Goal: Transaction & Acquisition: Purchase product/service

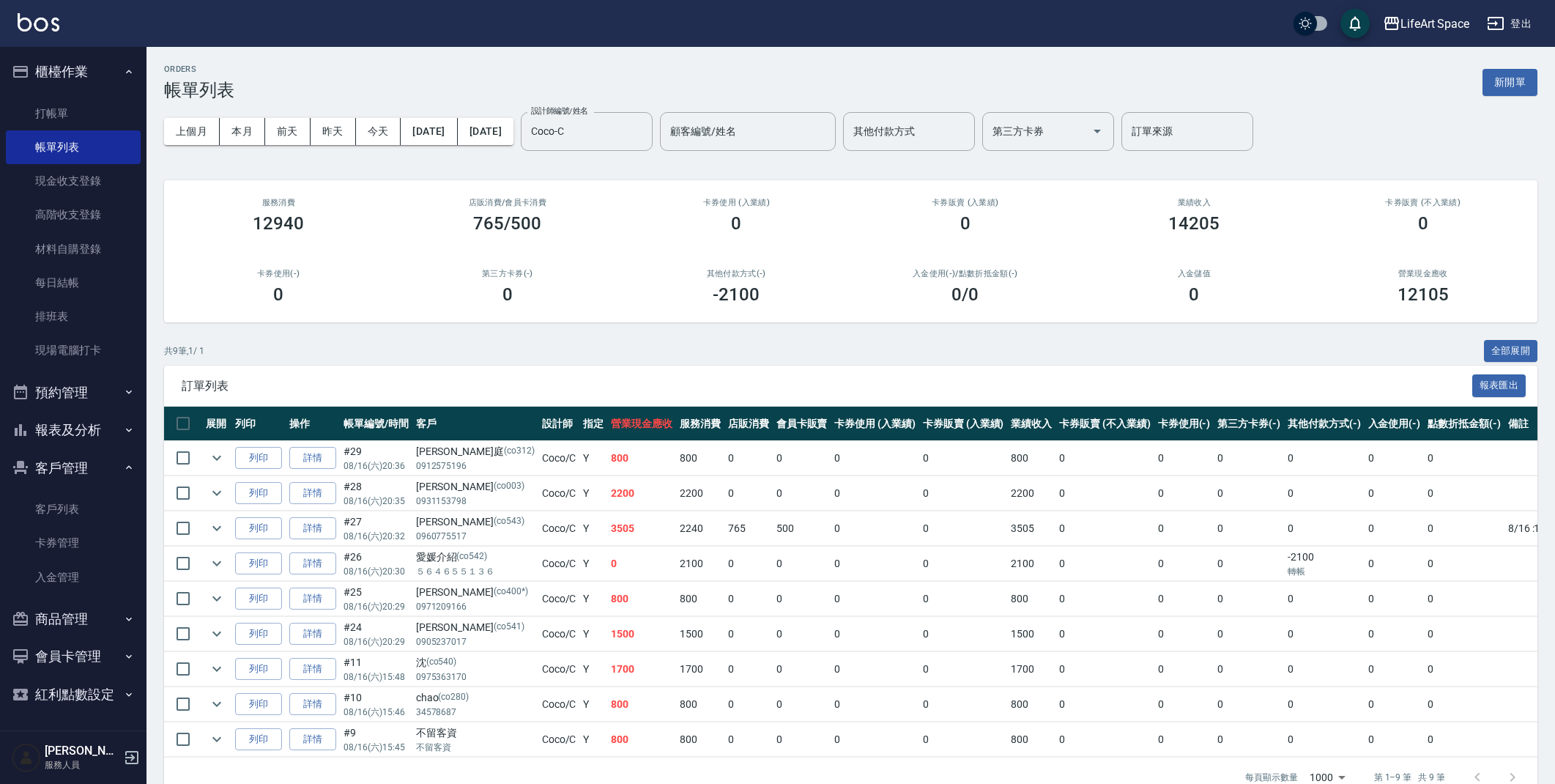
scroll to position [44, 0]
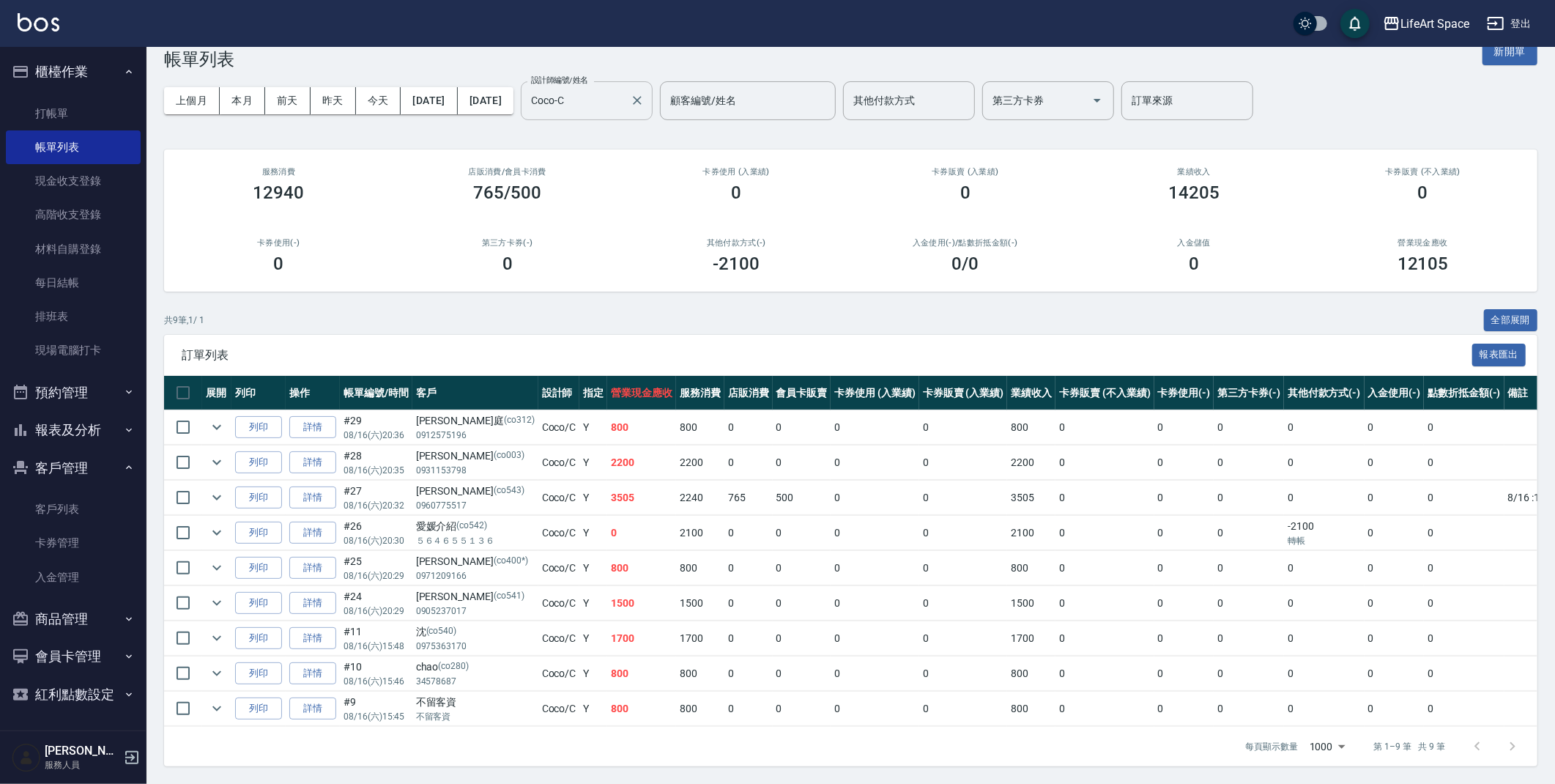
click at [624, 88] on input "Coco-C" at bounding box center [576, 100] width 97 height 26
drag, startPoint x: 649, startPoint y: 87, endPoint x: 523, endPoint y: 96, distance: 126.3
click at [528, 95] on div "上個月 本月 [DATE] [DATE] [DATE] [DATE] [DATE] 設計師編號/姓名 [PERSON_NAME] 設計師編號/姓名 顧客編號/…" at bounding box center [850, 100] width 1374 height 62
drag, startPoint x: 642, startPoint y: 71, endPoint x: 629, endPoint y: 81, distance: 16.4
click at [630, 81] on div "Coco-Cg 設計師編號/姓名" at bounding box center [586, 100] width 132 height 39
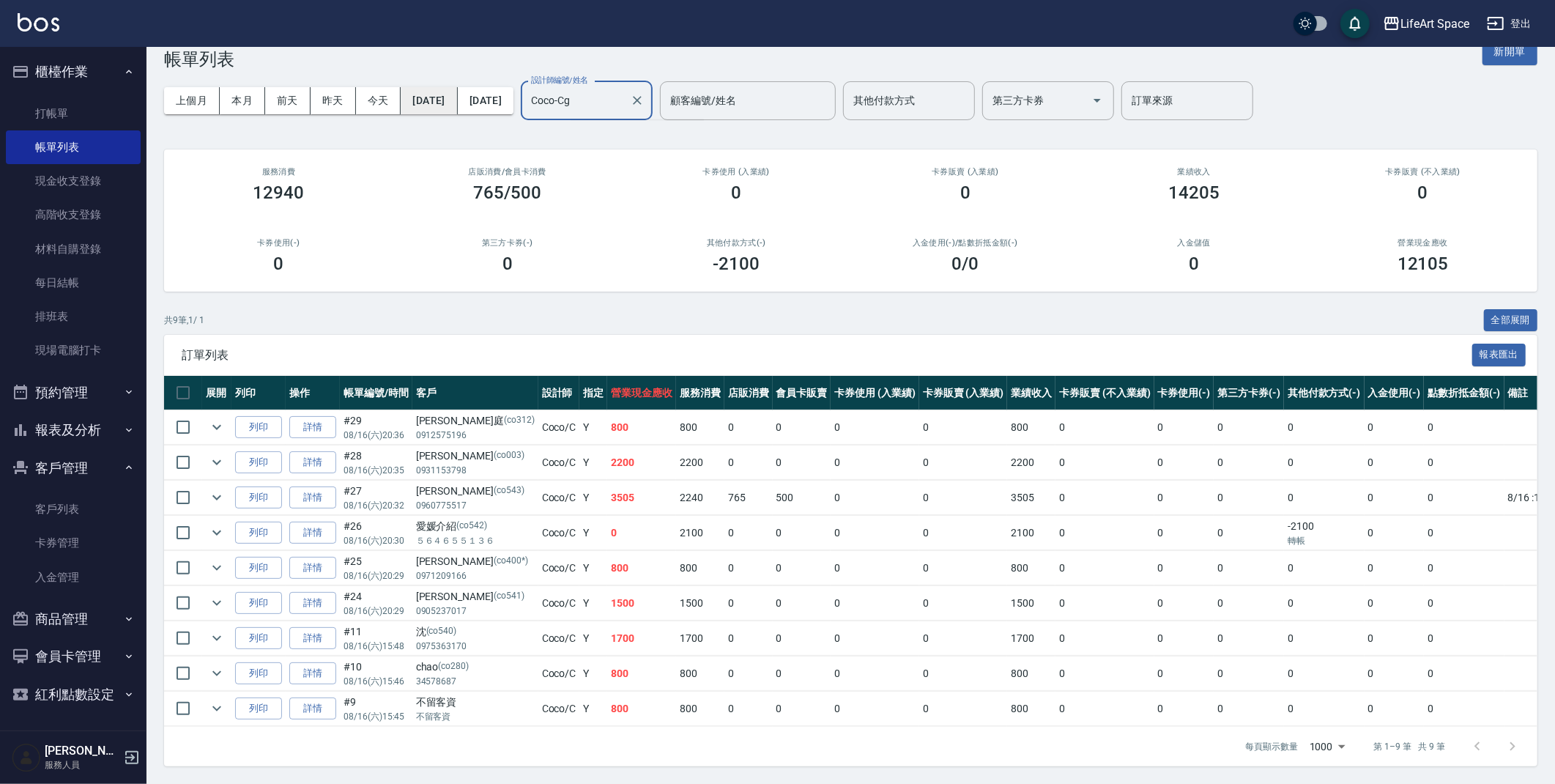
drag, startPoint x: 534, startPoint y: 95, endPoint x: 425, endPoint y: 98, distance: 109.0
click at [425, 98] on div "上個月 本月 [DATE] [DATE] [DATE] [DATE] [DATE] 設計師編號/姓名 [PERSON_NAME] 設計師編號/姓名 顧客編號/…" at bounding box center [850, 100] width 1374 height 62
click at [607, 126] on div "[PERSON_NAME] (無代號)" at bounding box center [636, 146] width 132 height 40
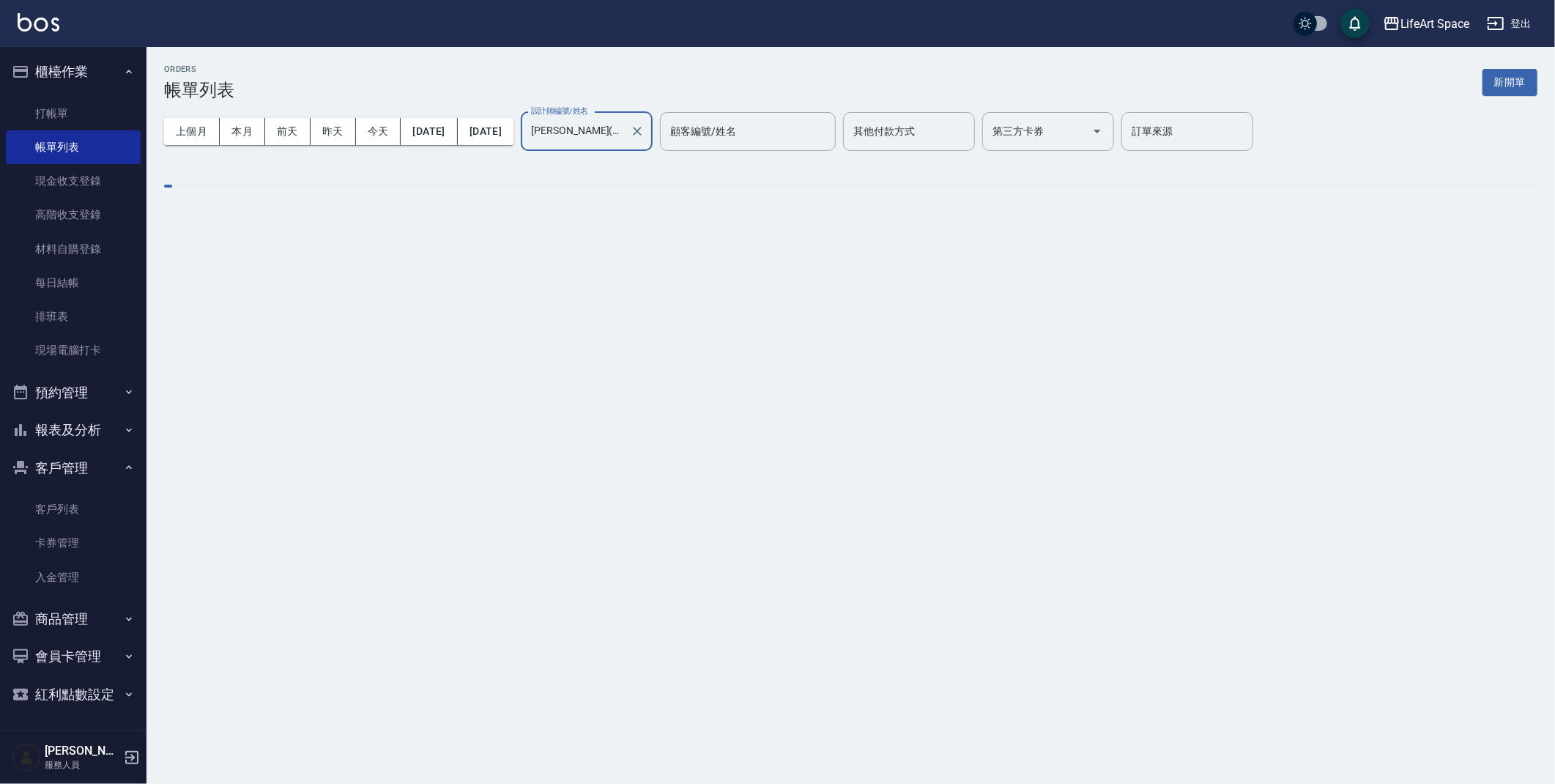
scroll to position [0, 0]
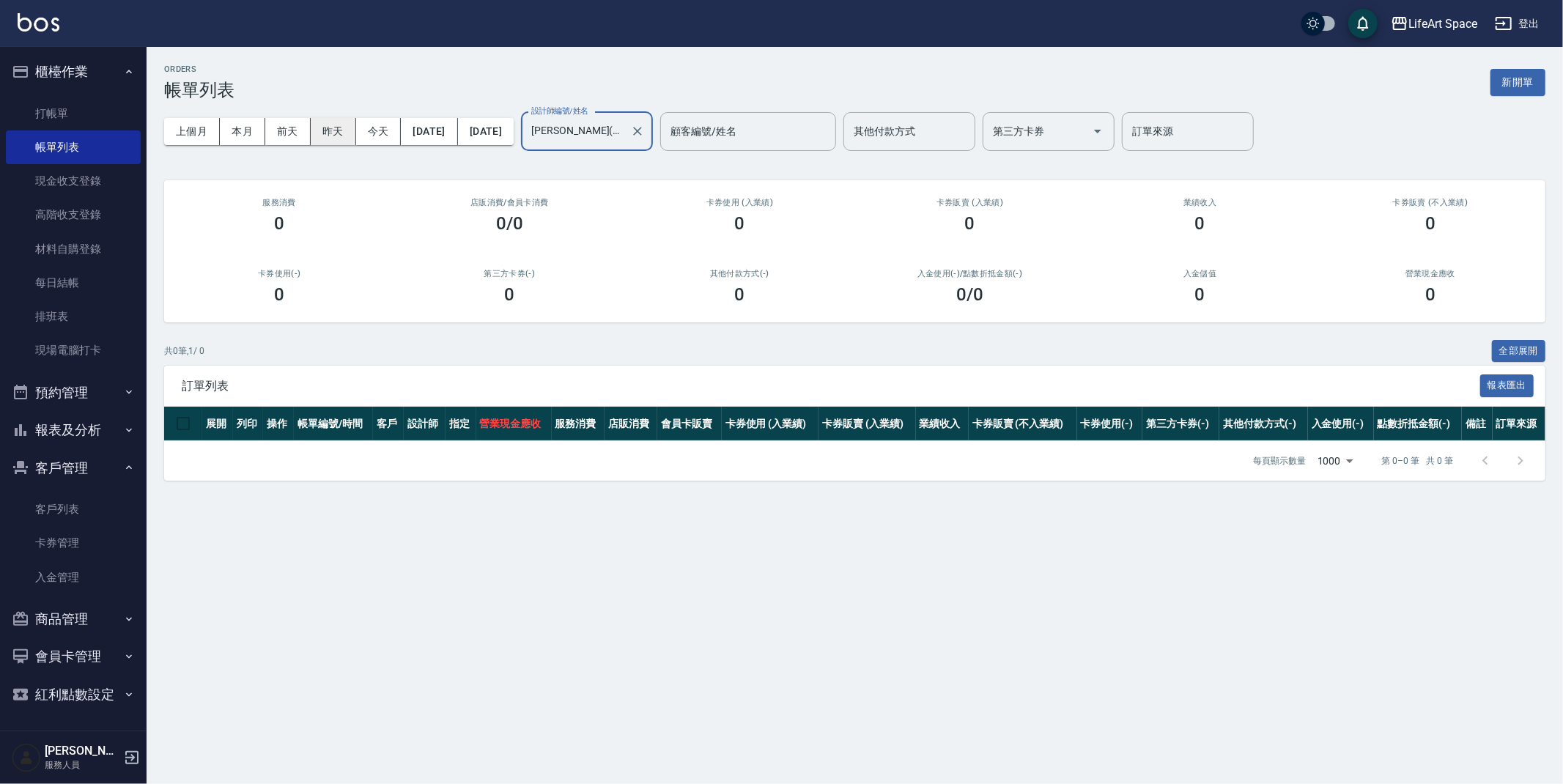
type input "[PERSON_NAME](無代號)"
click at [343, 125] on button "昨天" at bounding box center [333, 132] width 45 height 27
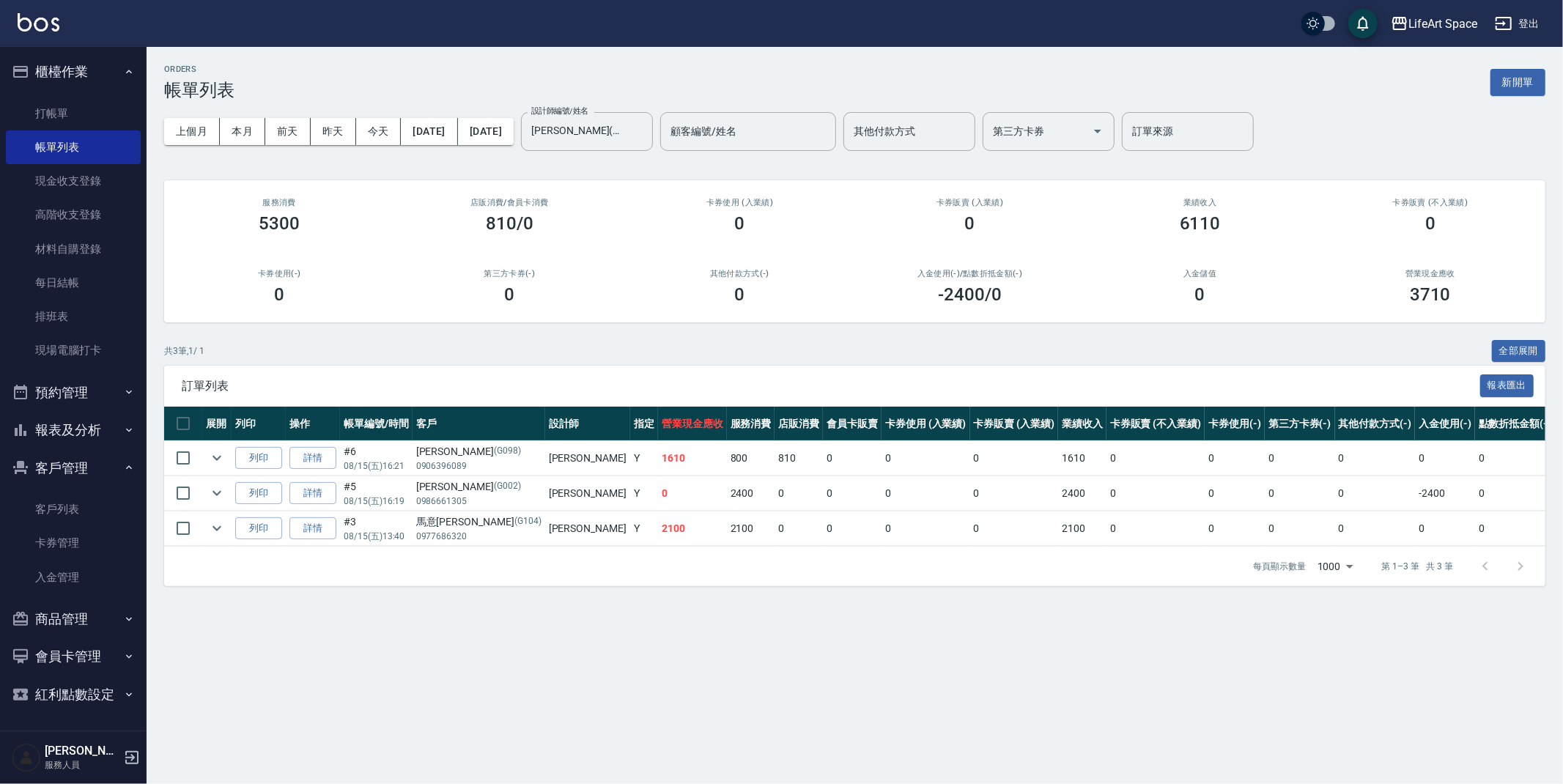
click at [546, 530] on td "[PERSON_NAME]" at bounding box center [588, 528] width 85 height 34
click at [1521, 92] on button "新開單" at bounding box center [1518, 82] width 55 height 27
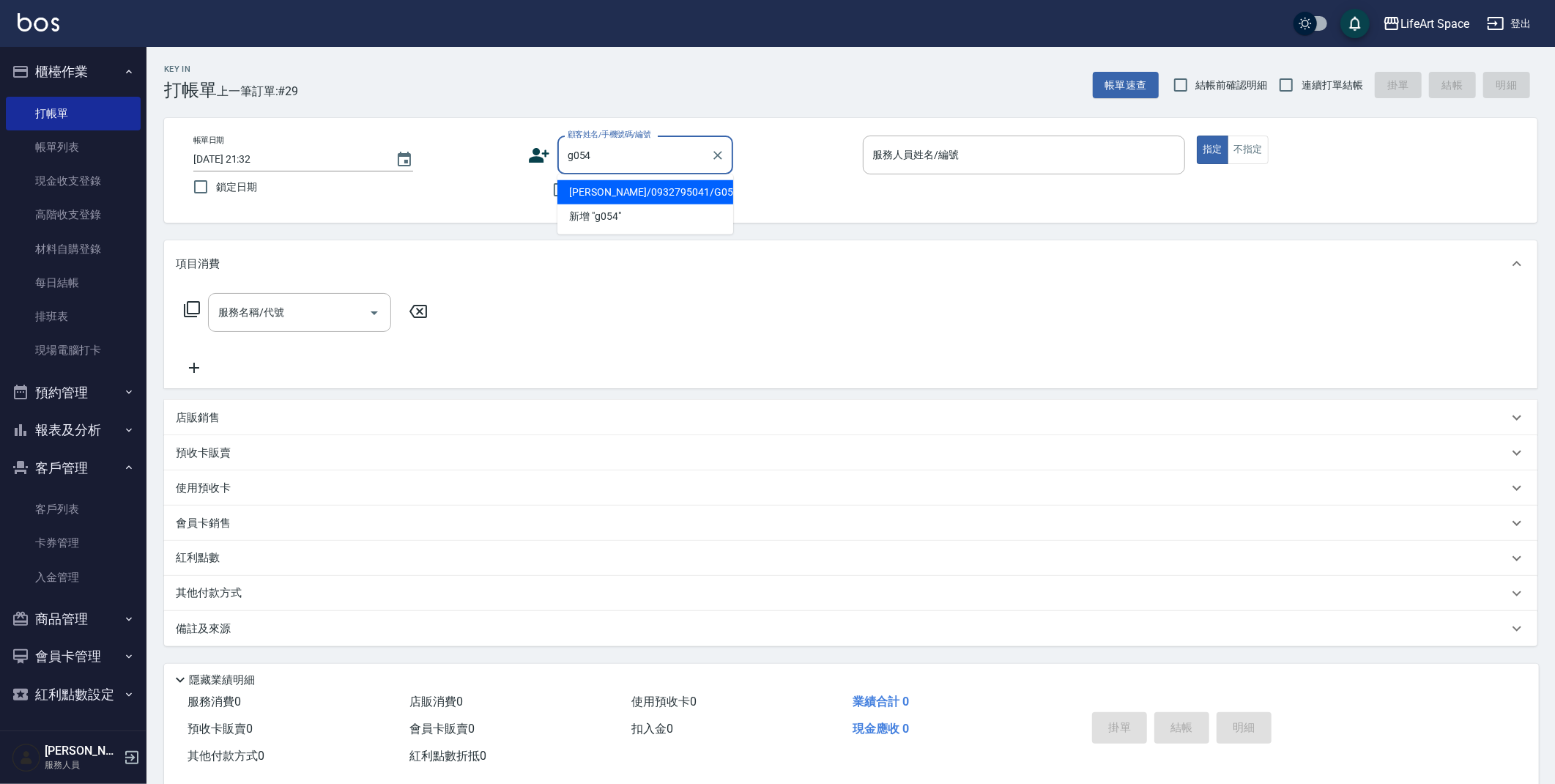
drag, startPoint x: 652, startPoint y: 197, endPoint x: 306, endPoint y: 156, distance: 348.4
click at [652, 196] on li "[PERSON_NAME]/0932795041/G054" at bounding box center [646, 192] width 176 height 25
type input "[PERSON_NAME]/0932795041/G054"
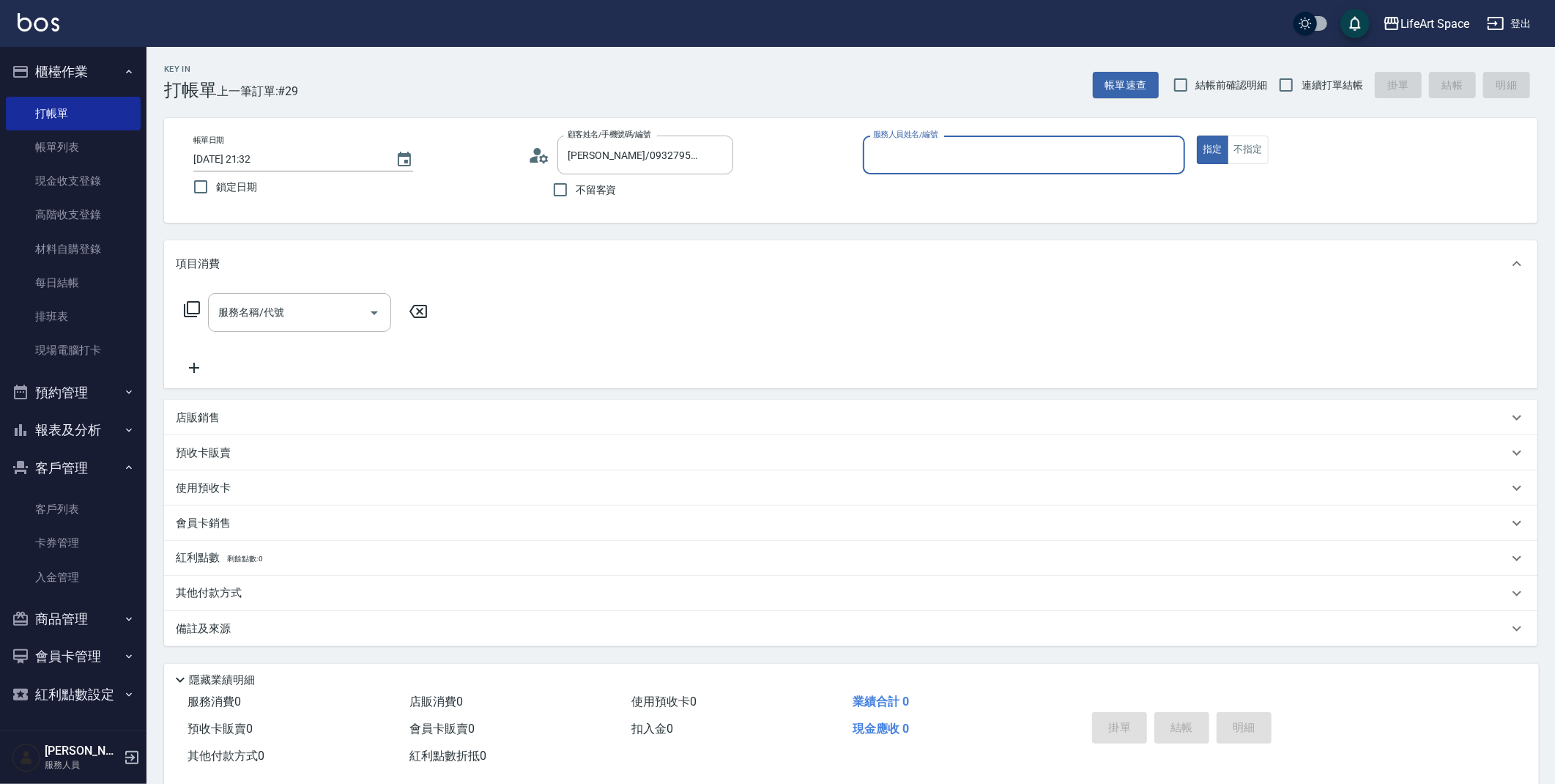
type input "[PERSON_NAME](無代號)"
click at [247, 162] on input "[DATE] 21:32" at bounding box center [287, 160] width 188 height 25
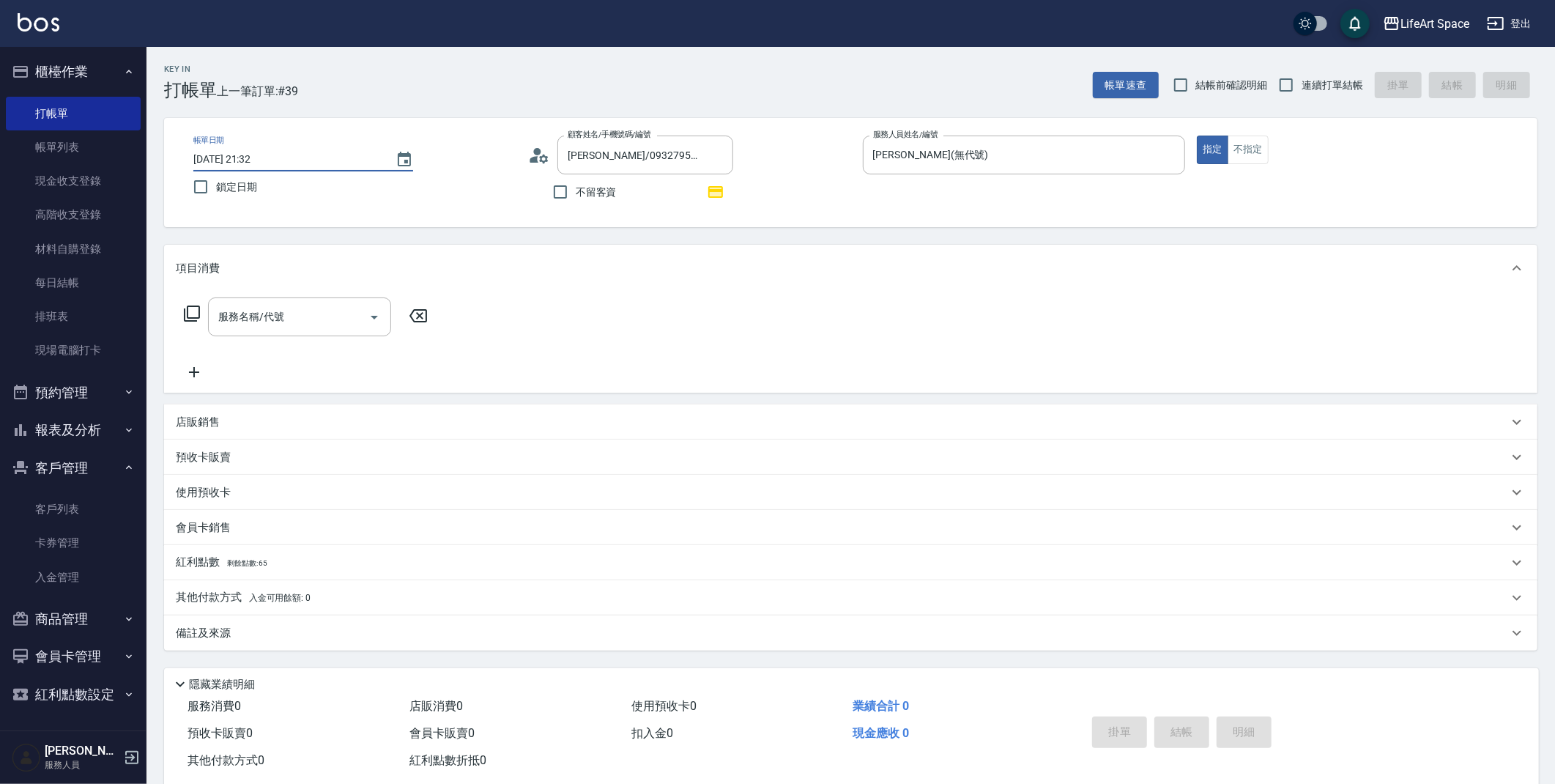
type input "[DATE] 21:32"
click at [291, 559] on div "紅利點數 剩餘點數: 65" at bounding box center [842, 562] width 1332 height 16
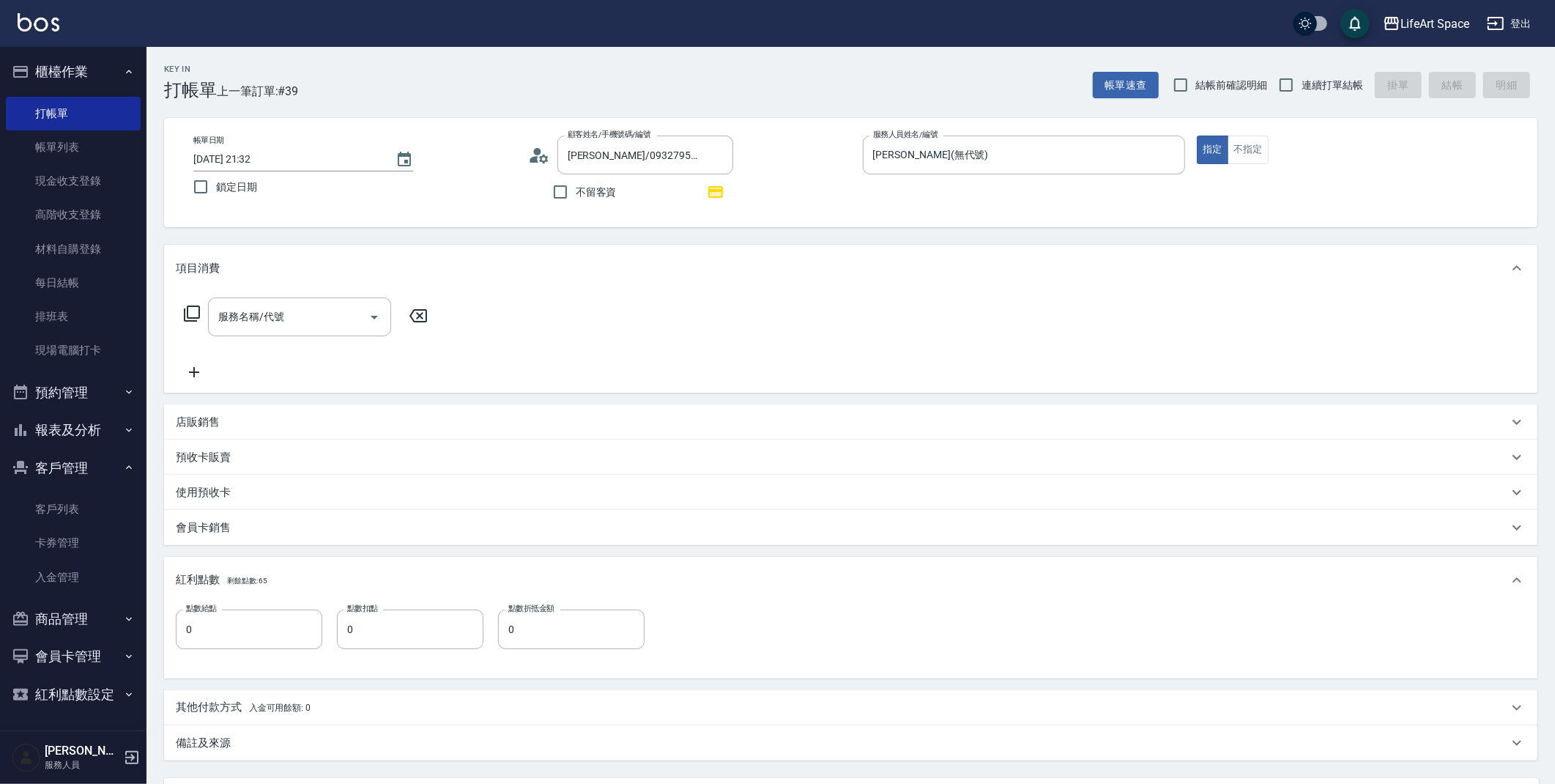
drag, startPoint x: 226, startPoint y: 627, endPoint x: 238, endPoint y: 665, distance: 39.8
click at [237, 665] on div "點數給點 0 點數給點 點數扣點 0 點數扣點 點數折抵金額 0 點數折抵金額" at bounding box center [851, 638] width 1350 height 57
type input "1"
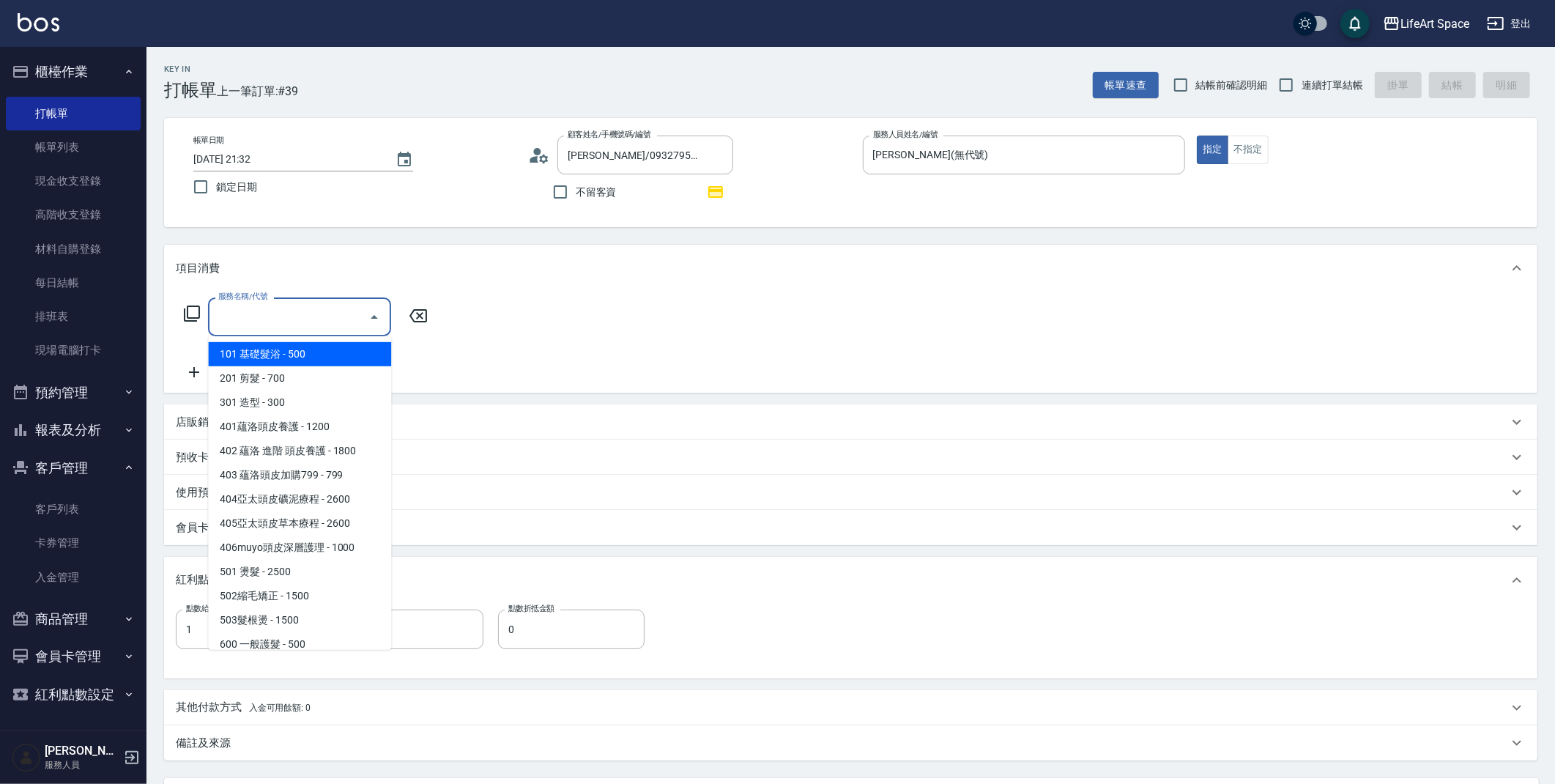
click at [305, 318] on input "服務名稱/代號" at bounding box center [289, 316] width 148 height 26
click at [296, 371] on span "201 剪髮 - 700" at bounding box center [299, 379] width 183 height 25
type input "201 剪髮(201)"
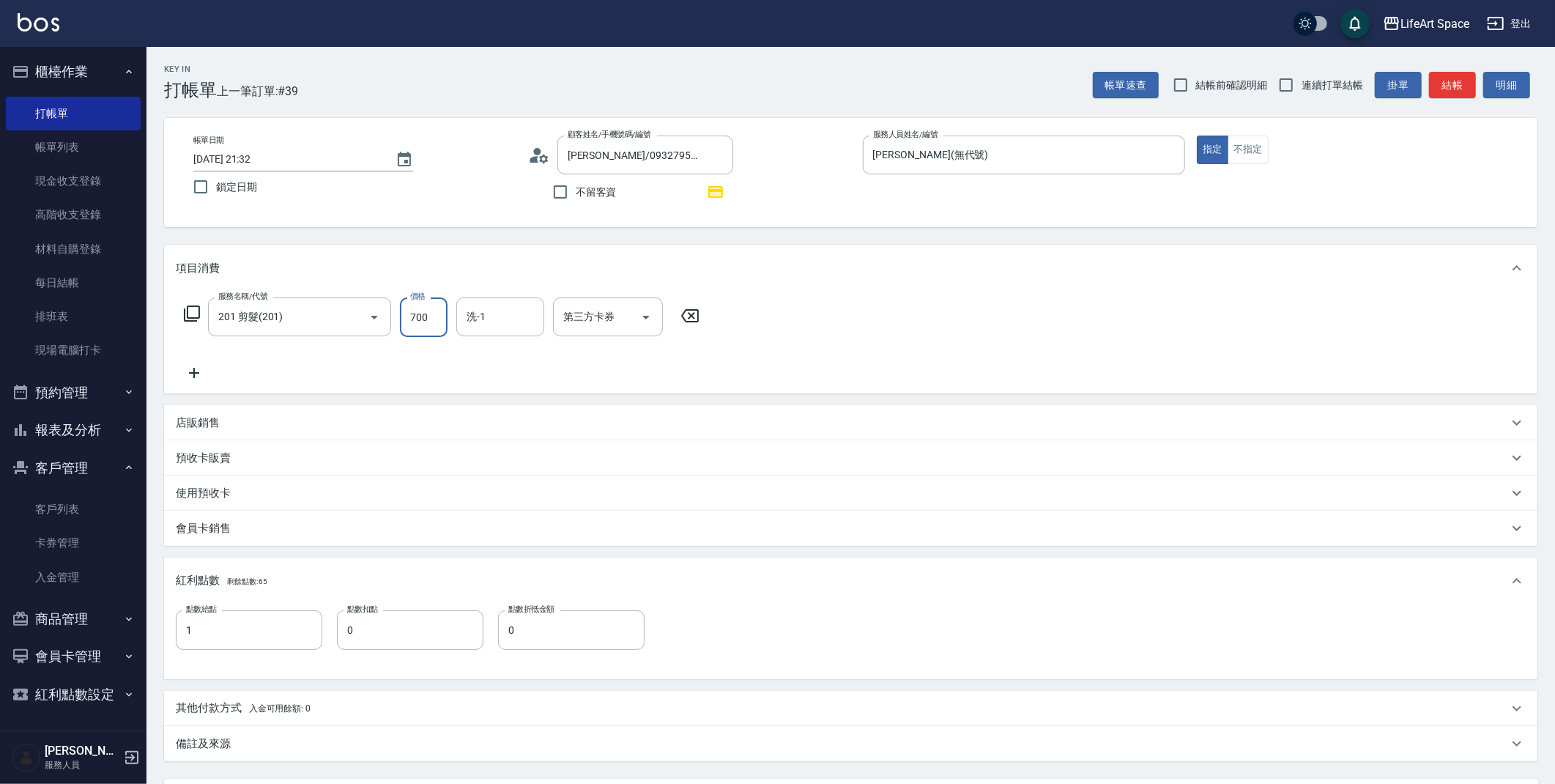
click at [429, 316] on input "700" at bounding box center [423, 317] width 47 height 40
type input "800"
click at [322, 738] on div "備註及來源" at bounding box center [842, 744] width 1332 height 15
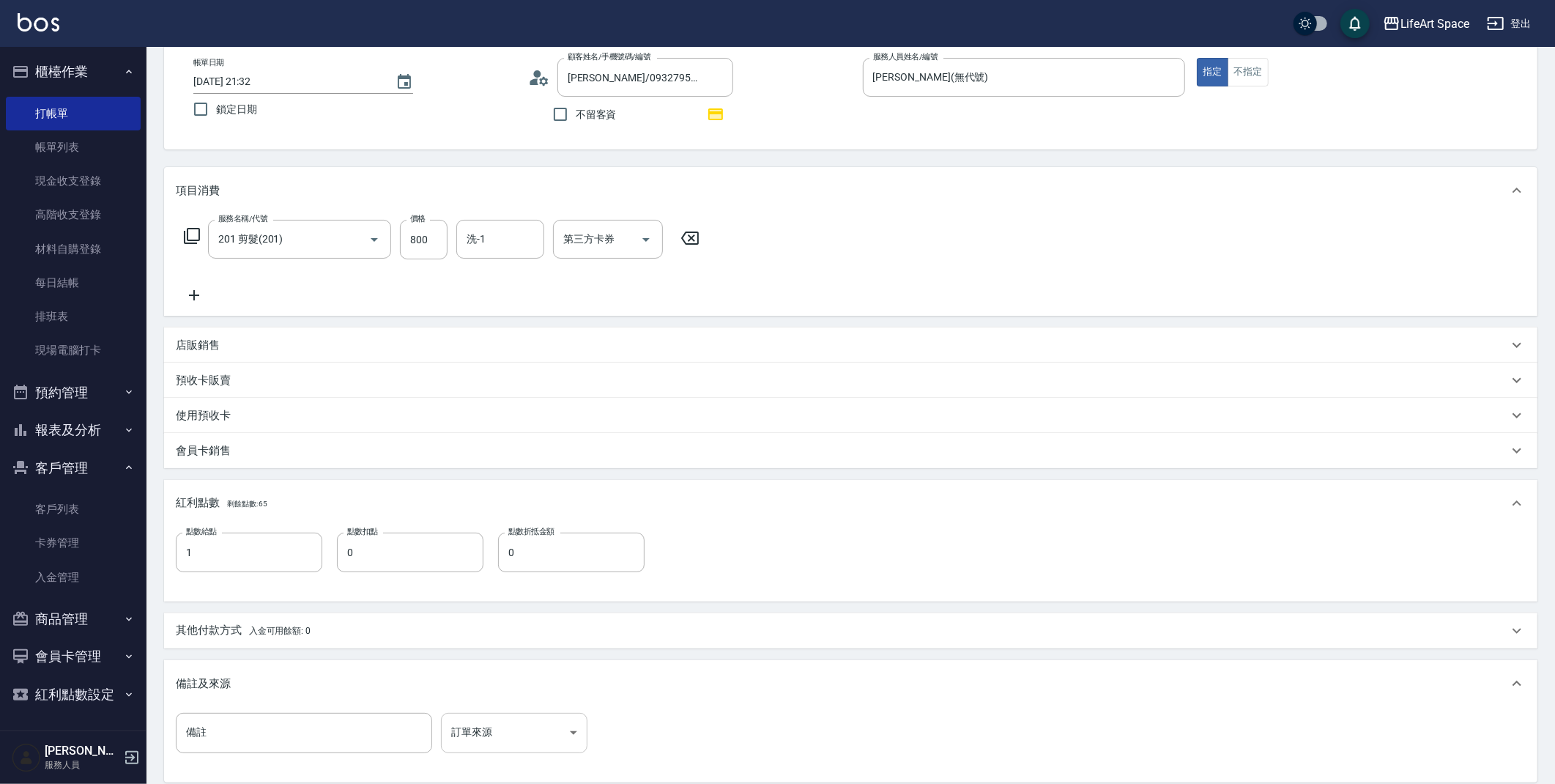
scroll to position [79, 0]
click at [517, 733] on body "LifeArt Space 登出 櫃檯作業 打帳單 帳單列表 現金收支登錄 高階收支登錄 材料自購登錄 每日結帳 排班表 現場電腦打卡 預約管理 預約管理 單…" at bounding box center [778, 431] width 1555 height 1019
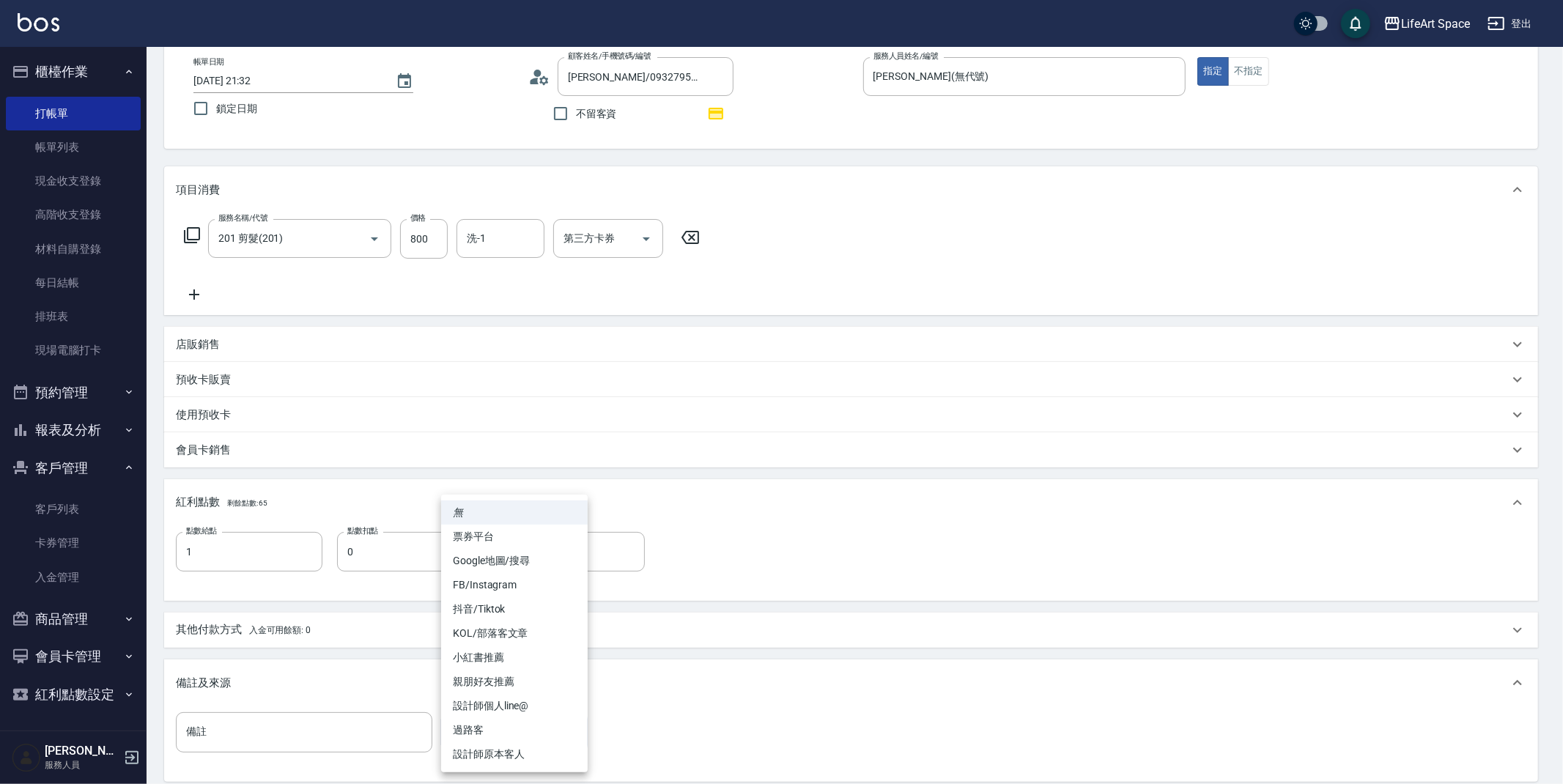
click at [522, 746] on li "設計師原本客人" at bounding box center [514, 755] width 147 height 25
type input "設計師原本客人"
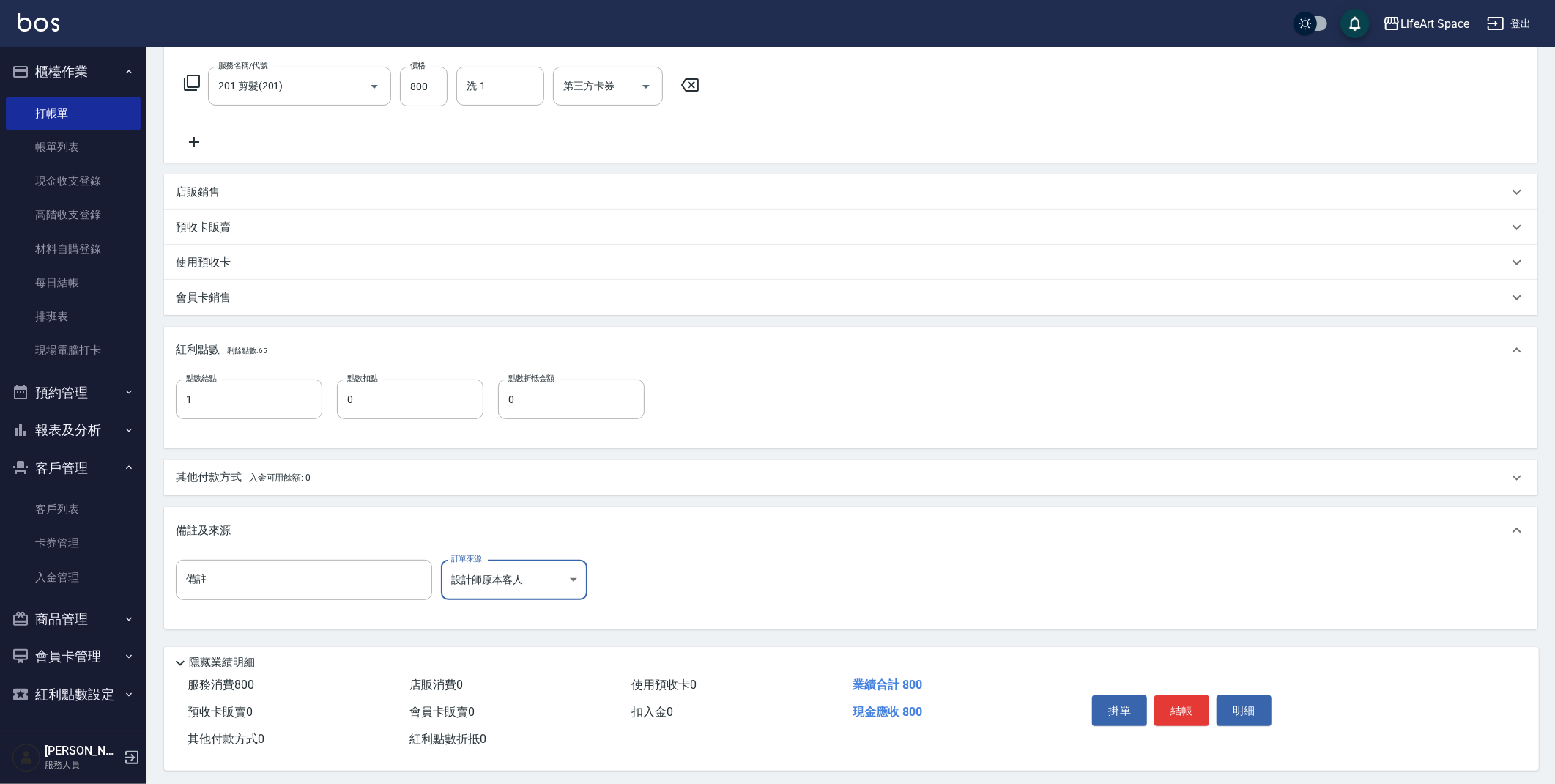
scroll to position [239, 0]
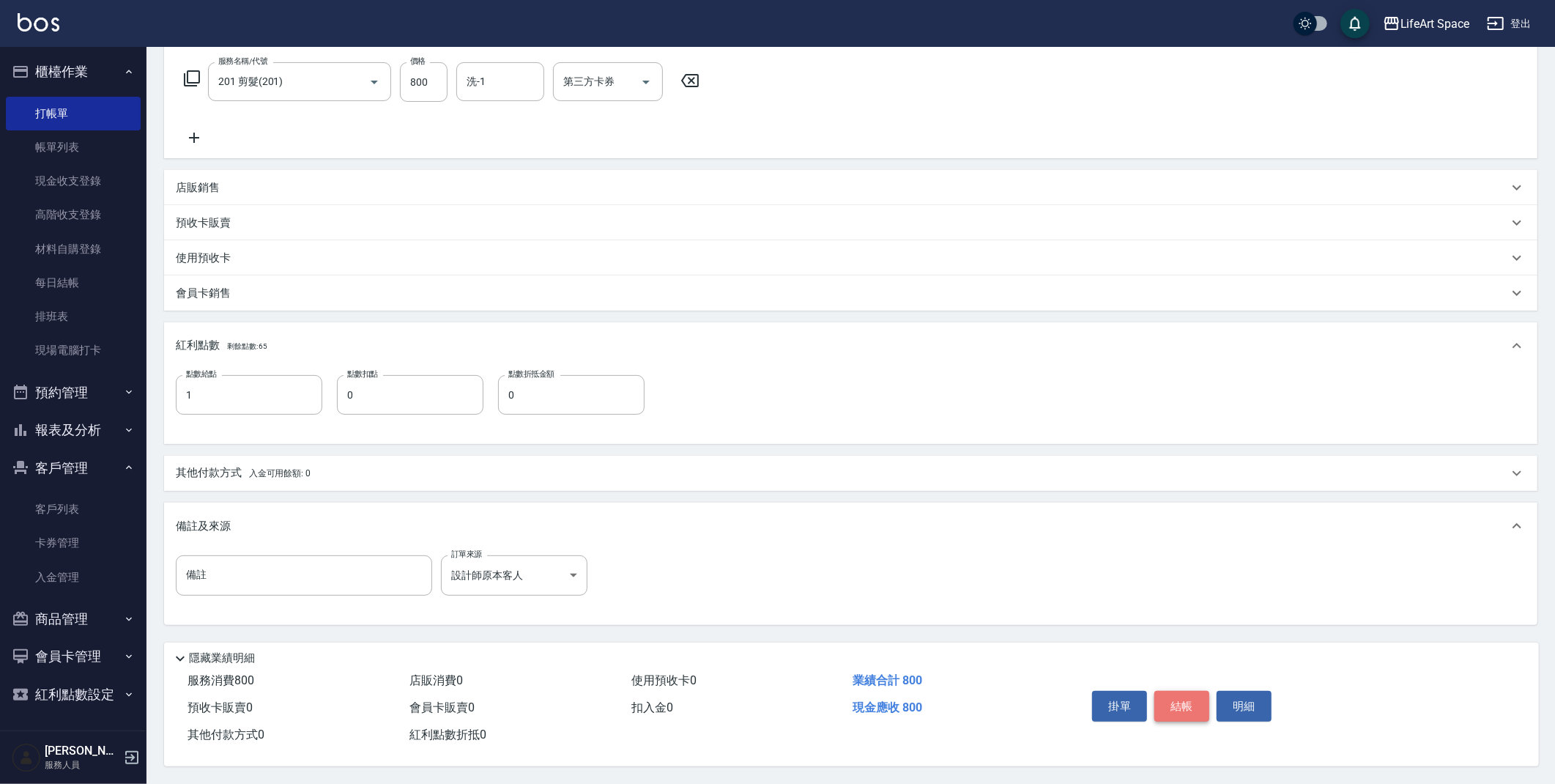
click at [1164, 697] on button "結帳" at bounding box center [1182, 706] width 55 height 30
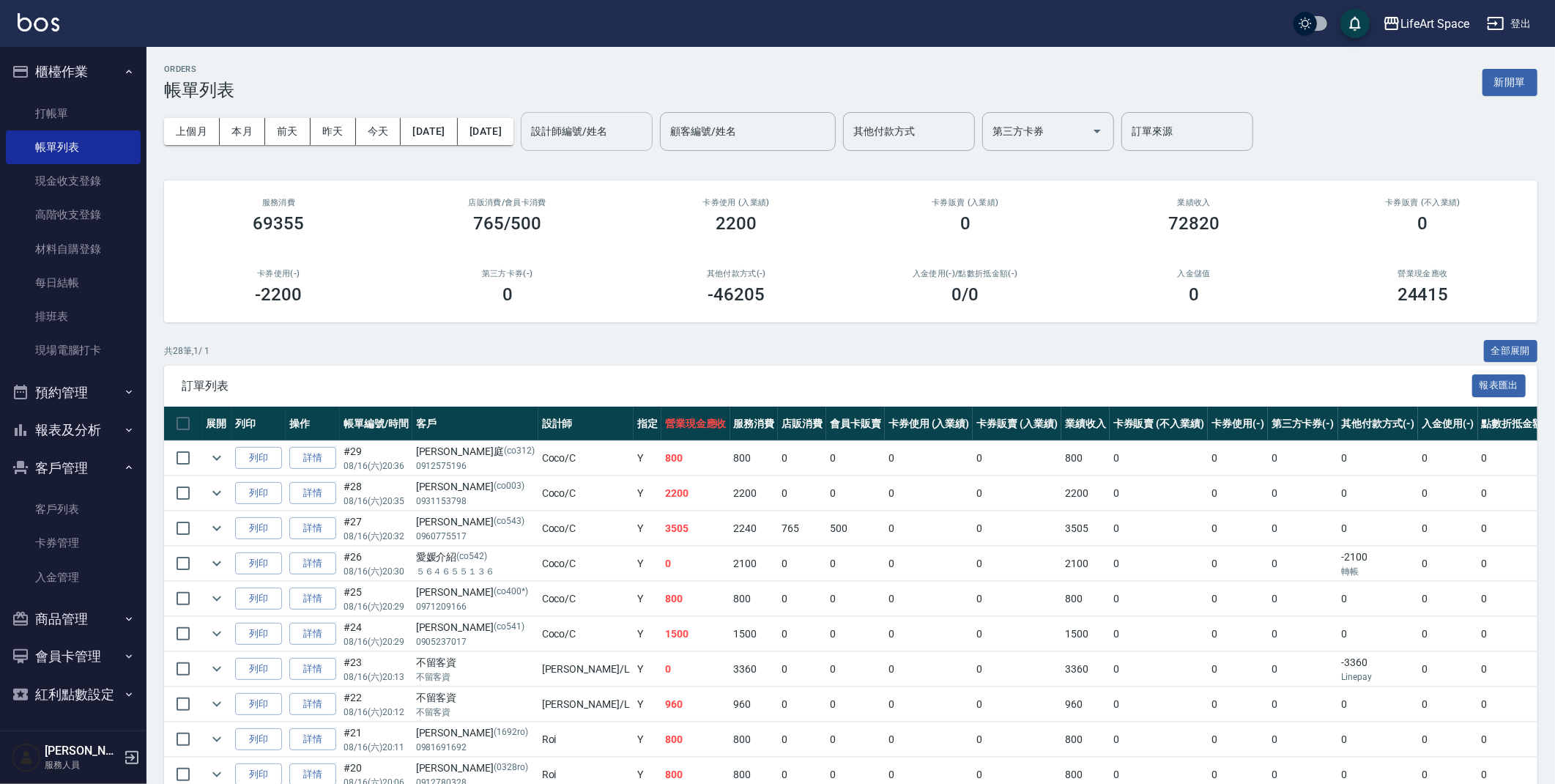
drag, startPoint x: 562, startPoint y: 137, endPoint x: 614, endPoint y: 144, distance: 52.5
click at [576, 142] on div "上個月 本月 [DATE] [DATE] [DATE] [DATE] [DATE] 設計師編號/姓名 設計師編號/姓名 顧客編號/姓名 顧客編號/姓名 其他付…" at bounding box center [850, 132] width 1374 height 62
click at [614, 143] on input "設計師編號/姓名" at bounding box center [586, 131] width 118 height 26
drag, startPoint x: 602, startPoint y: 170, endPoint x: 568, endPoint y: 163, distance: 34.7
click at [601, 167] on span "[PERSON_NAME] (無代號)" at bounding box center [637, 176] width 108 height 30
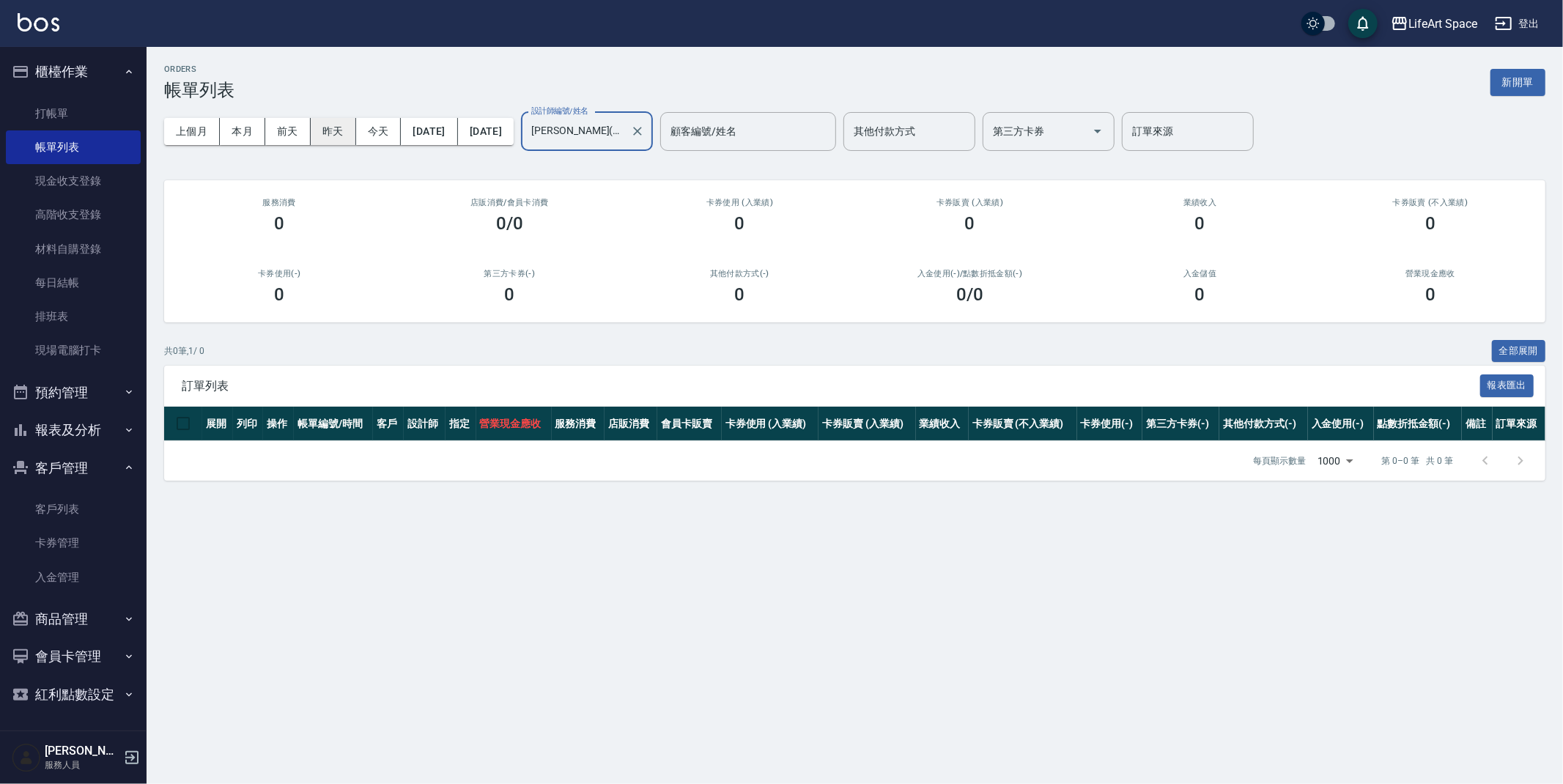
type input "[PERSON_NAME](無代號)"
click at [314, 125] on button "昨天" at bounding box center [333, 132] width 45 height 27
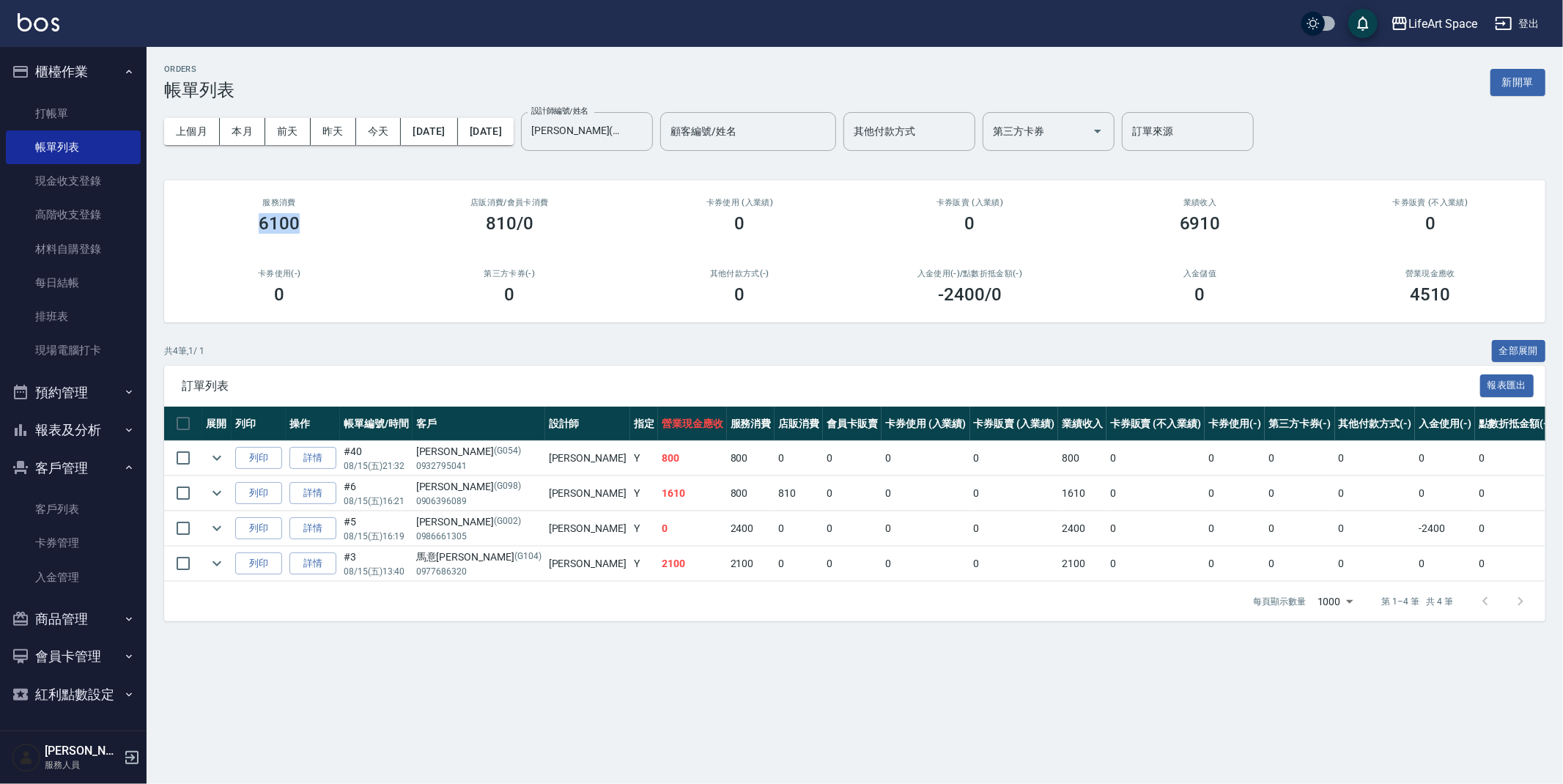
drag, startPoint x: 260, startPoint y: 225, endPoint x: 309, endPoint y: 230, distance: 49.3
click at [309, 230] on div "6100" at bounding box center [279, 223] width 195 height 21
click at [1529, 75] on button "新開單" at bounding box center [1518, 82] width 55 height 27
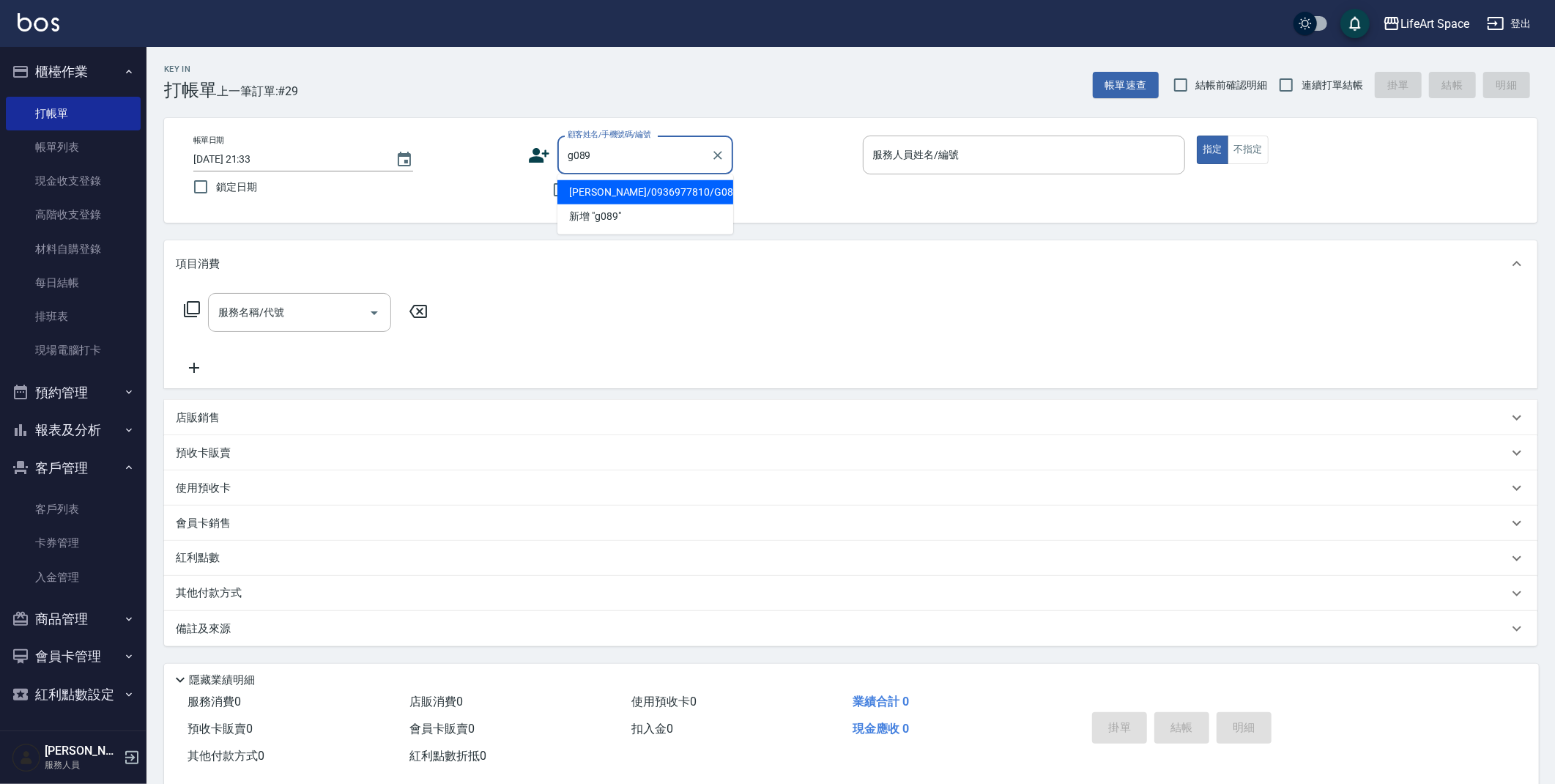
click at [649, 198] on li "[PERSON_NAME]/0936977810/G089" at bounding box center [646, 192] width 176 height 25
type input "[PERSON_NAME]/0936977810/G089"
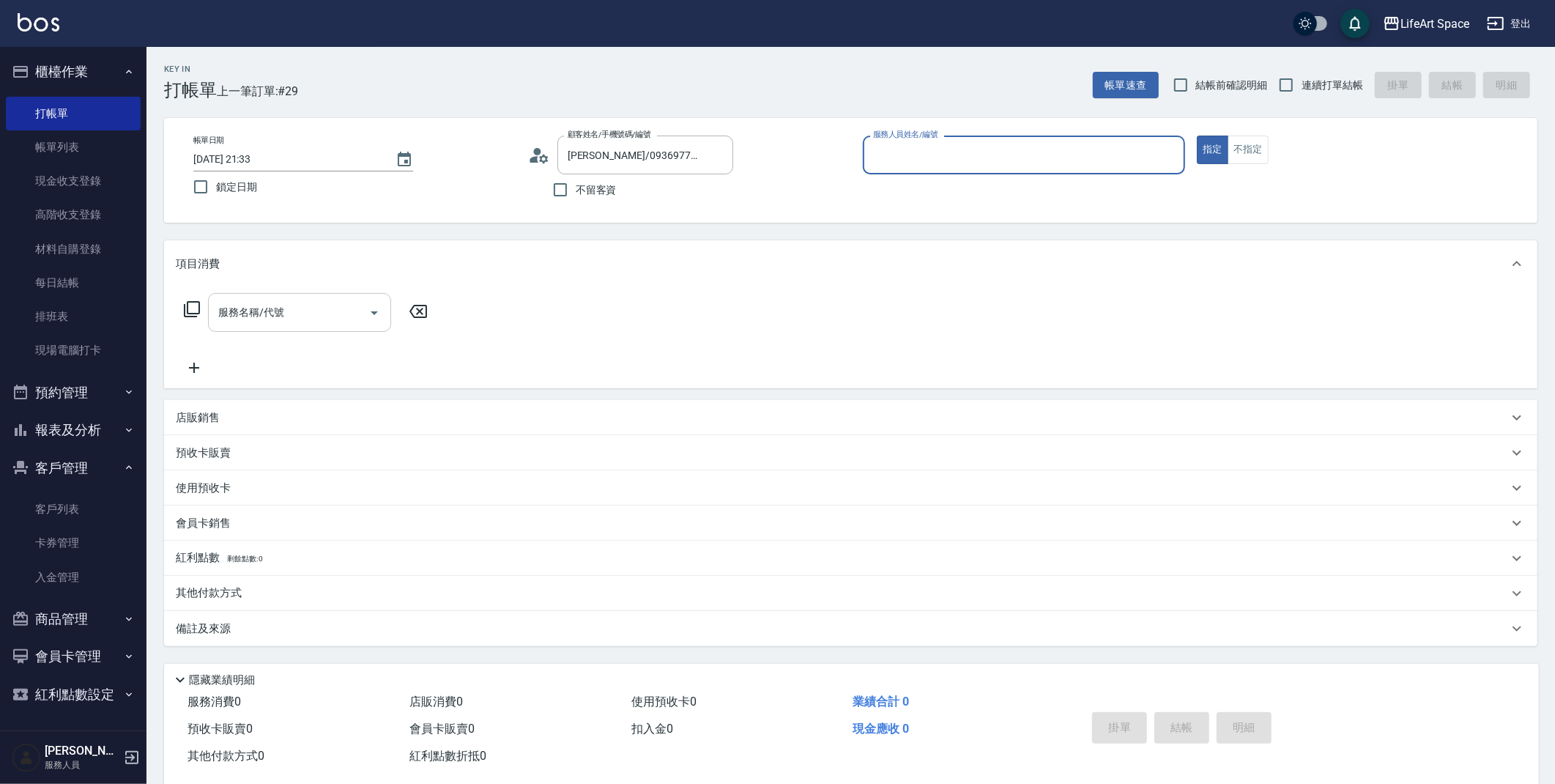
type input "[PERSON_NAME](無代號)"
click at [313, 314] on input "服務名稱/代號" at bounding box center [289, 312] width 148 height 26
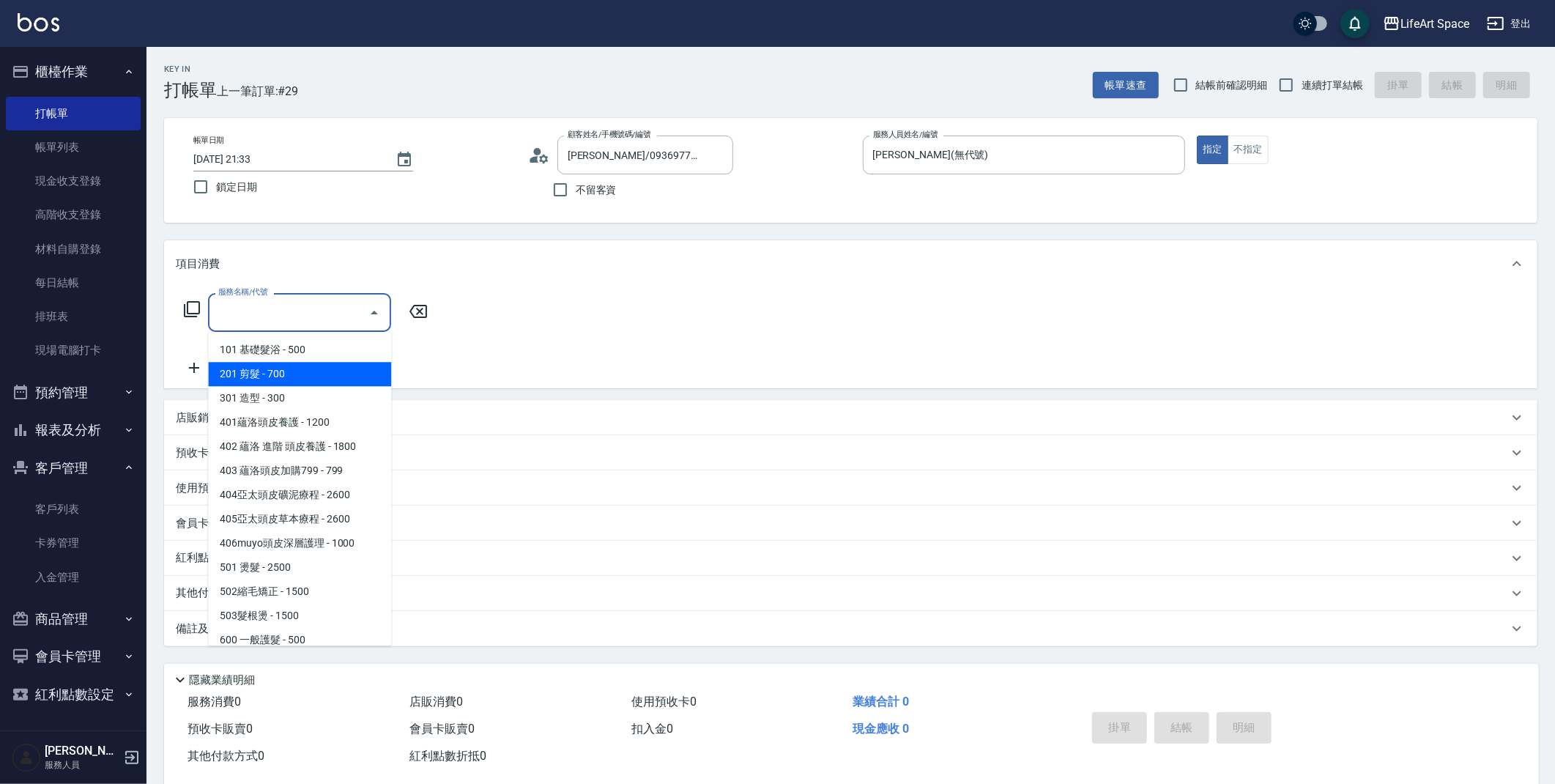
click at [302, 364] on span "201 剪髮 - 700" at bounding box center [299, 374] width 183 height 25
type input "201 剪髮(201)"
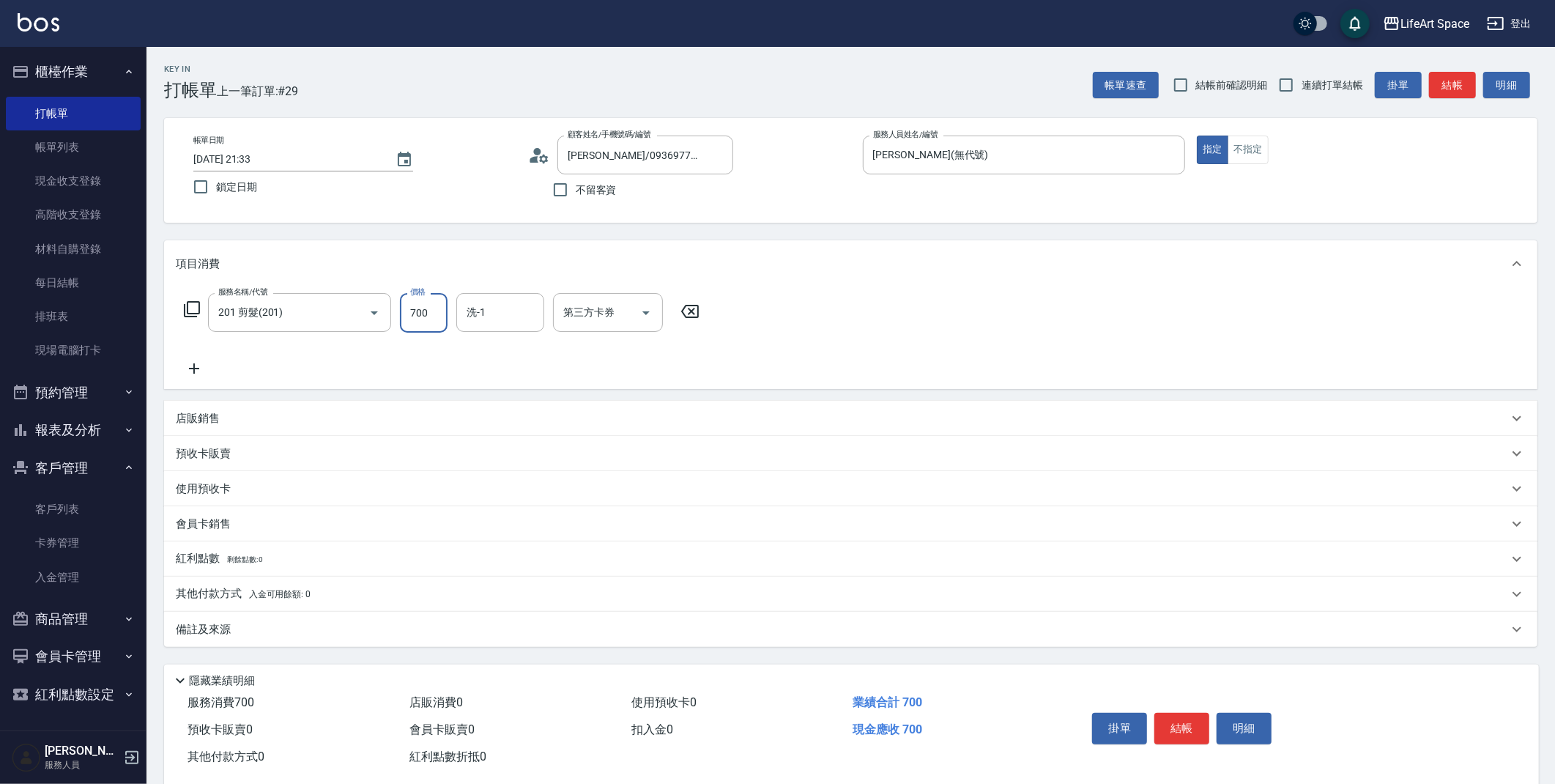
click at [406, 313] on input "700" at bounding box center [423, 312] width 47 height 40
drag, startPoint x: 417, startPoint y: 312, endPoint x: 439, endPoint y: 315, distance: 22.2
click at [439, 315] on input "700" at bounding box center [423, 312] width 47 height 40
type input "800"
click at [322, 626] on div "備註及來源" at bounding box center [842, 630] width 1332 height 15
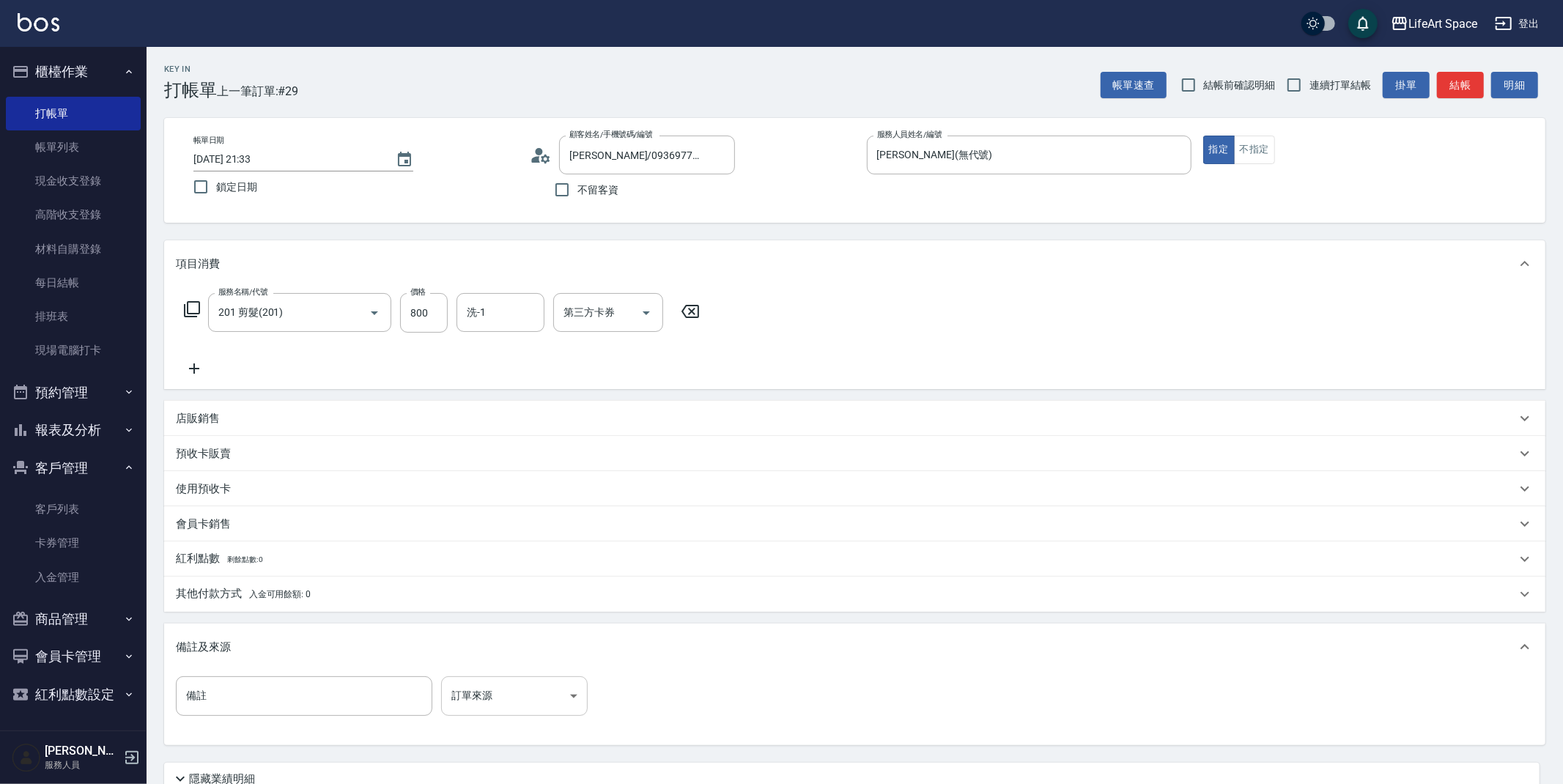
click at [500, 693] on body "LifeArt Space 登出 櫃檯作業 打帳單 帳單列表 現金收支登錄 高階收支登錄 材料自購登錄 每日結帳 排班表 現場電腦打卡 預約管理 預約管理 單…" at bounding box center [782, 452] width 1563 height 904
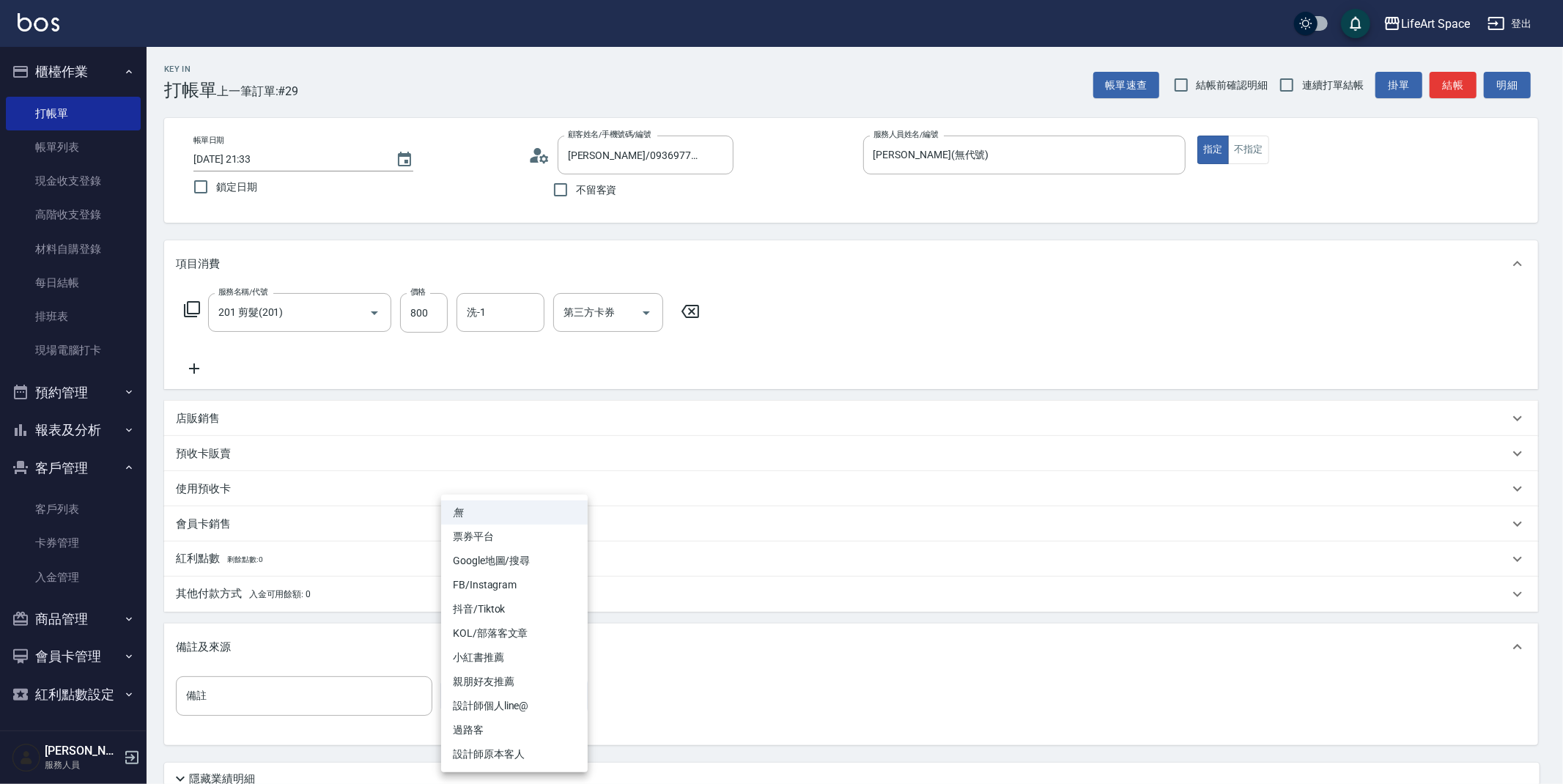
click at [479, 747] on li "設計師原本客人" at bounding box center [514, 755] width 147 height 25
type input "設計師原本客人"
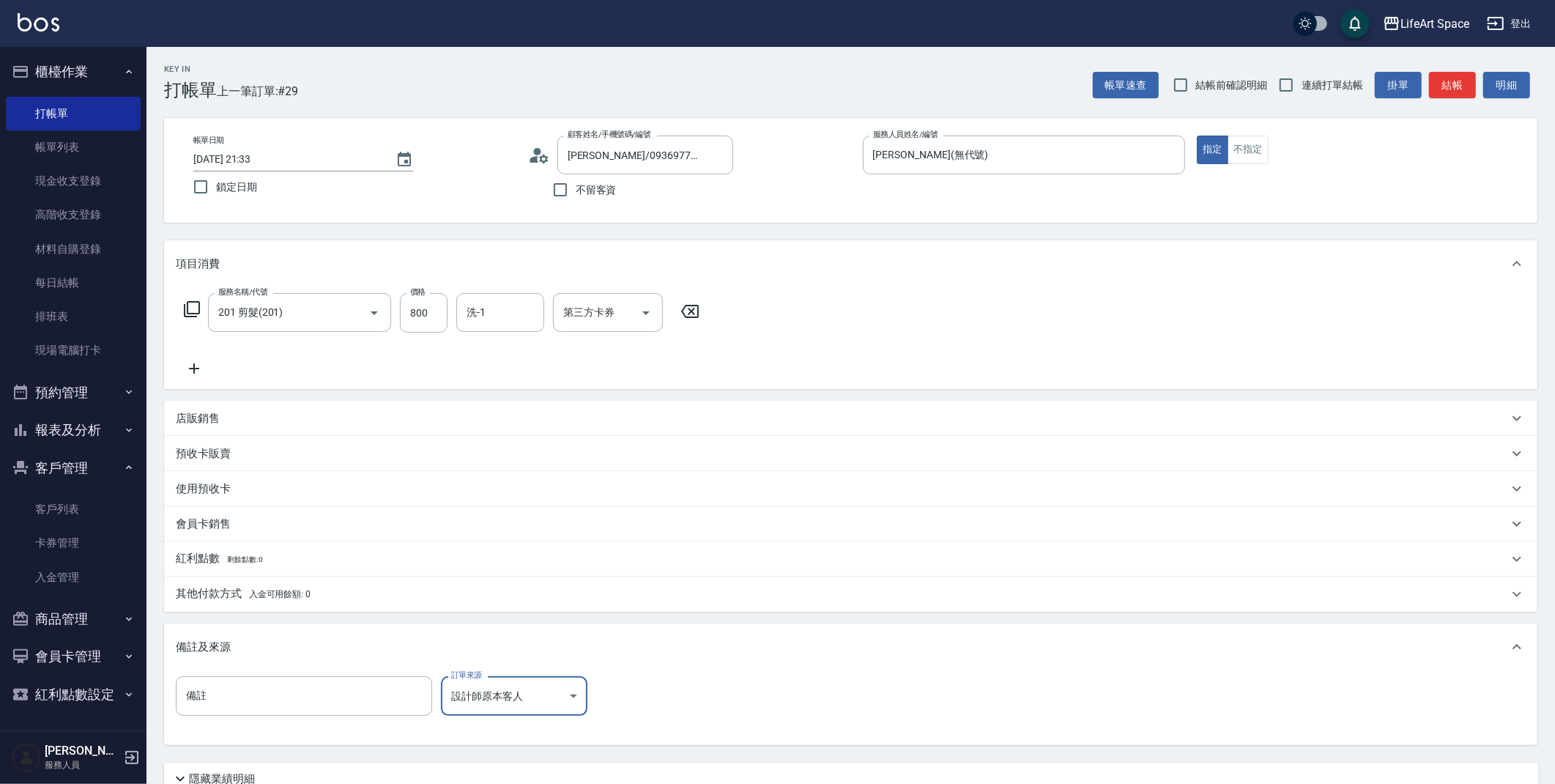
click at [244, 154] on input "[DATE] 21:33" at bounding box center [287, 160] width 188 height 25
type input "[DATE] 21:33"
click at [1465, 82] on button "結帳" at bounding box center [1453, 85] width 47 height 27
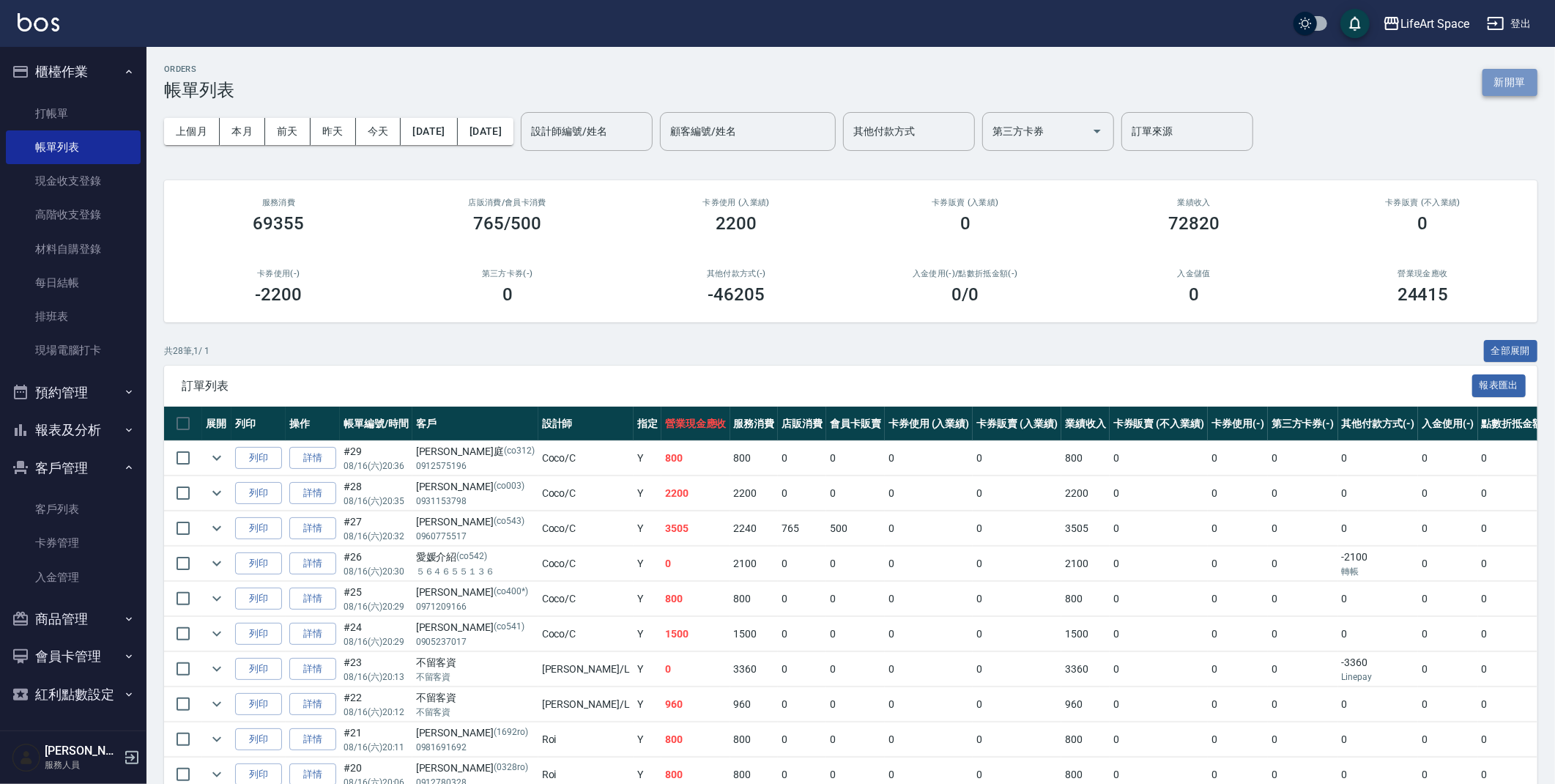
click at [1504, 92] on button "新開單" at bounding box center [1510, 82] width 55 height 27
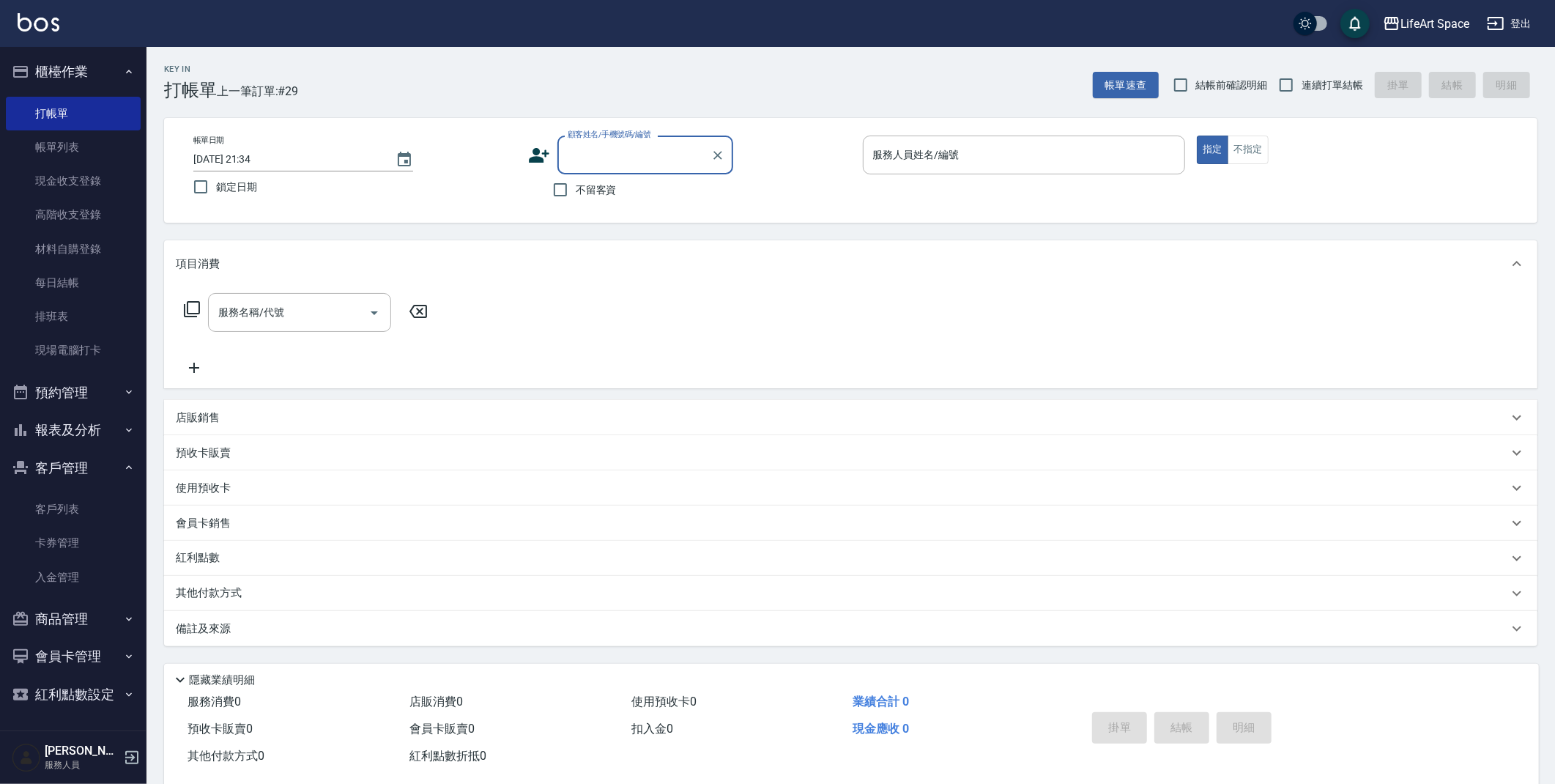
click at [533, 144] on icon at bounding box center [539, 154] width 22 height 22
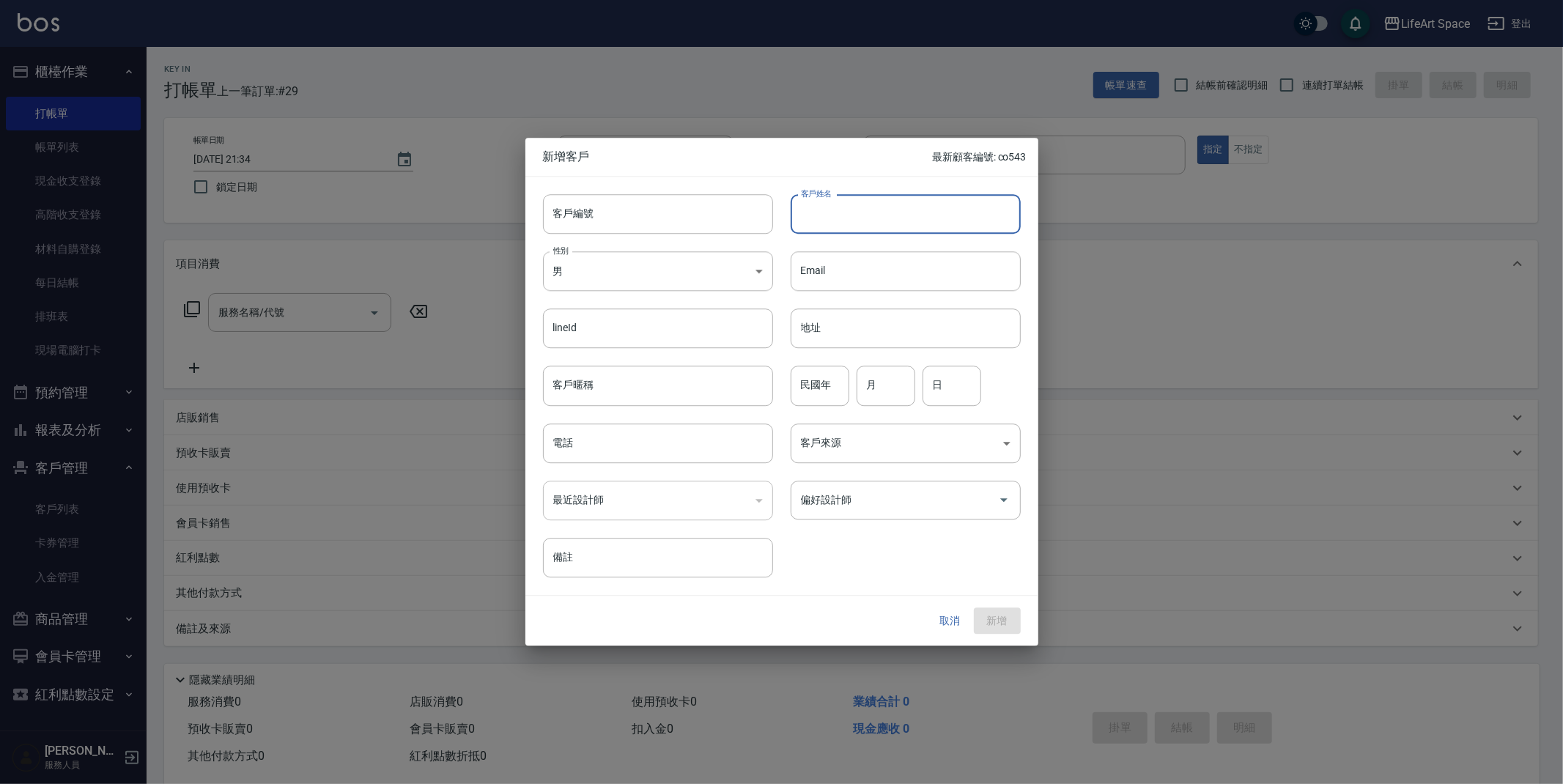
click at [846, 199] on input "客戶姓名" at bounding box center [906, 214] width 230 height 40
type input "[PERSON_NAME]"
click at [640, 465] on div "最近設計師 ​ 最近設計師" at bounding box center [649, 491] width 247 height 57
click at [638, 453] on input "電話" at bounding box center [657, 443] width 230 height 40
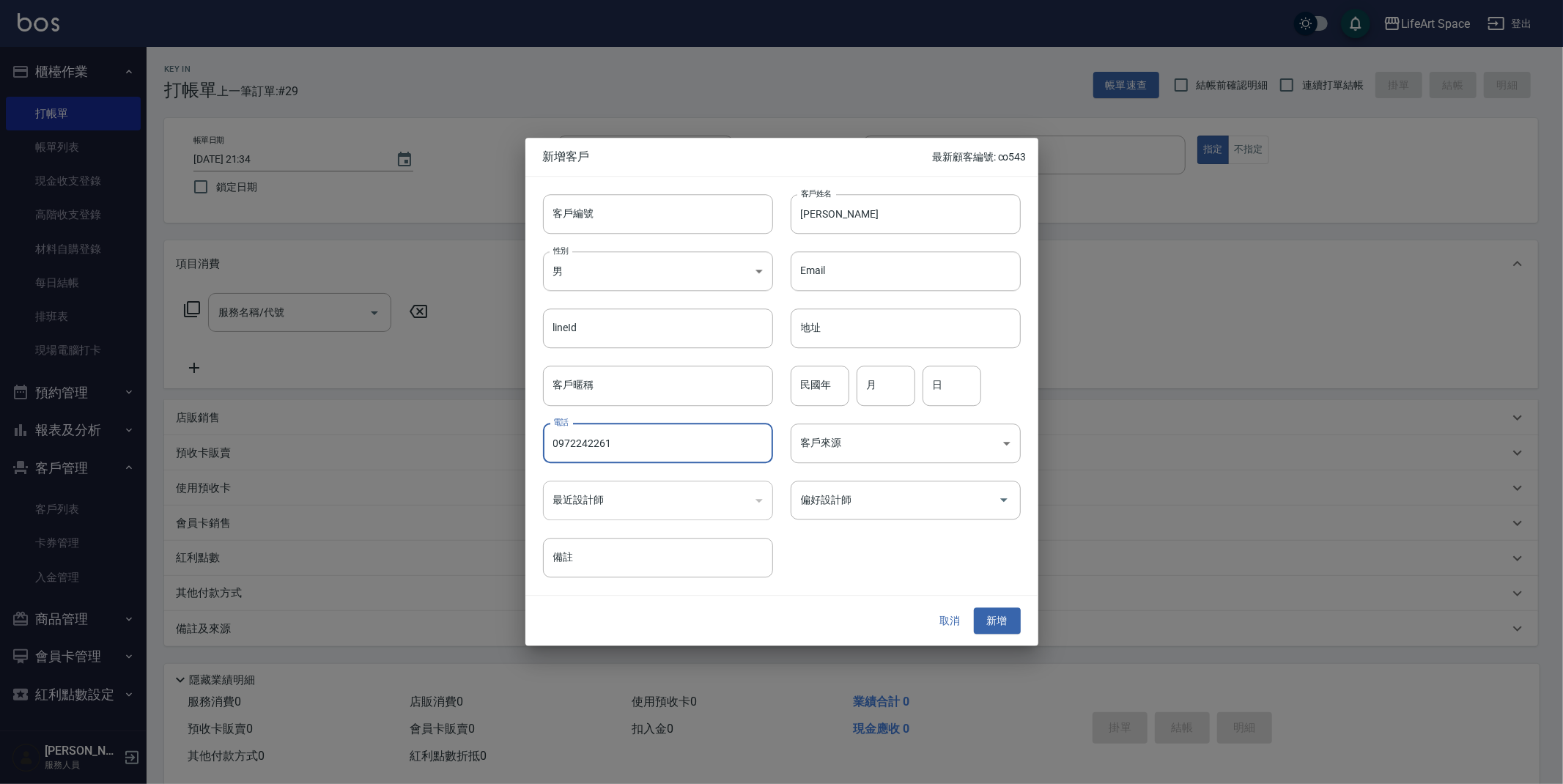
type input "0972242261"
click at [639, 245] on div "性別 男 [DEMOGRAPHIC_DATA] 性別" at bounding box center [649, 262] width 247 height 57
click at [626, 264] on body "LifeArt Space 登出 櫃檯作業 打帳單 帳單列表 現金收支登錄 高階收支登錄 材料自購登錄 每日結帳 排班表 現場電腦打卡 預約管理 預約管理 單…" at bounding box center [782, 402] width 1563 height 805
drag, startPoint x: 617, startPoint y: 354, endPoint x: 620, endPoint y: 346, distance: 8.5
click at [617, 354] on li "女" at bounding box center [657, 358] width 230 height 25
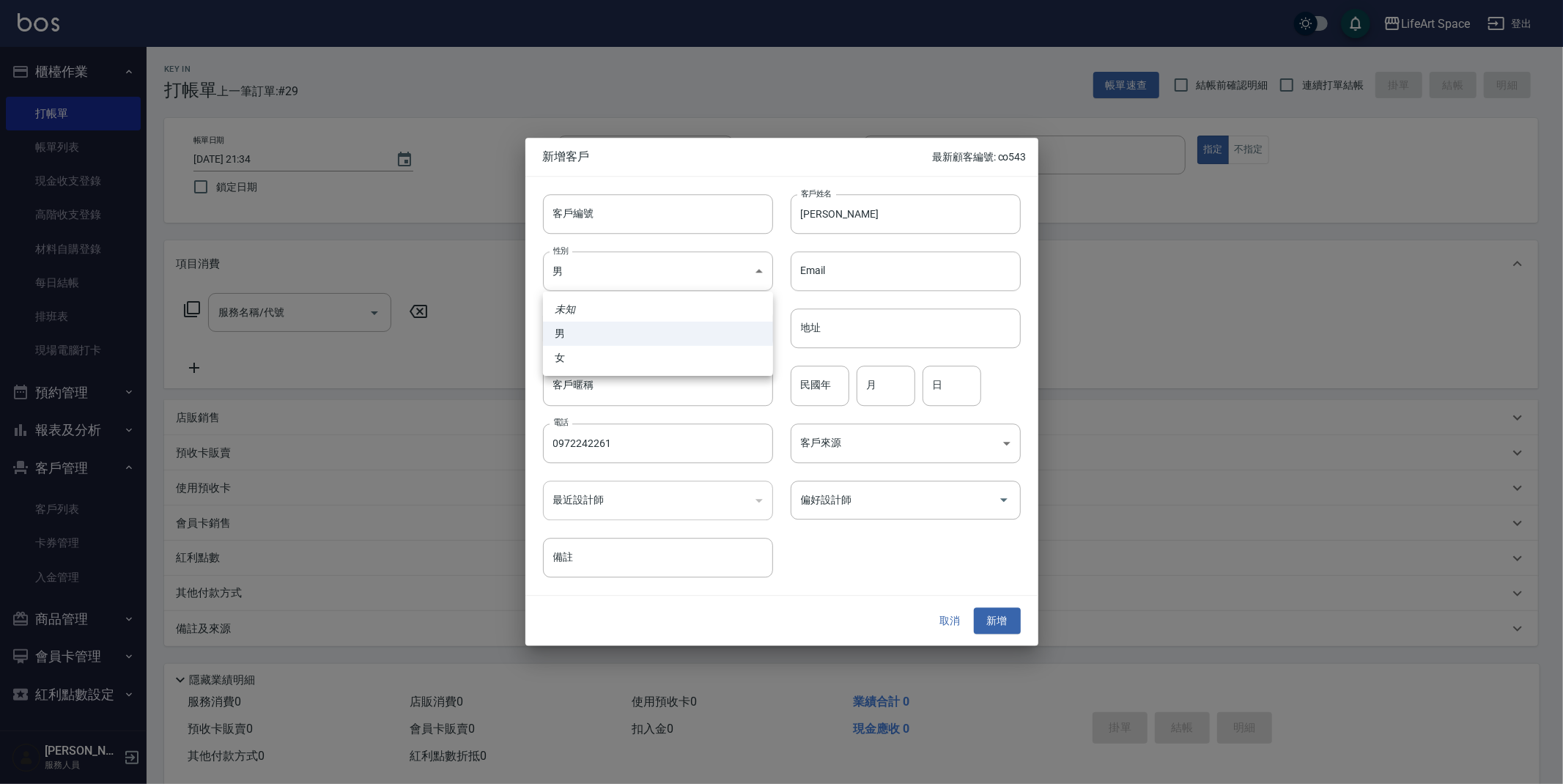
type input "[DEMOGRAPHIC_DATA]"
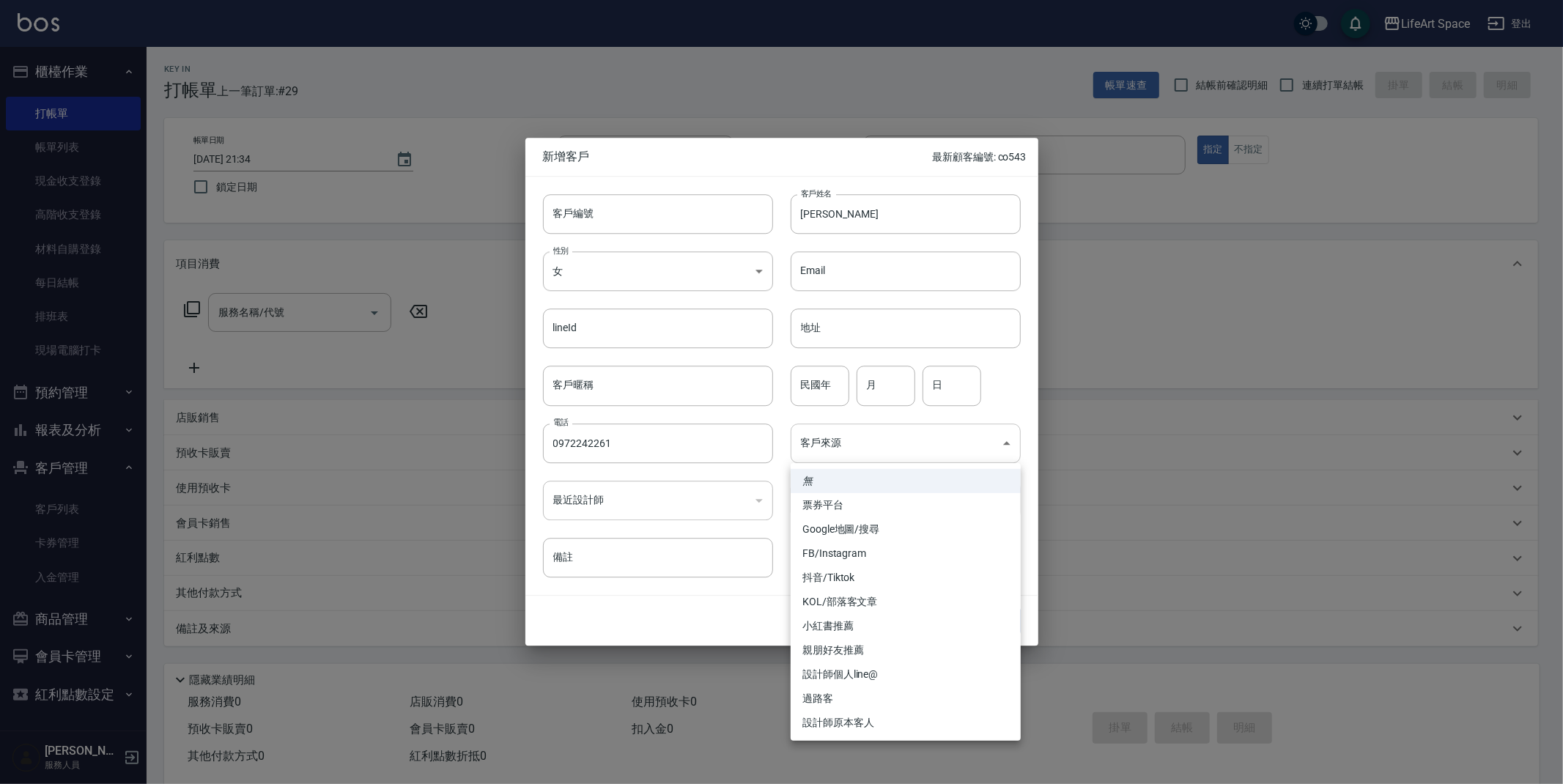
click at [902, 448] on body "LifeArt Space 登出 櫃檯作業 打帳單 帳單列表 現金收支登錄 高階收支登錄 材料自購登錄 每日結帳 排班表 現場電腦打卡 預約管理 預約管理 單…" at bounding box center [782, 402] width 1563 height 805
click at [866, 550] on li "FB/Instagram" at bounding box center [906, 554] width 230 height 25
type input "FB/Instagram"
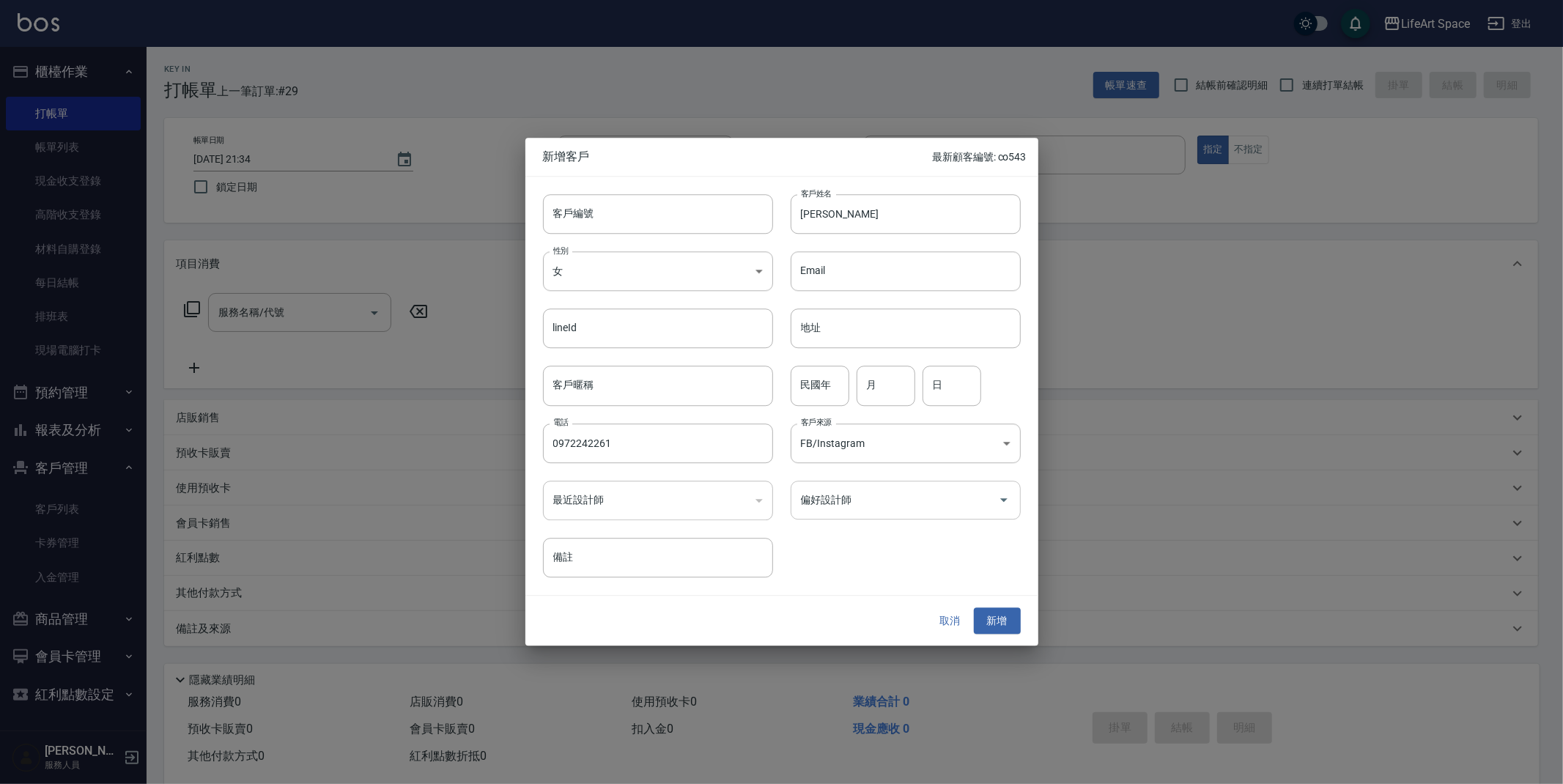
click at [884, 490] on input "偏好設計師" at bounding box center [895, 499] width 195 height 26
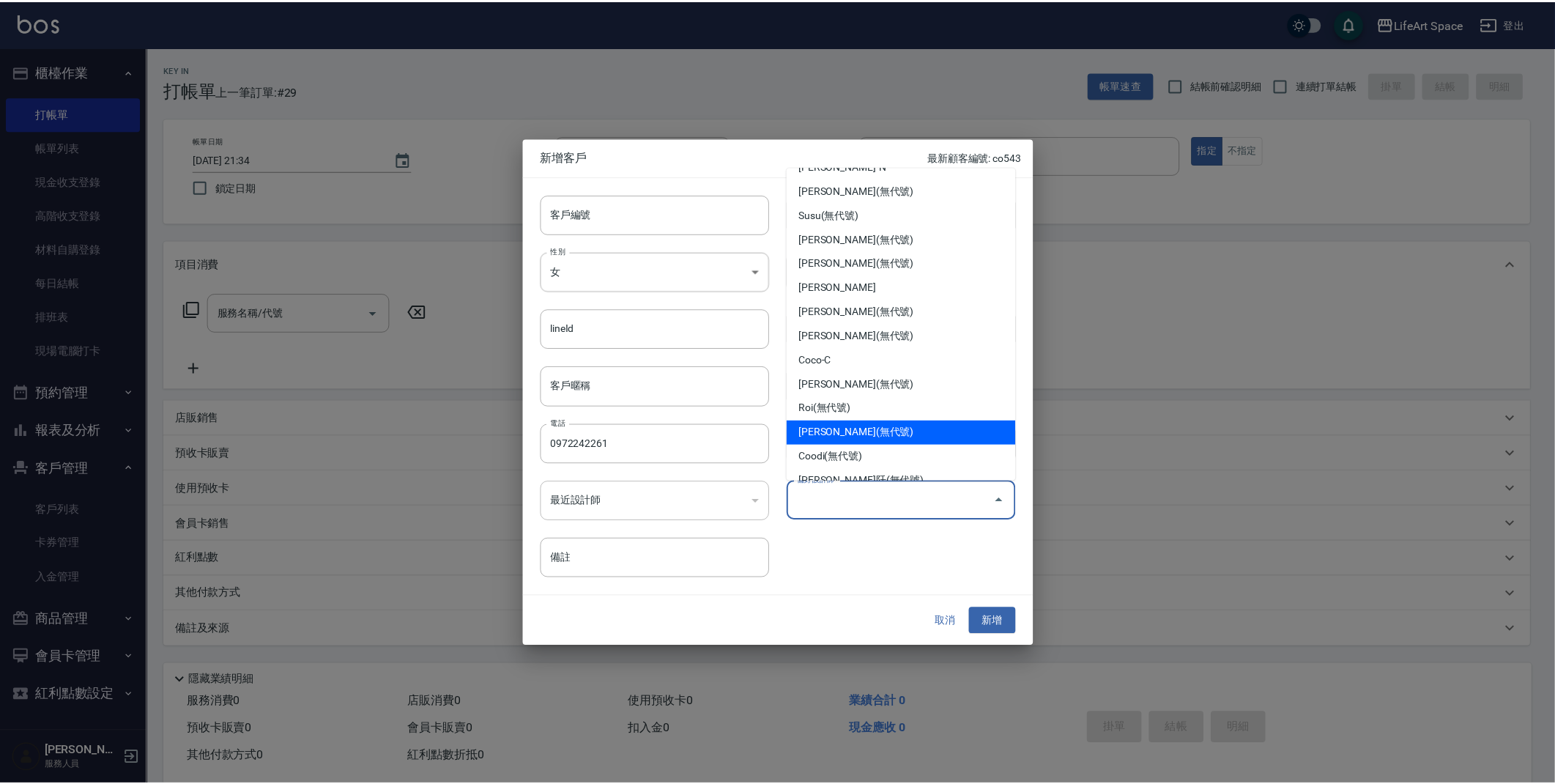
scroll to position [229, 0]
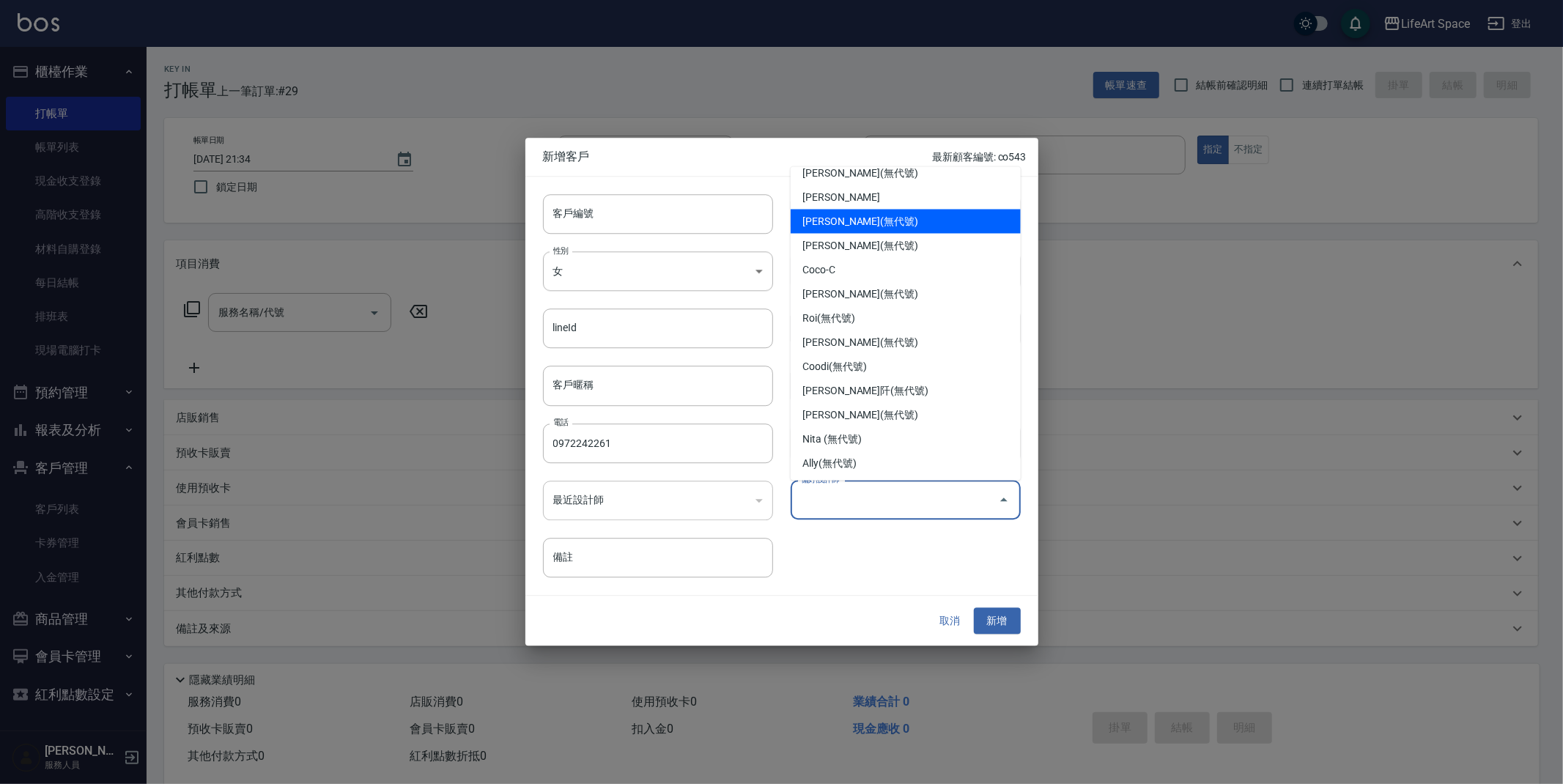
drag, startPoint x: 853, startPoint y: 225, endPoint x: 844, endPoint y: 233, distance: 12.0
click at [853, 224] on li "[PERSON_NAME](無代號)" at bounding box center [906, 222] width 230 height 25
type input "[PERSON_NAME]"
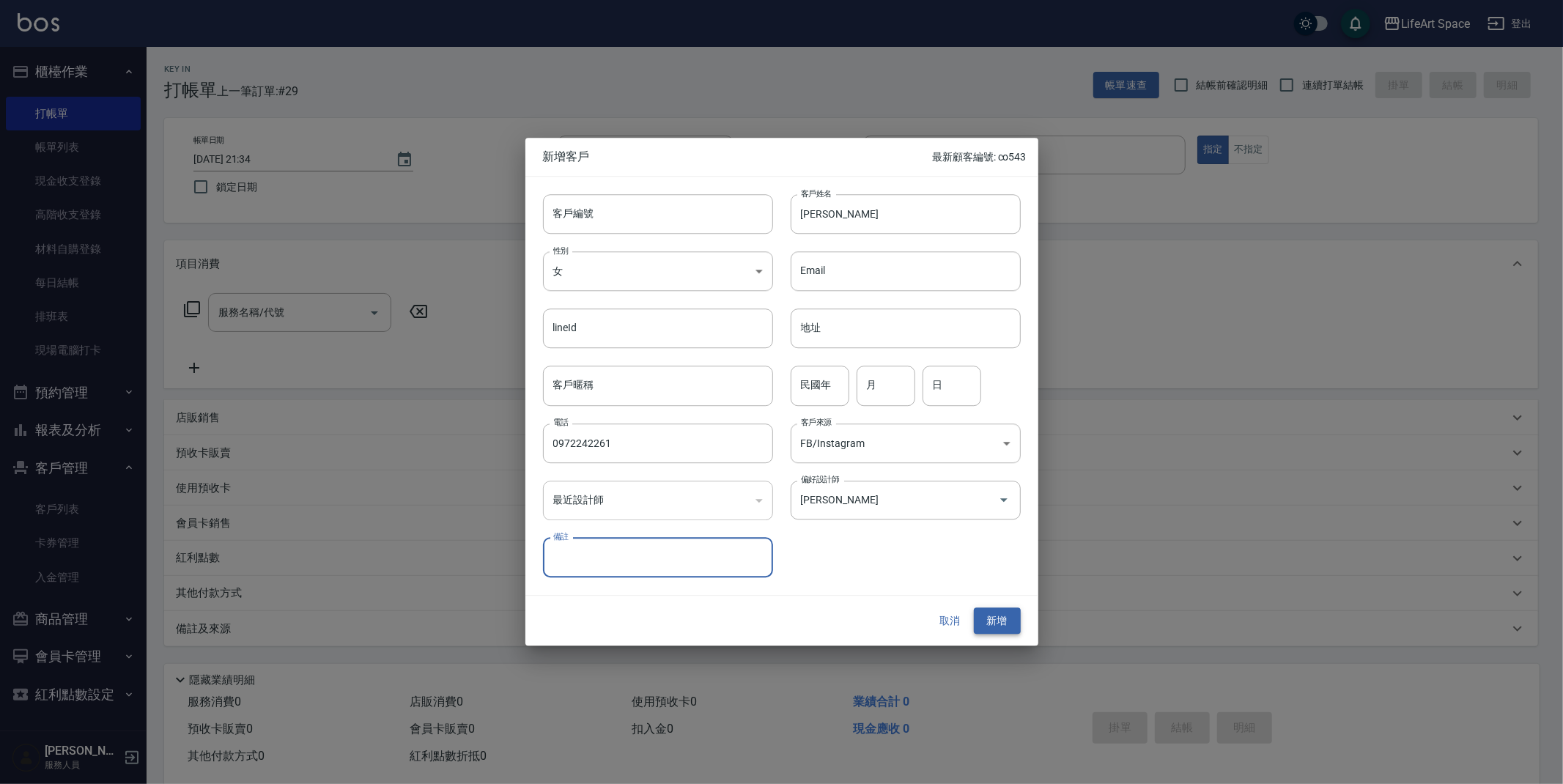
click at [986, 624] on button "新增" at bounding box center [997, 620] width 47 height 27
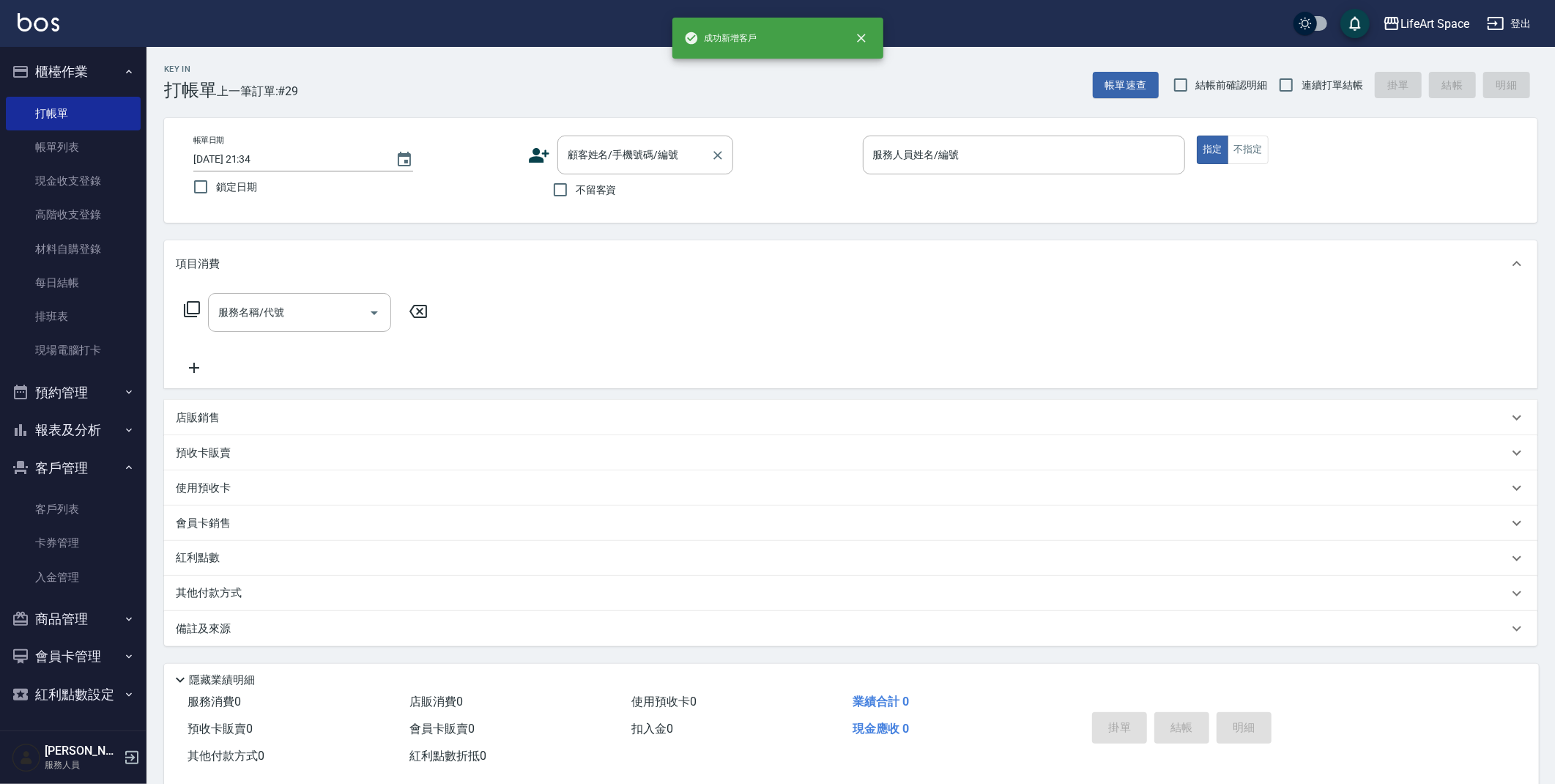
click at [575, 160] on input "顧客姓名/手機號碼/編號" at bounding box center [635, 154] width 141 height 26
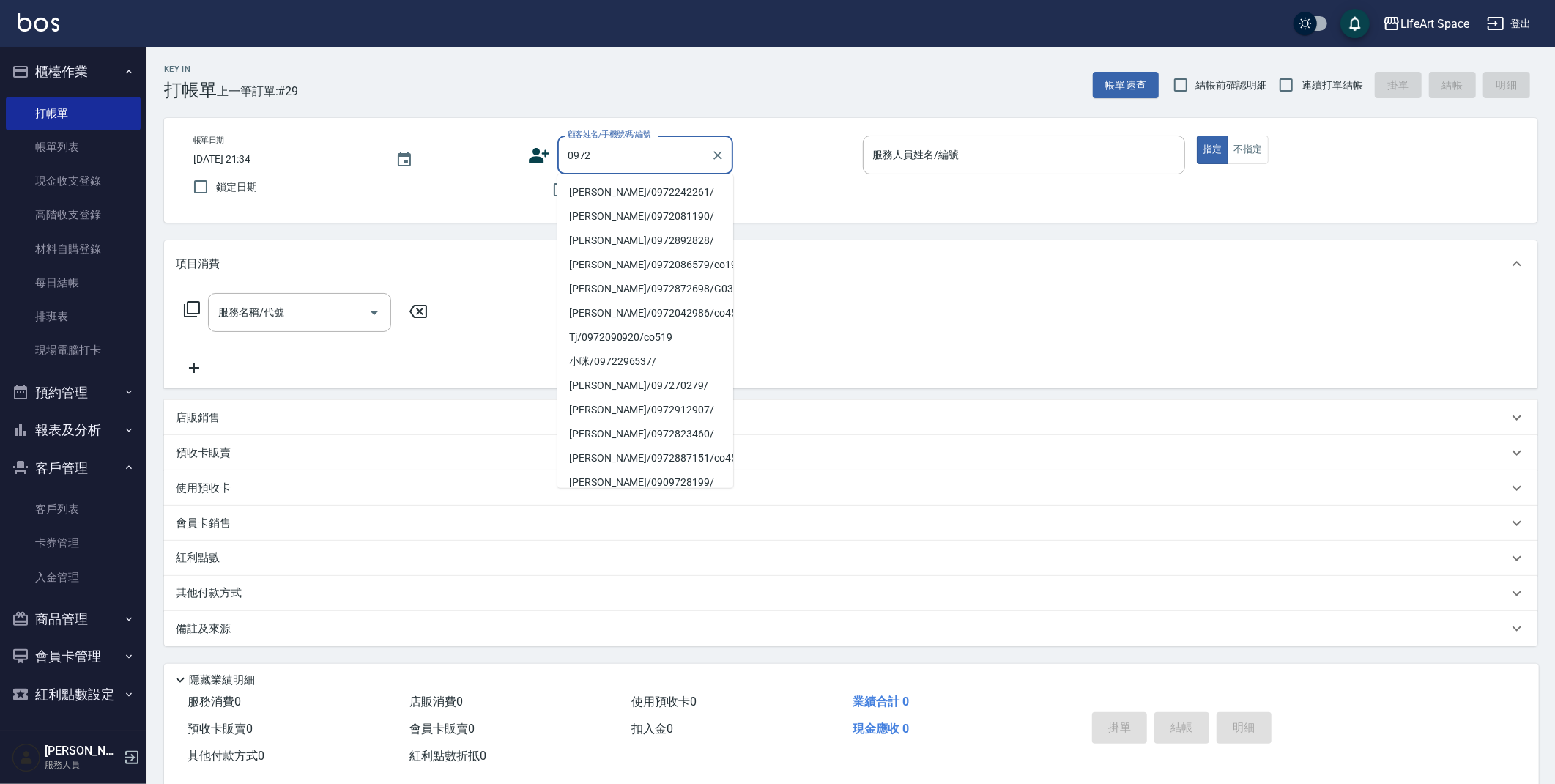
click at [623, 192] on li "[PERSON_NAME]/0972242261/" at bounding box center [646, 192] width 176 height 25
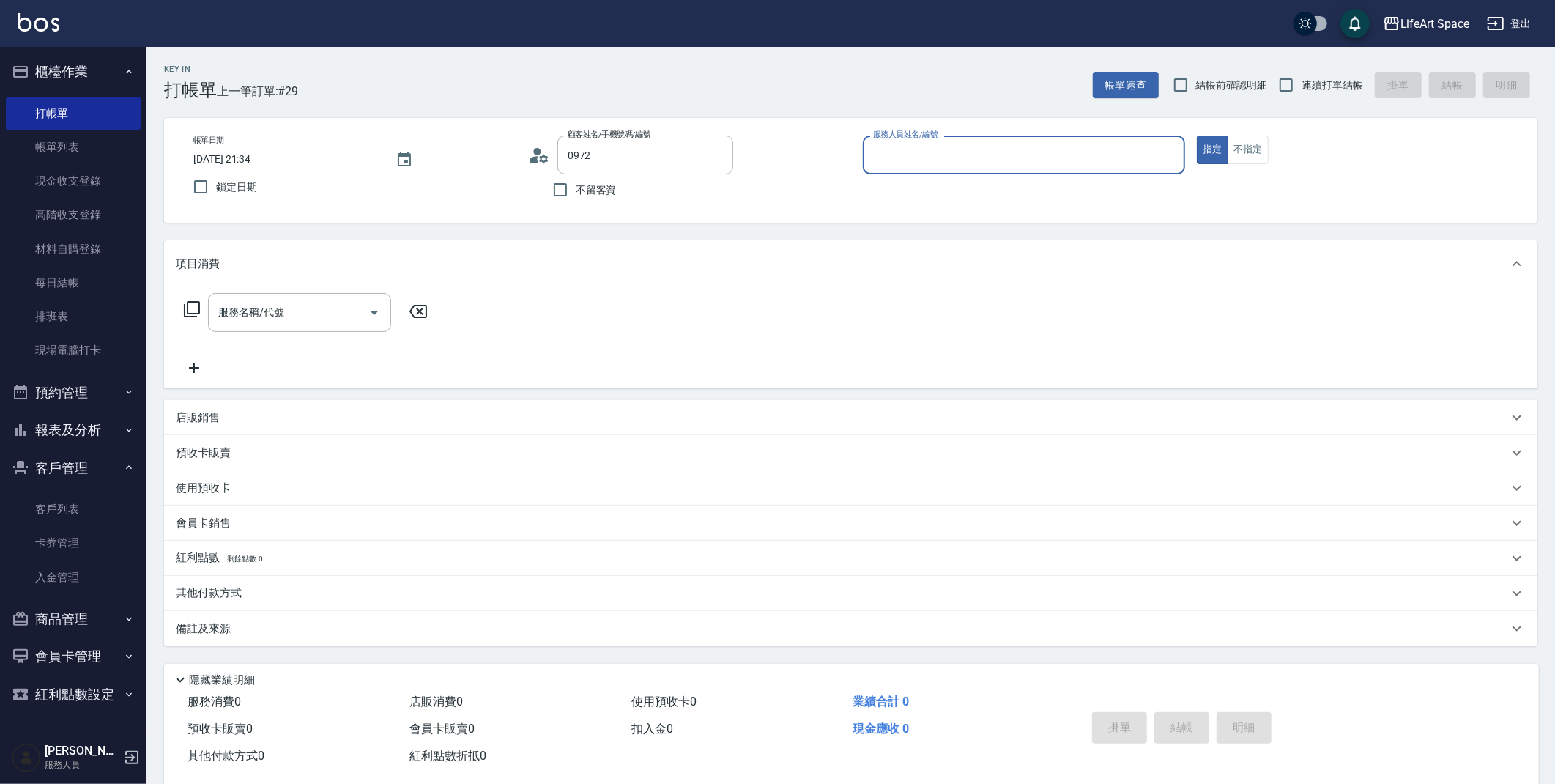
type input "[PERSON_NAME]/0972242261/"
type input "[PERSON_NAME](無代號)"
click at [322, 315] on input "服務名稱/代號" at bounding box center [289, 312] width 148 height 26
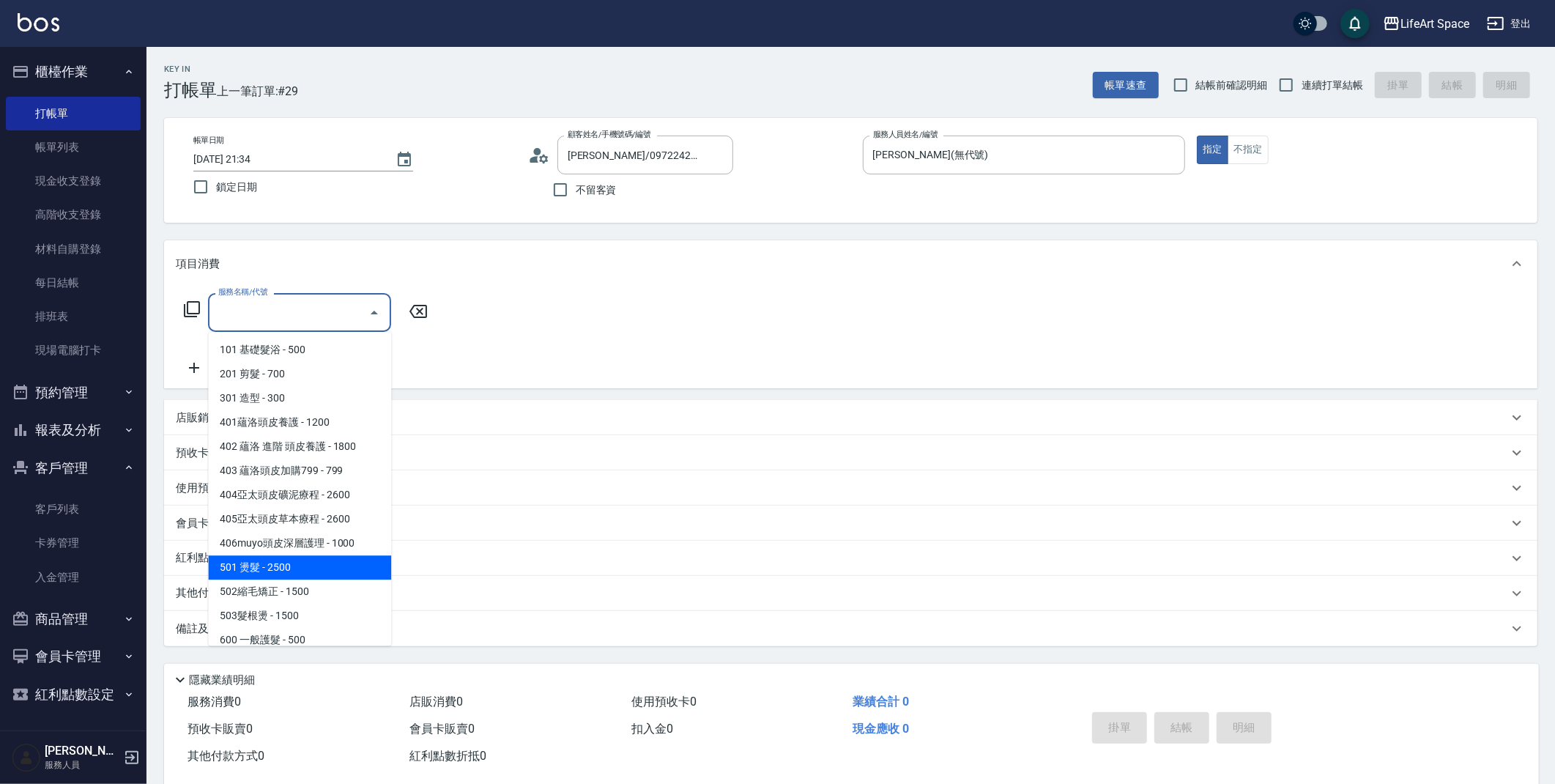
click at [280, 570] on span "501 燙髮 - 2500" at bounding box center [299, 567] width 183 height 25
type input "501 燙髮(501)"
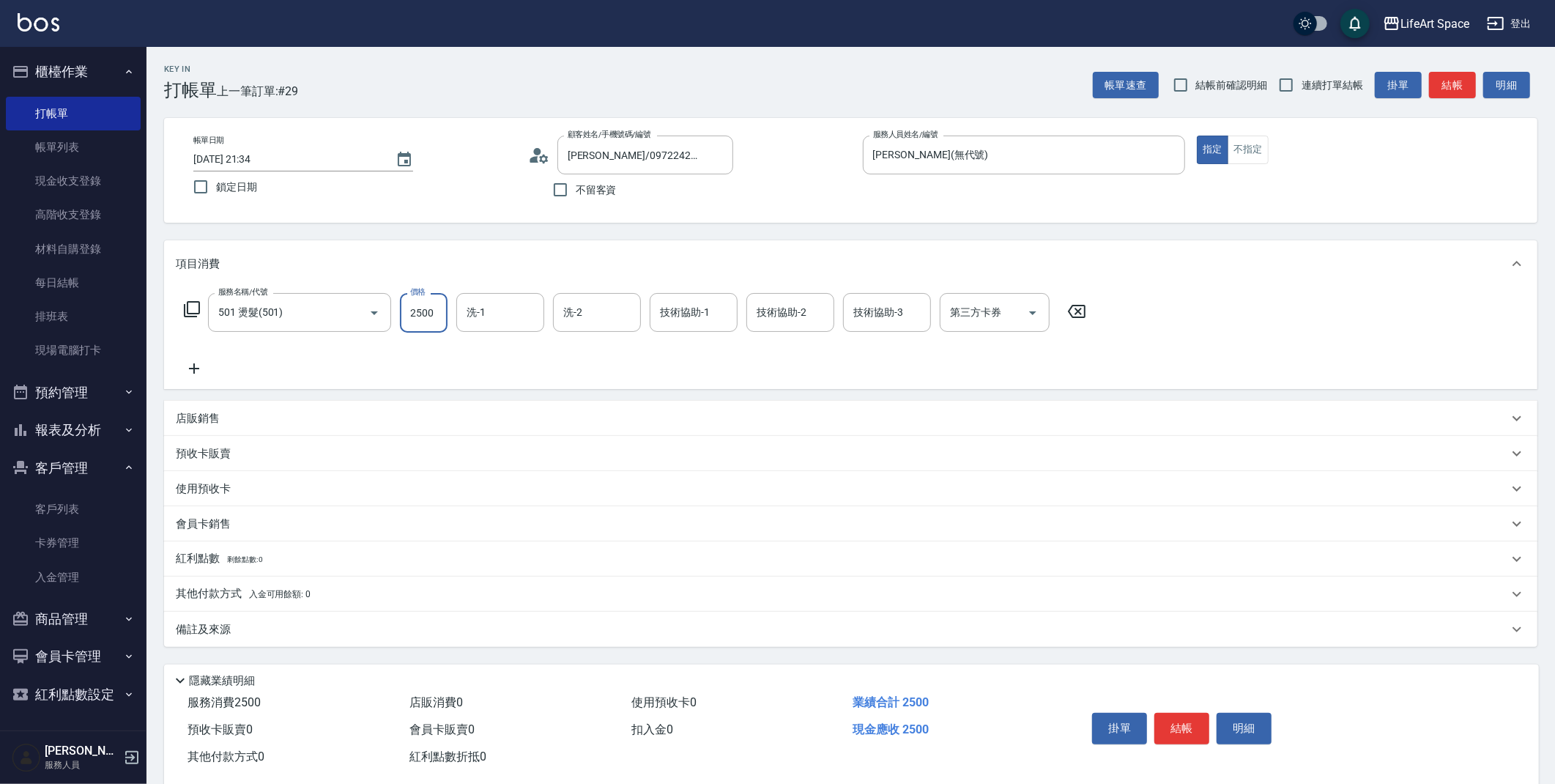
drag, startPoint x: 441, startPoint y: 311, endPoint x: 420, endPoint y: 312, distance: 21.0
click at [441, 311] on input "2500" at bounding box center [423, 312] width 47 height 40
type input "3500"
click at [918, 321] on input "技術協助-3" at bounding box center [886, 312] width 75 height 26
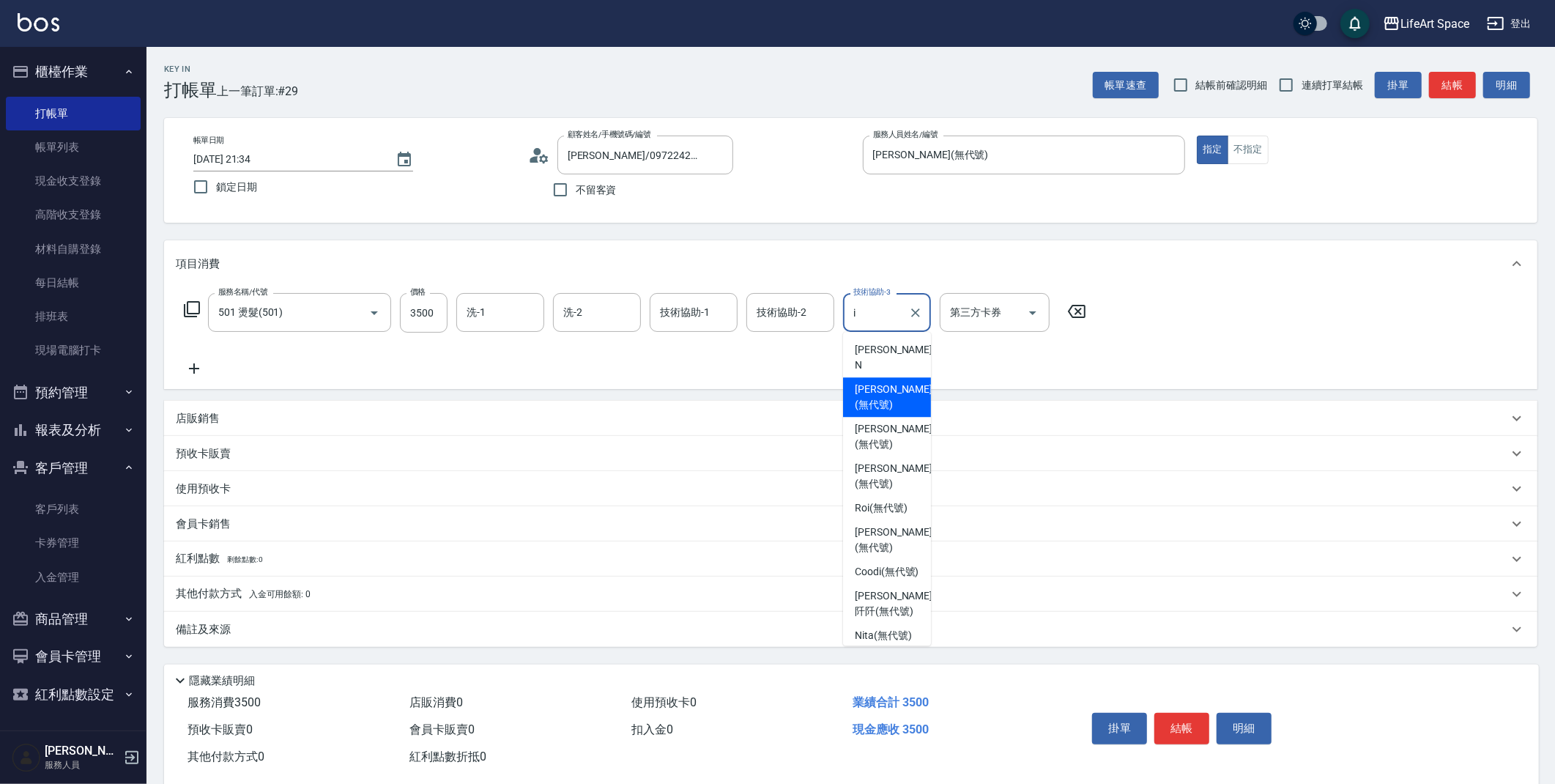
click at [881, 382] on span "[PERSON_NAME] (無代號)" at bounding box center [894, 397] width 78 height 30
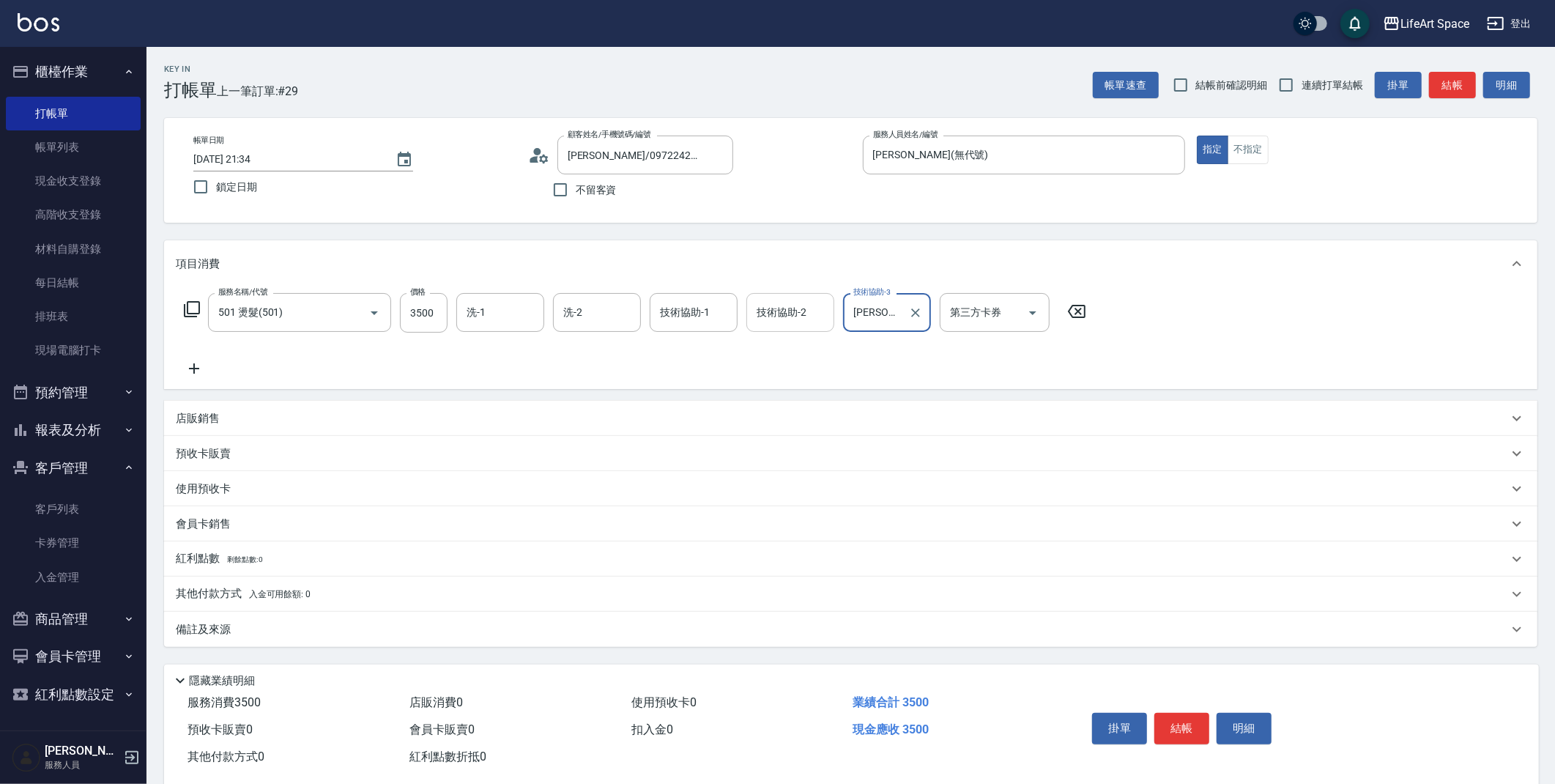
type input "[PERSON_NAME](無代號)"
click at [808, 322] on input "技術協助-2" at bounding box center [790, 312] width 75 height 26
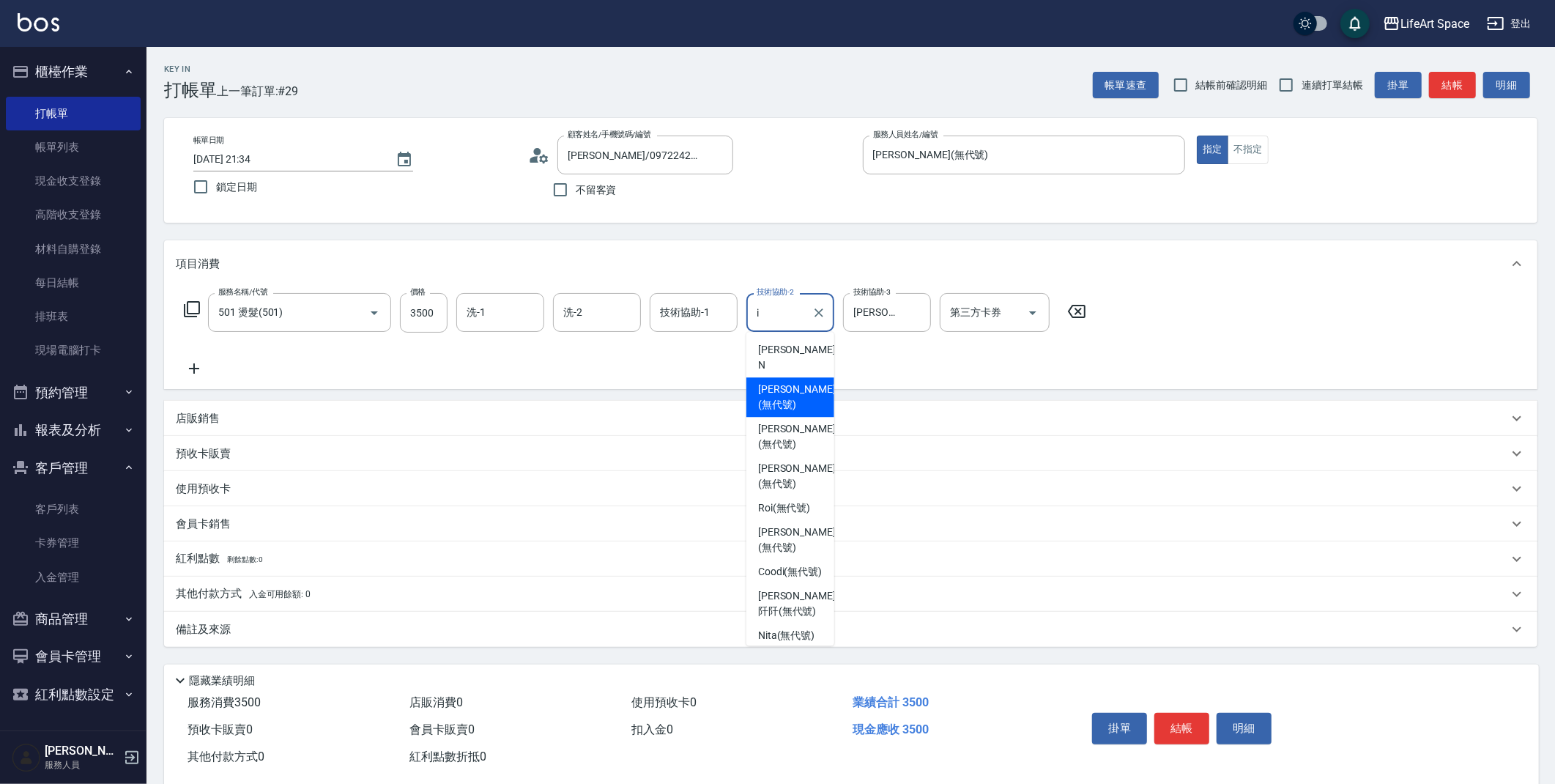
click at [773, 382] on span "[PERSON_NAME] (無代號)" at bounding box center [797, 397] width 78 height 30
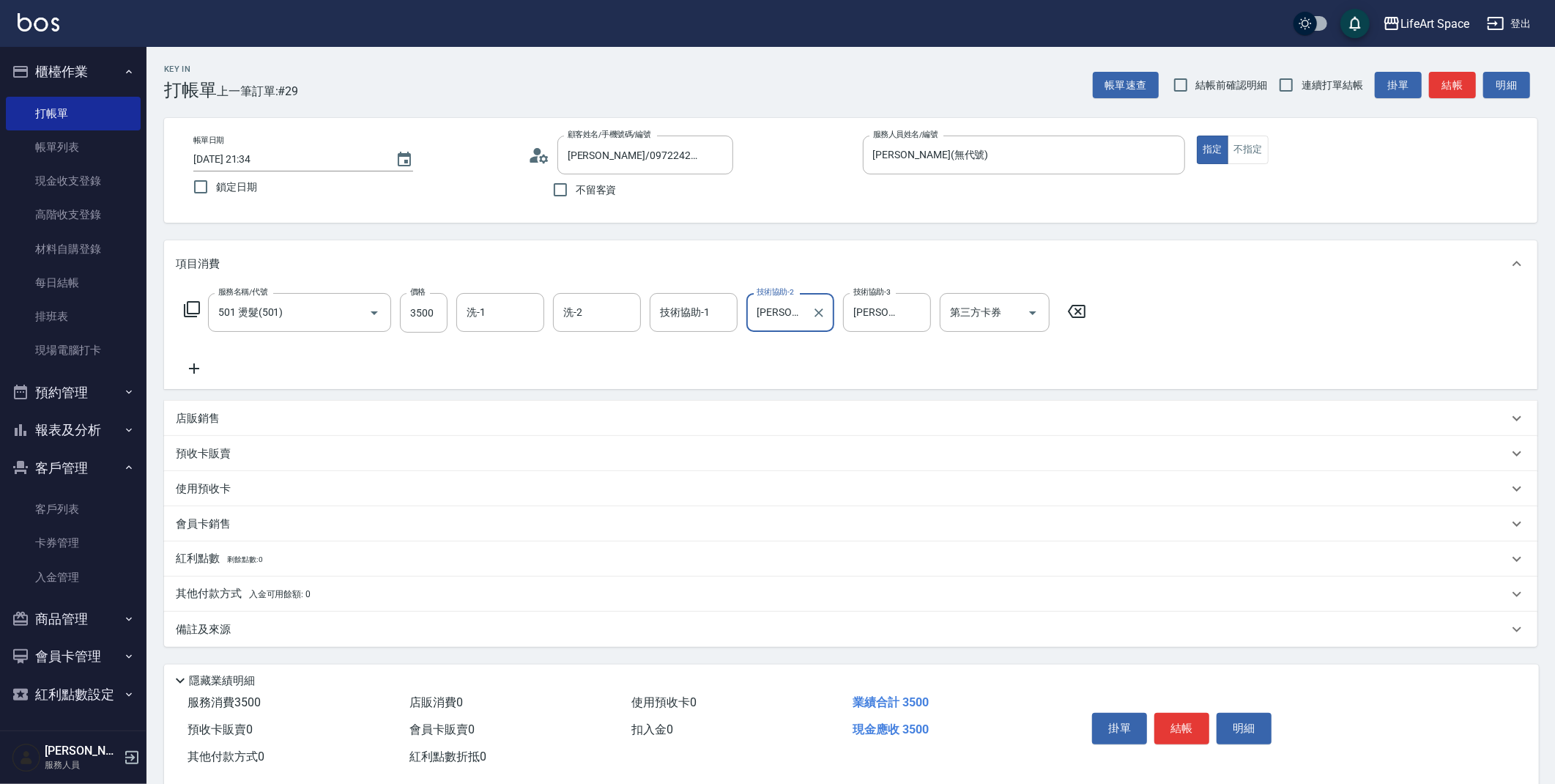
type input "[PERSON_NAME](無代號)"
drag, startPoint x: 264, startPoint y: 632, endPoint x: 290, endPoint y: 642, distance: 27.9
click at [264, 631] on div "備註及來源" at bounding box center [842, 630] width 1332 height 15
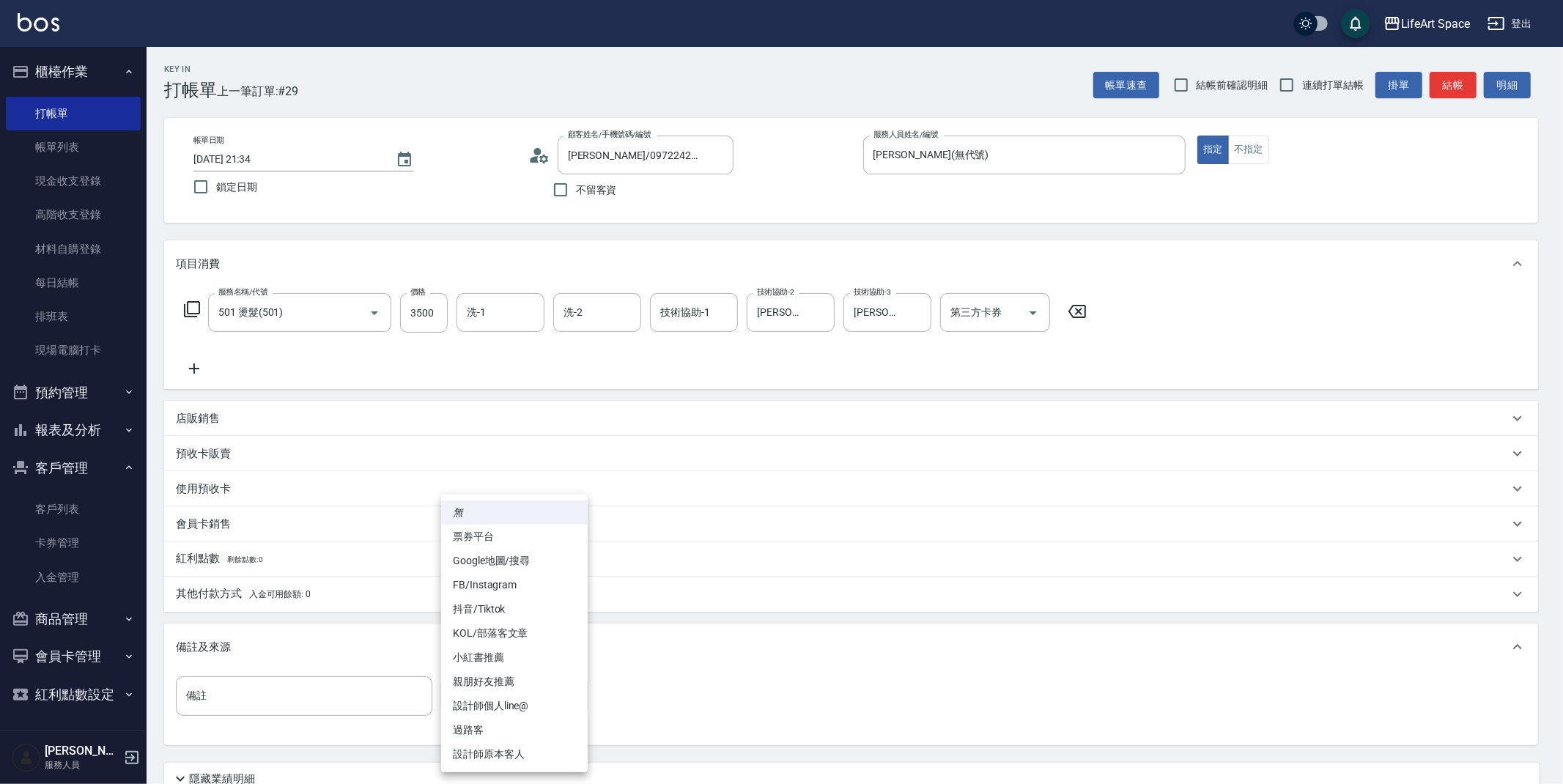
click at [536, 691] on body "LifeArt Space 登出 櫃檯作業 打帳單 帳單列表 現金收支登錄 高階收支登錄 材料自購登錄 每日結帳 排班表 現場電腦打卡 預約管理 預約管理 單…" at bounding box center [782, 452] width 1563 height 904
click at [526, 749] on li "設計師原本客人" at bounding box center [514, 755] width 147 height 25
click at [560, 677] on body "LifeArt Space 登出 櫃檯作業 打帳單 帳單列表 現金收支登錄 高階收支登錄 材料自購登錄 每日結帳 排班表 現場電腦打卡 預約管理 預約管理 單…" at bounding box center [778, 452] width 1555 height 904
click at [530, 580] on li "FB/Instagram" at bounding box center [514, 585] width 147 height 25
type input "FB/Instagram"
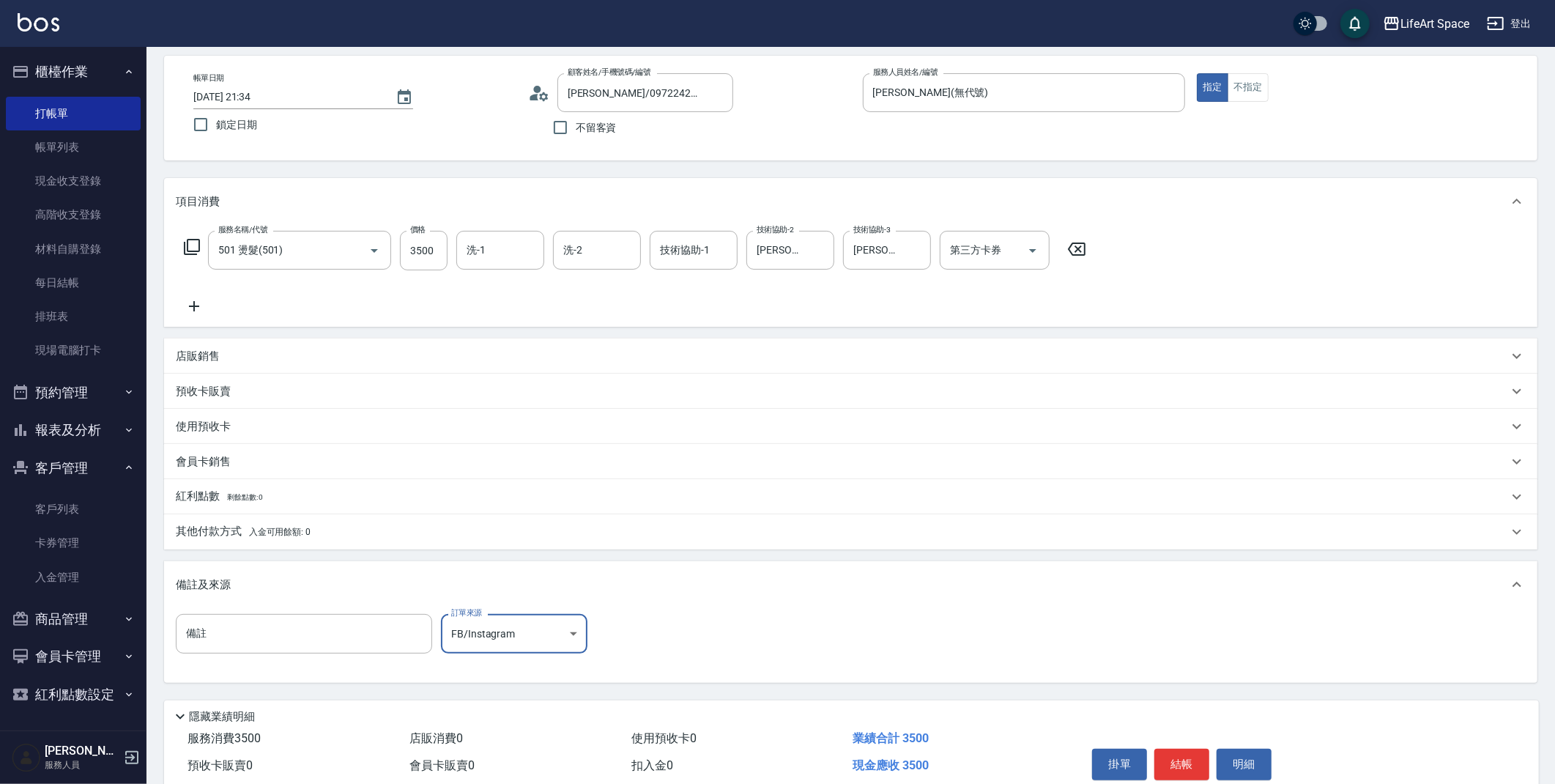
scroll to position [125, 0]
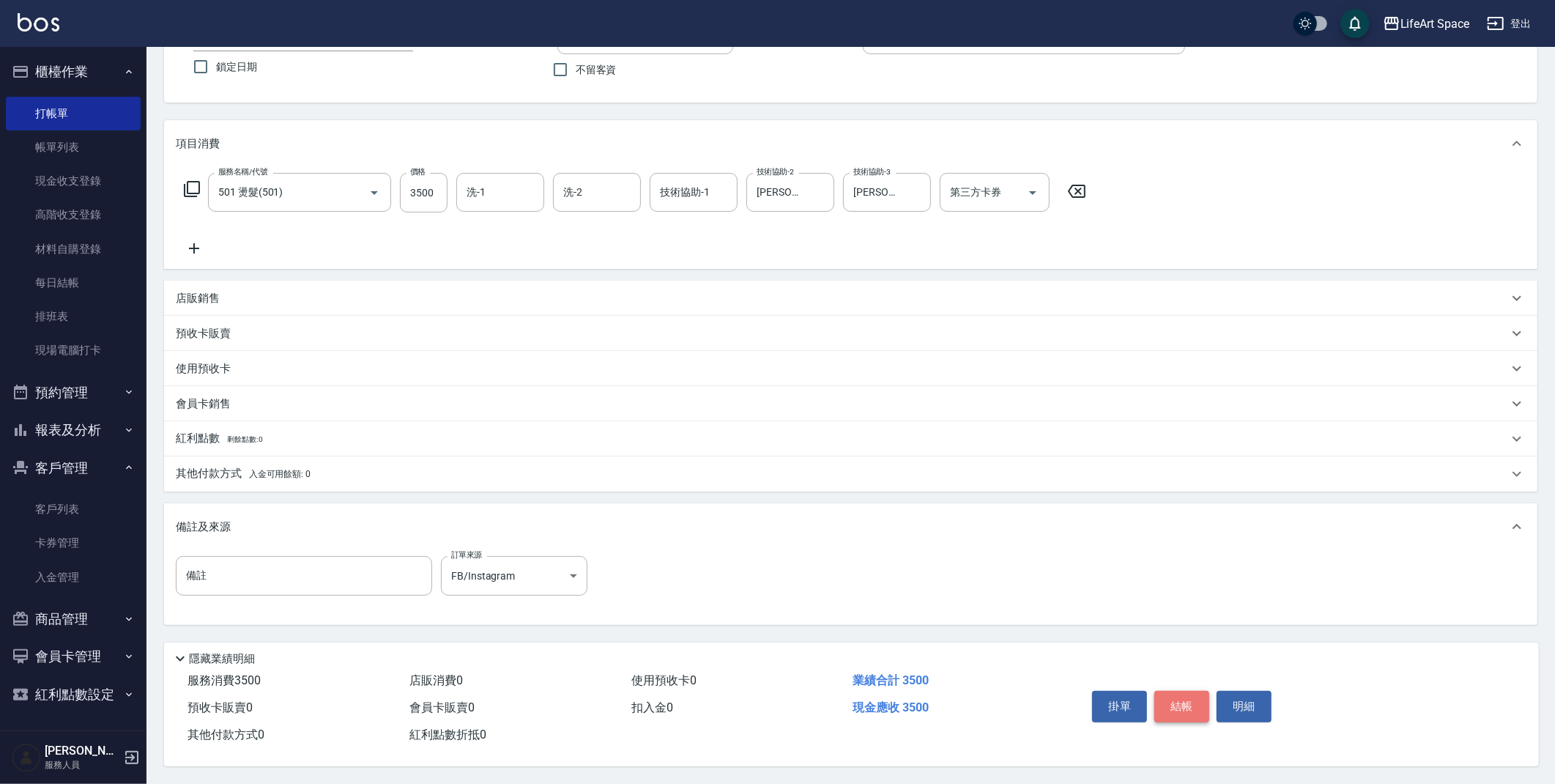
click at [1196, 691] on button "結帳" at bounding box center [1182, 706] width 55 height 30
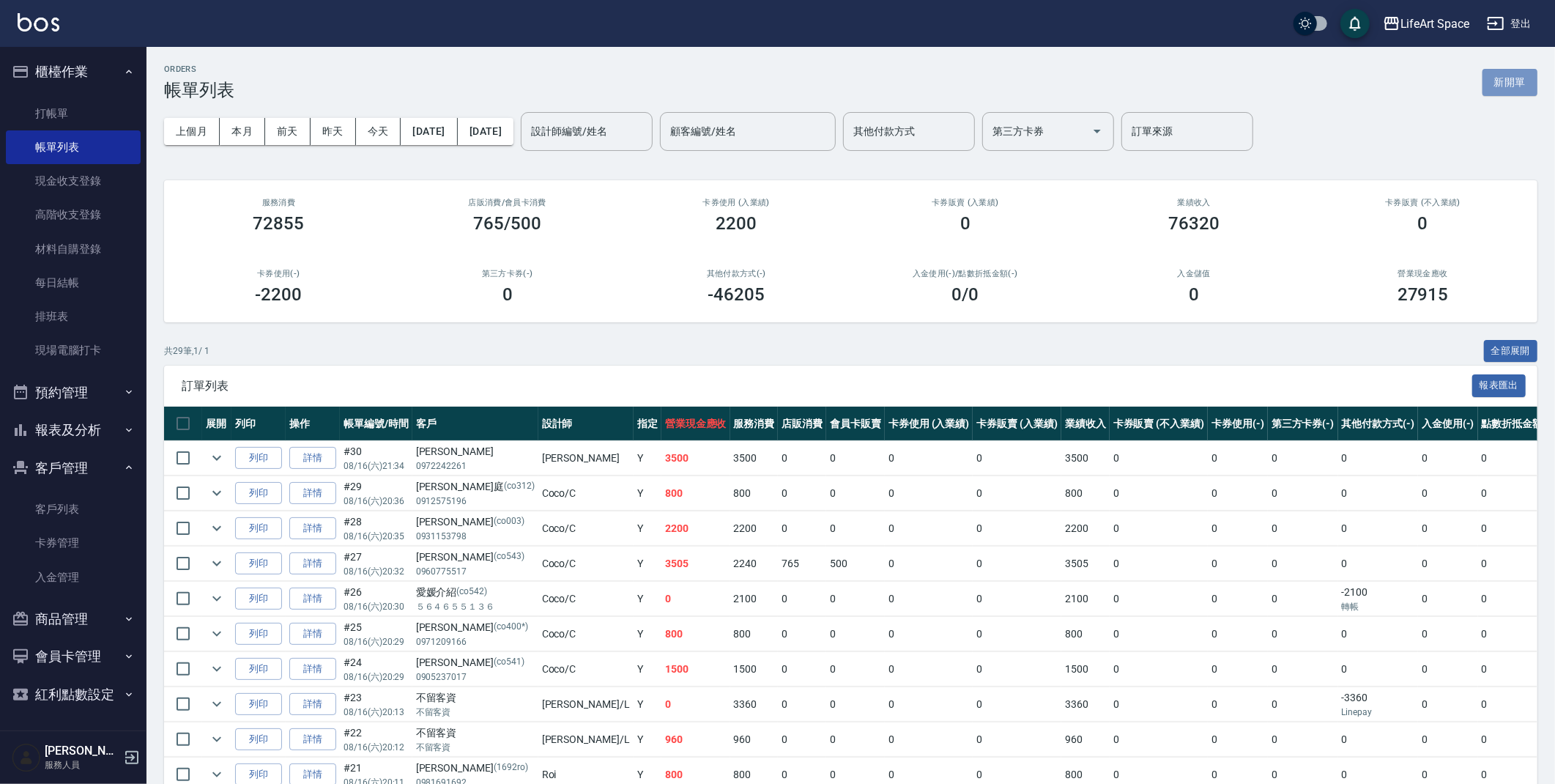
click at [1522, 82] on button "新開單" at bounding box center [1510, 82] width 55 height 27
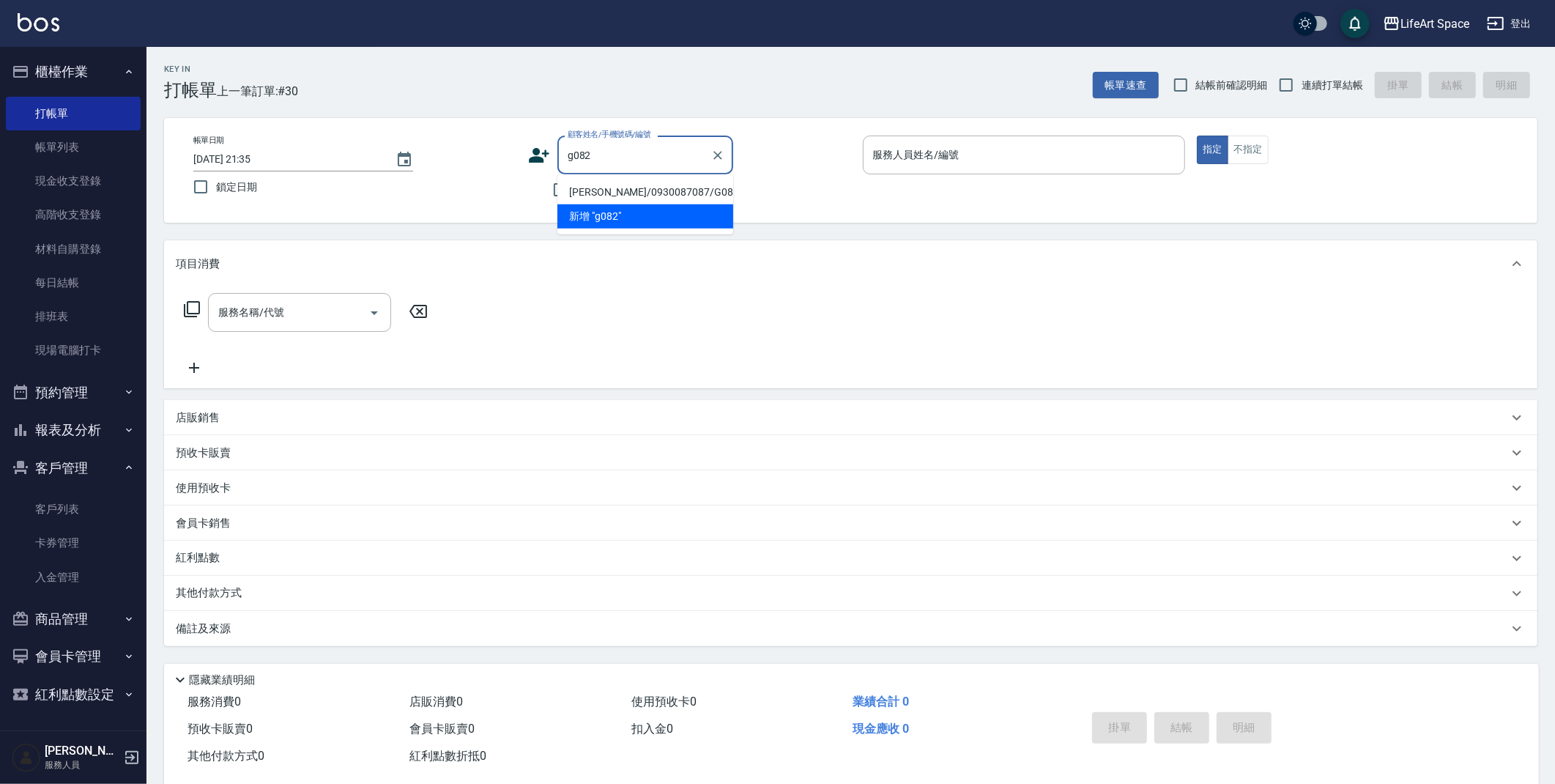
click at [626, 205] on li "新增 "g082"" at bounding box center [646, 217] width 176 height 25
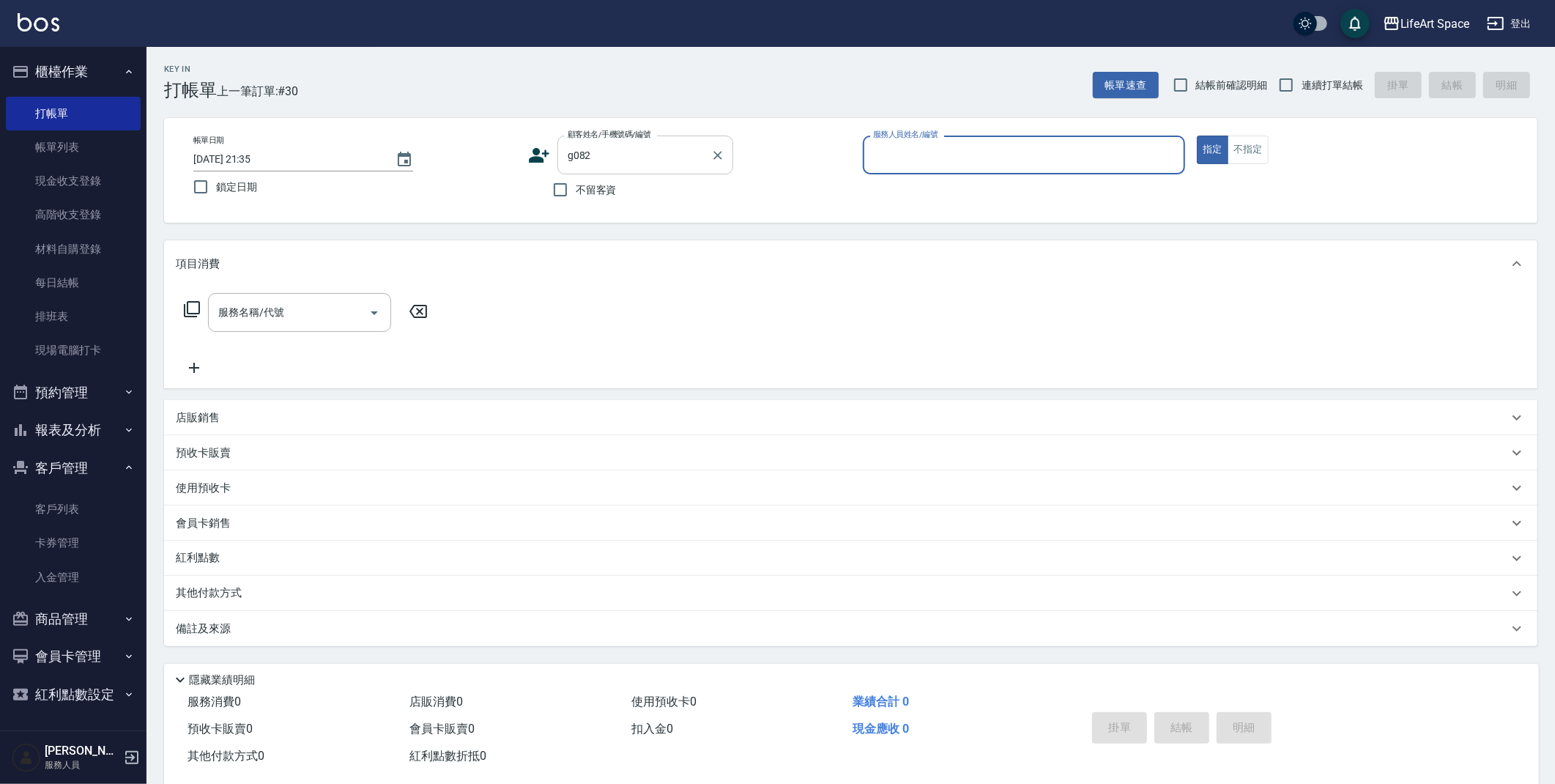
click at [618, 157] on input "g082" at bounding box center [635, 154] width 141 height 26
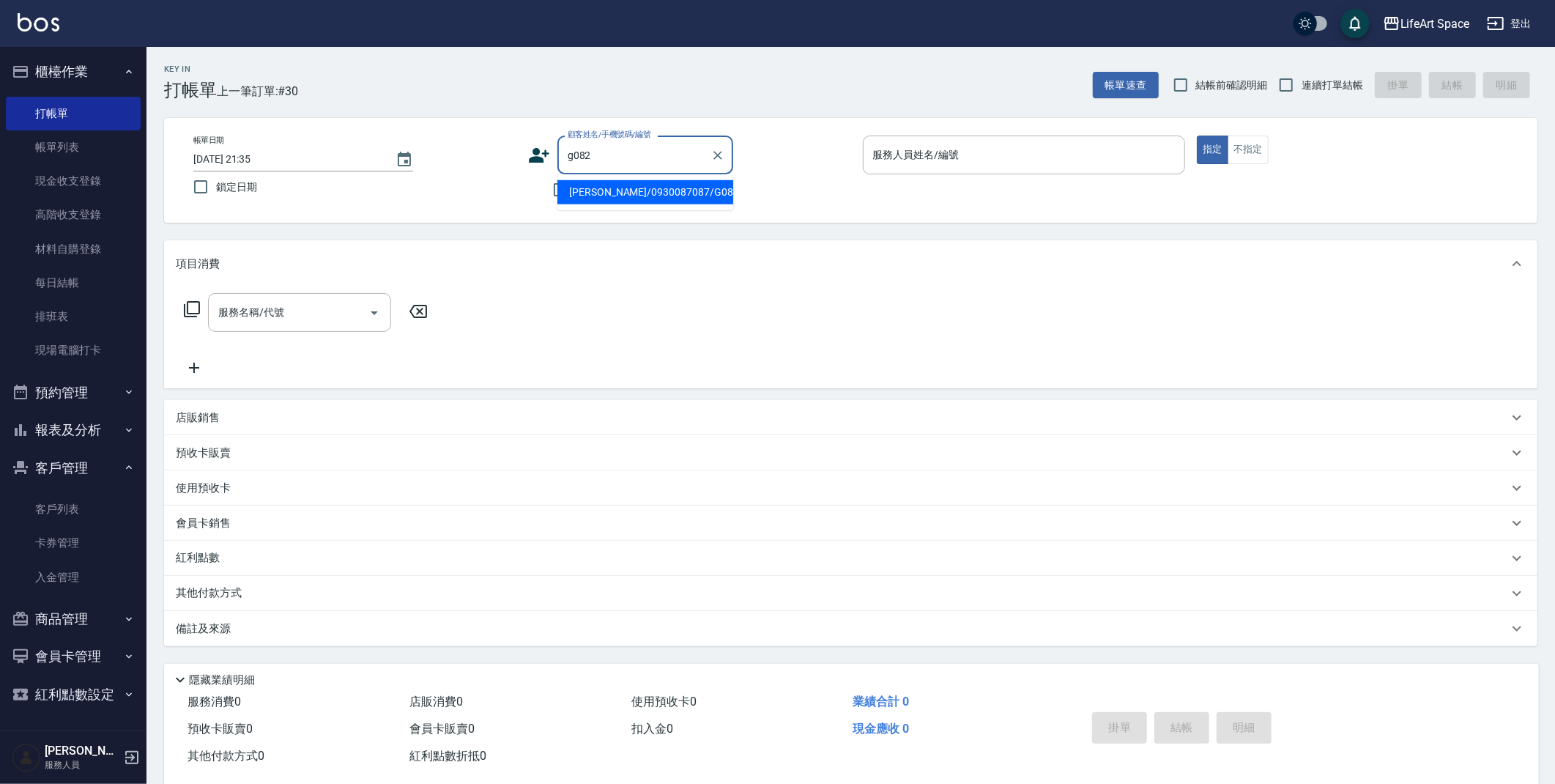
click at [610, 197] on li "[PERSON_NAME]/0930087087/G082" at bounding box center [646, 192] width 176 height 25
type input "[PERSON_NAME]/0930087087/G082"
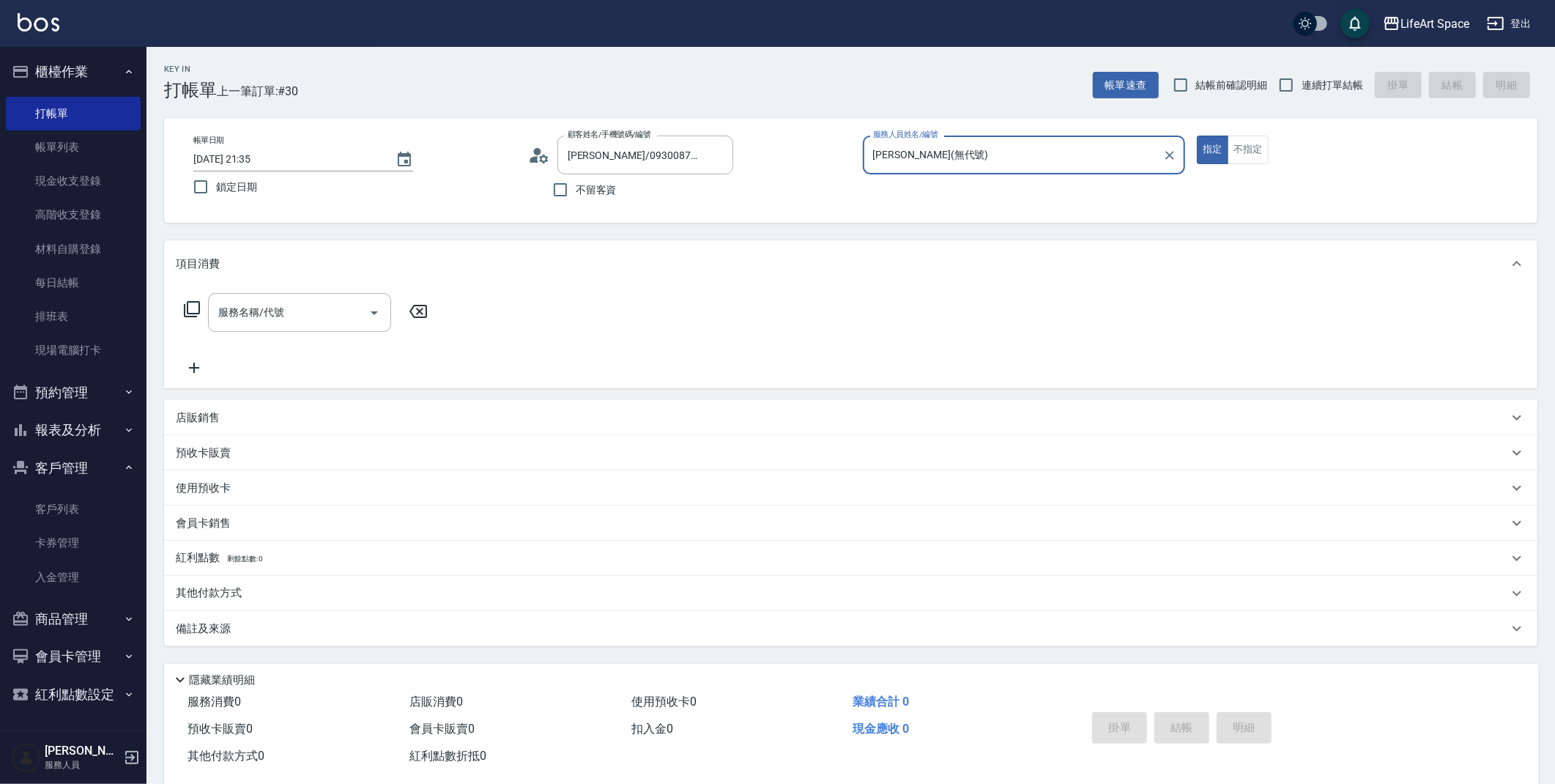
type input "[PERSON_NAME](無代號)"
click at [279, 303] on input "服務名稱/代號" at bounding box center [289, 312] width 148 height 26
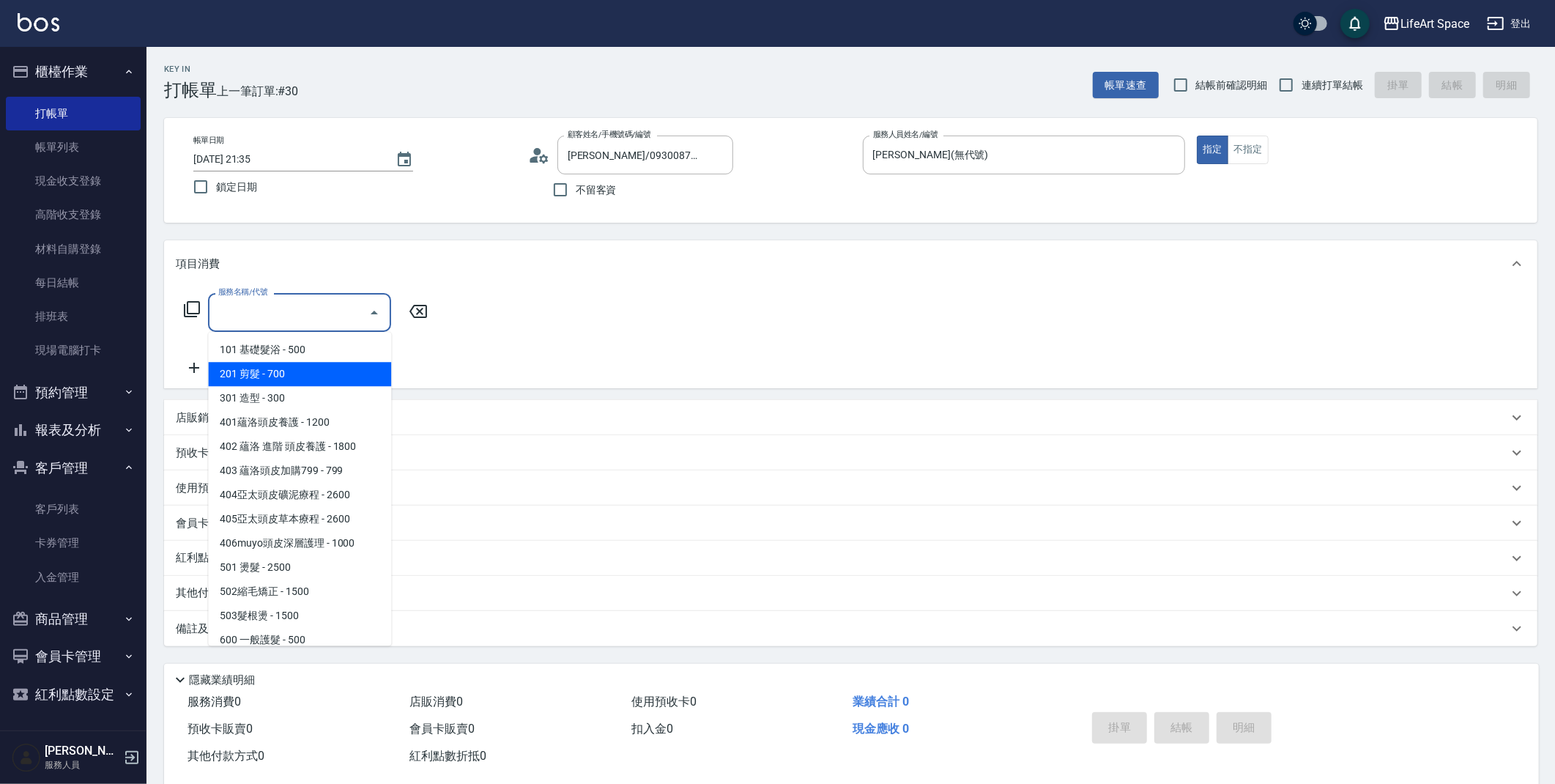
click at [289, 365] on span "201 剪髮 - 700" at bounding box center [299, 374] width 183 height 25
type input "201 剪髮(201)"
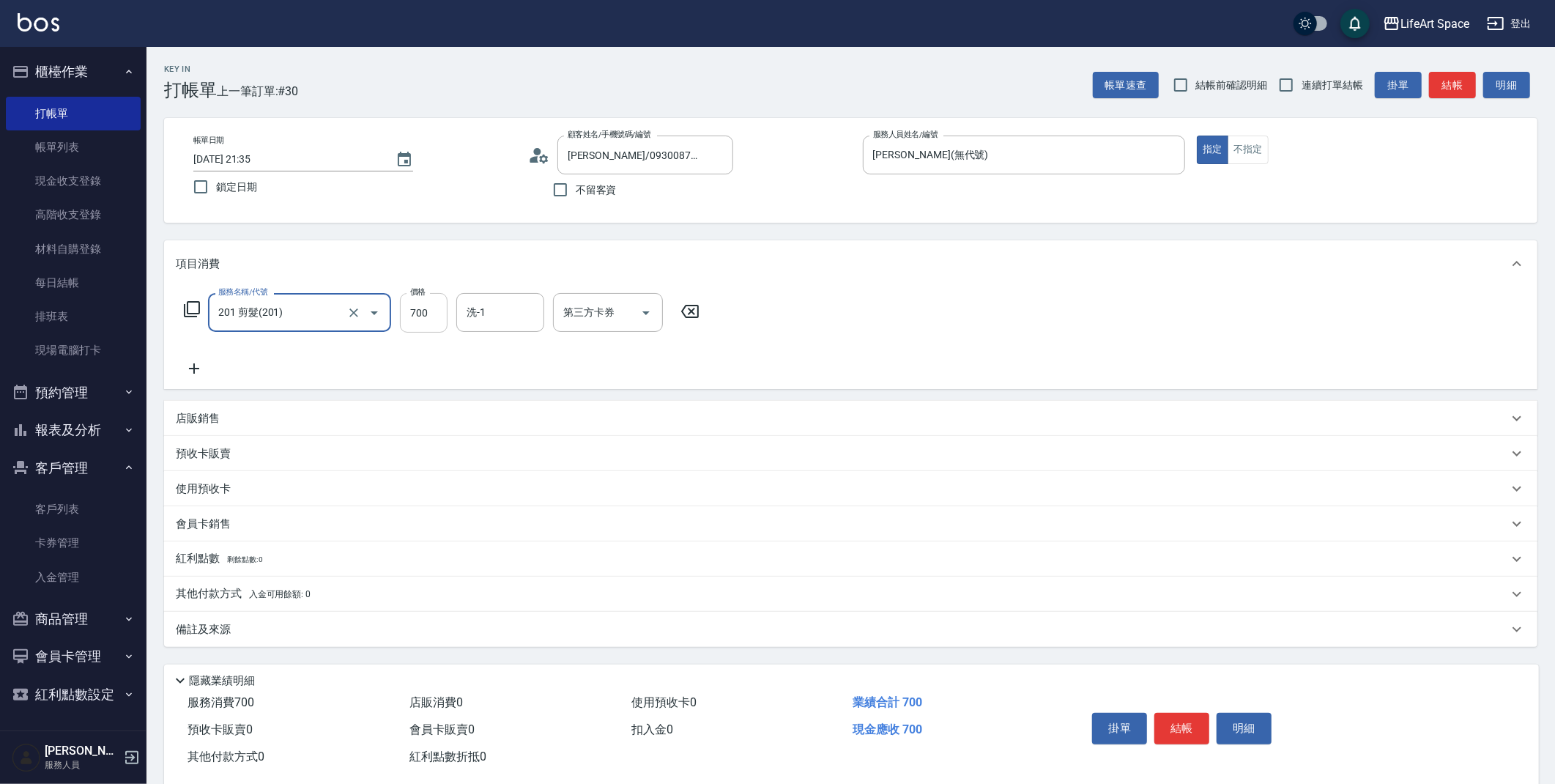
click at [439, 315] on input "700" at bounding box center [423, 312] width 47 height 40
type input "800"
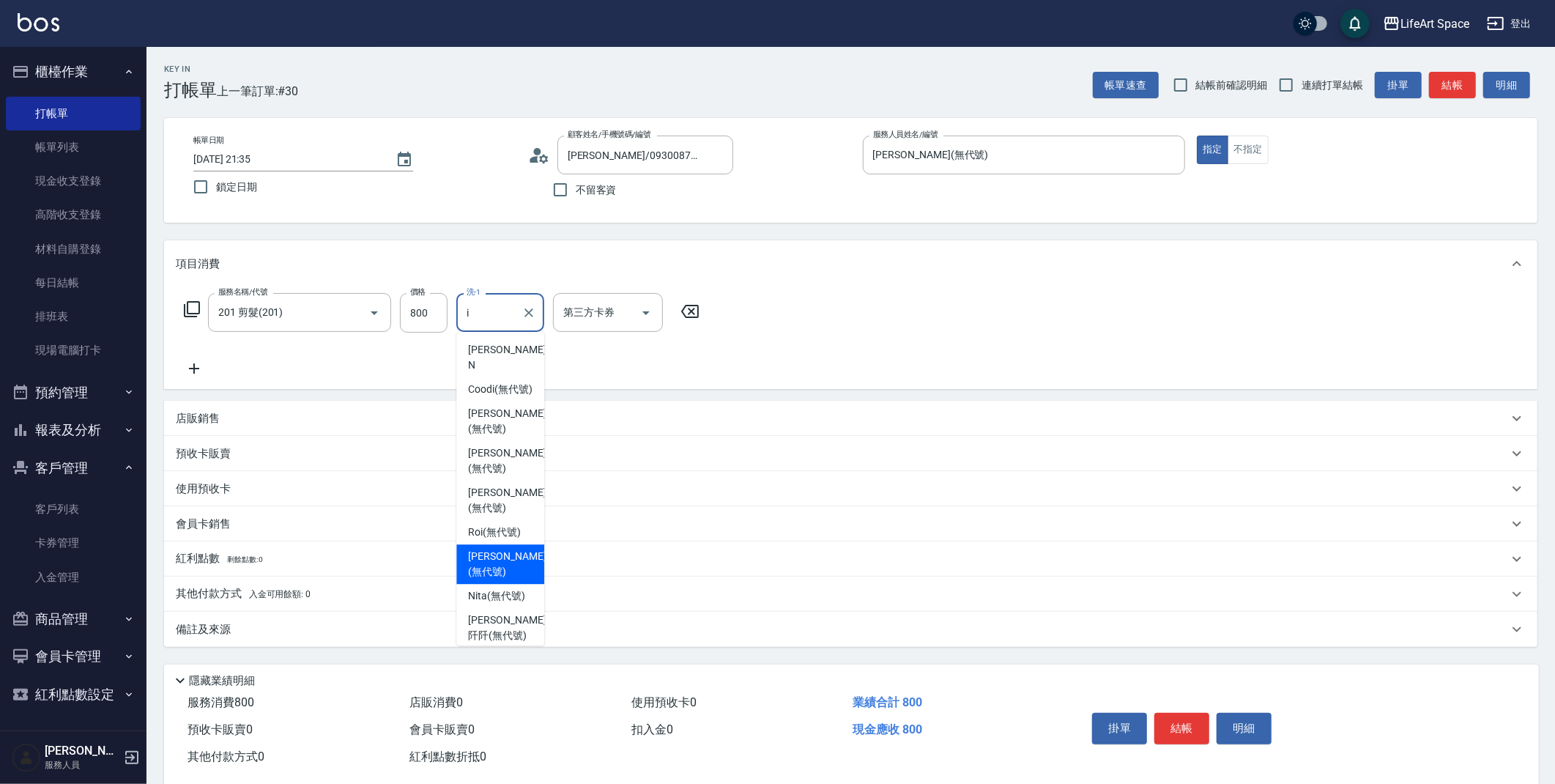
click at [491, 544] on div "[PERSON_NAME] (無代號)" at bounding box center [500, 564] width 88 height 40
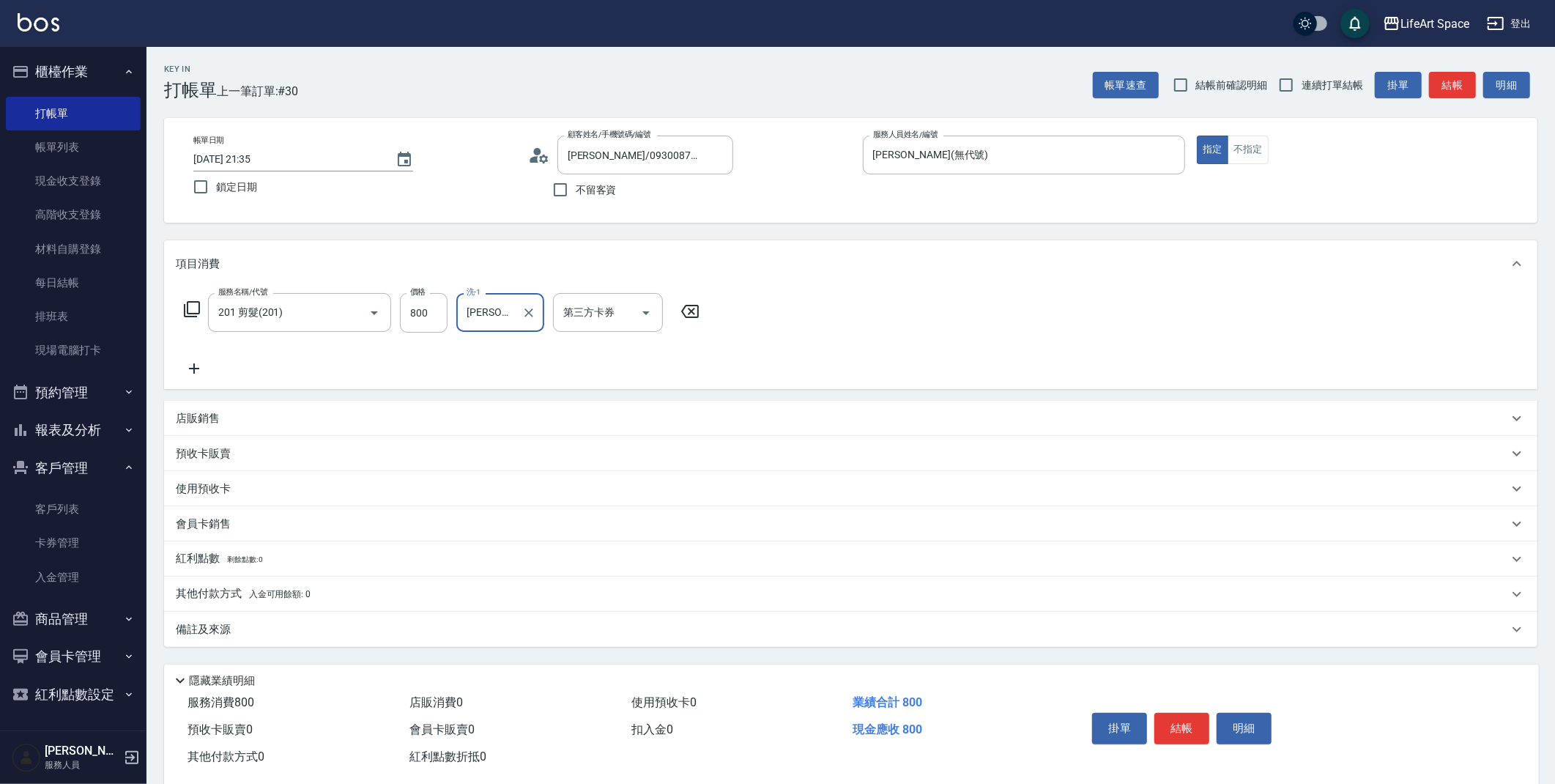
type input "[PERSON_NAME](無代號)"
drag, startPoint x: 242, startPoint y: 637, endPoint x: 255, endPoint y: 638, distance: 13.0
click at [244, 638] on div "備註及來源" at bounding box center [850, 629] width 1374 height 35
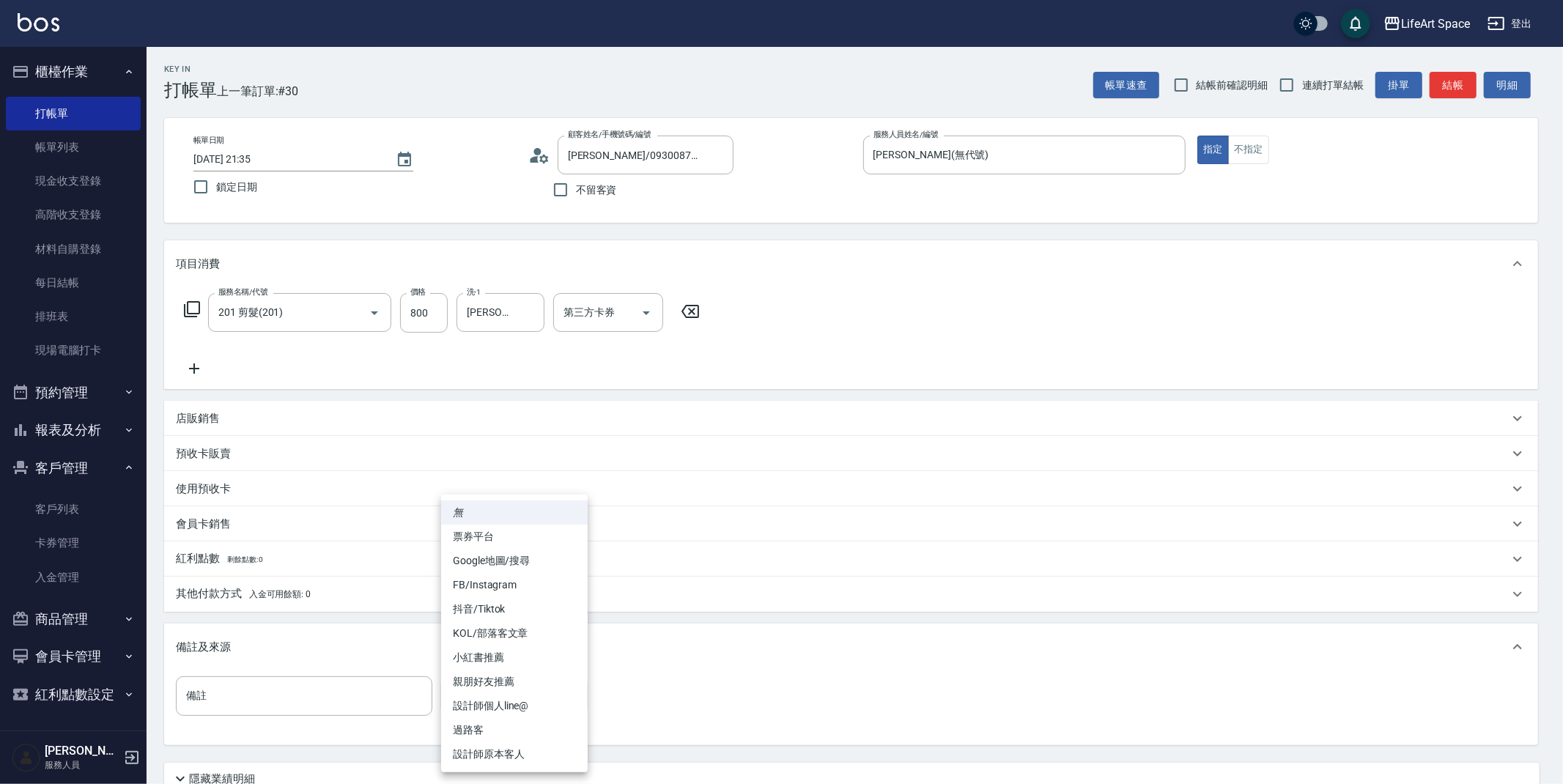
drag, startPoint x: 505, startPoint y: 682, endPoint x: 504, endPoint y: 700, distance: 18.0
click at [505, 683] on body "LifeArt Space 登出 櫃檯作業 打帳單 帳單列表 現金收支登錄 高階收支登錄 材料自購登錄 每日結帳 排班表 現場電腦打卡 預約管理 預約管理 單…" at bounding box center [782, 452] width 1563 height 904
click at [473, 760] on li "設計師原本客人" at bounding box center [514, 755] width 147 height 25
type input "設計師原本客人"
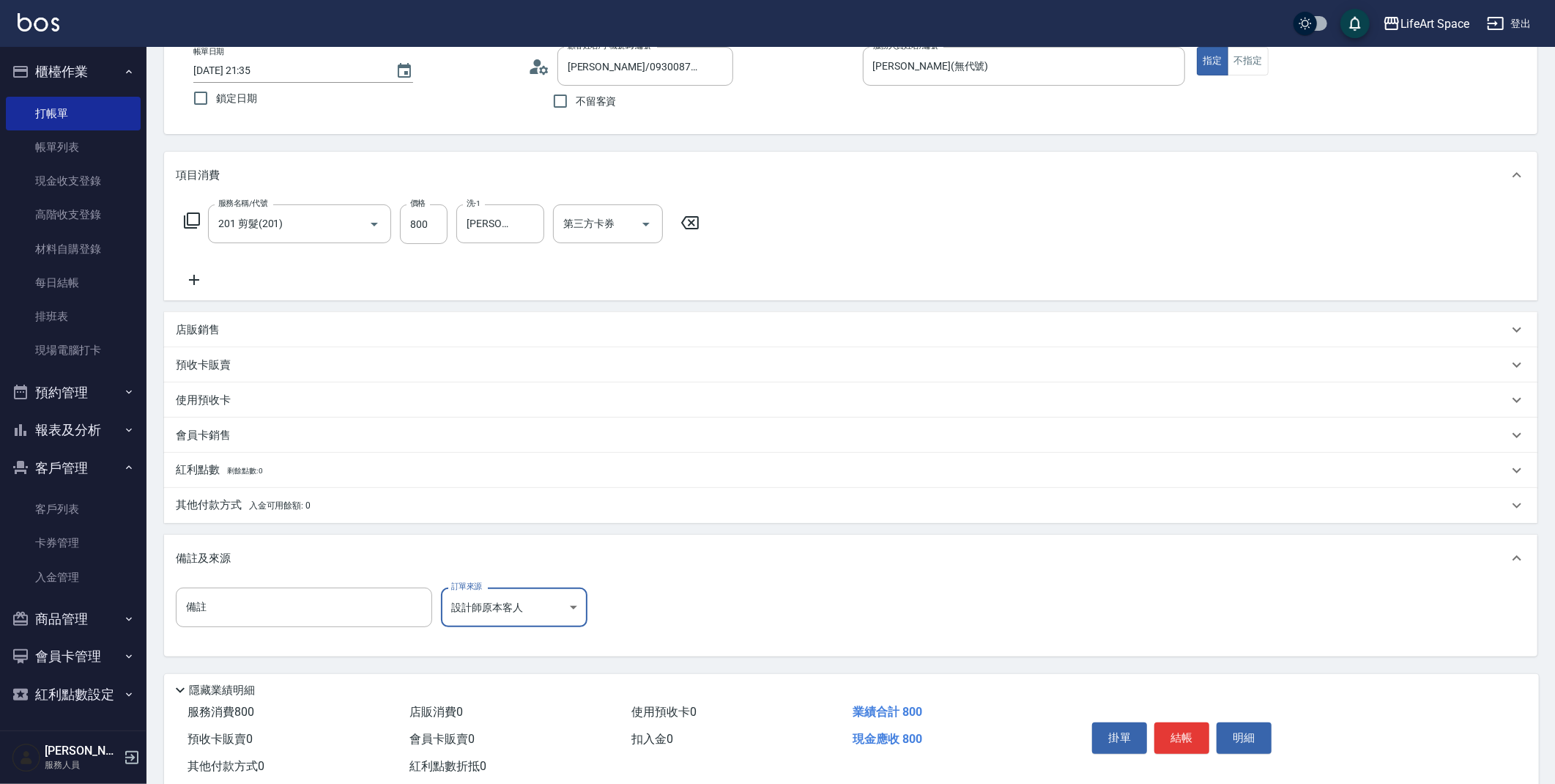
scroll to position [125, 0]
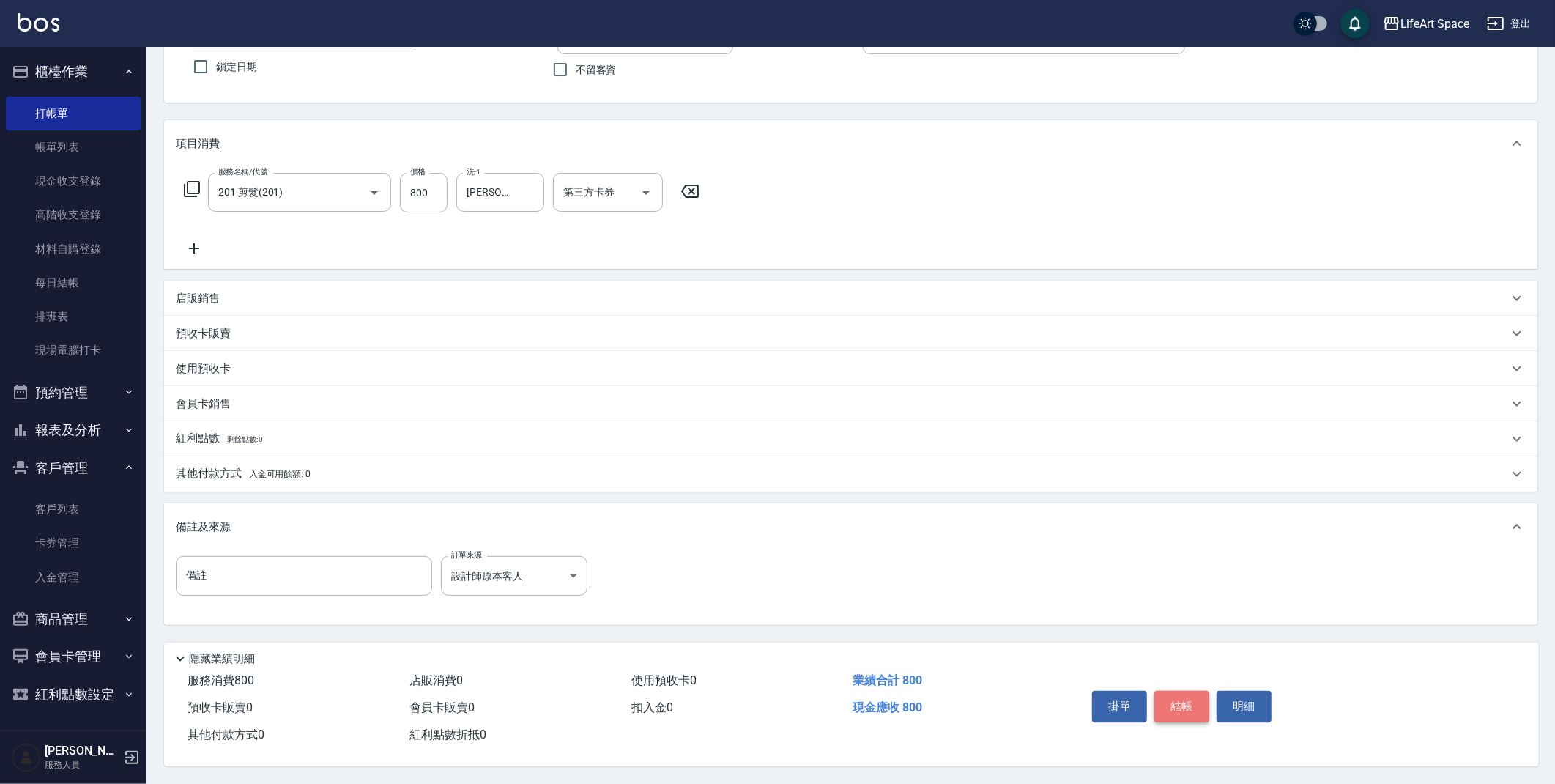
click at [1191, 698] on button "結帳" at bounding box center [1182, 706] width 55 height 30
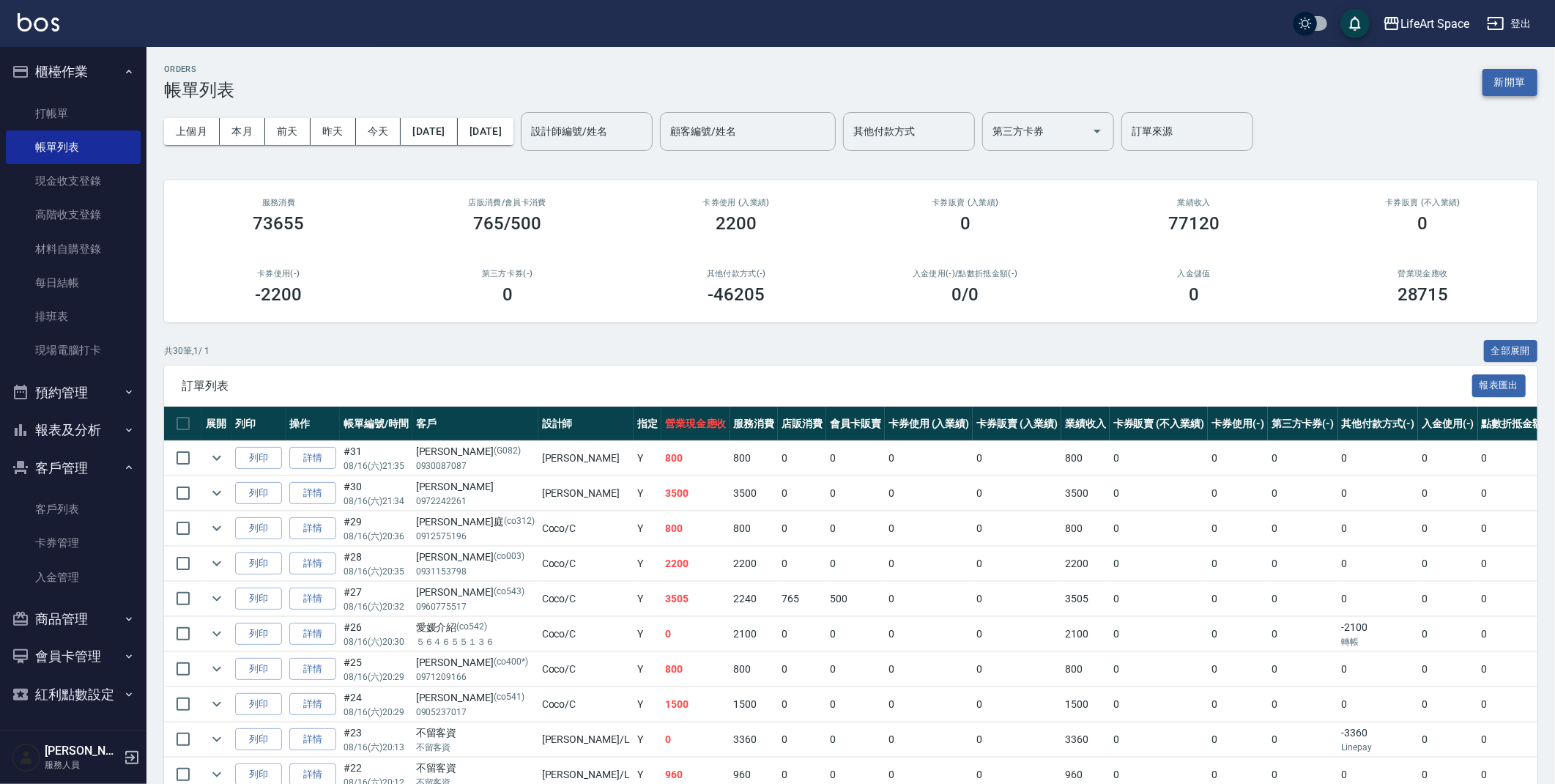
click at [1505, 74] on button "新開單" at bounding box center [1510, 82] width 55 height 27
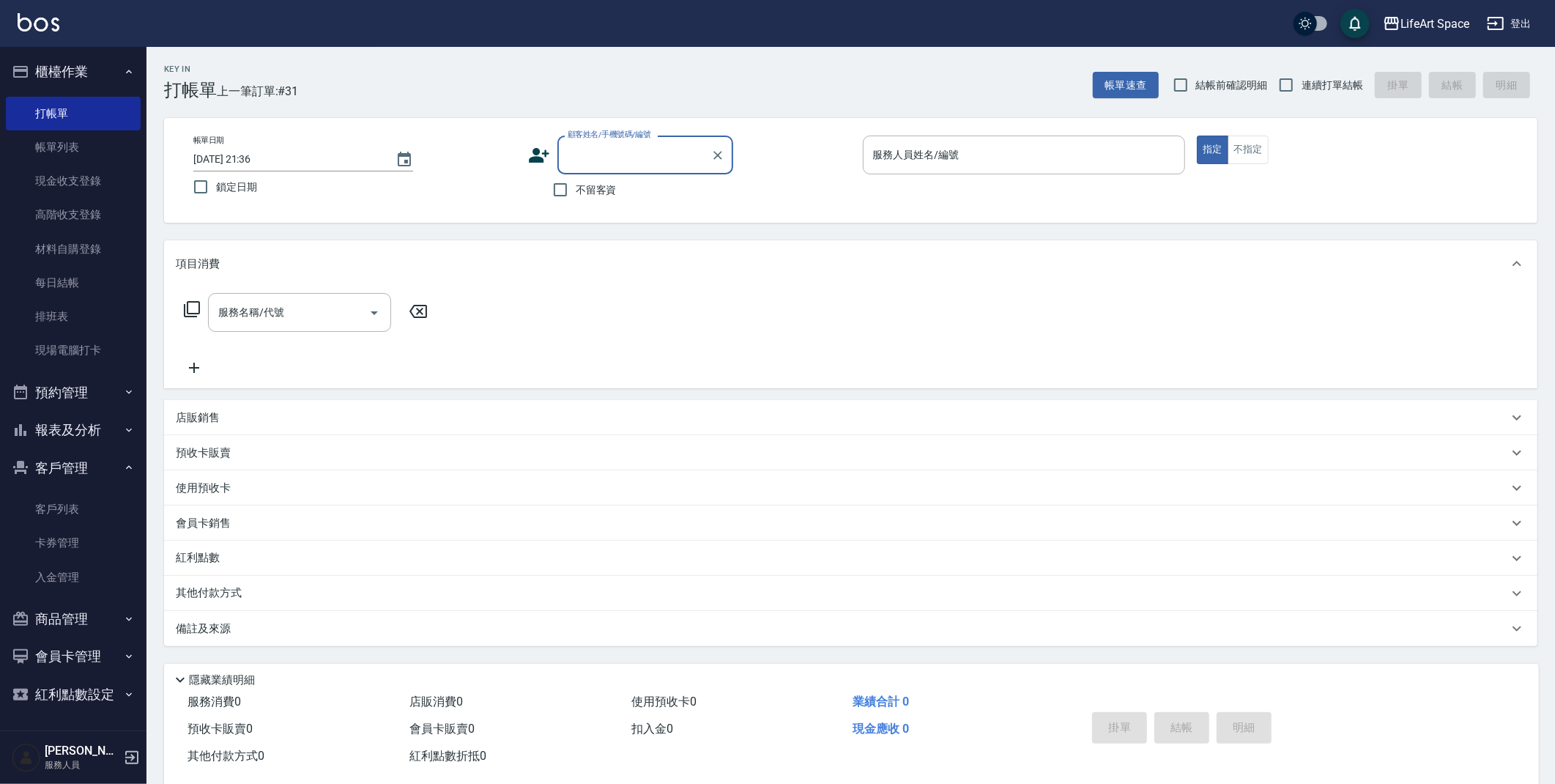
type input "g"
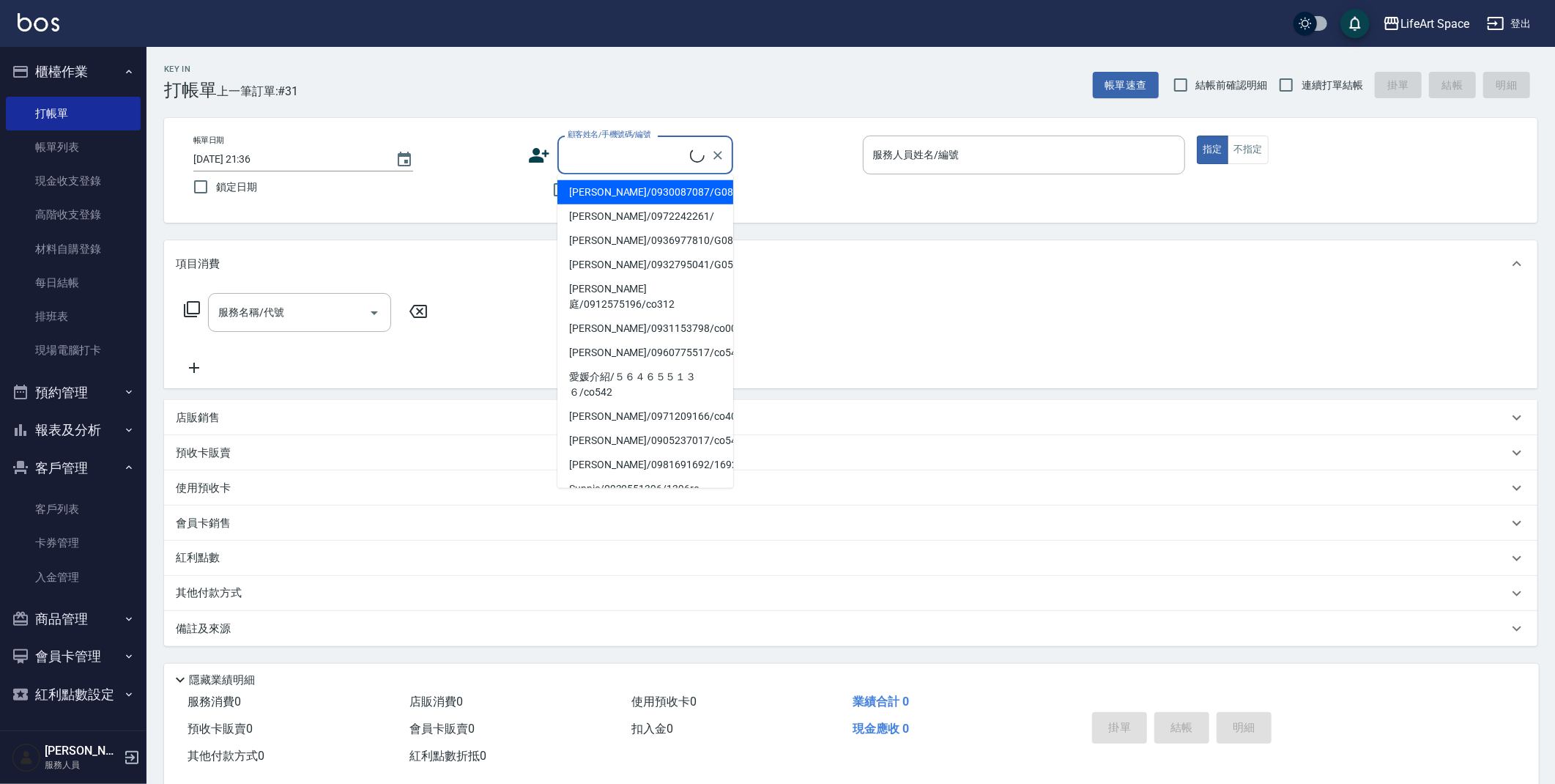
click at [345, 222] on div "帳單日期 [DATE] 21:36 鎖定日期 顧客姓名/手機號碼/編號 顧客姓名/手機號碼/編號 不留客資 服務人員姓名/編號 服務人員姓名/編號 指定 不指定" at bounding box center [850, 170] width 1374 height 105
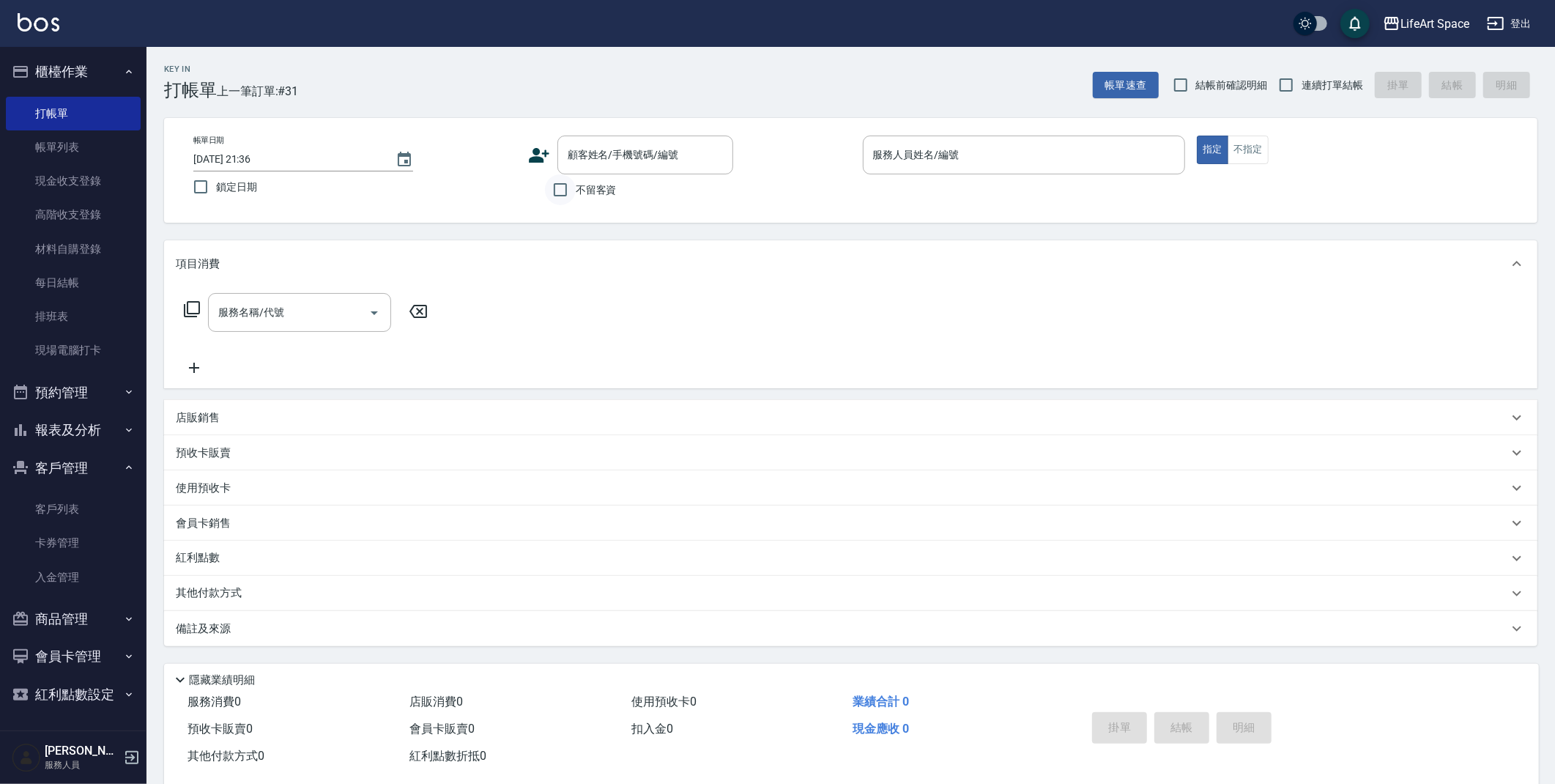
click at [555, 192] on input "不留客資" at bounding box center [561, 189] width 30 height 30
checkbox input "true"
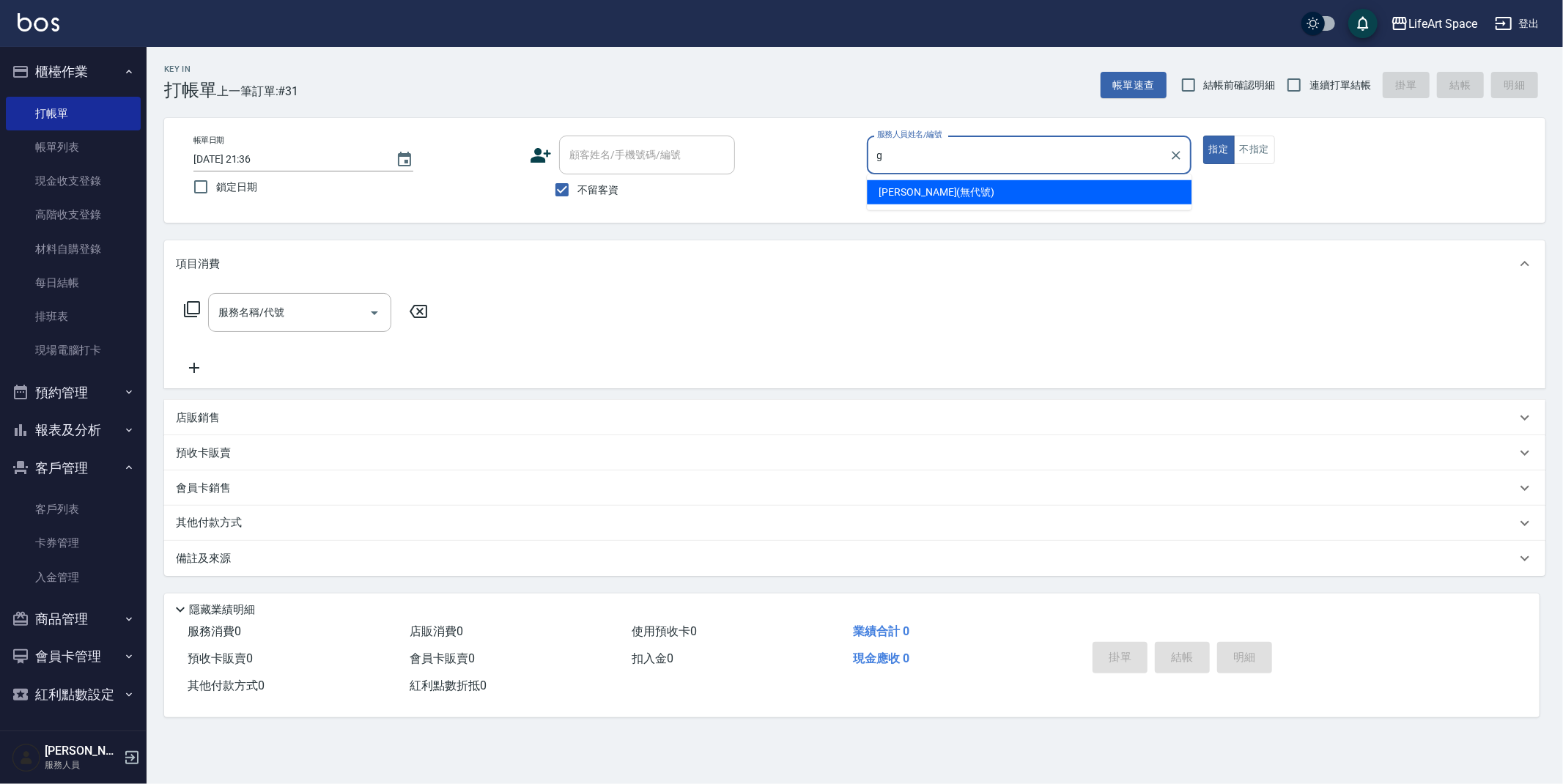
click at [967, 190] on div "[PERSON_NAME] (無代號)" at bounding box center [1029, 192] width 325 height 25
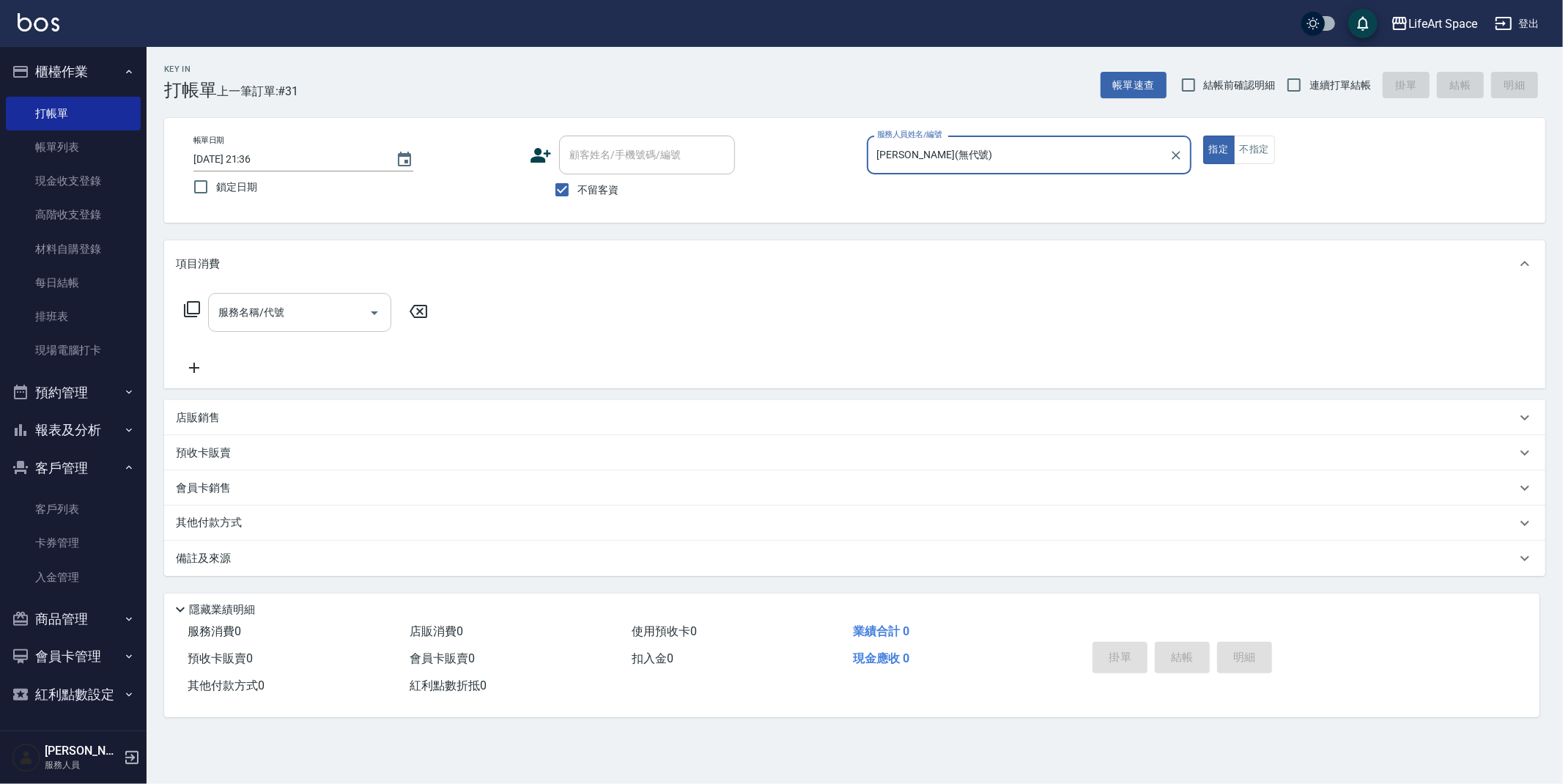
type input "[PERSON_NAME](無代號)"
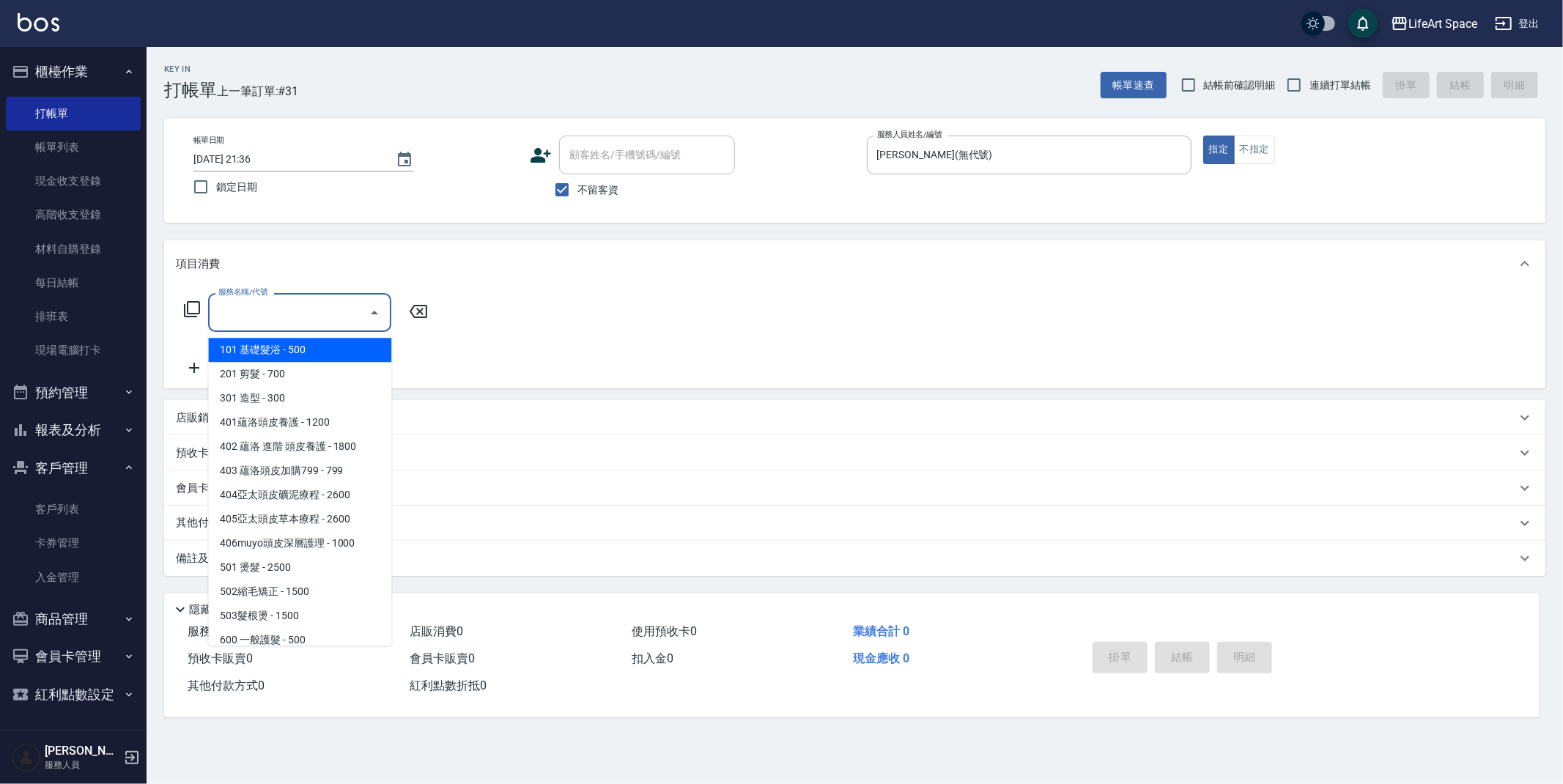
click at [294, 312] on input "服務名稱/代號" at bounding box center [289, 312] width 148 height 26
click at [293, 374] on span "201 剪髮 - 700" at bounding box center [299, 374] width 183 height 25
type input "201 剪髮(201)"
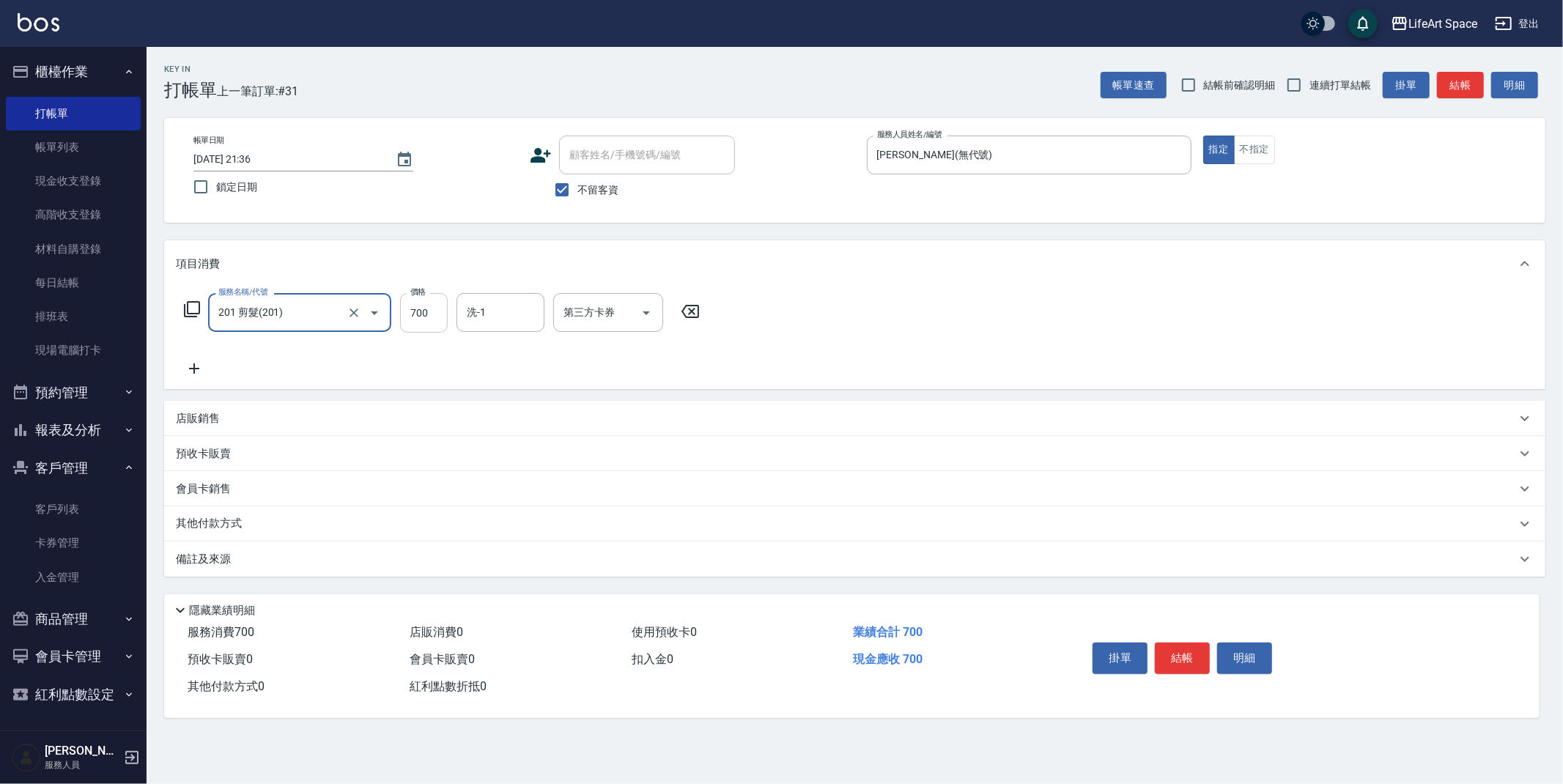
click at [425, 315] on input "700" at bounding box center [423, 312] width 47 height 40
type input "800"
drag, startPoint x: 330, startPoint y: 541, endPoint x: 330, endPoint y: 564, distance: 23.0
click at [330, 544] on div "備註及來源" at bounding box center [854, 559] width 1381 height 35
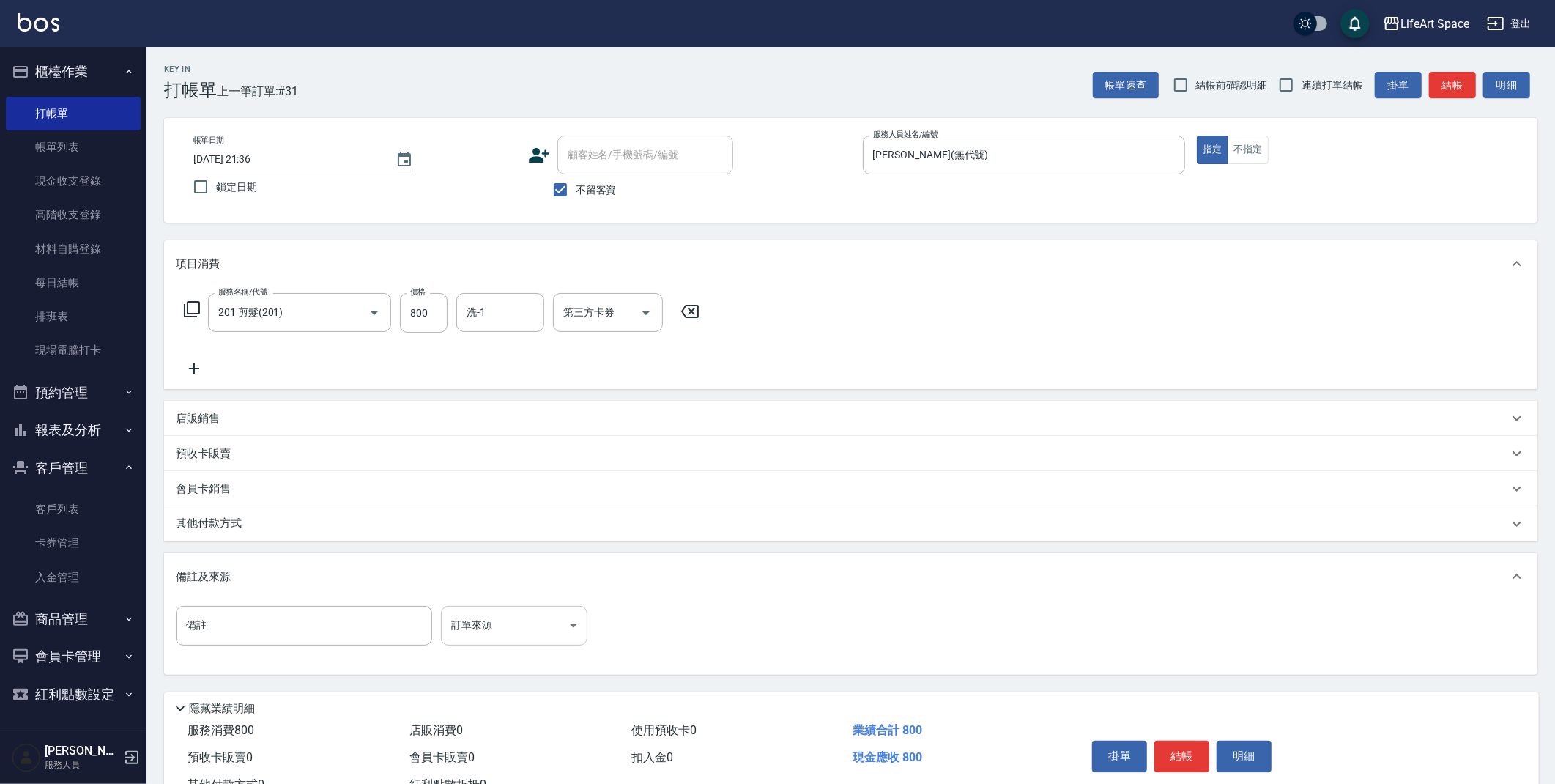
click at [483, 624] on body "LifeArt Space 登出 櫃檯作業 打帳單 帳單列表 現金收支登錄 高階收支登錄 材料自購登錄 每日結帳 排班表 現場電腦打卡 預約管理 預約管理 單…" at bounding box center [778, 417] width 1555 height 833
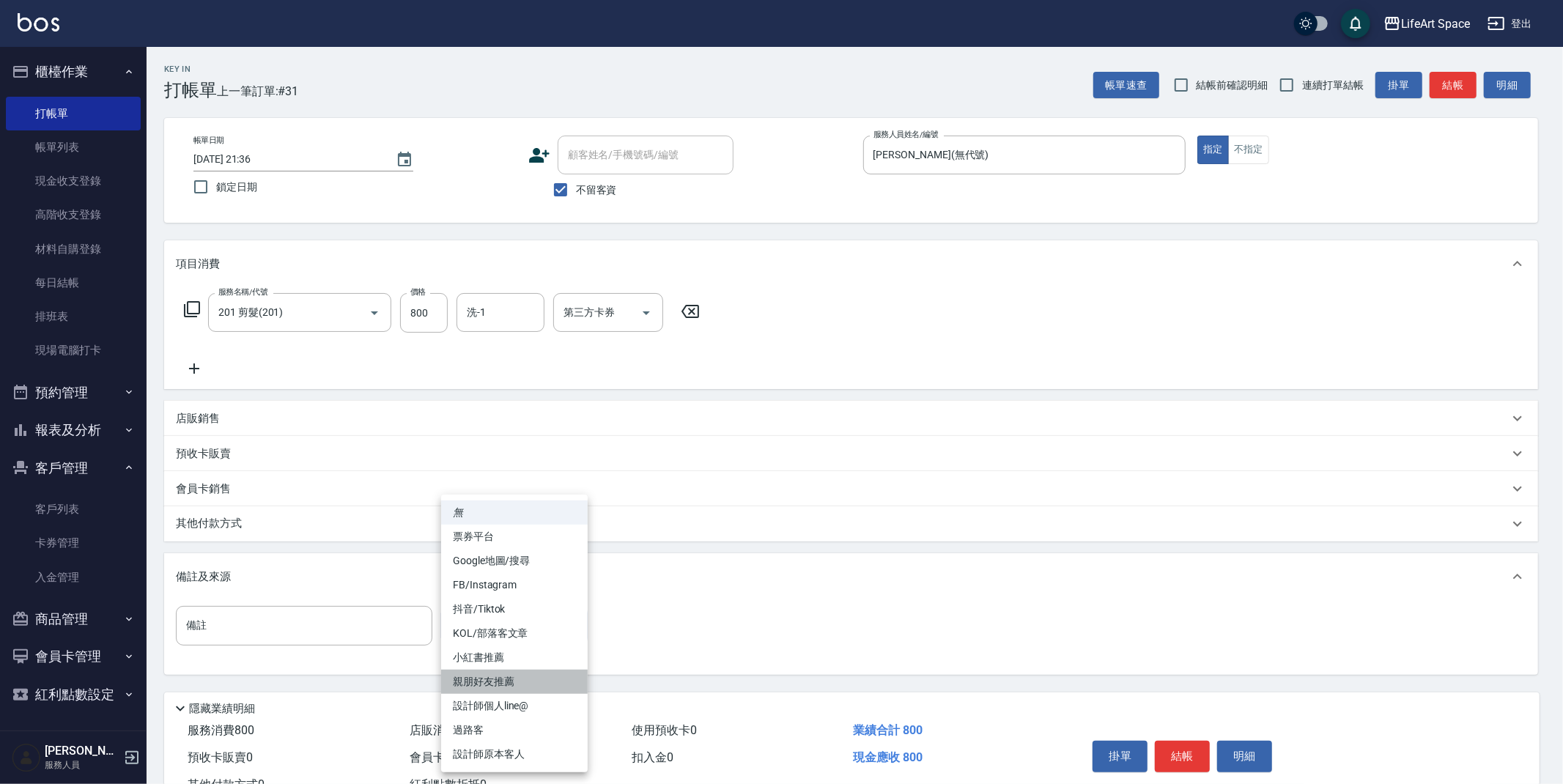
click at [510, 670] on li "親朋好友推薦" at bounding box center [514, 682] width 147 height 25
type input "親朋好友推薦"
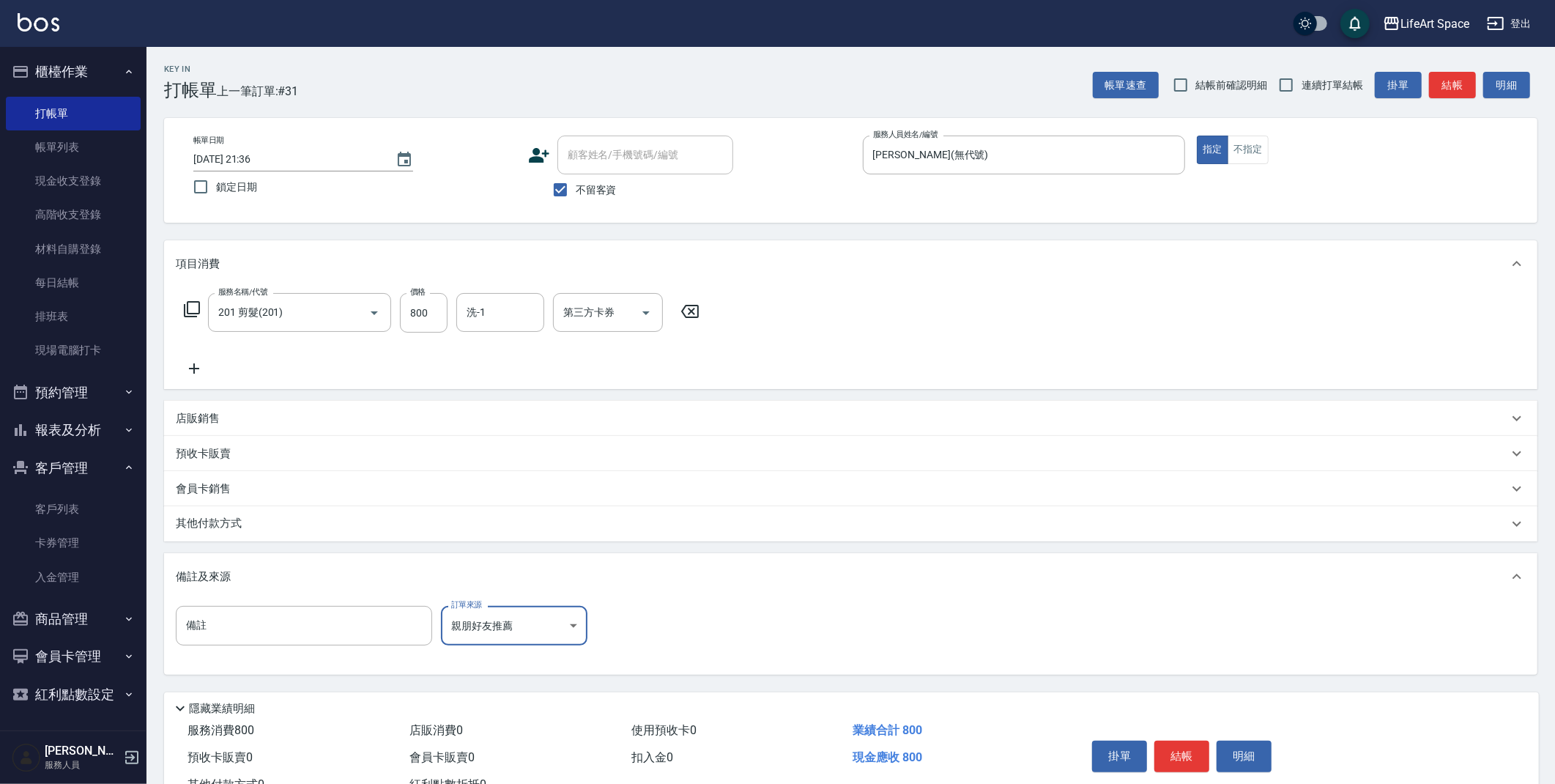
click at [273, 529] on div "其他付款方式" at bounding box center [842, 524] width 1332 height 16
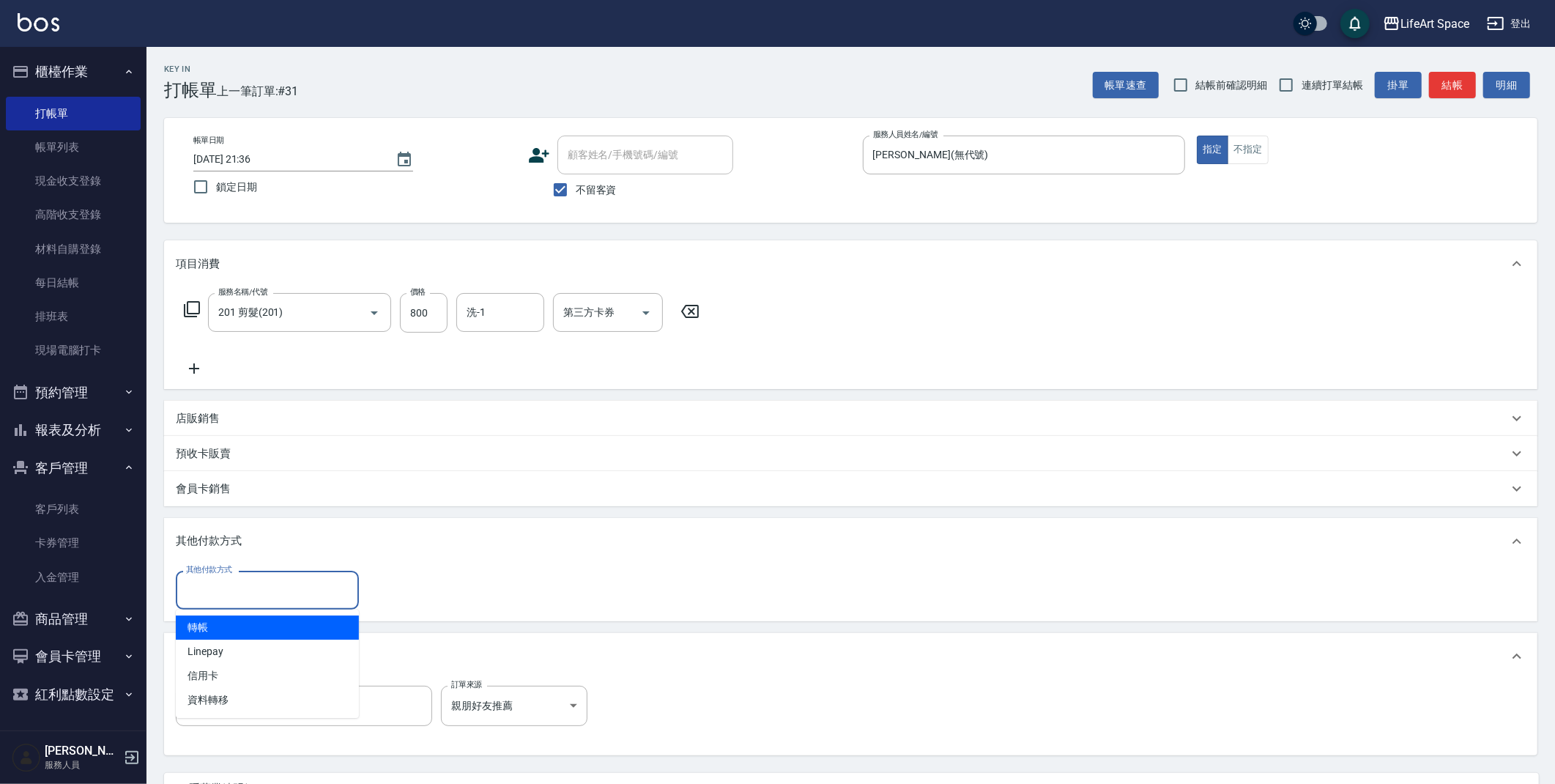
click at [344, 588] on input "其他付款方式" at bounding box center [267, 590] width 170 height 26
click at [207, 625] on span "轉帳" at bounding box center [267, 628] width 183 height 25
type input "轉帳"
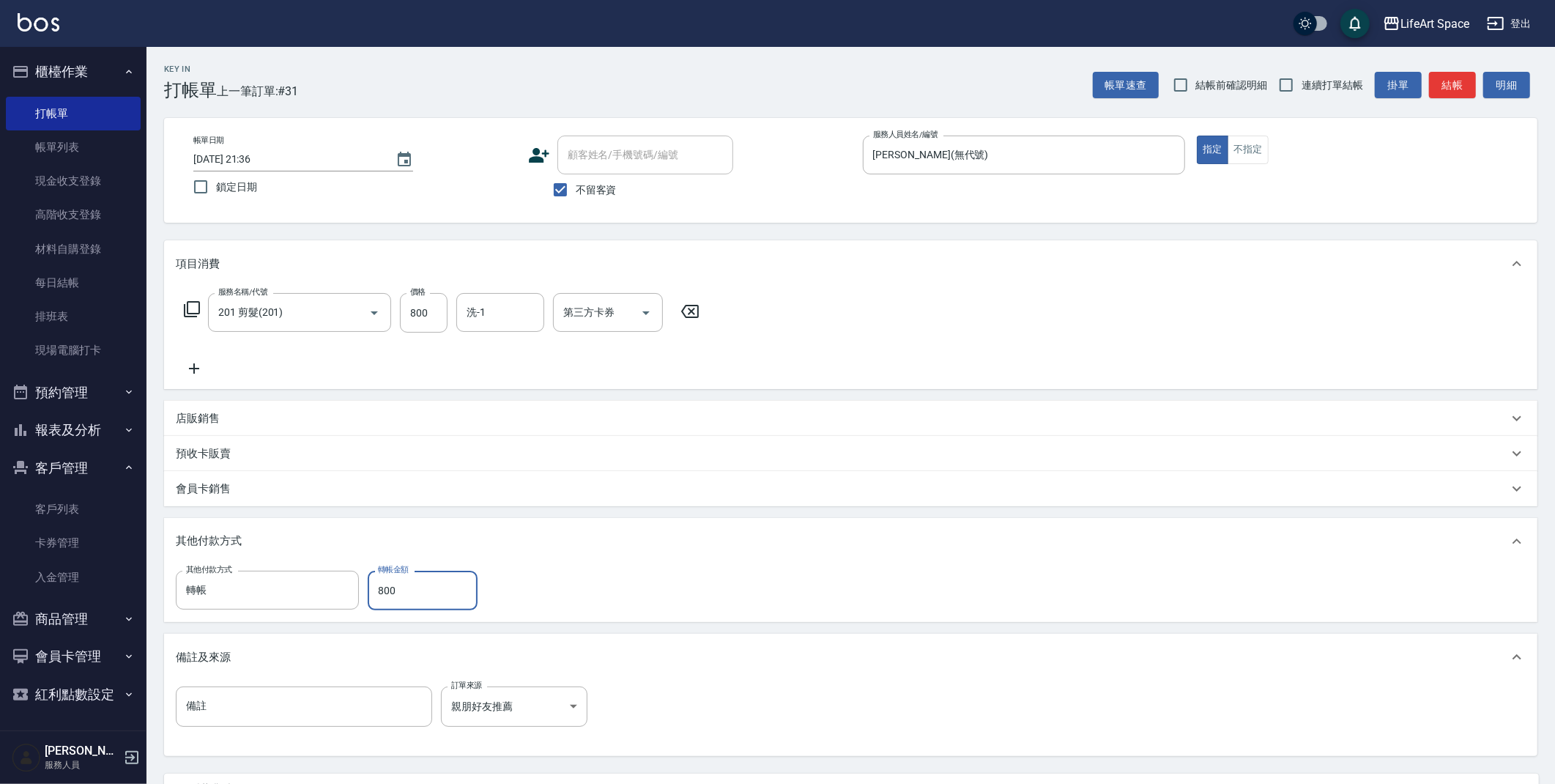
scroll to position [135, 0]
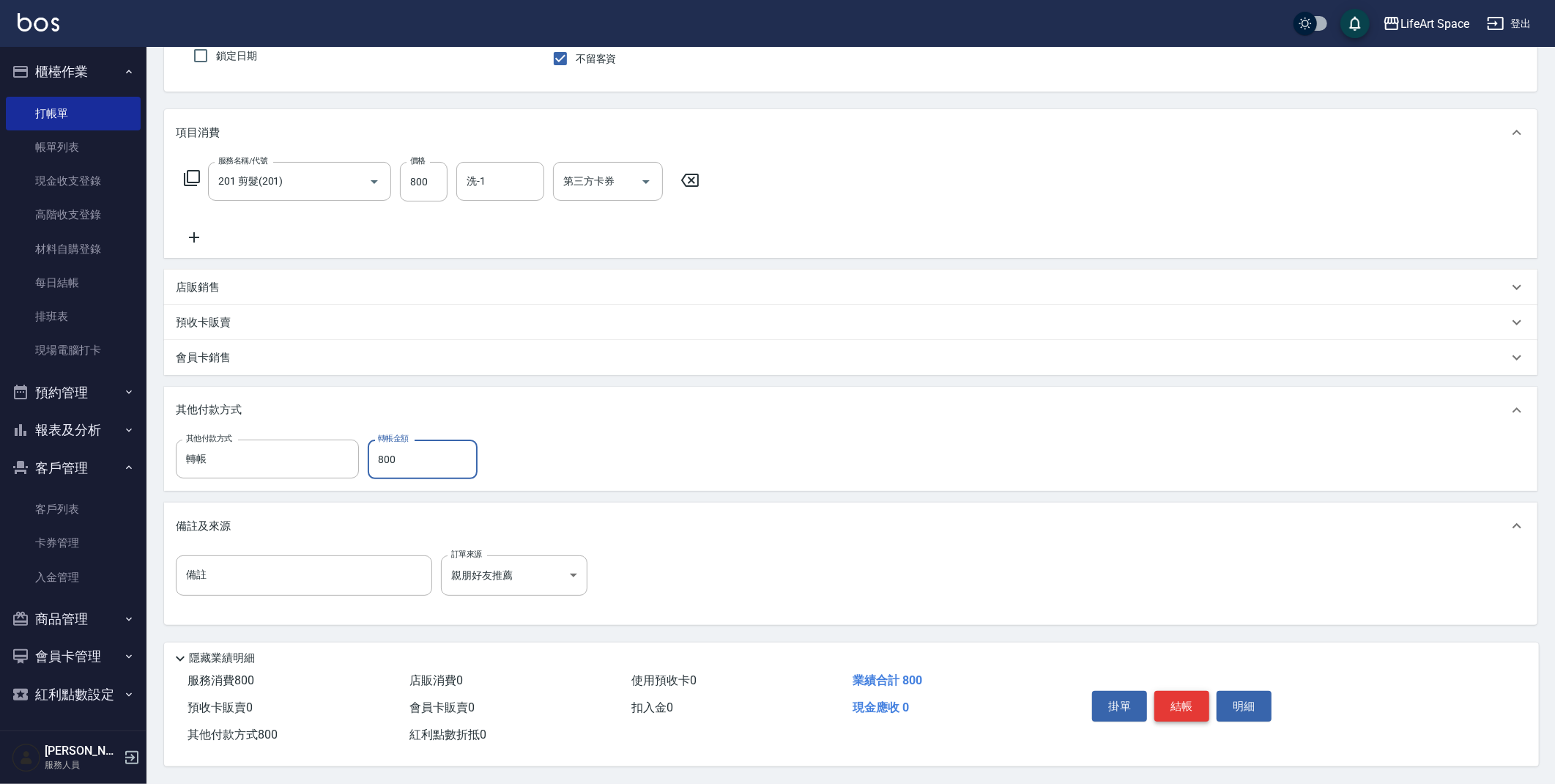
type input "800"
click at [1176, 694] on button "結帳" at bounding box center [1182, 706] width 55 height 30
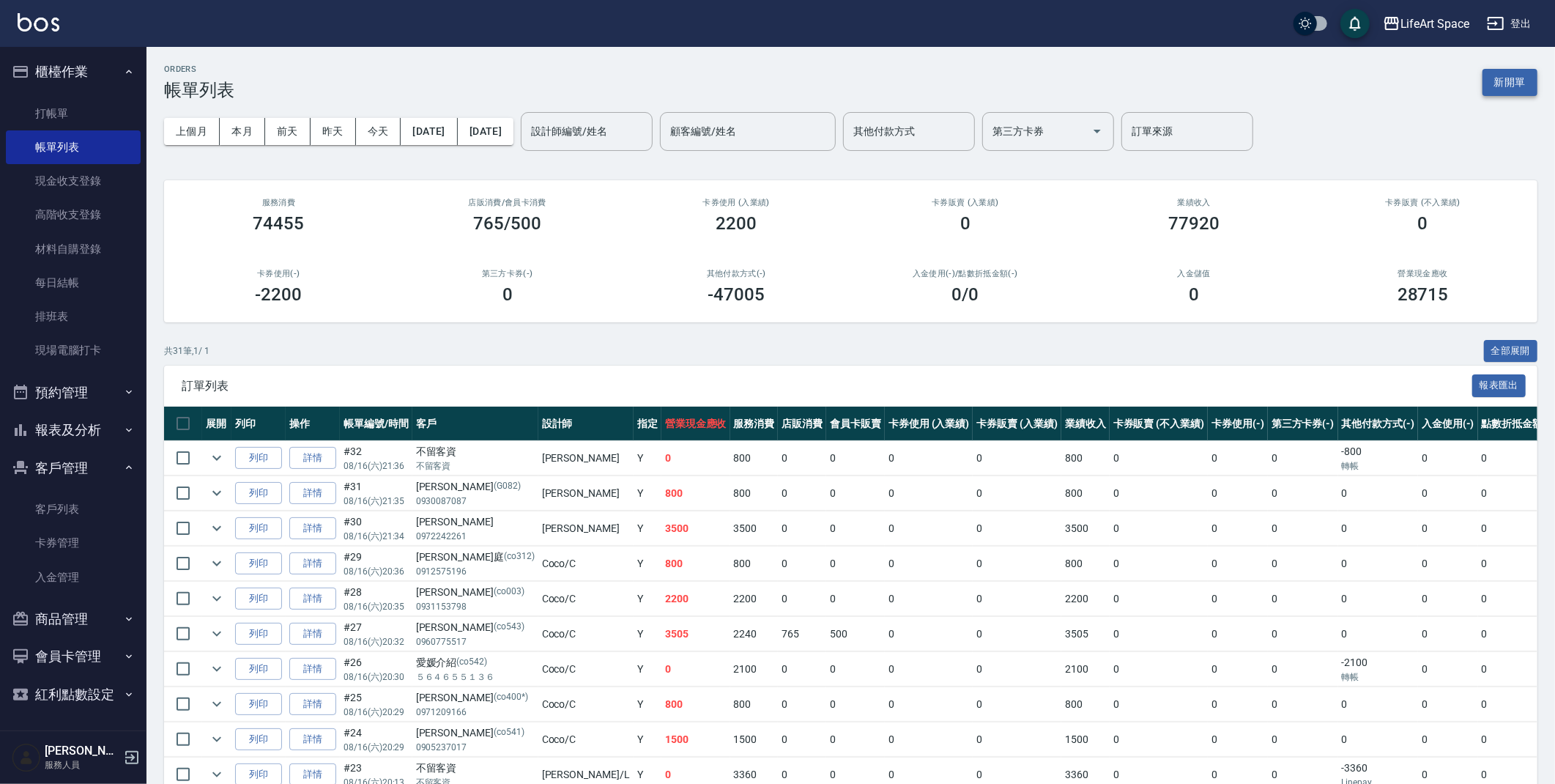
click at [1526, 82] on button "新開單" at bounding box center [1510, 82] width 55 height 27
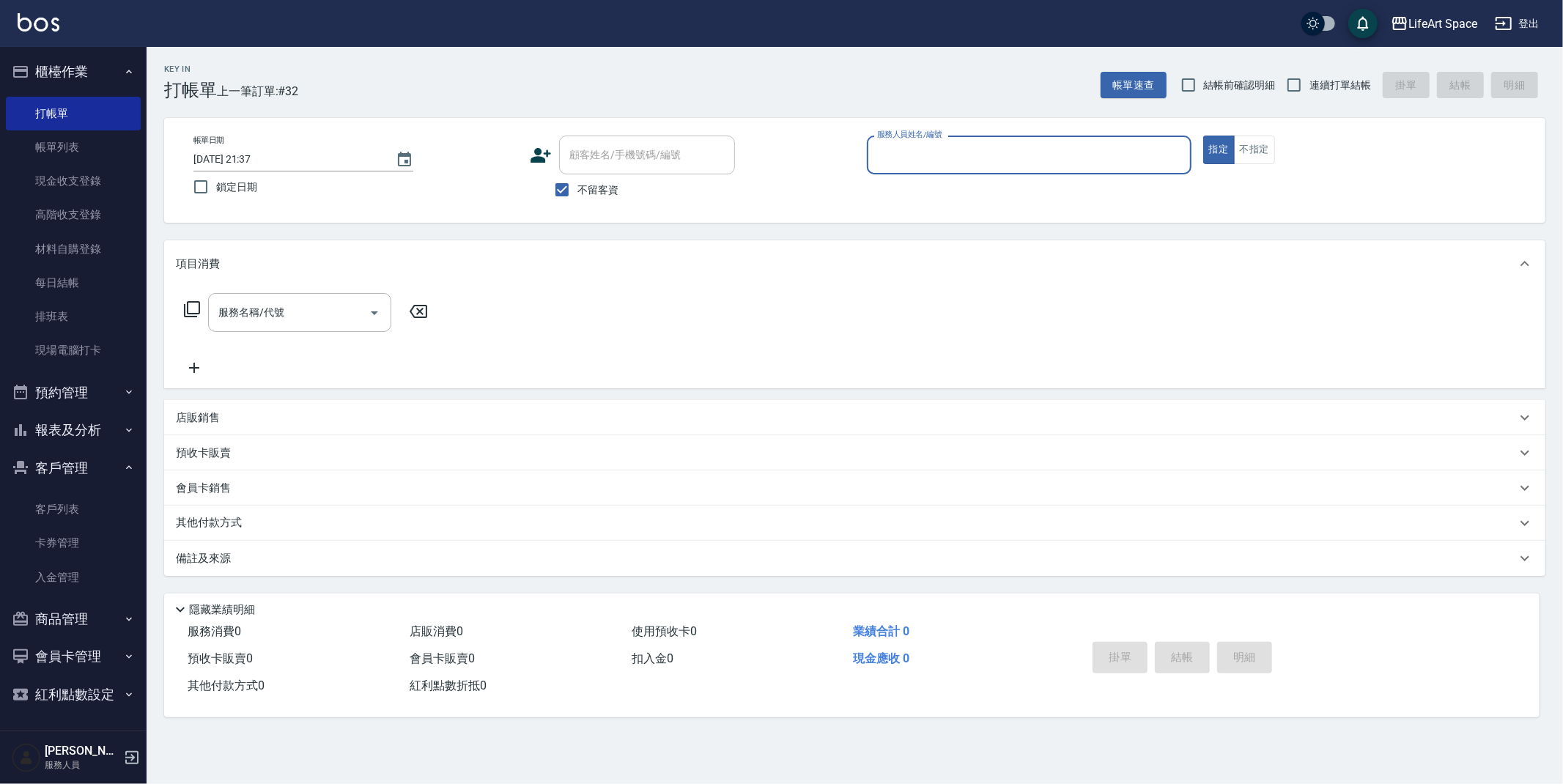
drag, startPoint x: 575, startPoint y: 187, endPoint x: 596, endPoint y: 167, distance: 29.0
click at [575, 187] on input "不留客資" at bounding box center [562, 189] width 30 height 30
checkbox input "false"
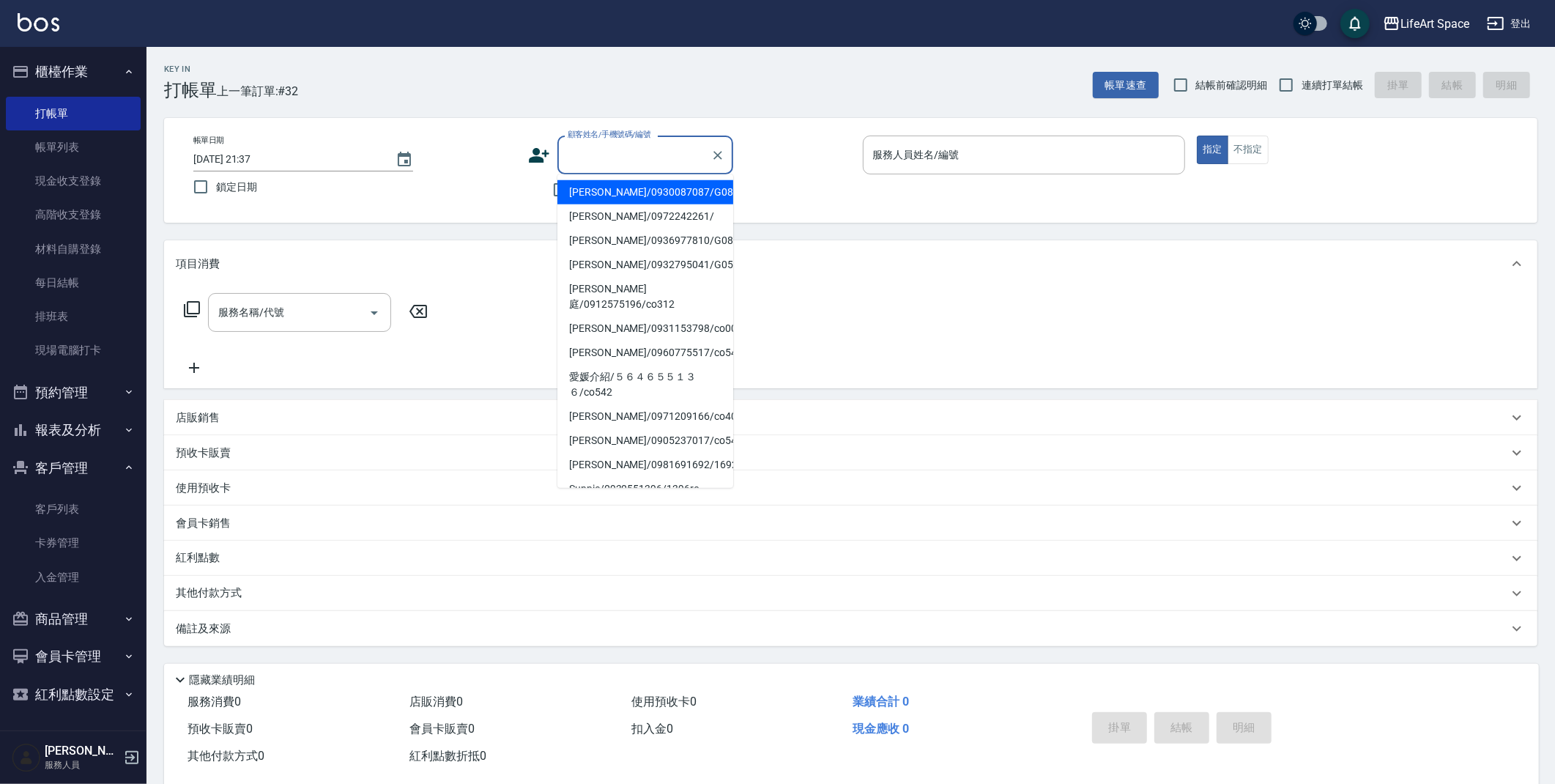
click at [596, 167] on input "顧客姓名/手機號碼/編號" at bounding box center [635, 154] width 141 height 26
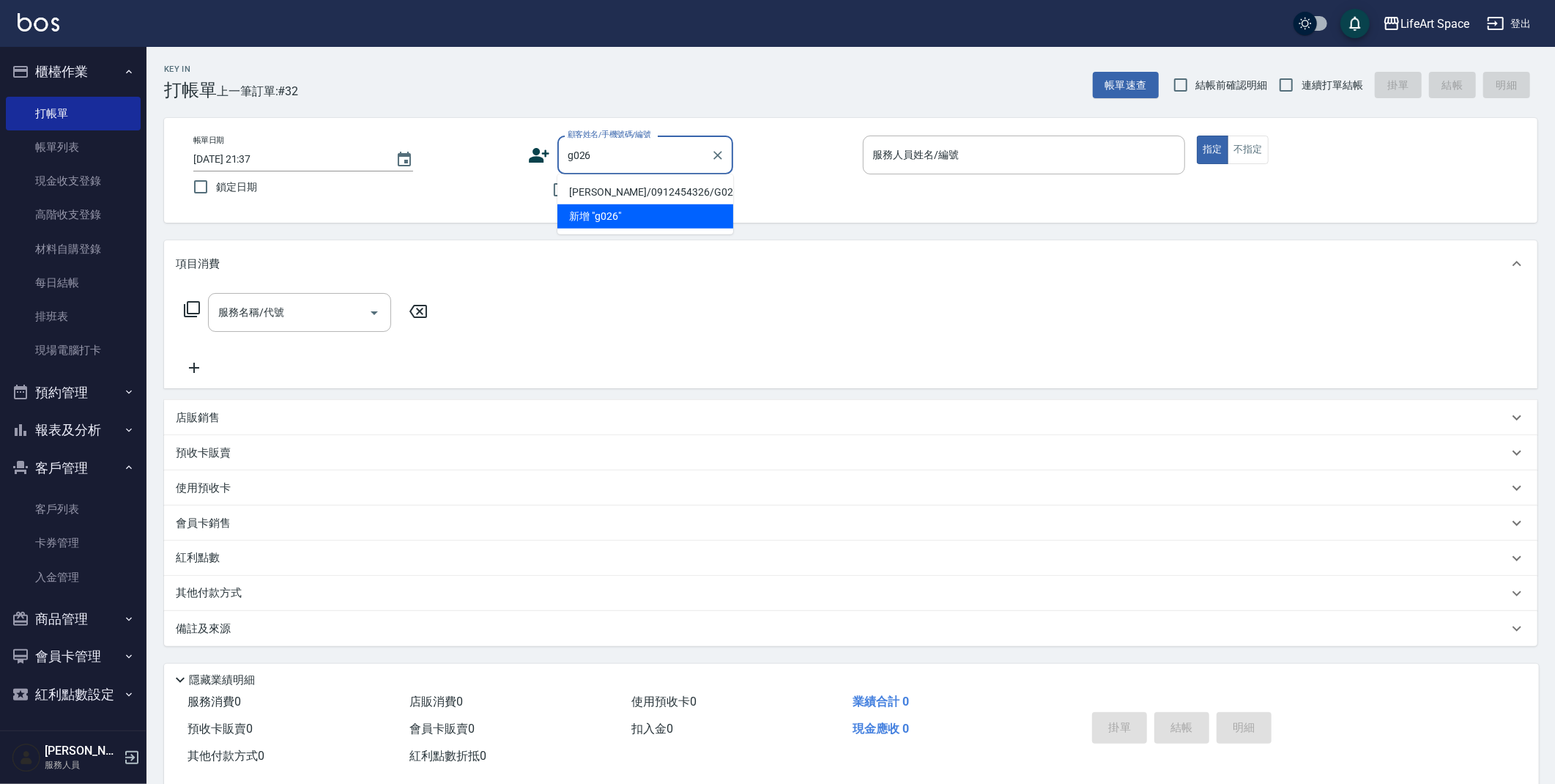
click at [611, 189] on li "[PERSON_NAME]/0912454326/G026" at bounding box center [646, 192] width 176 height 25
type input "[PERSON_NAME]/0912454326/G026"
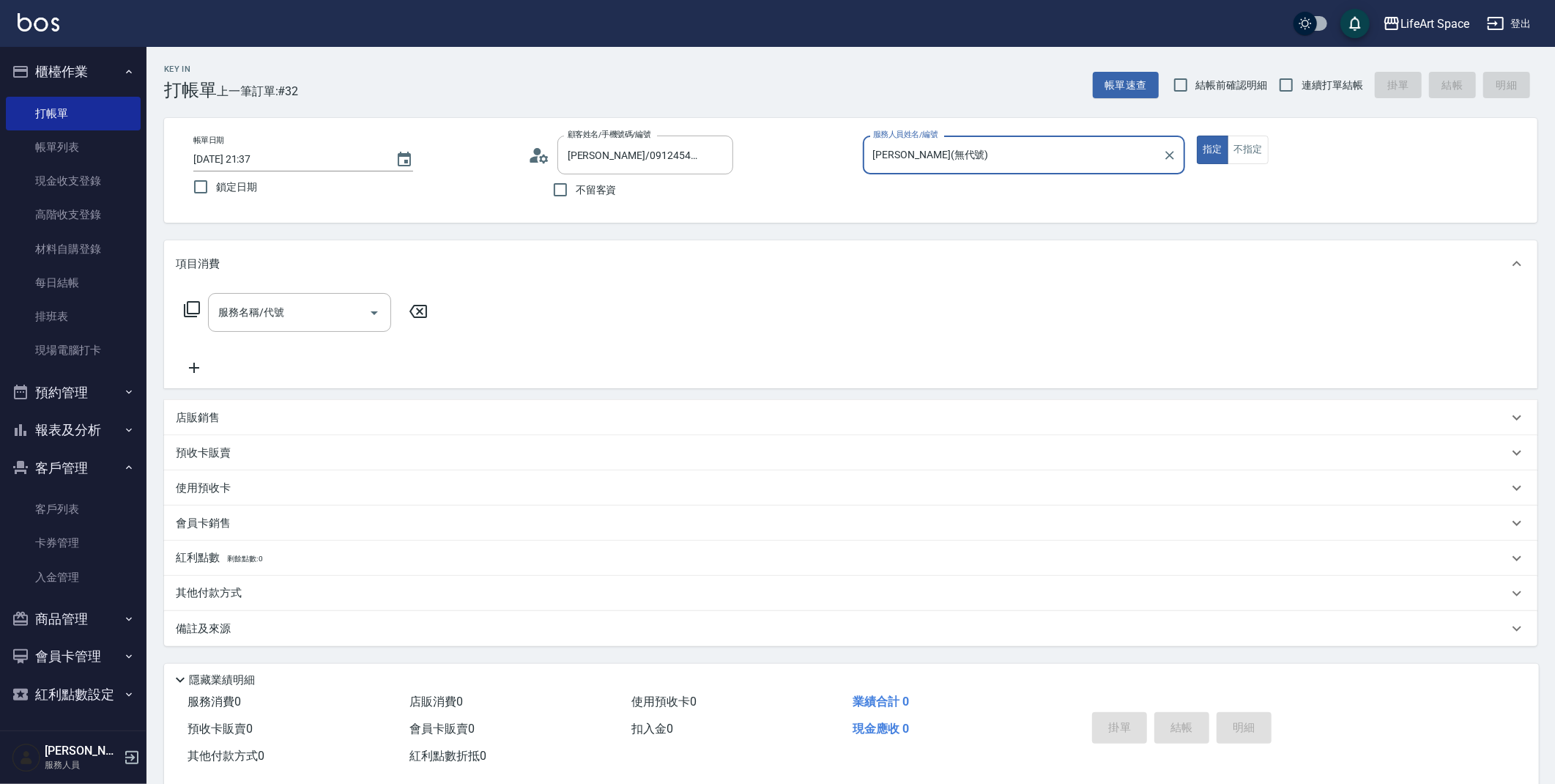
type input "[PERSON_NAME](無代號)"
click at [240, 157] on input "[DATE] 21:37" at bounding box center [287, 160] width 188 height 25
type input "[DATE] 21:37"
click at [255, 312] on div "服務名稱/代號 服務名稱/代號" at bounding box center [299, 312] width 183 height 39
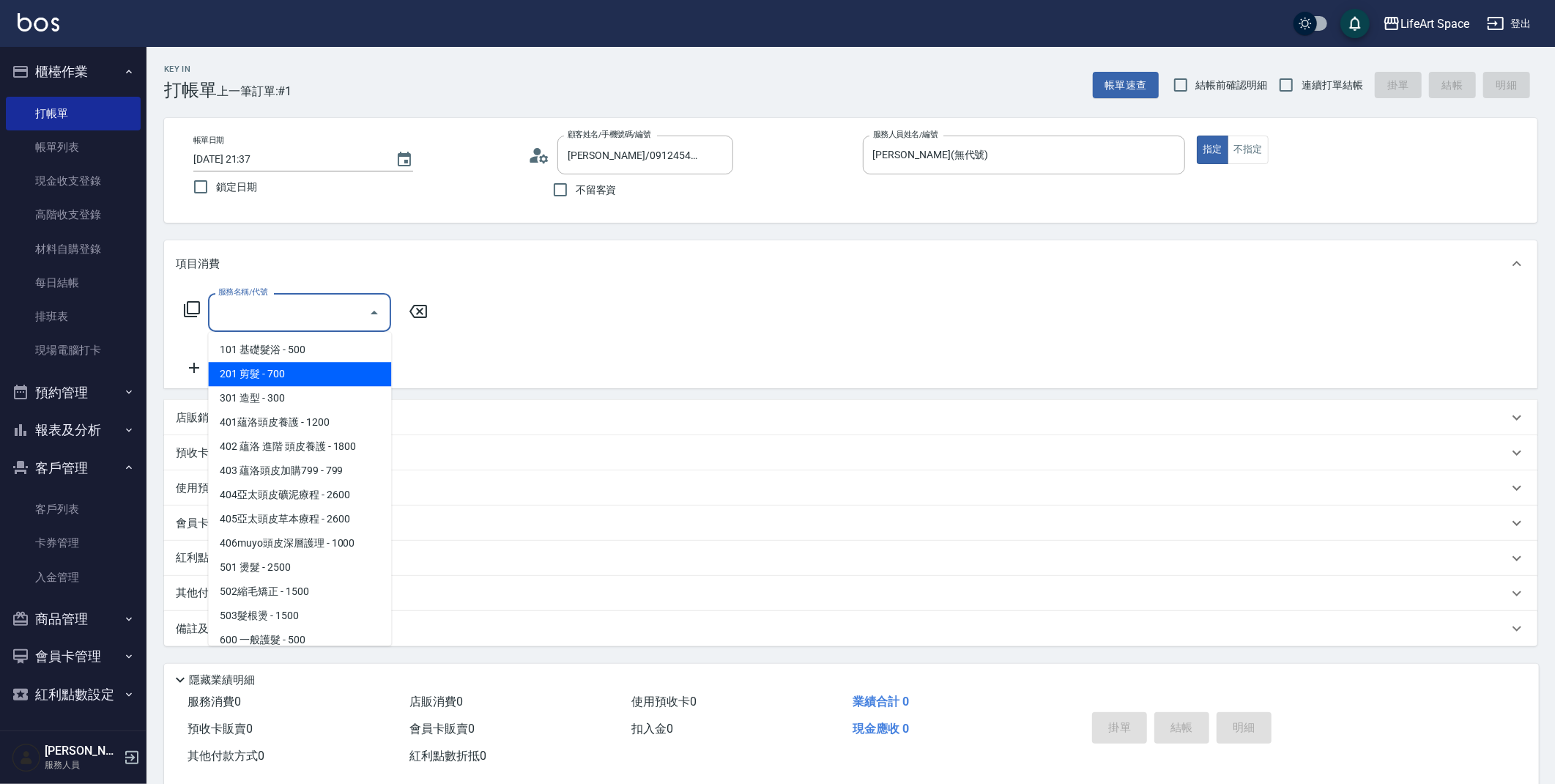
click at [258, 373] on span "201 剪髮 - 700" at bounding box center [299, 374] width 183 height 25
type input "201 剪髮(201)"
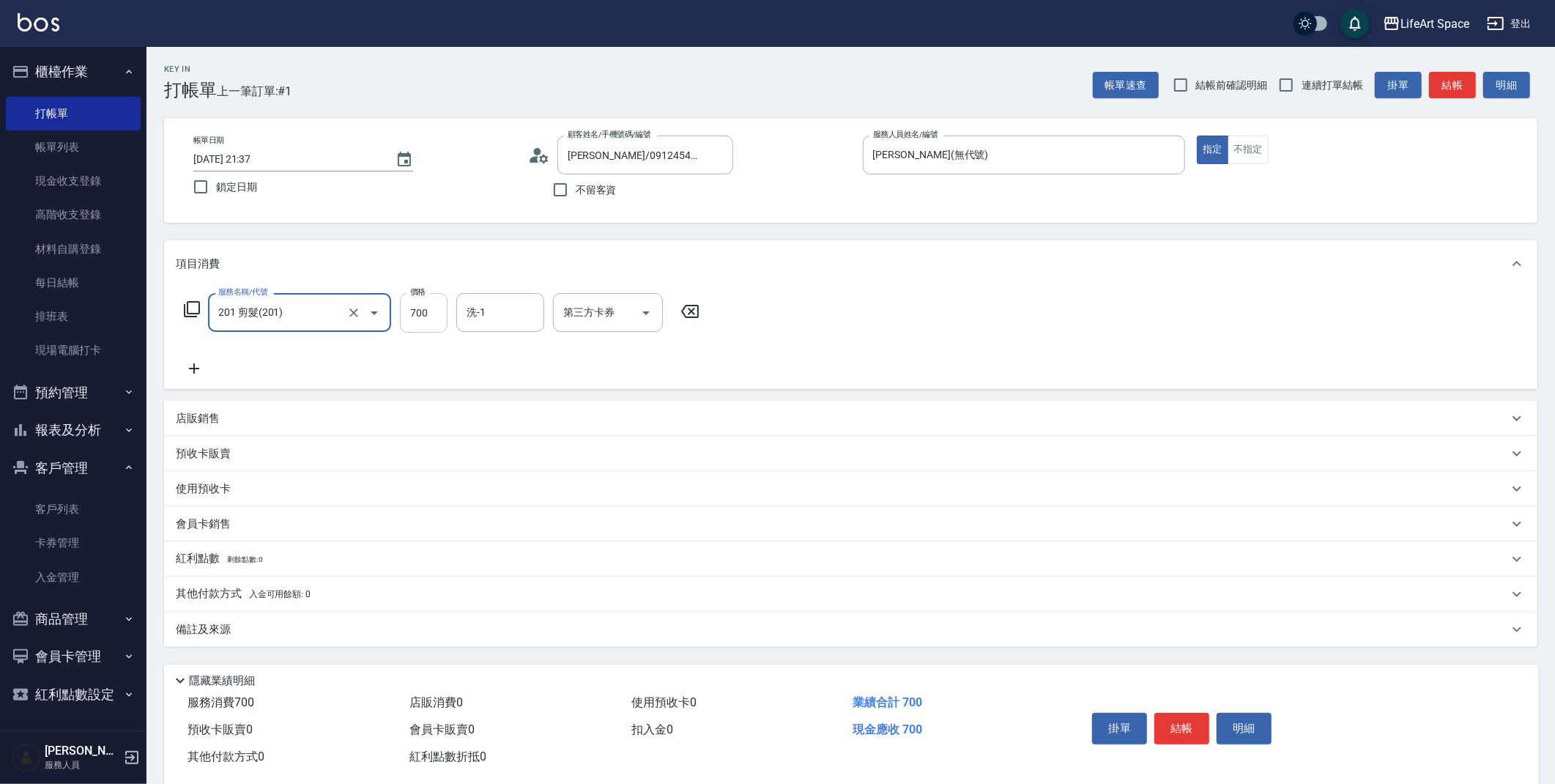
click at [425, 309] on input "700" at bounding box center [423, 312] width 47 height 40
type input "800"
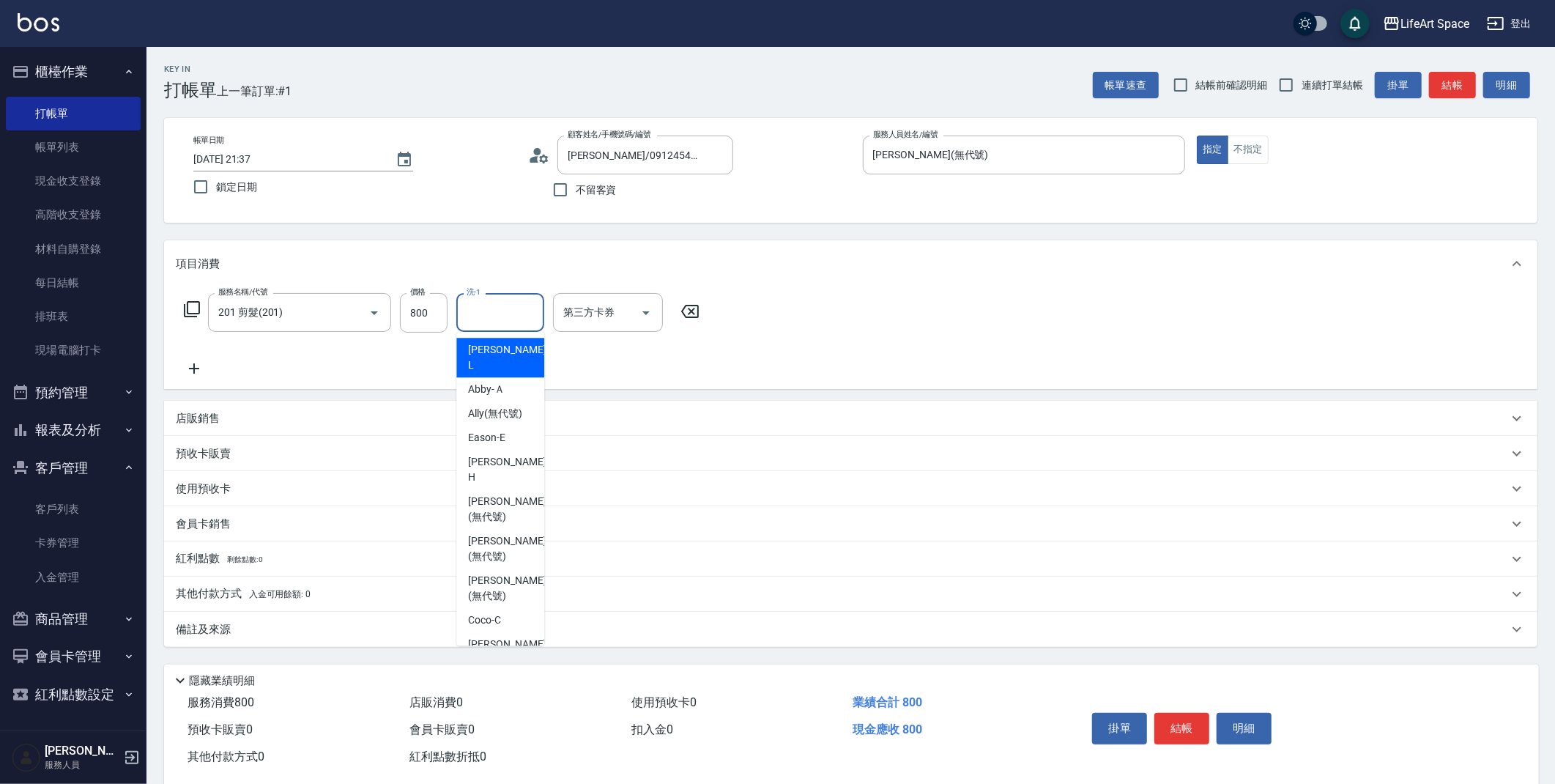
click at [503, 305] on input "洗-1" at bounding box center [500, 312] width 75 height 26
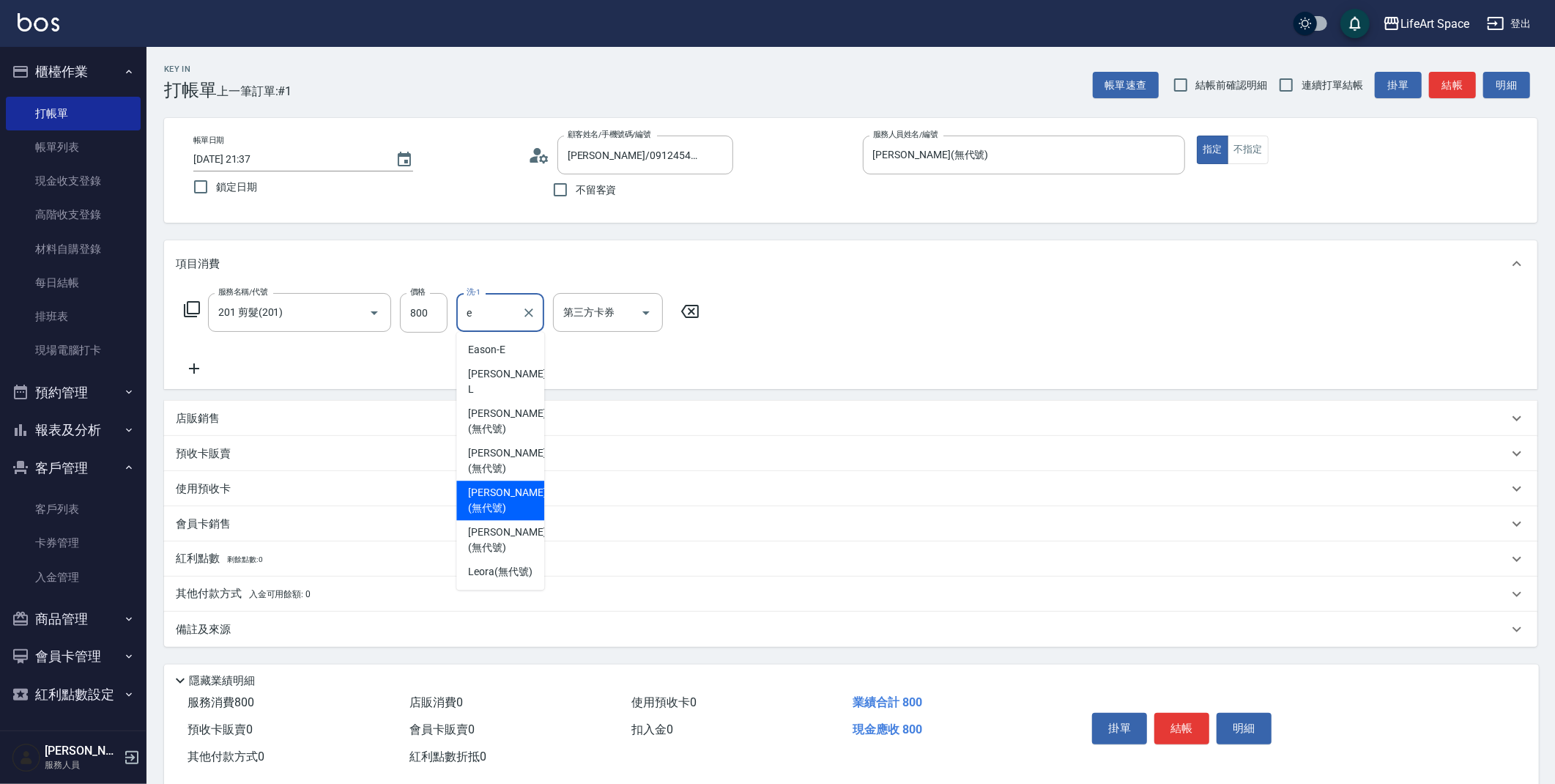
drag, startPoint x: 479, startPoint y: 463, endPoint x: 491, endPoint y: 436, distance: 29.5
click at [479, 485] on span "[PERSON_NAME] (無代號)" at bounding box center [507, 500] width 78 height 30
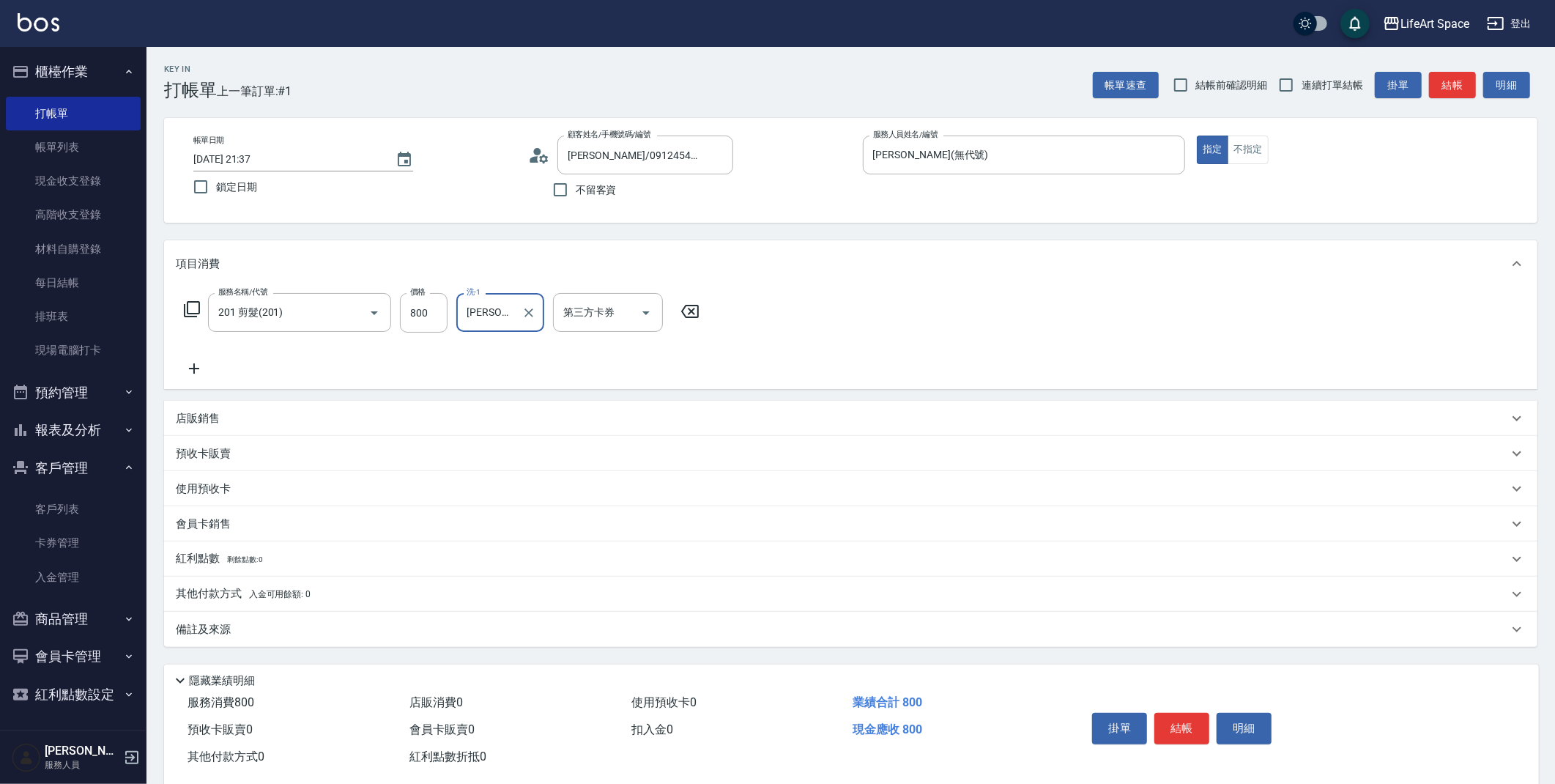
type input "[PERSON_NAME](無代號)"
click at [234, 637] on div "備註及來源" at bounding box center [850, 629] width 1374 height 35
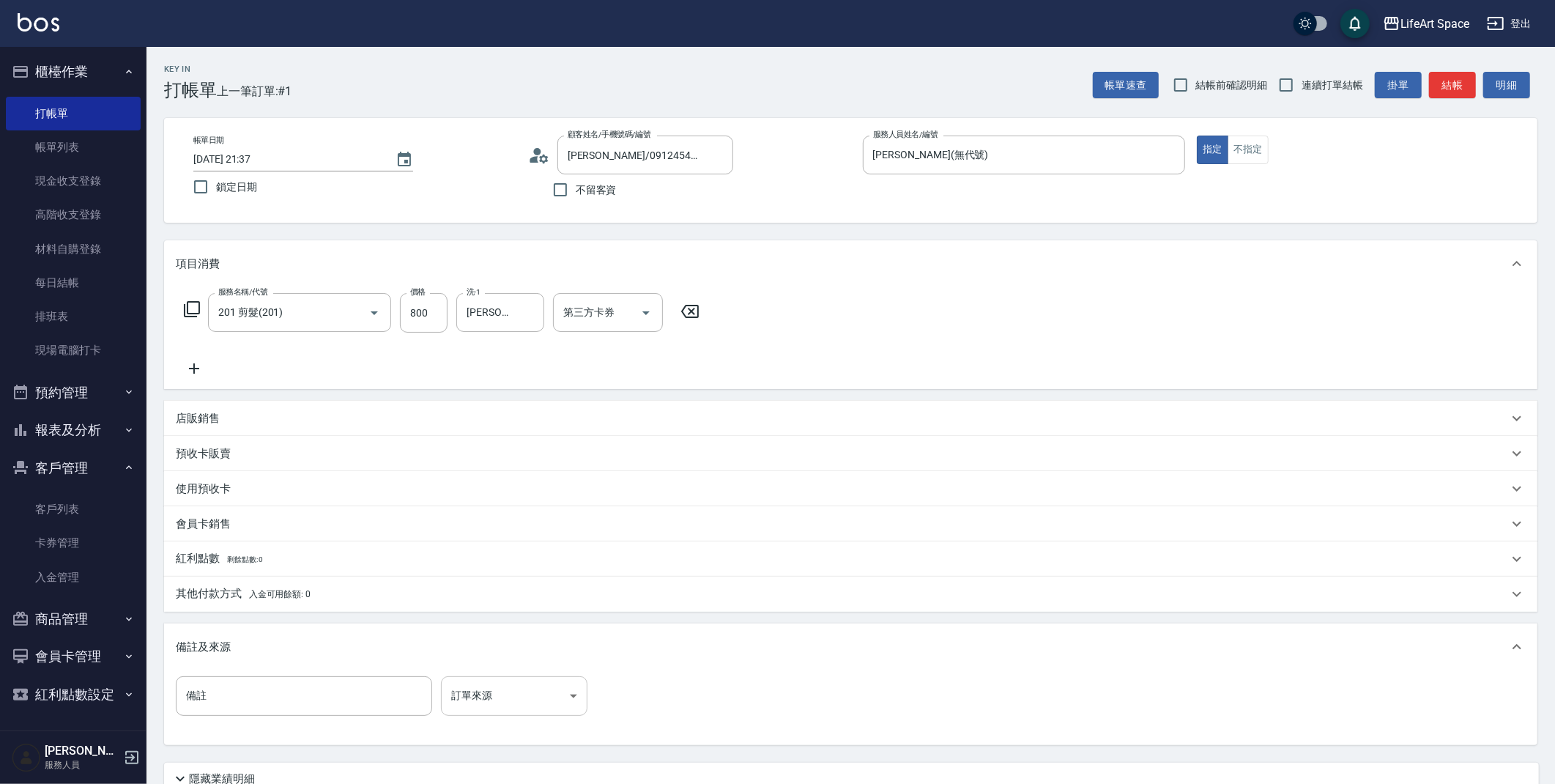
click at [490, 694] on body "LifeArt Space 登出 櫃檯作業 打帳單 帳單列表 現金收支登錄 高階收支登錄 材料自購登錄 每日結帳 排班表 現場電腦打卡 預約管理 預約管理 單…" at bounding box center [778, 452] width 1555 height 904
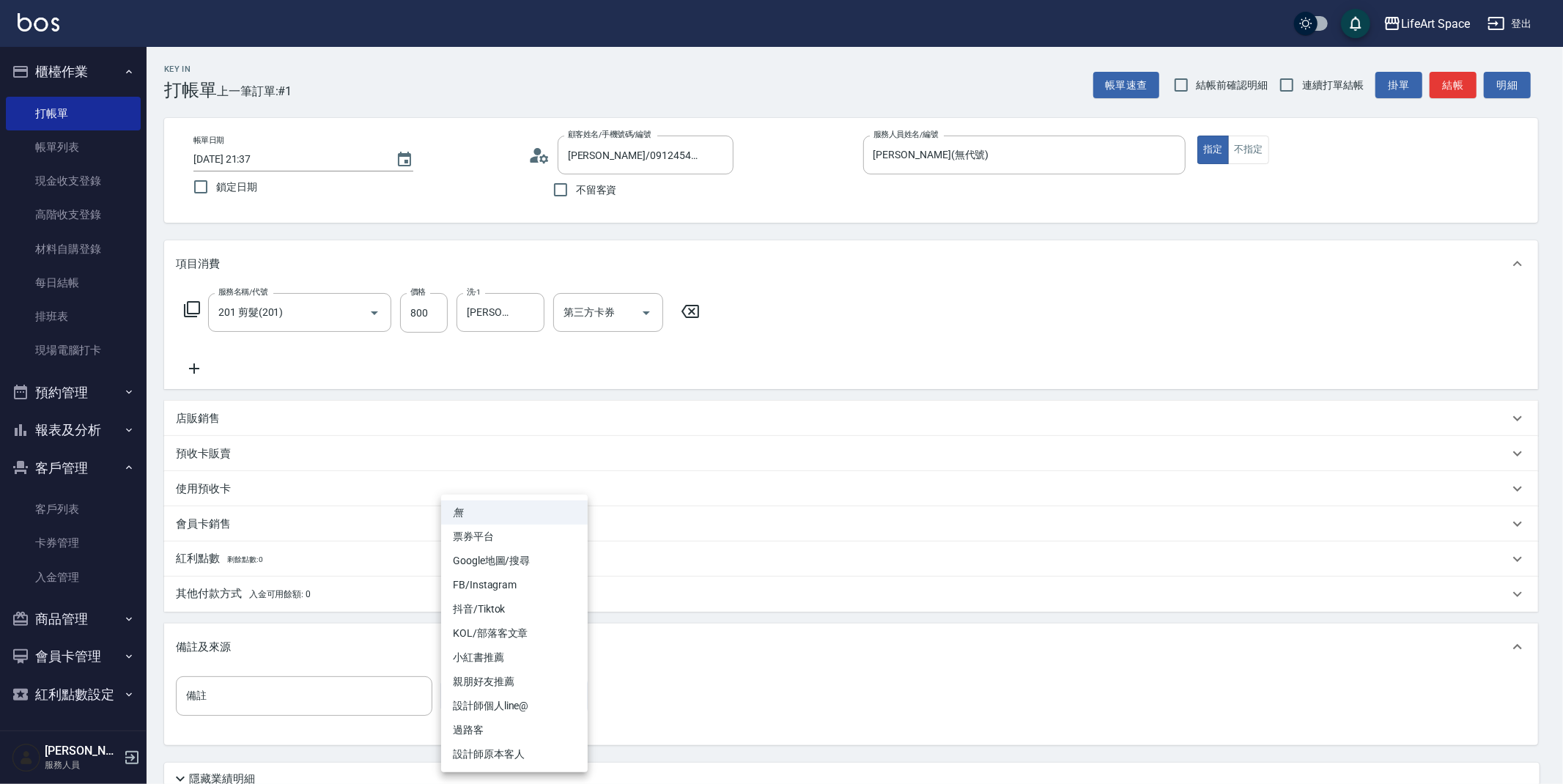
click at [495, 754] on li "設計師原本客人" at bounding box center [514, 755] width 147 height 25
type input "設計師原本客人"
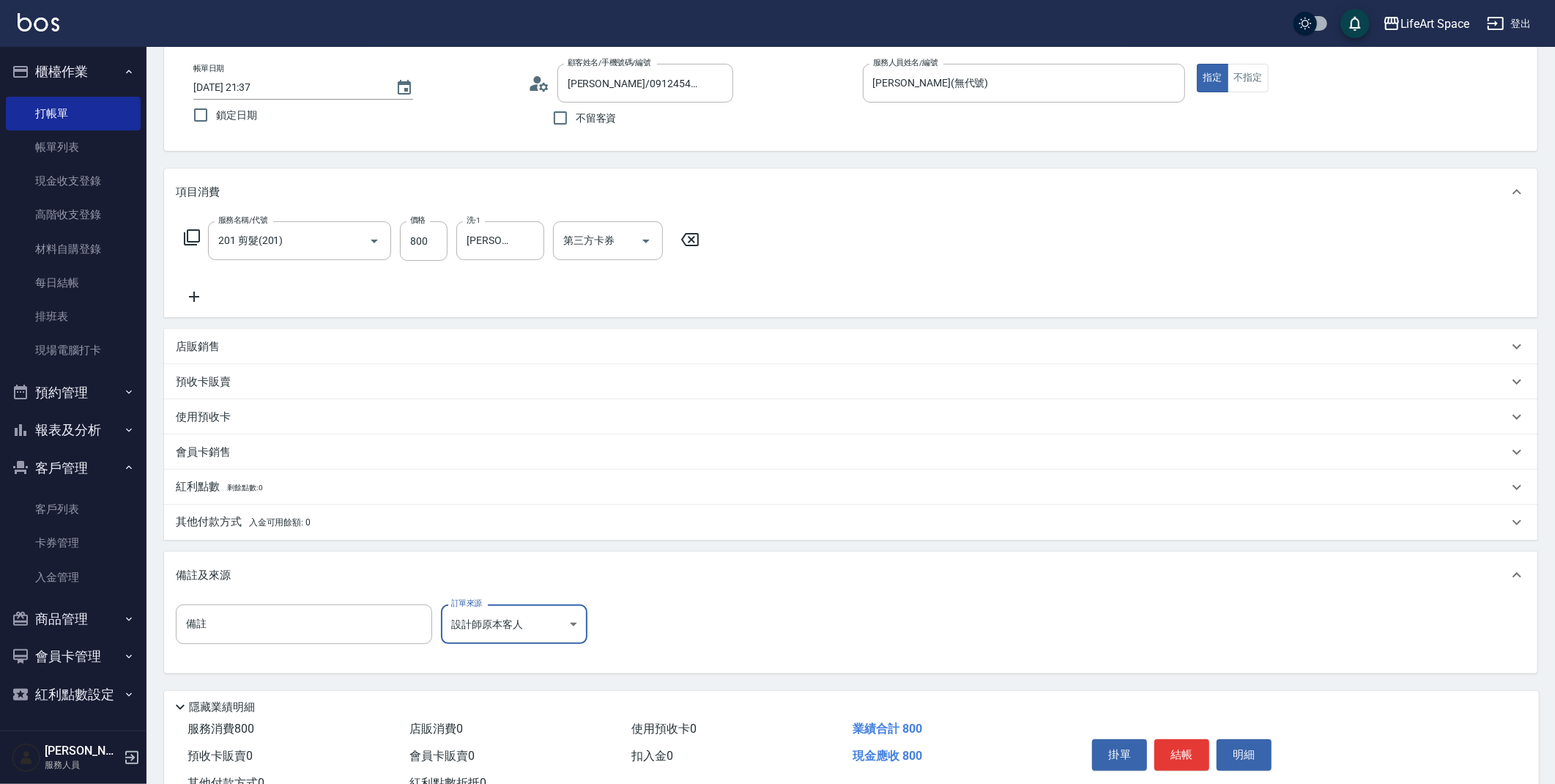
scroll to position [125, 0]
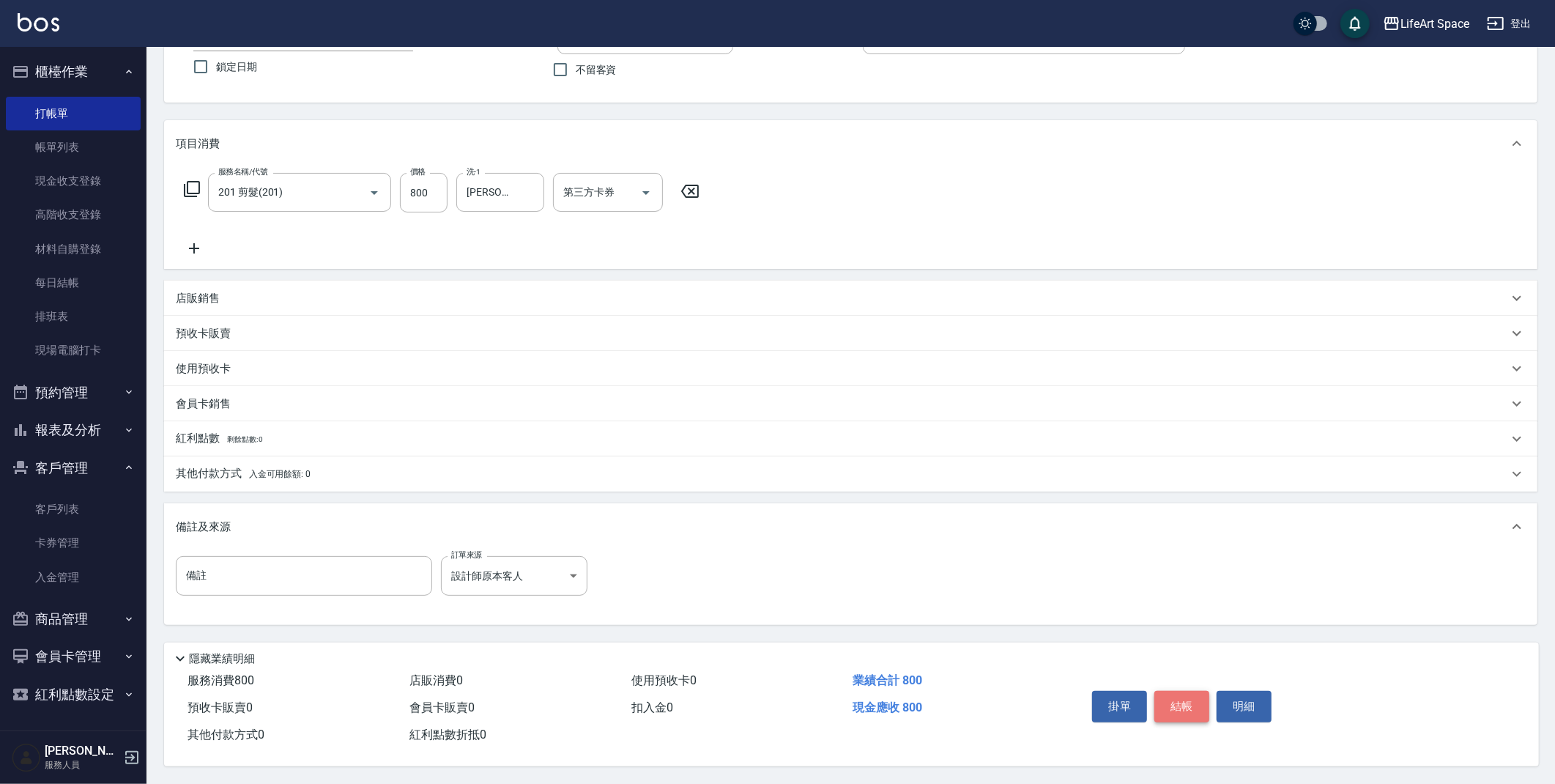
click at [1192, 704] on button "結帳" at bounding box center [1182, 706] width 55 height 30
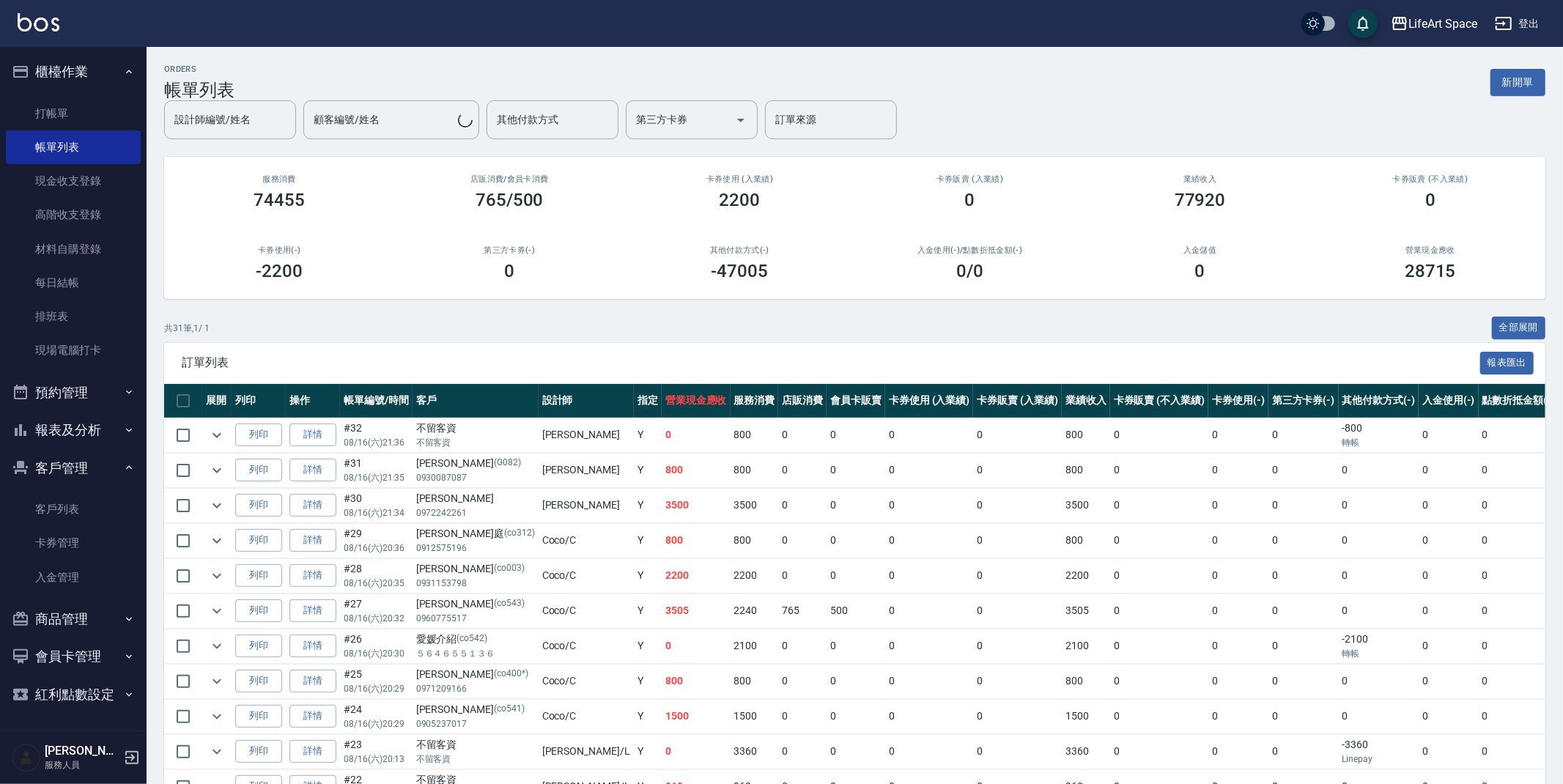
click at [1520, 86] on button "新開單" at bounding box center [1518, 82] width 55 height 27
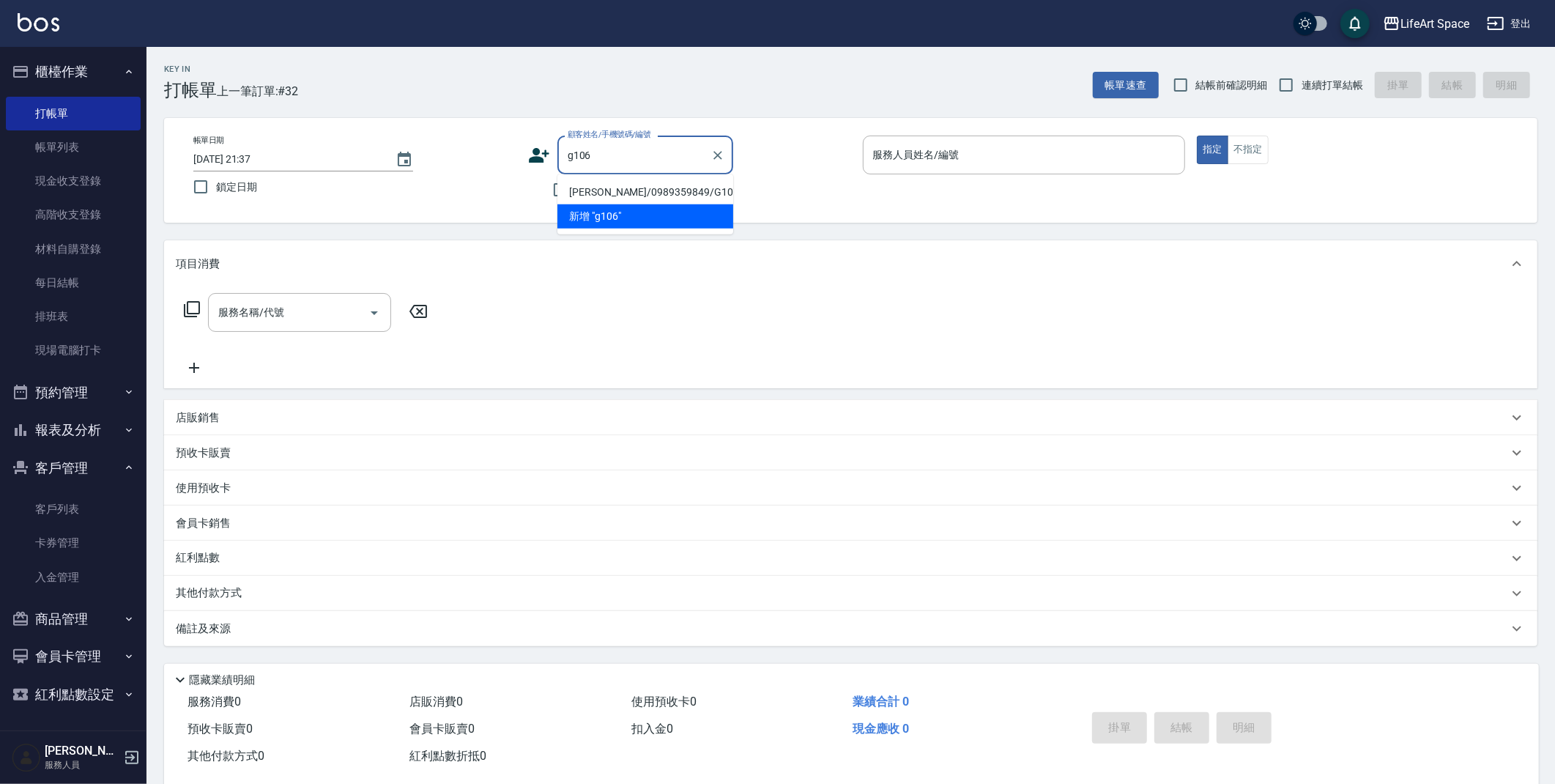
click at [610, 196] on li "[PERSON_NAME]/0989359849/G106" at bounding box center [646, 192] width 176 height 25
type input "[PERSON_NAME]/0989359849/G106"
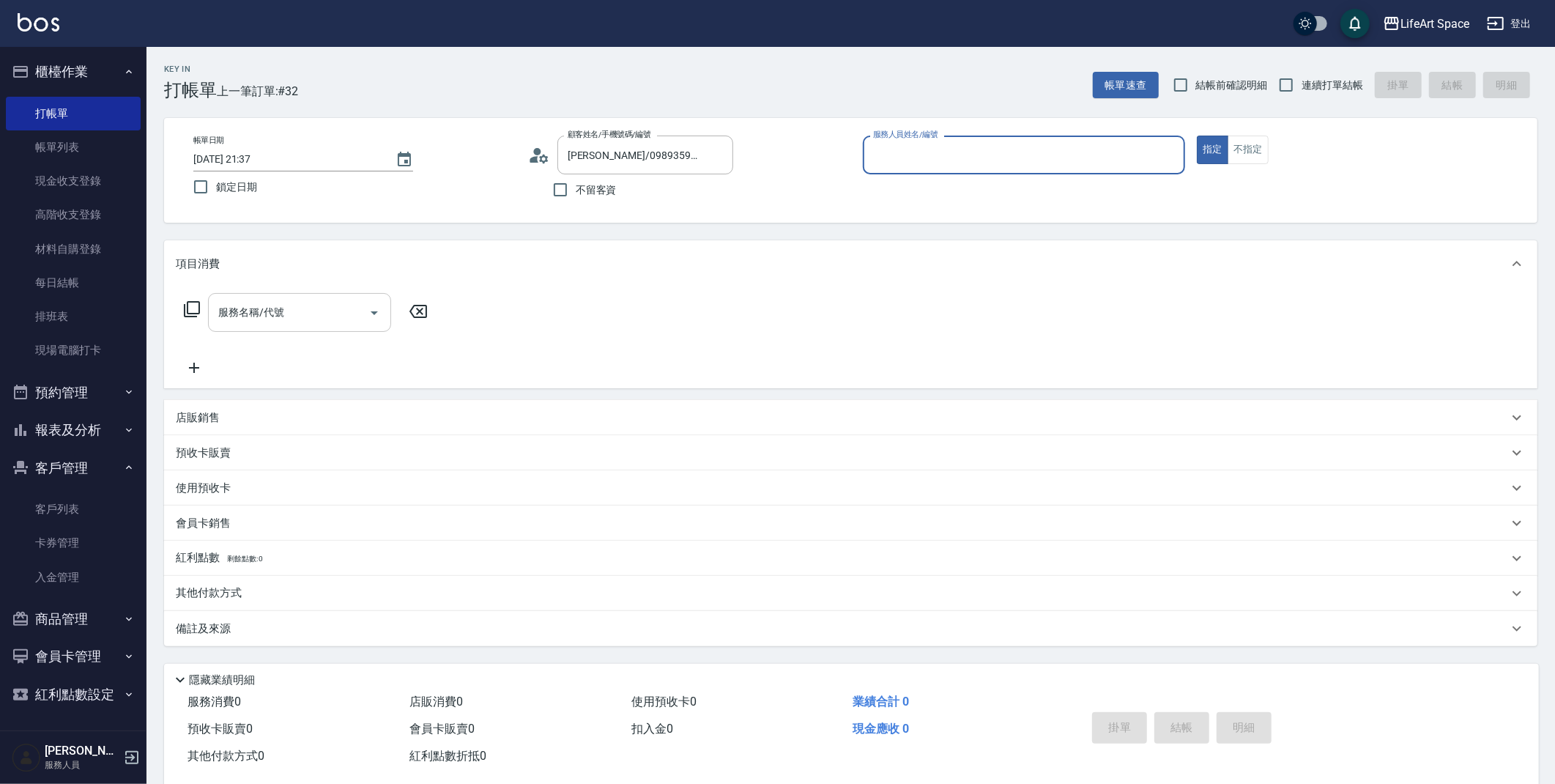
type input "[PERSON_NAME](無代號)"
click at [253, 313] on div "服務名稱/代號 服務名稱/代號" at bounding box center [299, 316] width 183 height 39
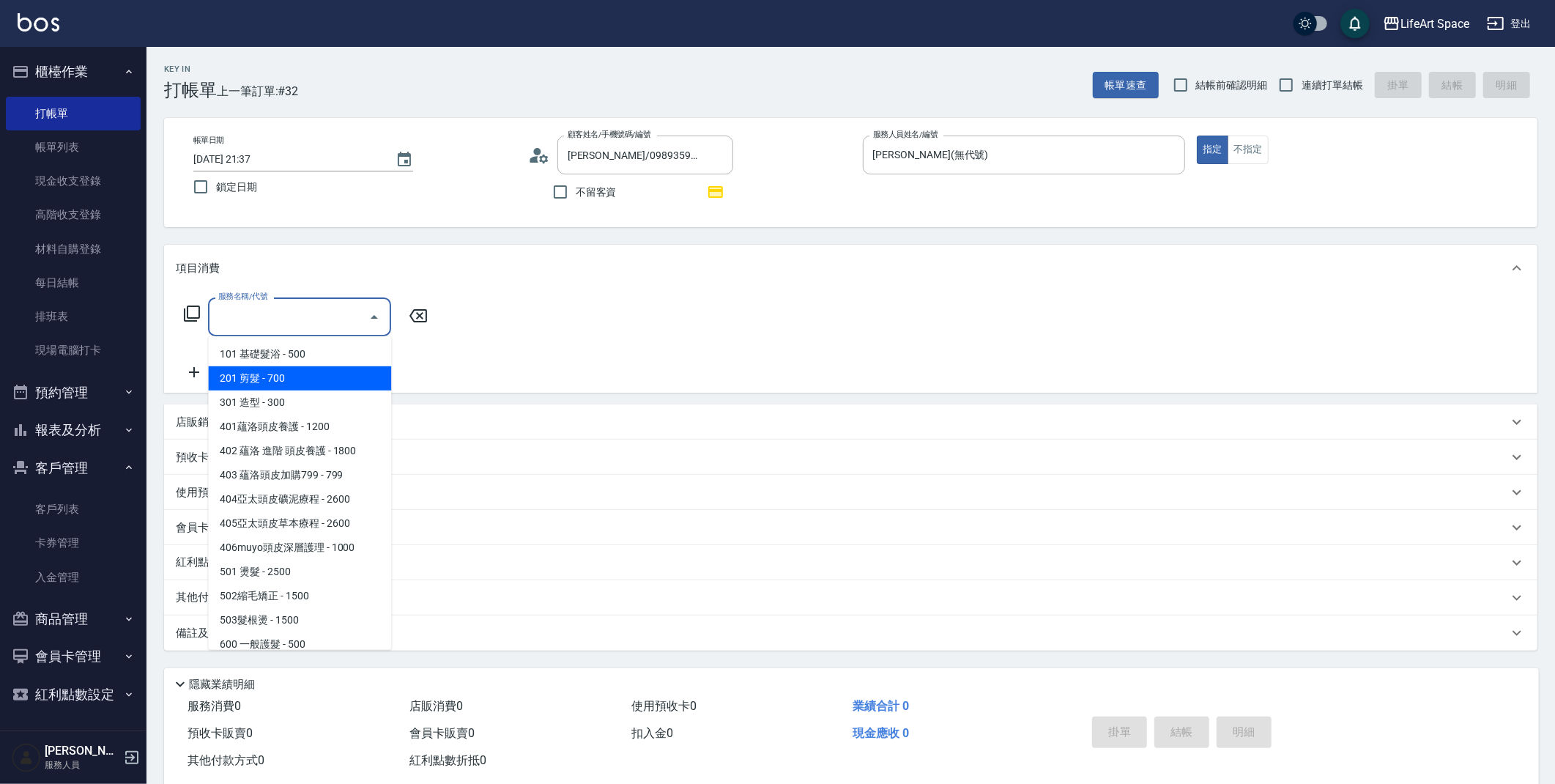
click at [298, 379] on span "201 剪髮 - 700" at bounding box center [299, 379] width 183 height 25
type input "201 剪髮(201)"
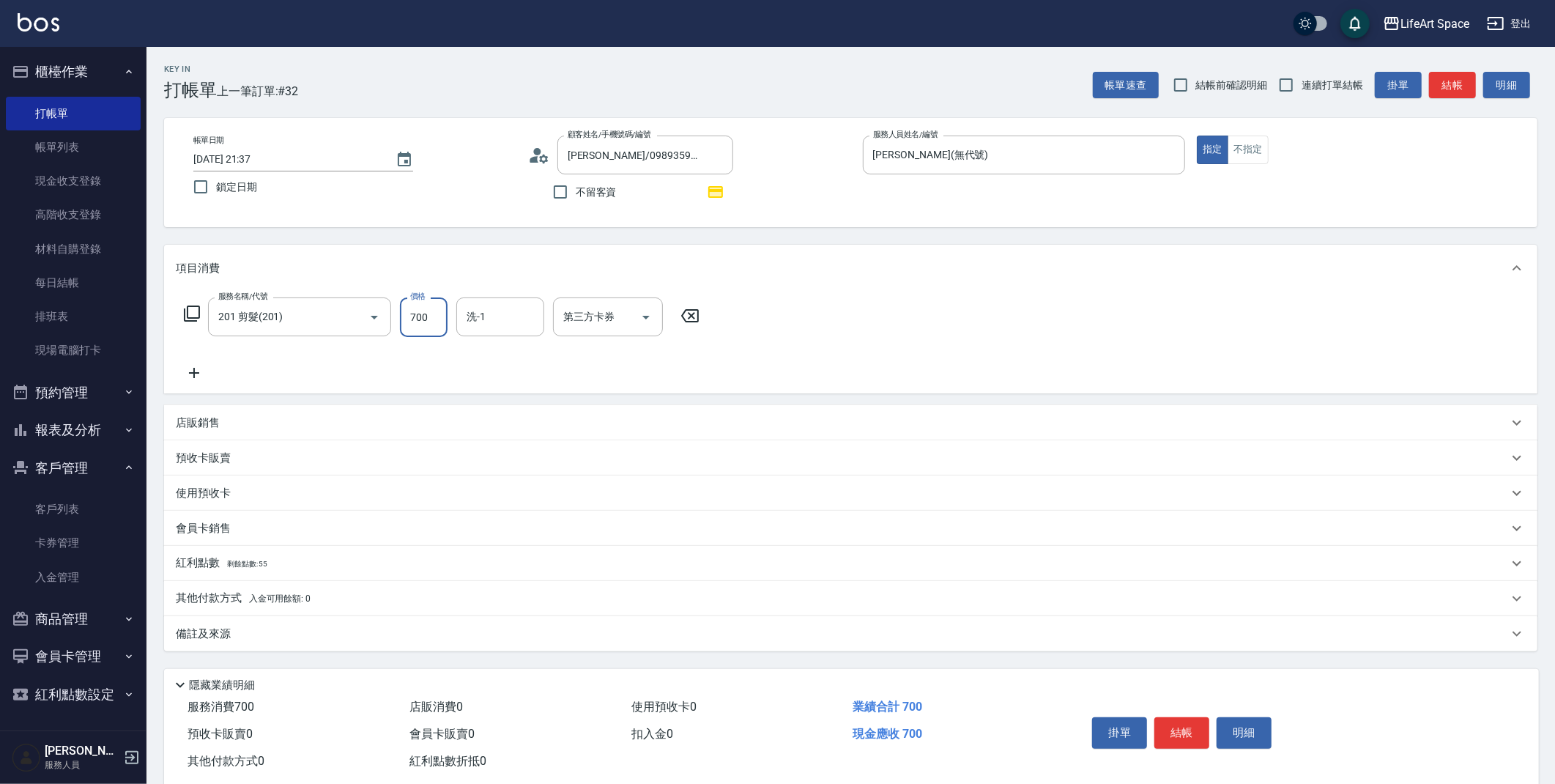
click at [418, 319] on input "700" at bounding box center [423, 317] width 47 height 40
type input "800"
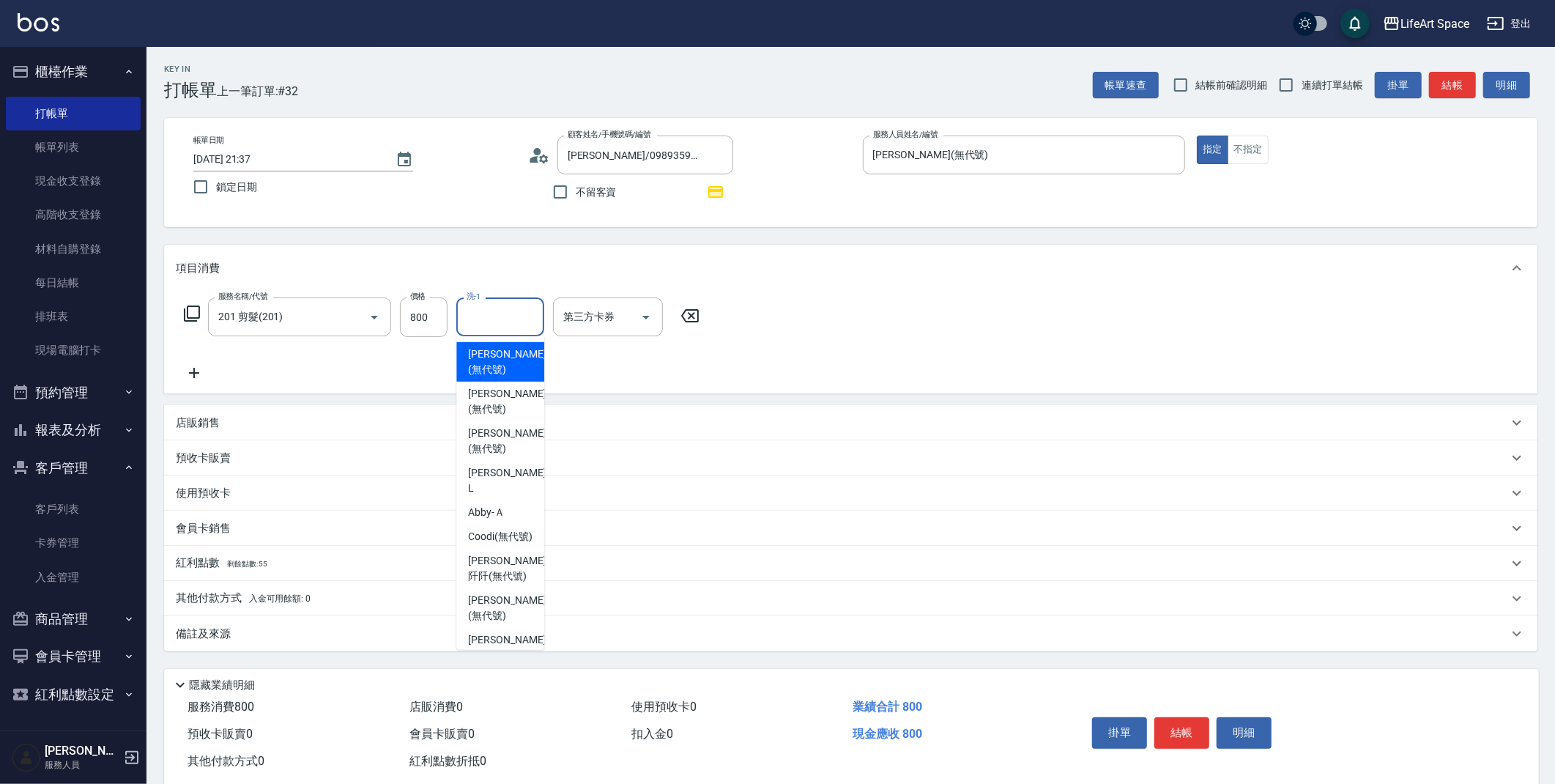
click at [479, 309] on input "洗-1" at bounding box center [500, 316] width 75 height 26
click at [510, 355] on span "[PERSON_NAME] (無代號)" at bounding box center [507, 362] width 78 height 30
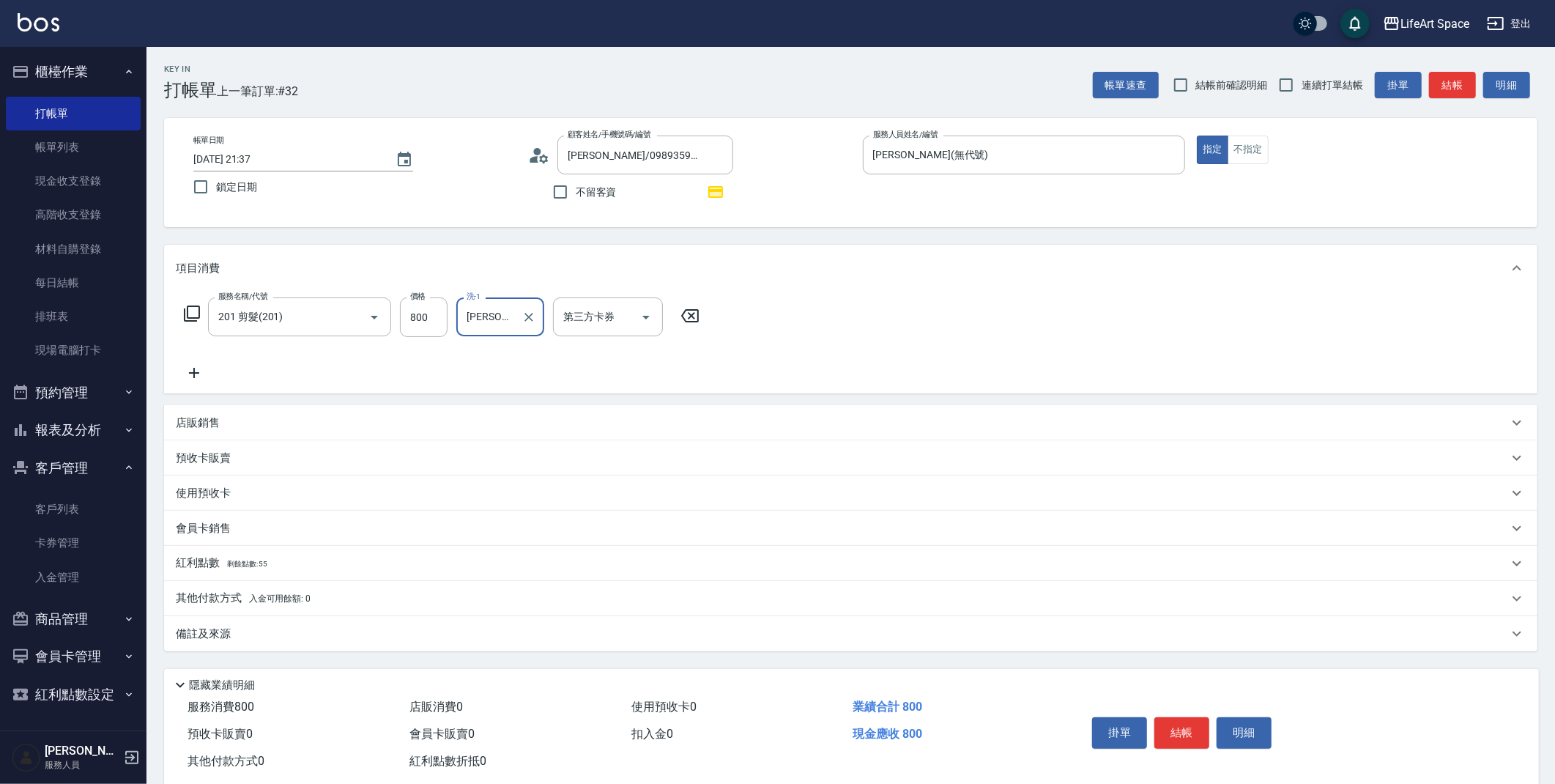
type input "[PERSON_NAME](無代號)"
click at [203, 312] on div "服務名稱/代號 201 剪髮(201) 服務名稱/代號 價格 800 價格 洗-1 Patty(無代號) 洗-1 第三方卡券 第三方卡券" at bounding box center [442, 317] width 532 height 40
click at [196, 309] on icon at bounding box center [191, 313] width 18 height 18
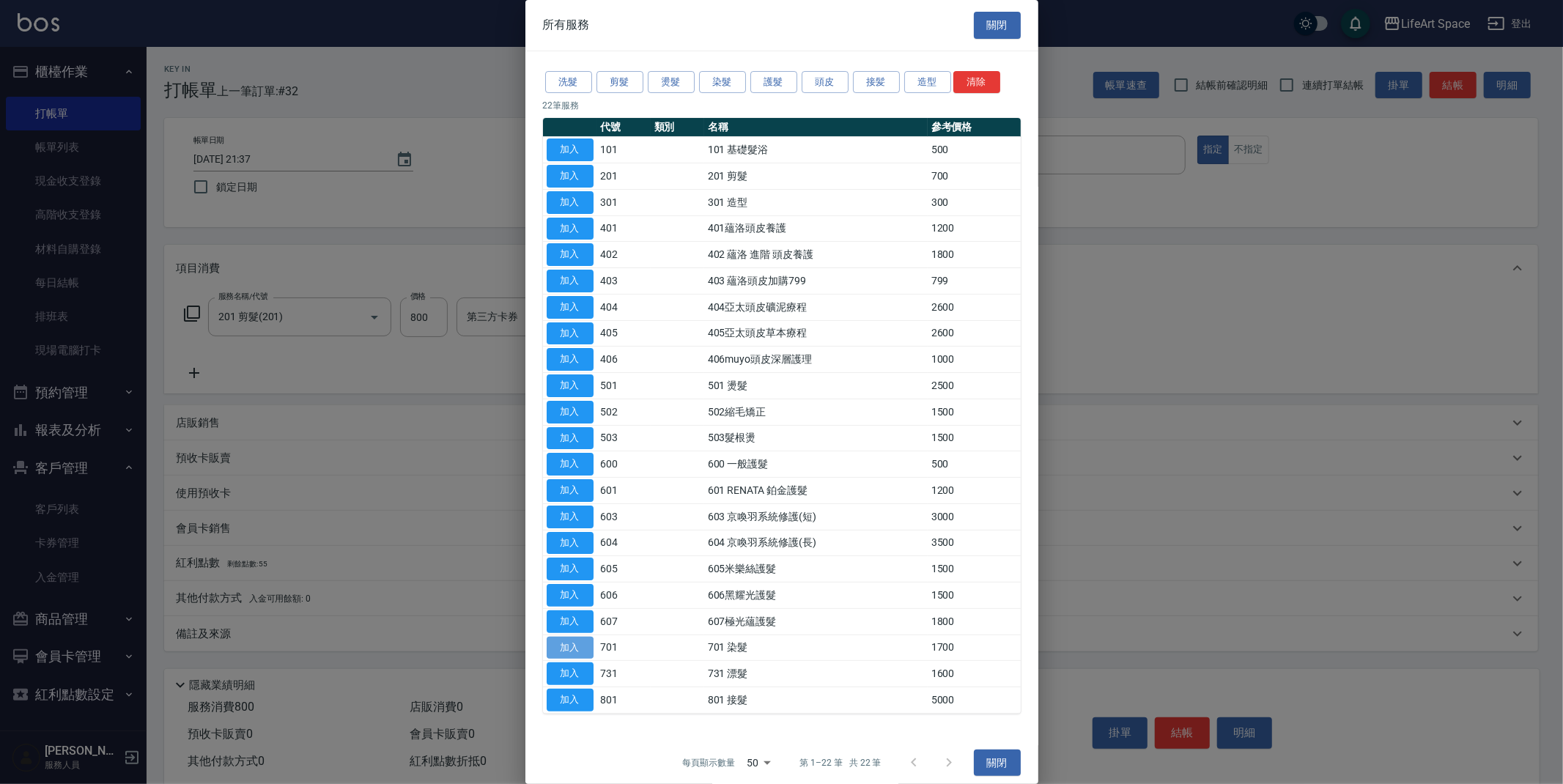
click at [586, 649] on button "加入" at bounding box center [570, 648] width 47 height 23
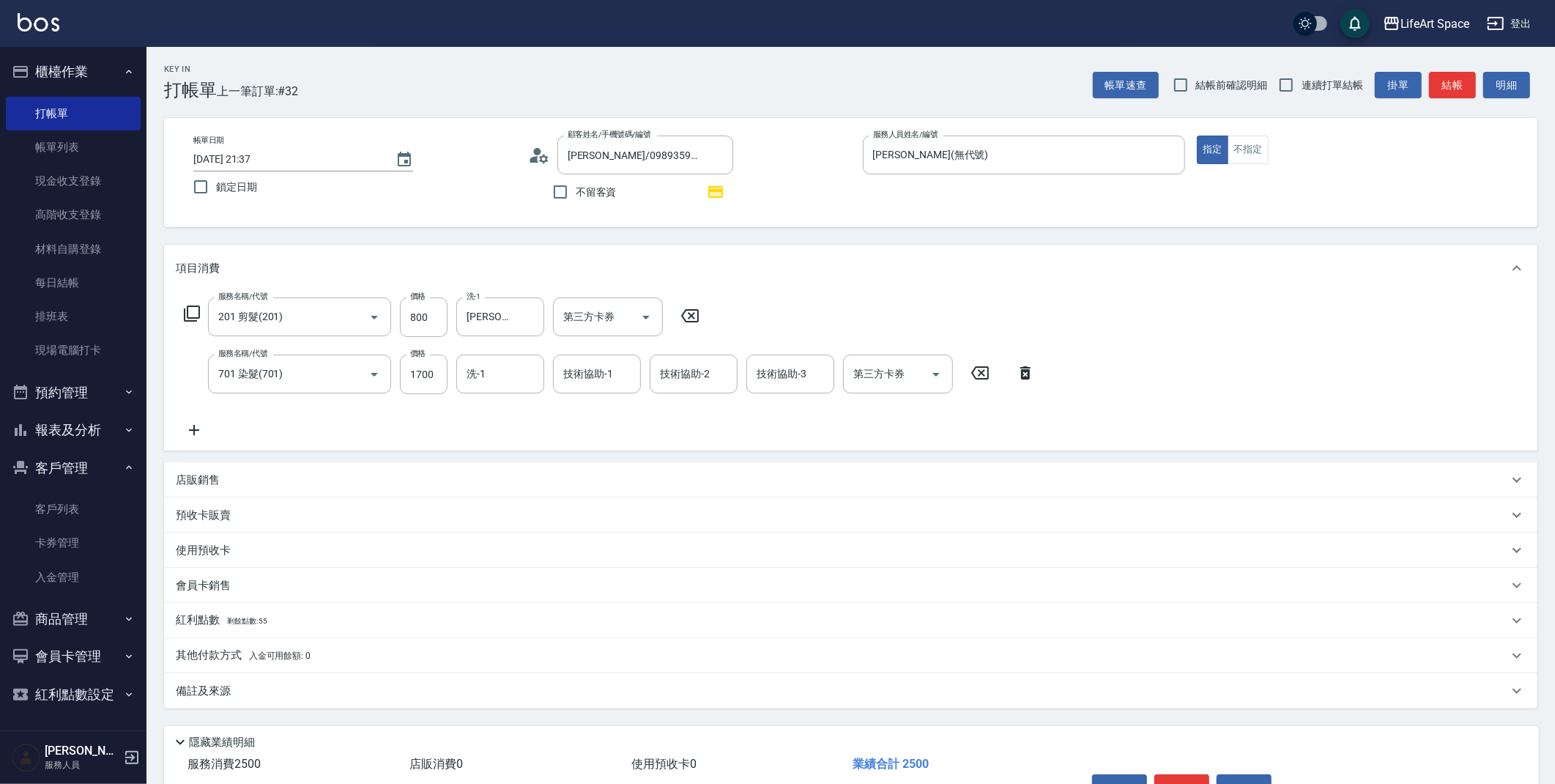
click at [200, 313] on icon at bounding box center [191, 313] width 18 height 18
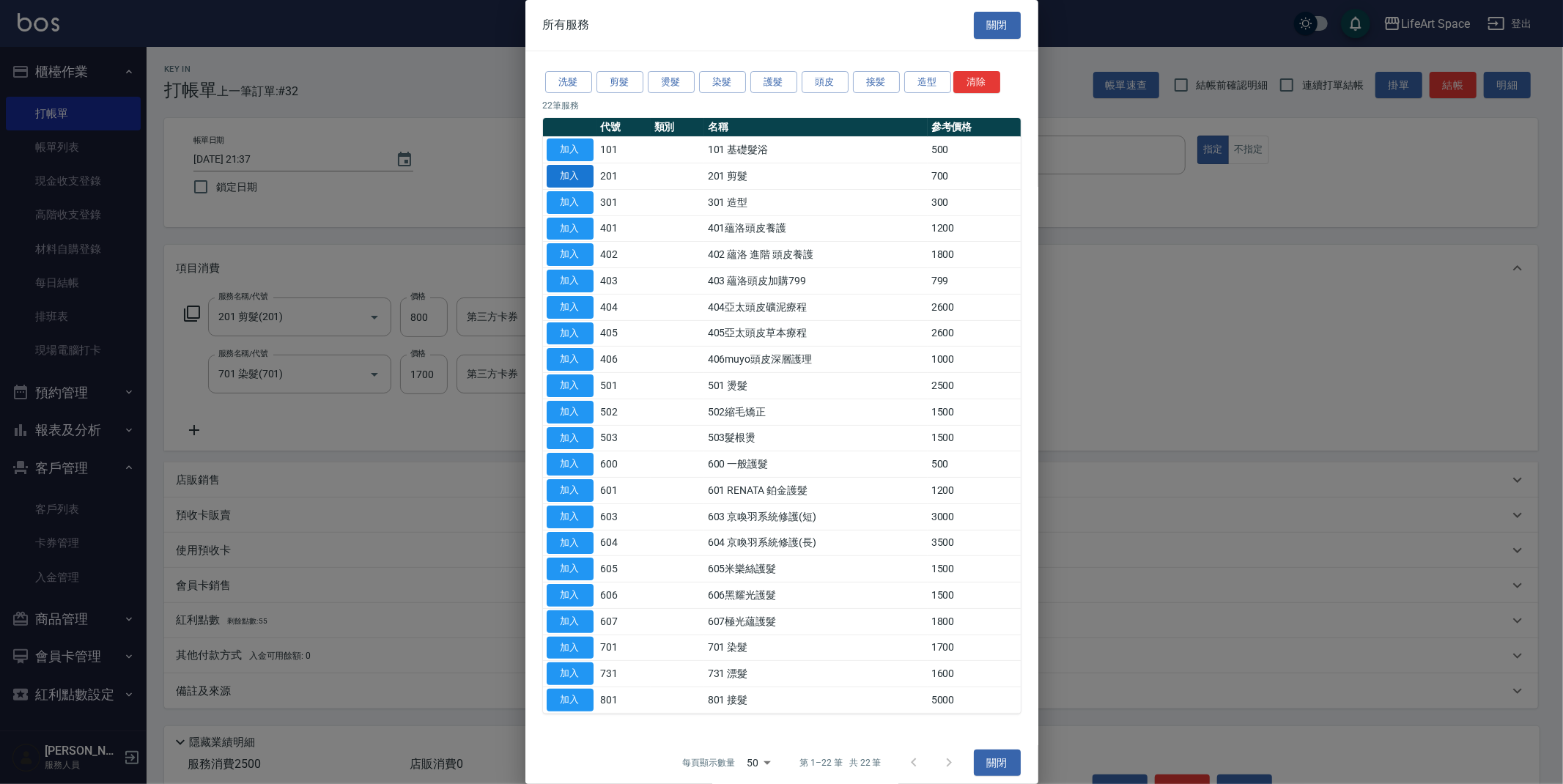
click at [584, 176] on button "加入" at bounding box center [570, 176] width 47 height 23
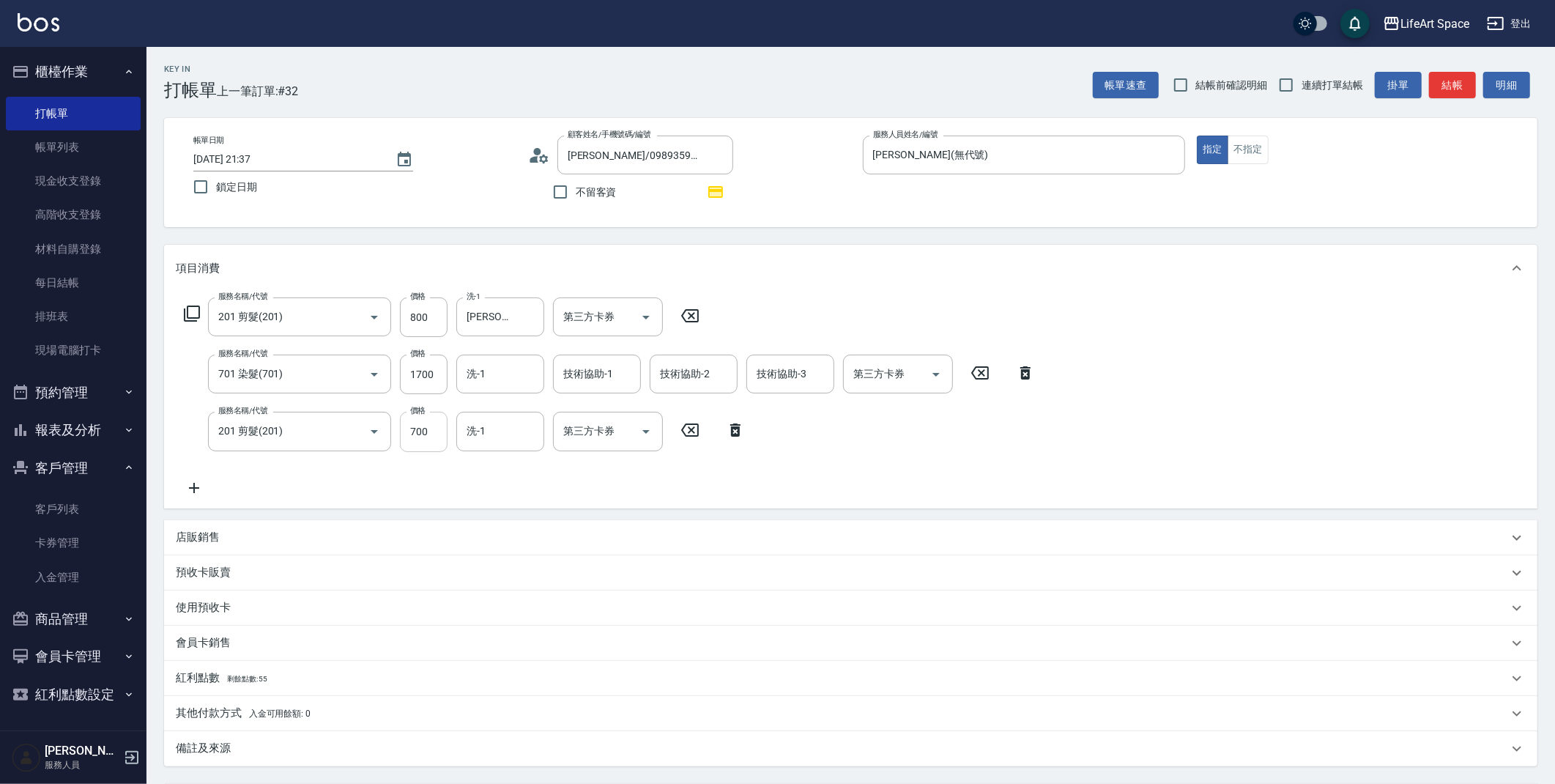
click at [443, 429] on input "700" at bounding box center [423, 432] width 47 height 40
type input "800"
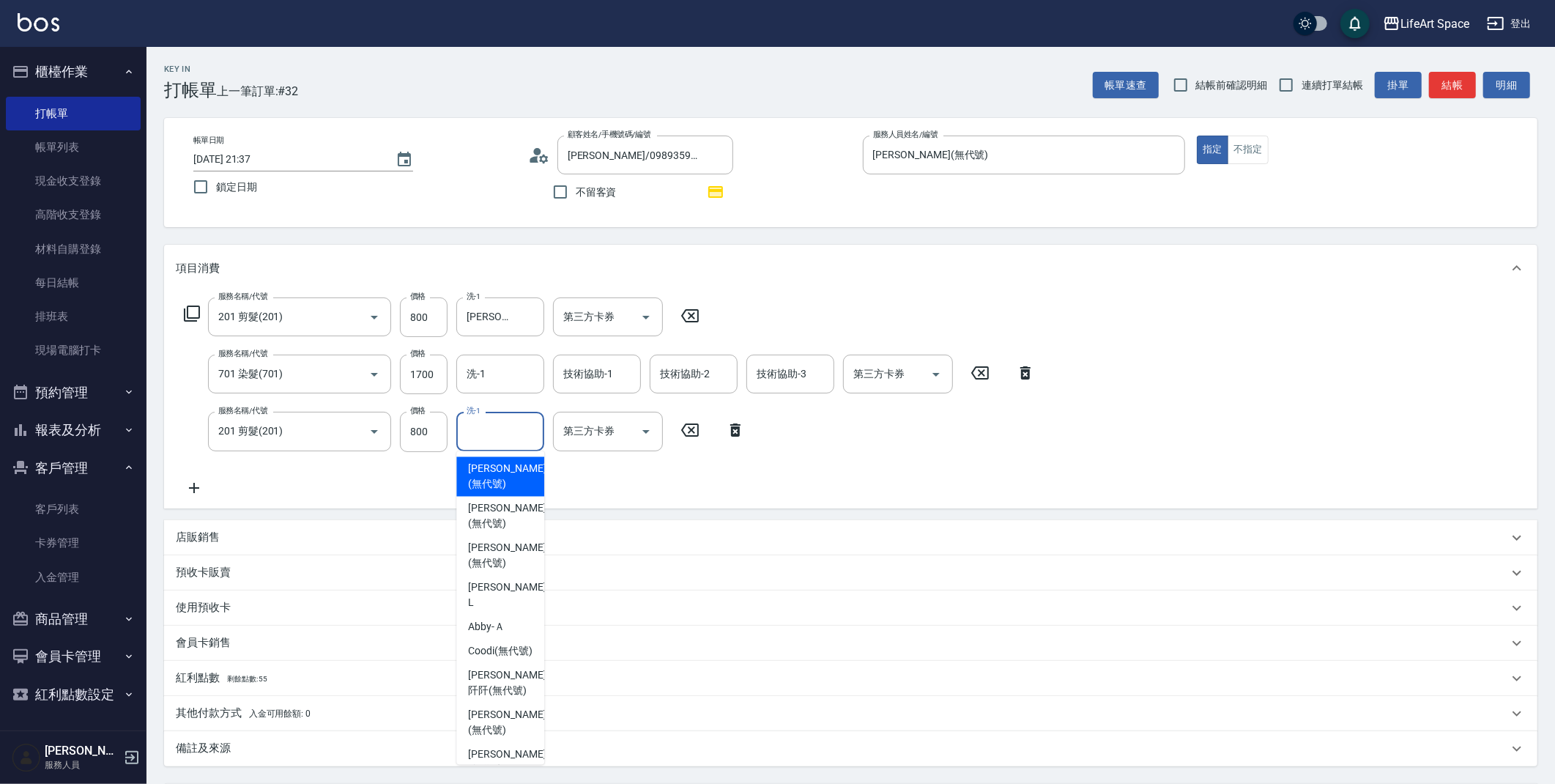
click at [468, 419] on div "洗-1 洗-1" at bounding box center [500, 431] width 88 height 39
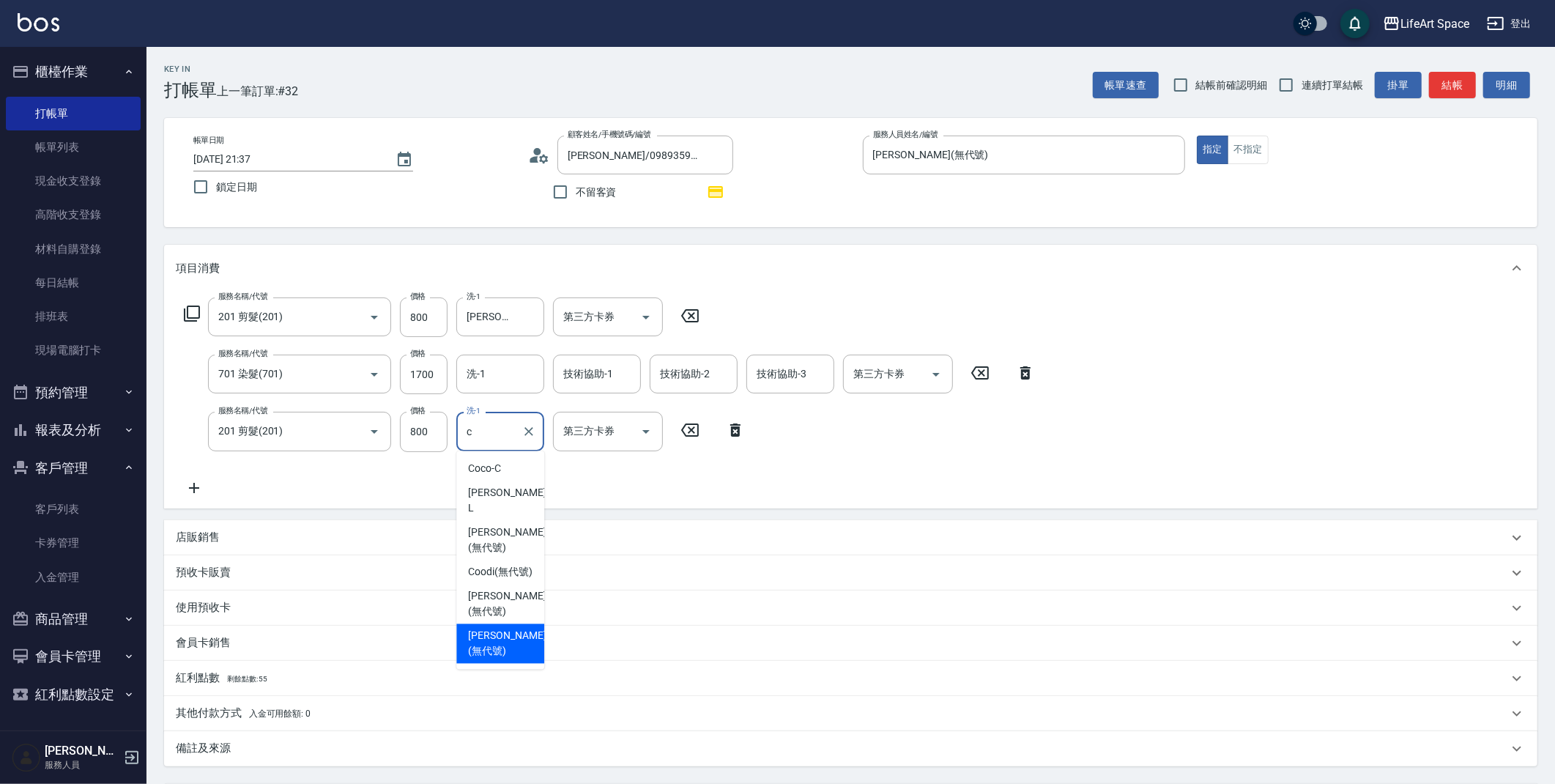
click at [511, 629] on span "[PERSON_NAME] (無代號)" at bounding box center [507, 644] width 78 height 30
type input "[PERSON_NAME](無代號)"
click at [440, 379] on input "1700" at bounding box center [423, 374] width 47 height 40
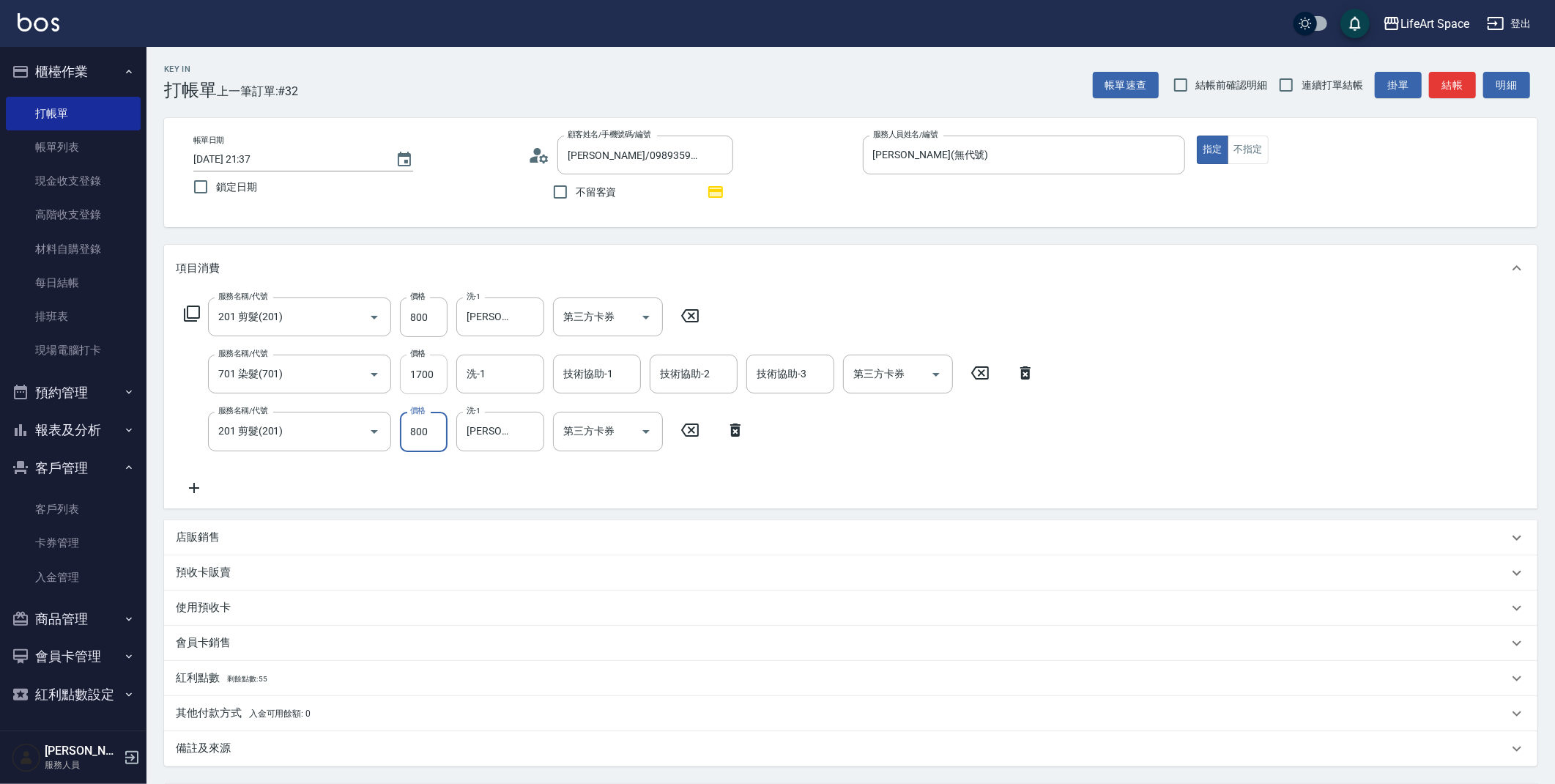
click at [439, 378] on input "1700" at bounding box center [423, 374] width 47 height 40
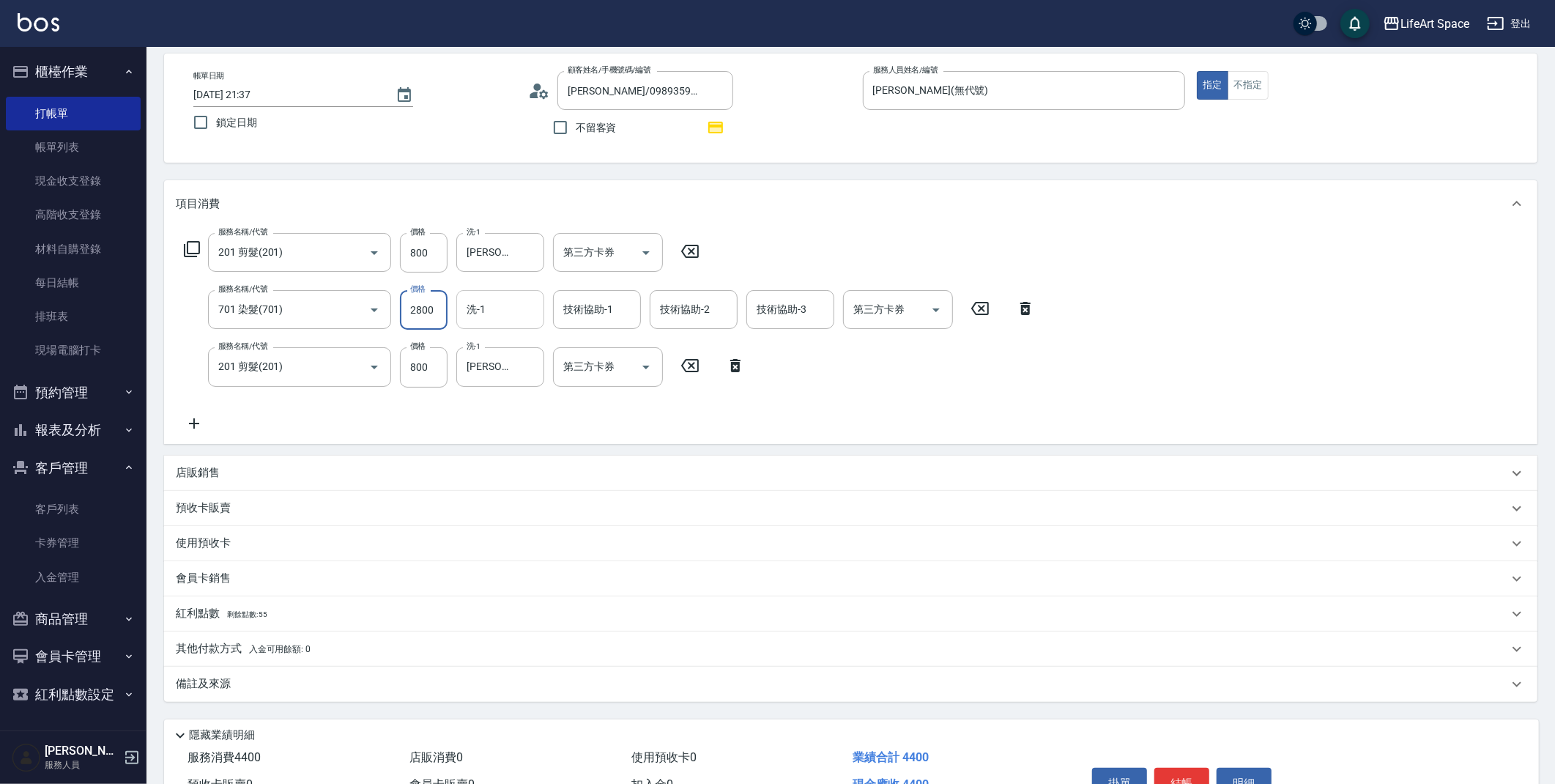
type input "2800"
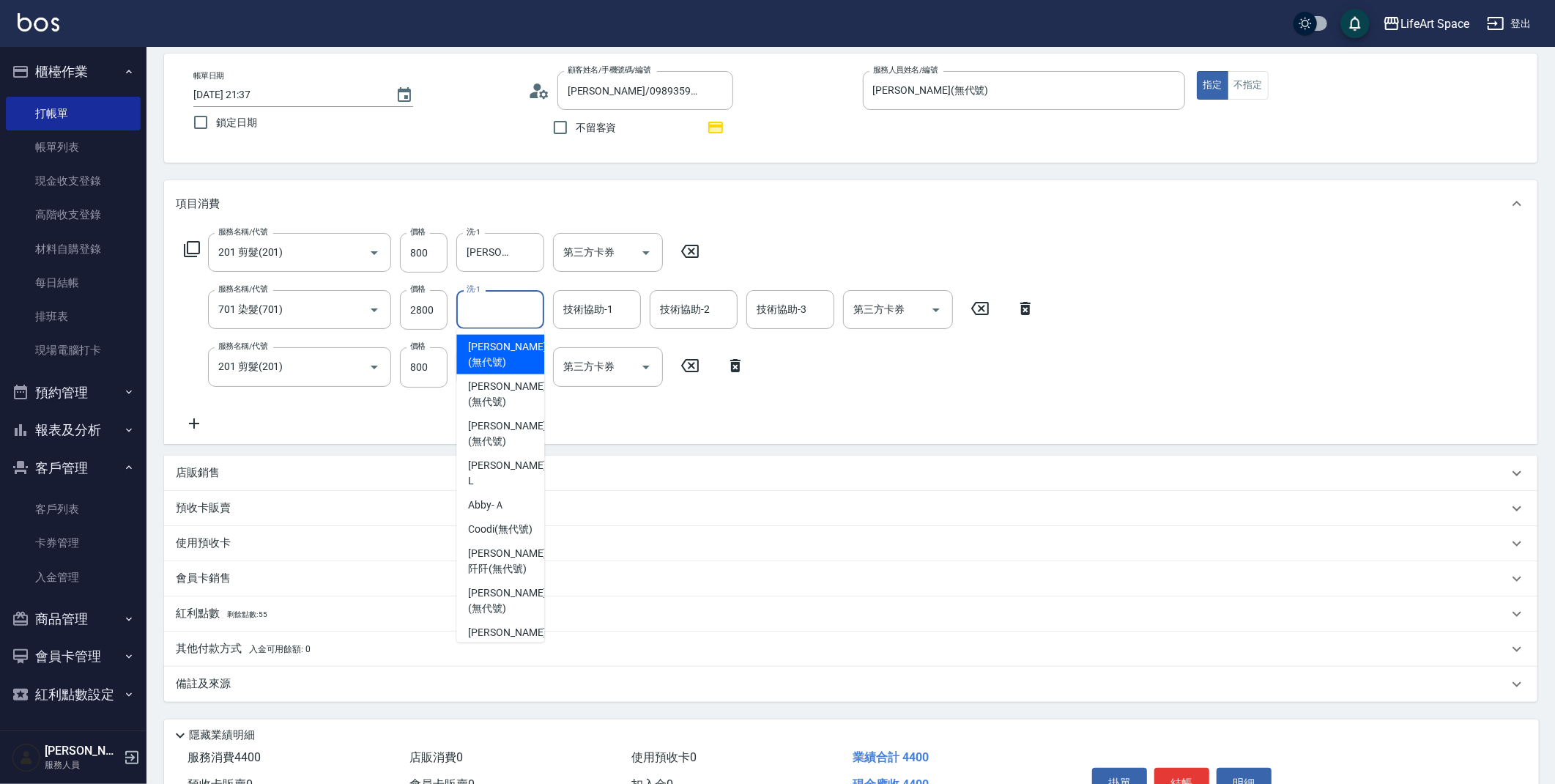
click at [509, 312] on input "洗-1" at bounding box center [500, 309] width 75 height 26
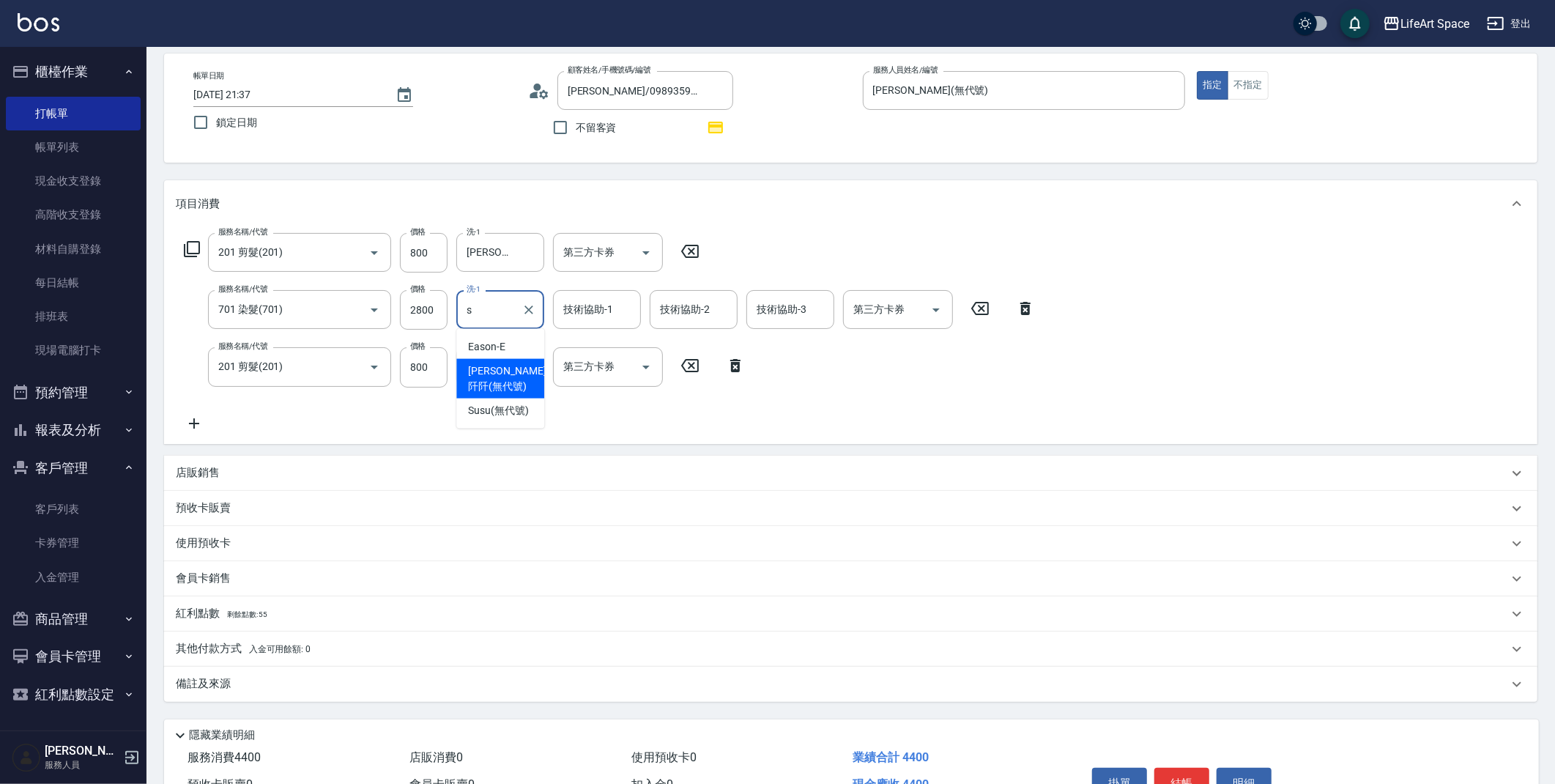
click at [533, 375] on div "[PERSON_NAME]阡 (無代號)" at bounding box center [500, 379] width 88 height 40
click at [585, 322] on div "技術協助-1" at bounding box center [597, 309] width 88 height 39
type input "[PERSON_NAME]阡(無代號)"
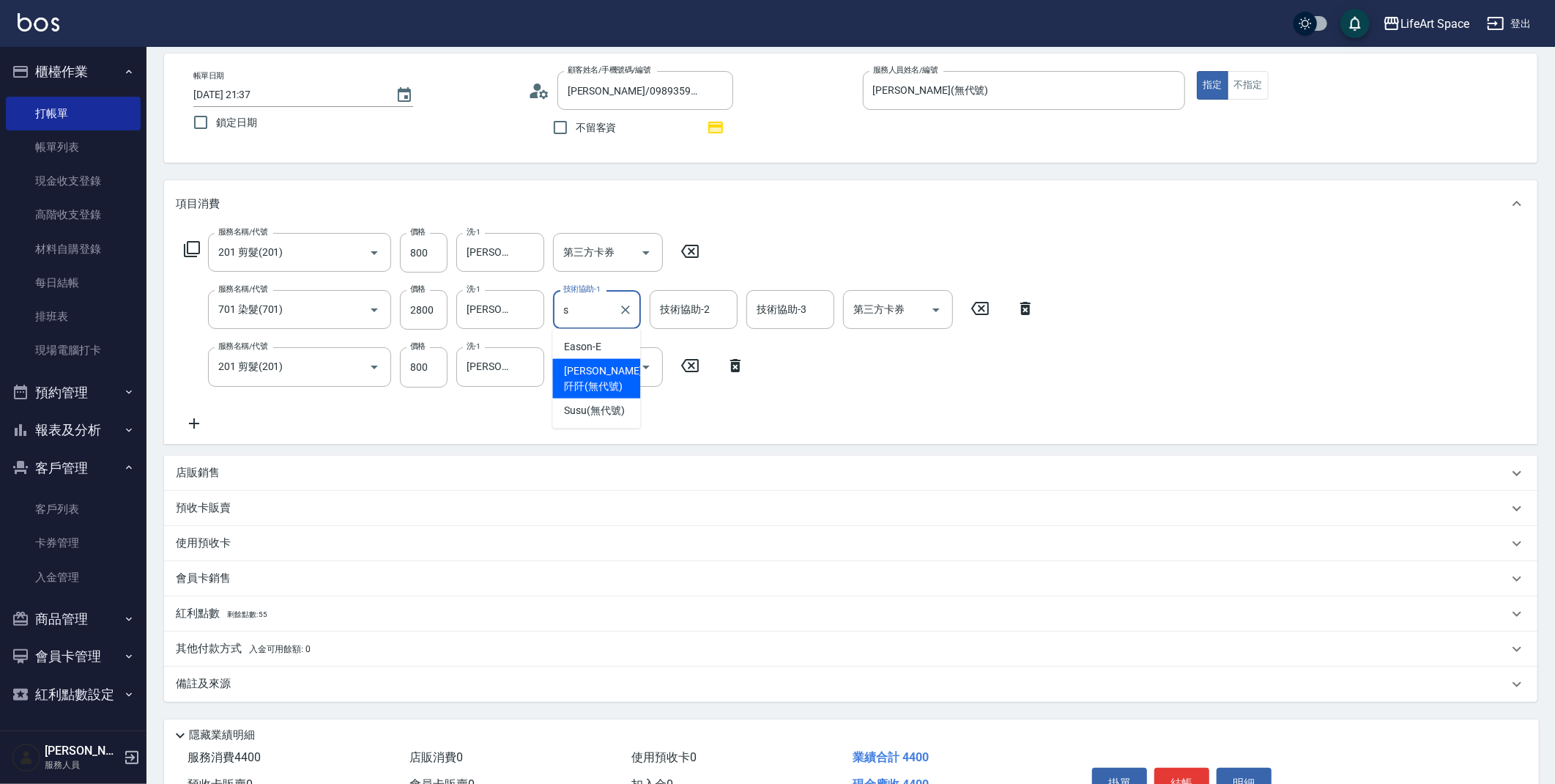
click at [584, 381] on span "[PERSON_NAME]阡 (無代號)" at bounding box center [603, 379] width 78 height 30
type input "[PERSON_NAME]阡(無代號)"
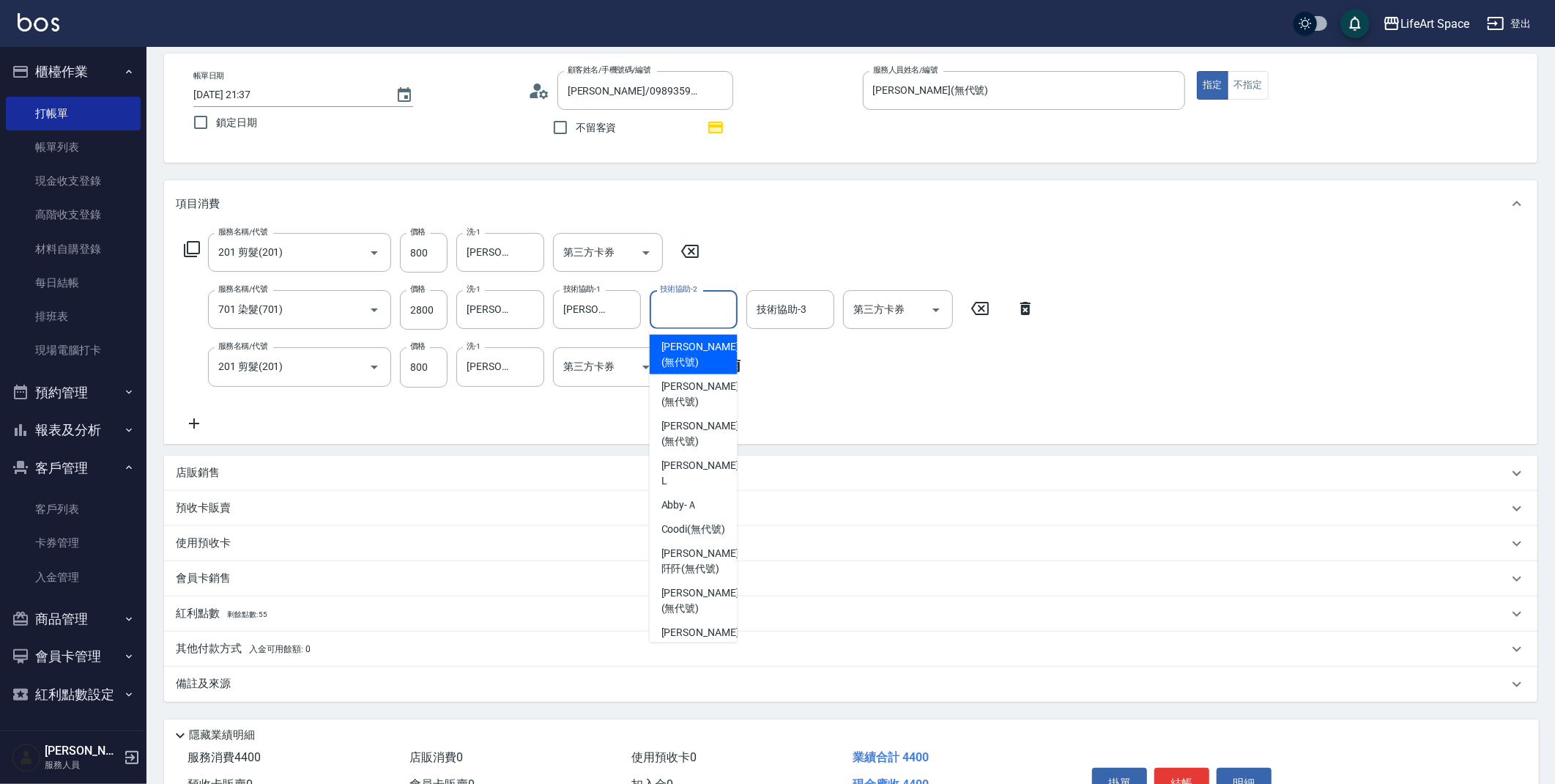
click at [691, 312] on input "技術協助-2" at bounding box center [693, 309] width 75 height 26
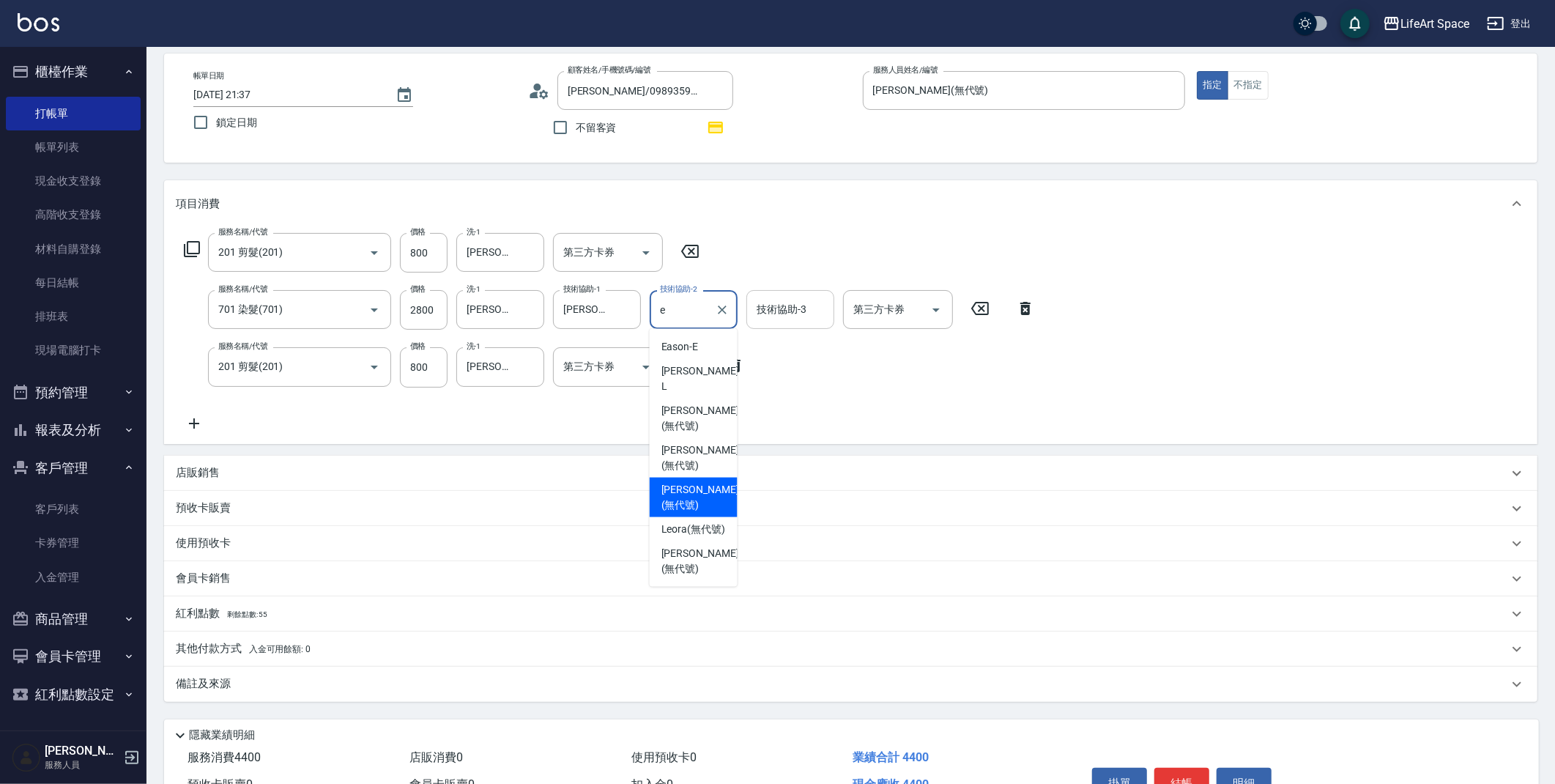
drag, startPoint x: 701, startPoint y: 468, endPoint x: 751, endPoint y: 303, distance: 172.4
click at [701, 482] on span "[PERSON_NAME] (無代號)" at bounding box center [701, 497] width 78 height 30
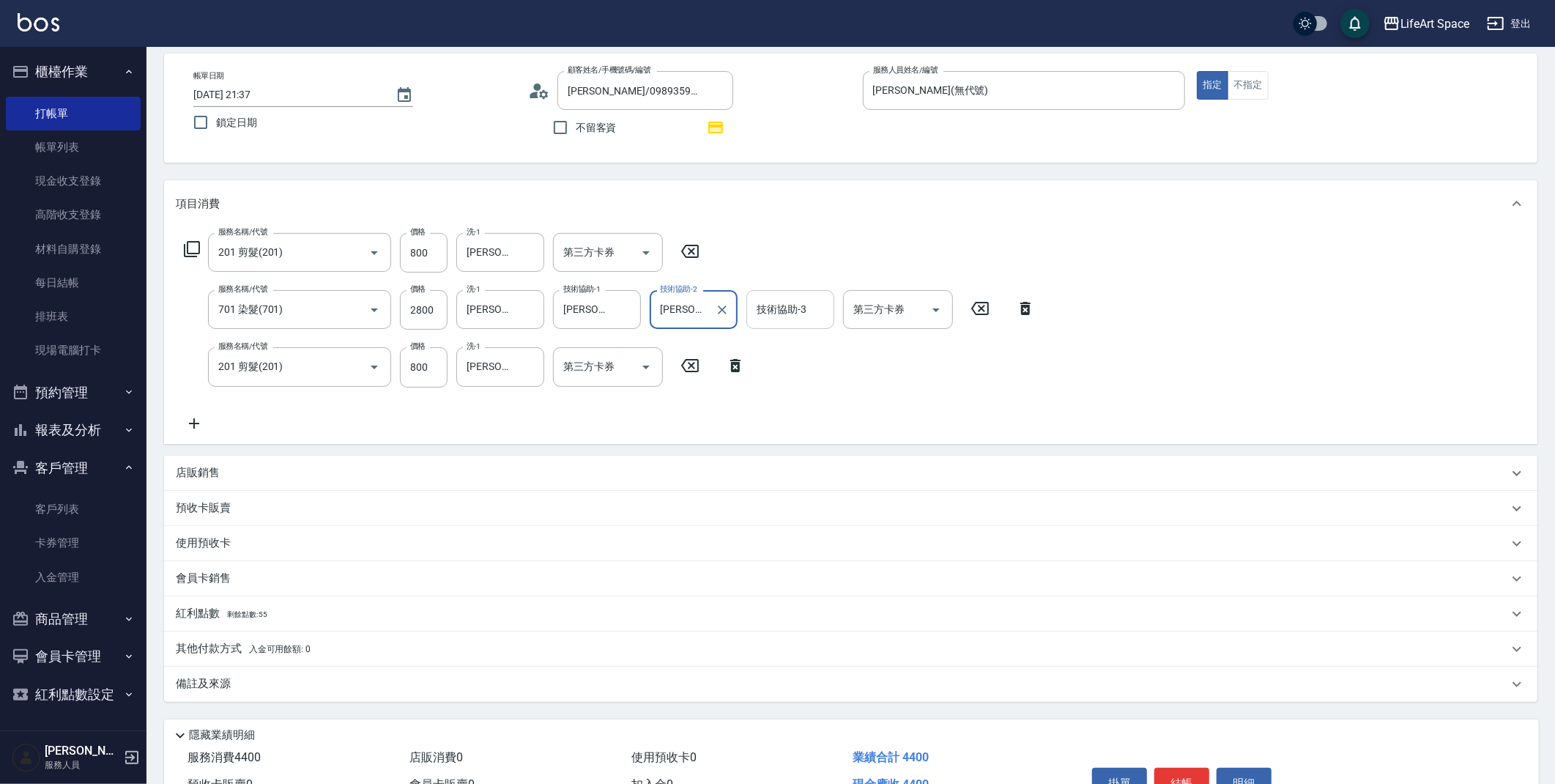
type input "[PERSON_NAME](無代號)"
click at [765, 319] on input "技術協助-3" at bounding box center [790, 309] width 75 height 26
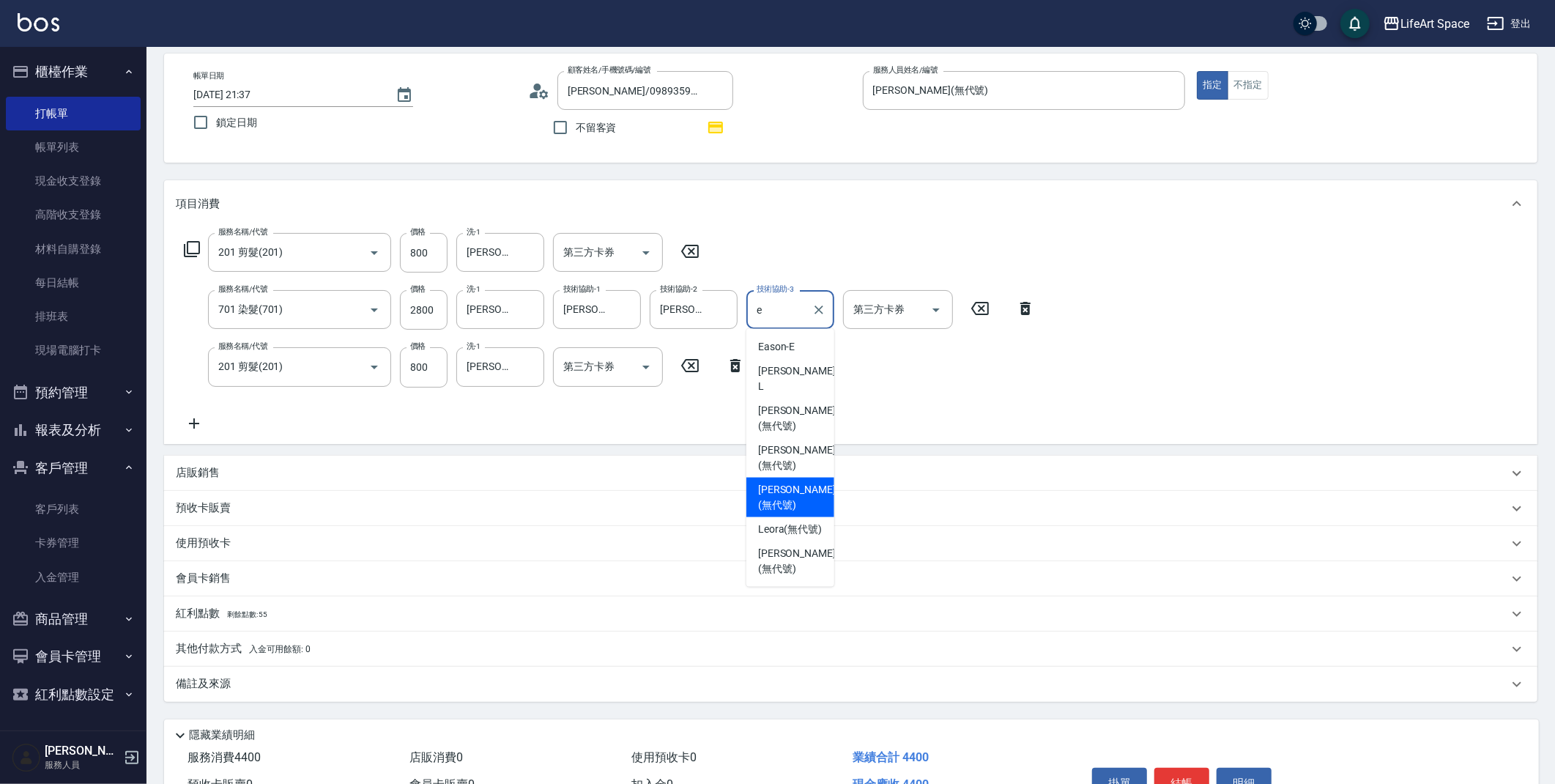
click at [805, 482] on span "[PERSON_NAME] (無代號)" at bounding box center [797, 497] width 78 height 30
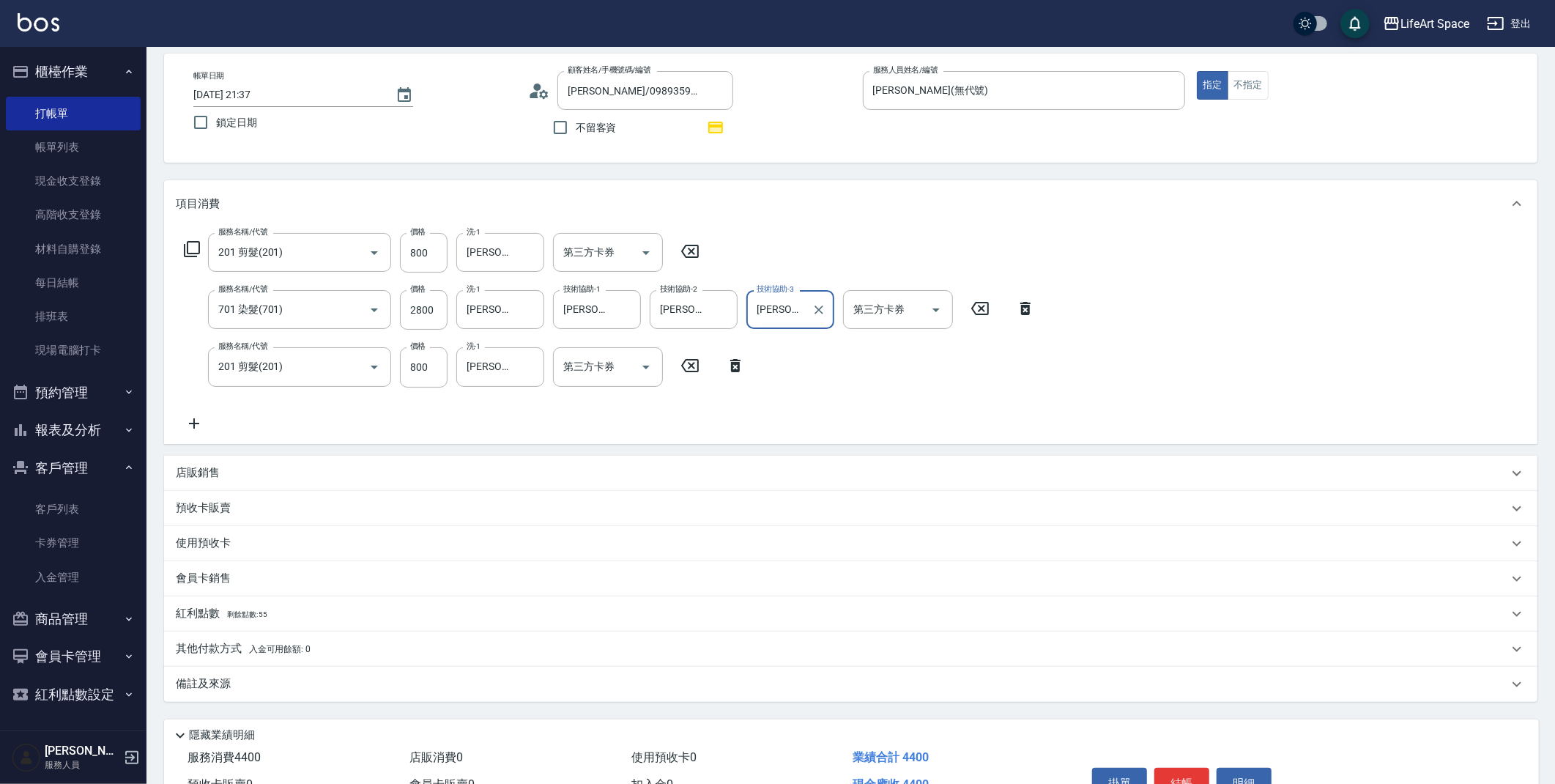
type input "[PERSON_NAME](無代號)"
click at [329, 692] on div "備註及來源" at bounding box center [850, 684] width 1374 height 35
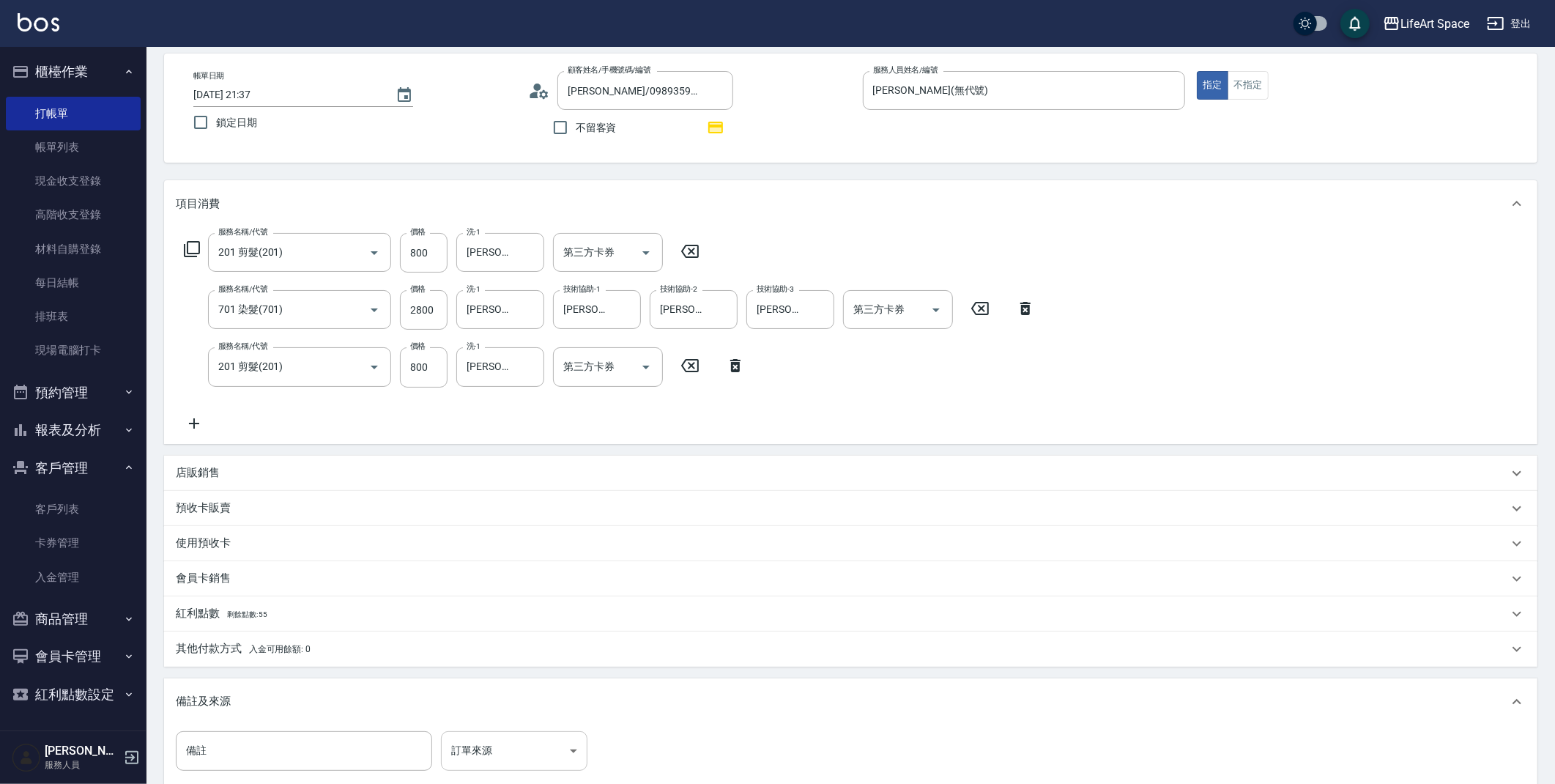
click at [497, 756] on body "LifeArt Space 登出 櫃檯作業 打帳單 帳單列表 現金收支登錄 高階收支登錄 材料自購登錄 每日結帳 排班表 現場電腦打卡 預約管理 預約管理 單…" at bounding box center [778, 447] width 1555 height 1024
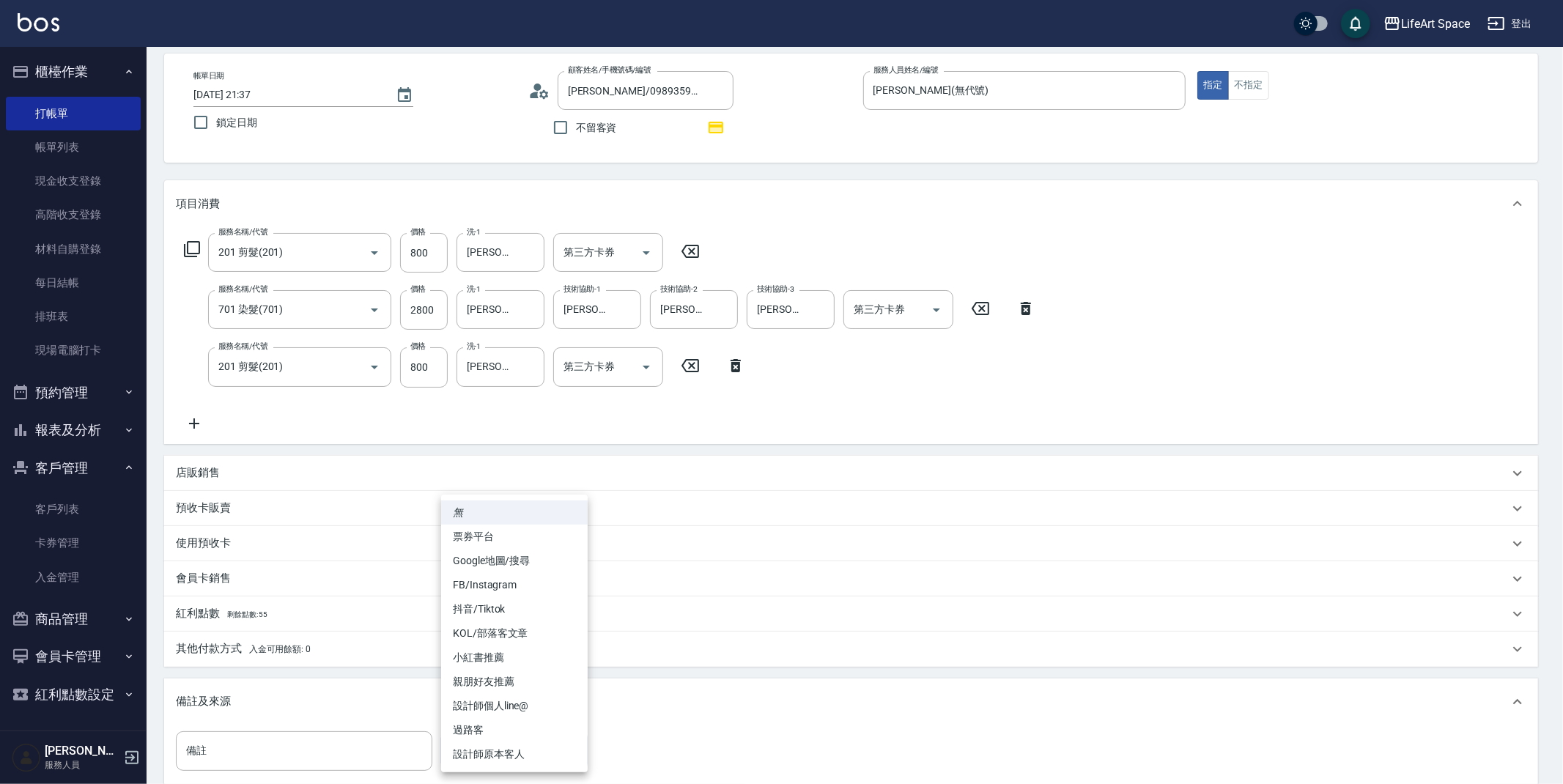
click at [491, 756] on li "設計師原本客人" at bounding box center [514, 755] width 147 height 25
type input "設計師原本客人"
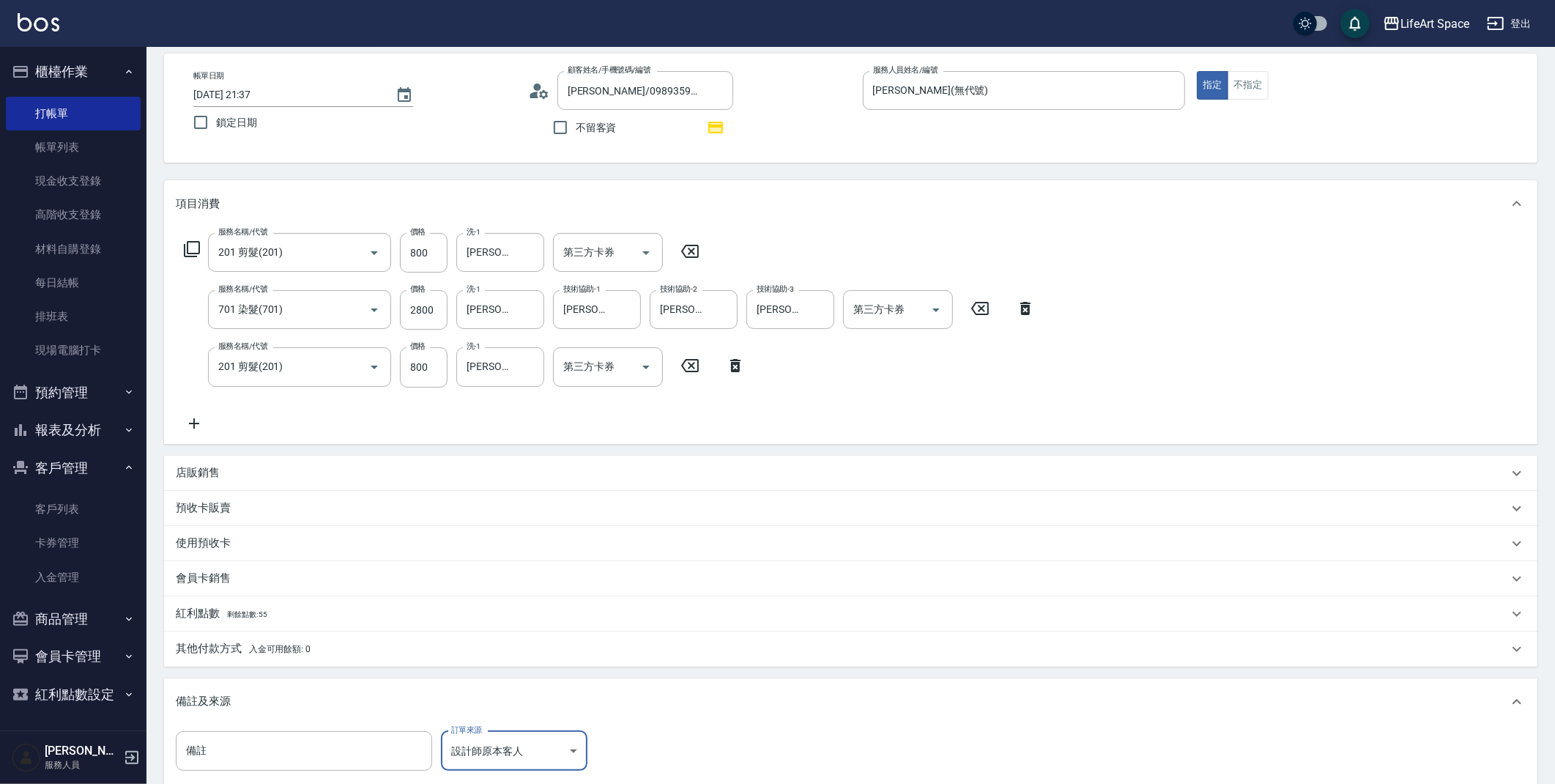
click at [246, 648] on p "其他付款方式 入金可用餘額: 0" at bounding box center [243, 649] width 134 height 16
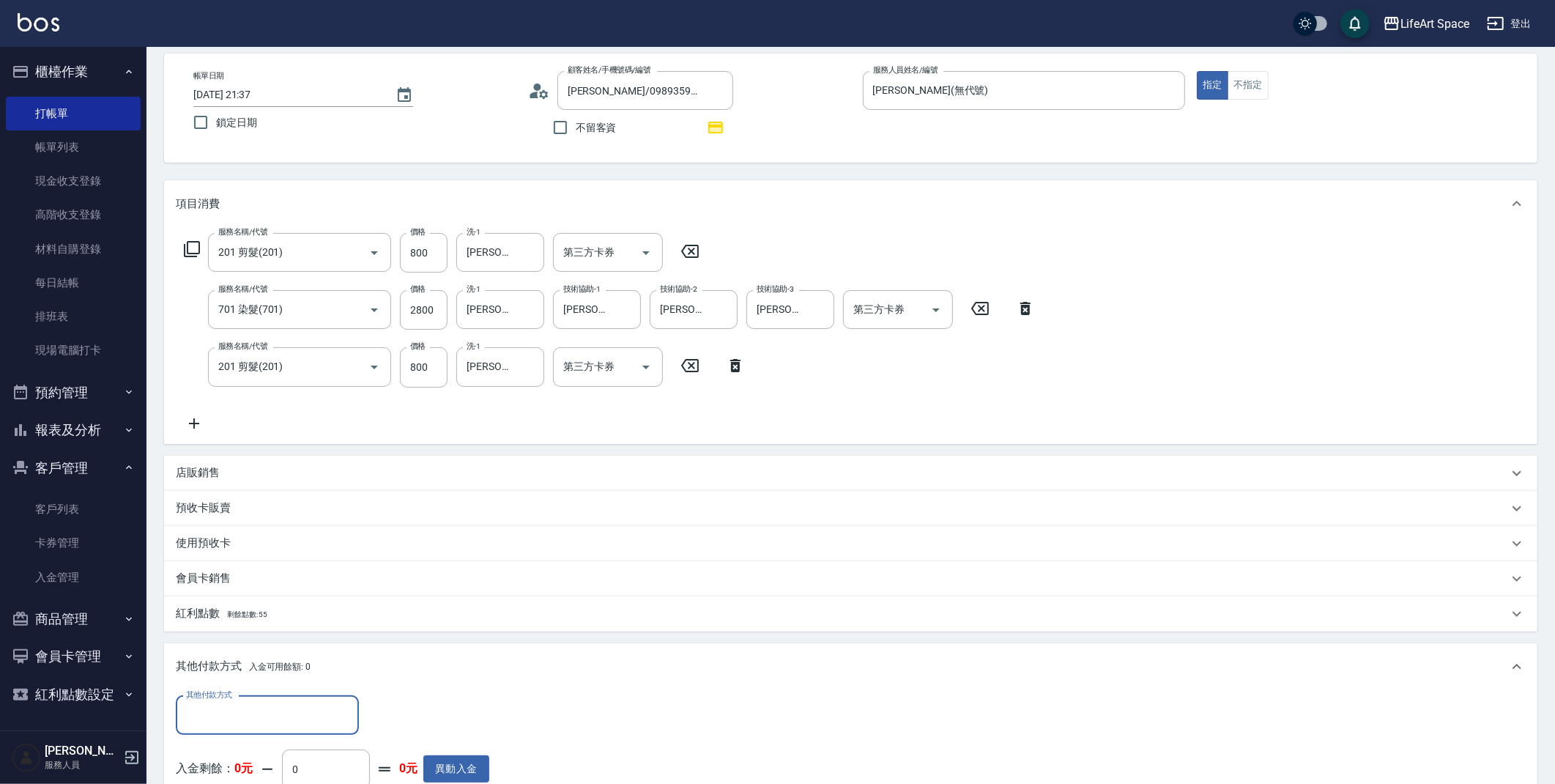
scroll to position [1, 0]
click at [244, 709] on input "其他付款方式" at bounding box center [267, 715] width 170 height 26
drag, startPoint x: 209, startPoint y: 632, endPoint x: 275, endPoint y: 650, distance: 68.4
click at [209, 632] on span "Linepay" at bounding box center [267, 629] width 183 height 25
type input "Linepay"
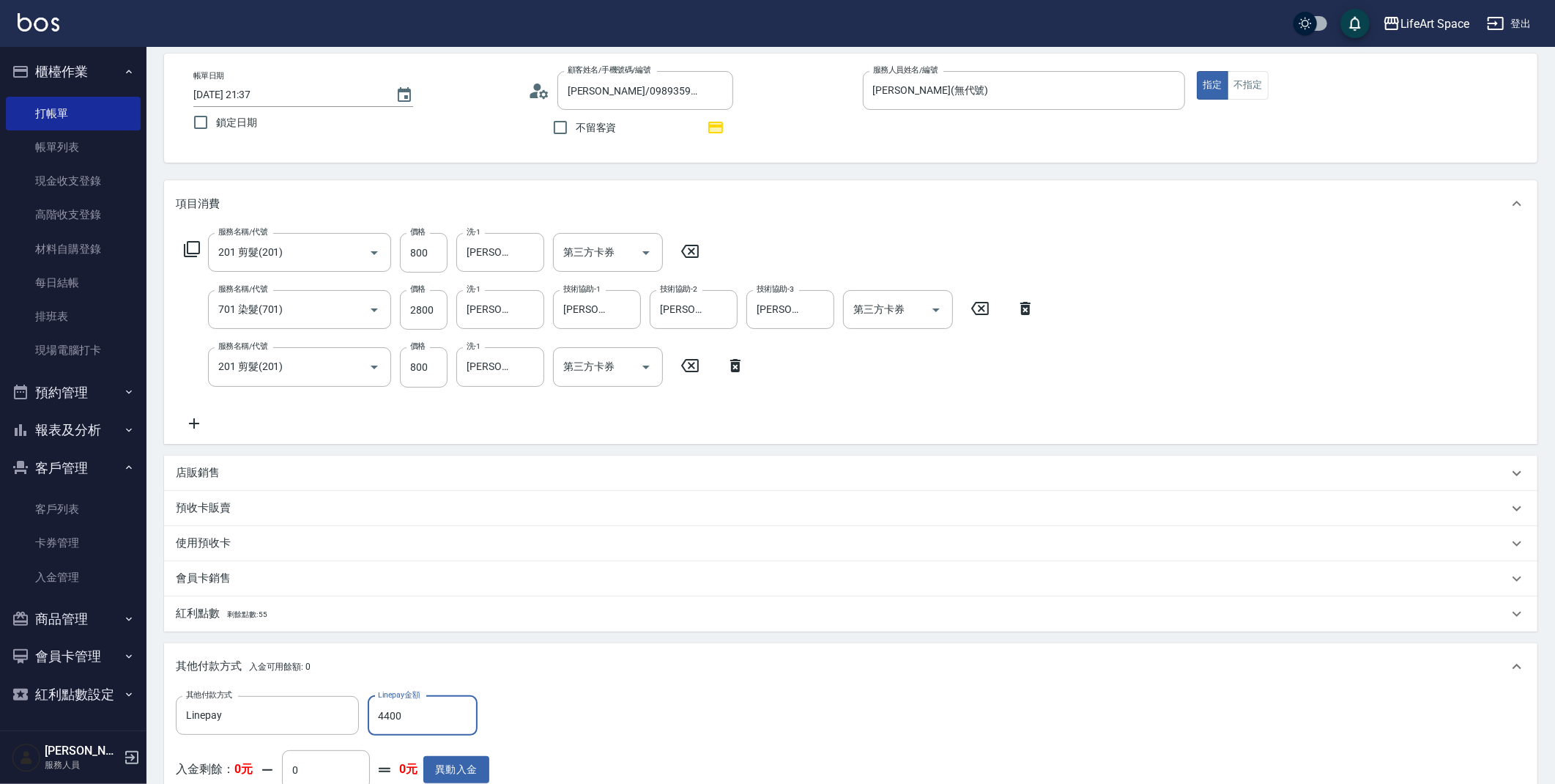
type input "4400"
click at [264, 615] on span "剩餘點數: 55" at bounding box center [247, 614] width 41 height 9
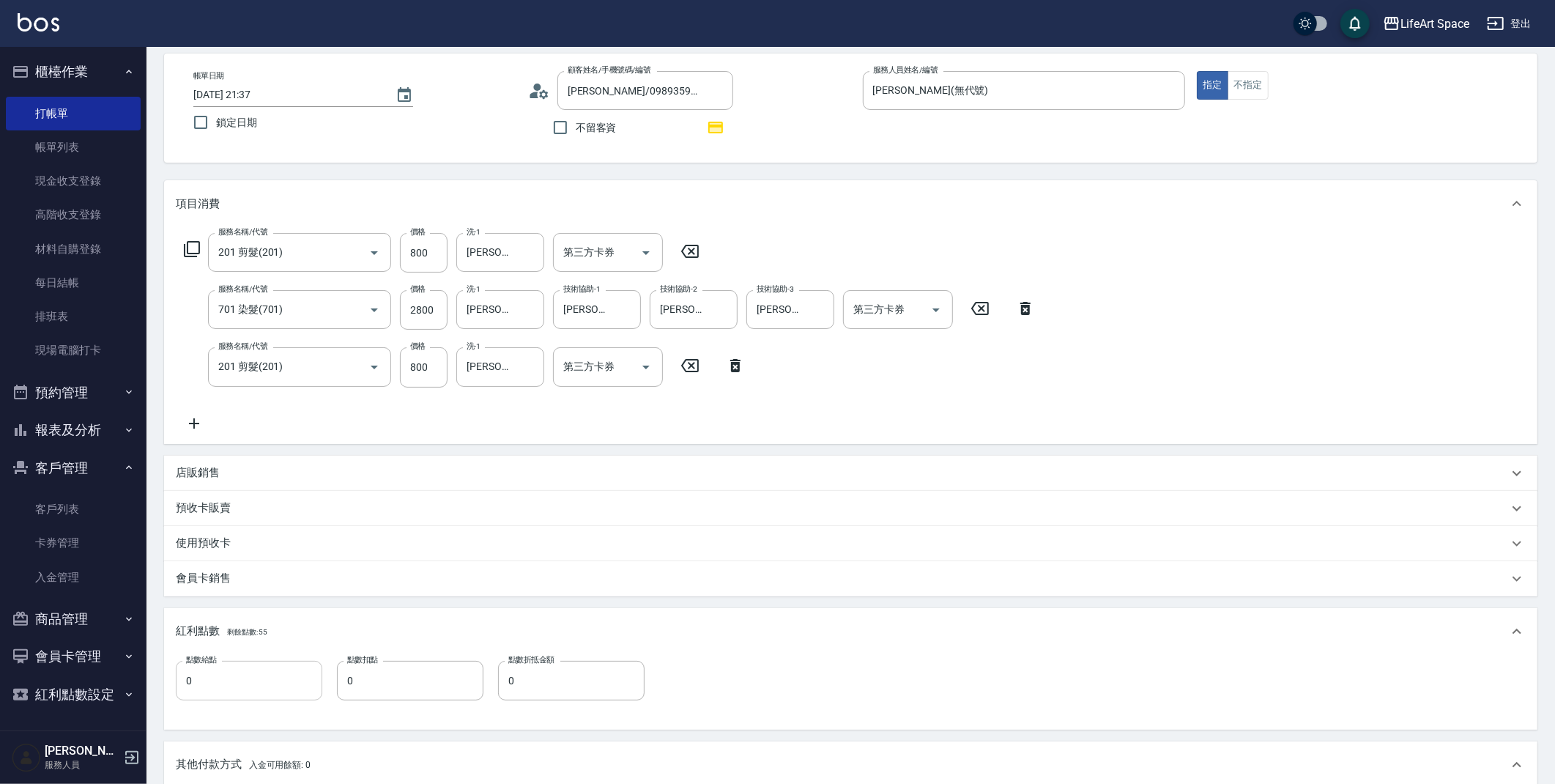
click at [271, 666] on input "0" at bounding box center [249, 681] width 147 height 40
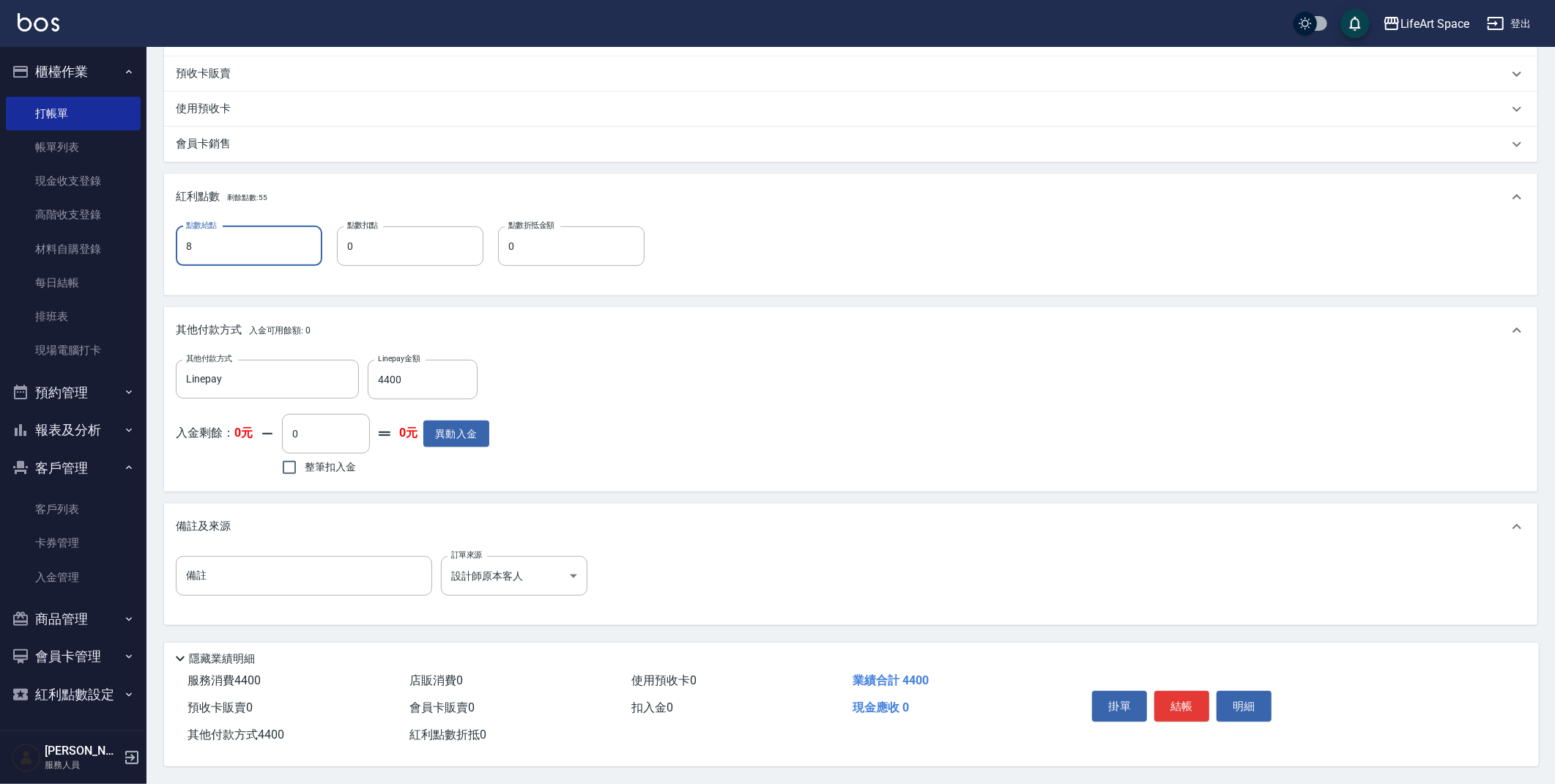
scroll to position [503, 0]
type input "8"
click at [1193, 691] on button "結帳" at bounding box center [1182, 706] width 55 height 30
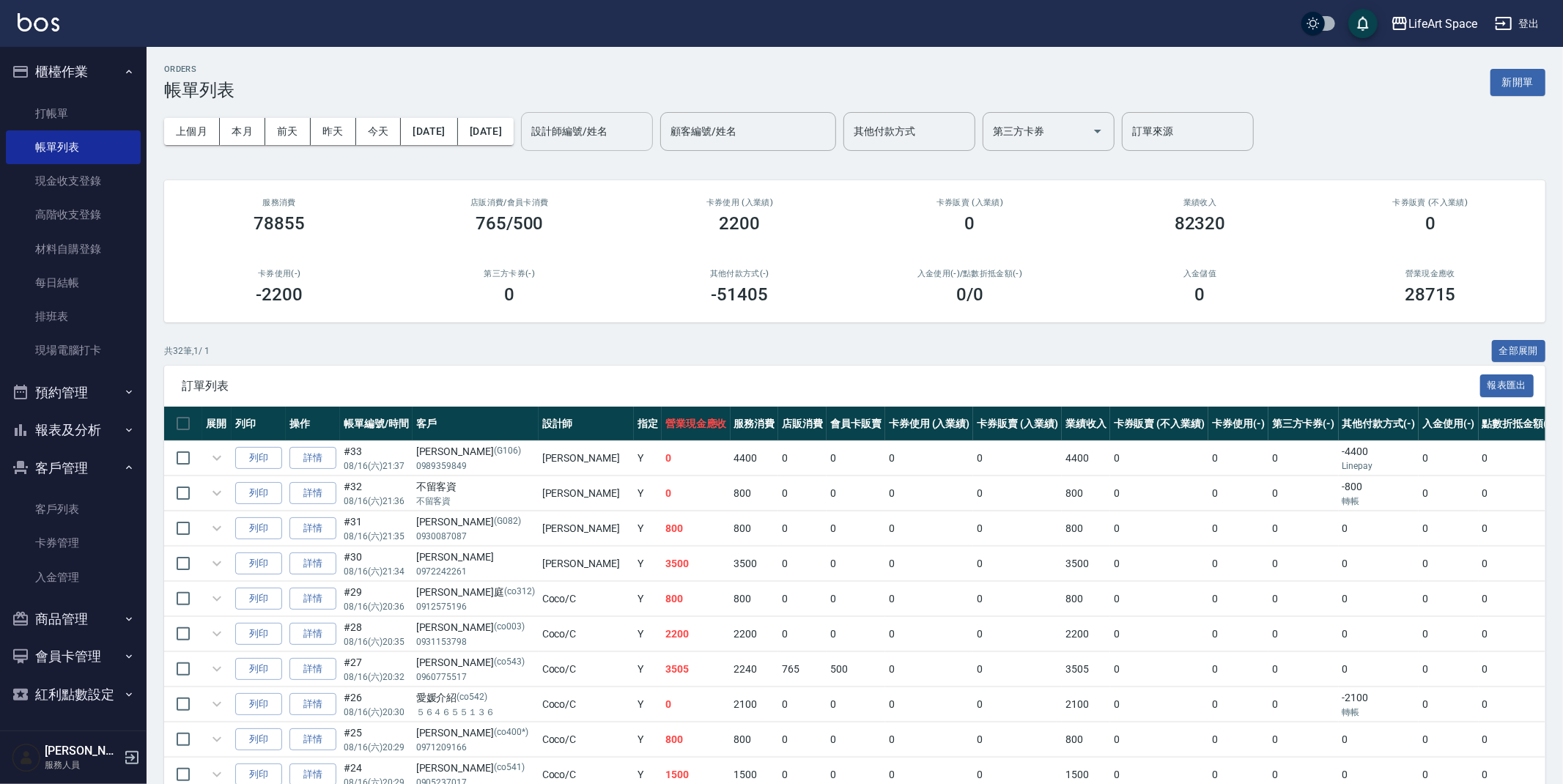
click at [632, 140] on input "設計師編號/姓名" at bounding box center [586, 131] width 118 height 26
click at [641, 179] on div "[PERSON_NAME] (無代號)" at bounding box center [637, 177] width 132 height 40
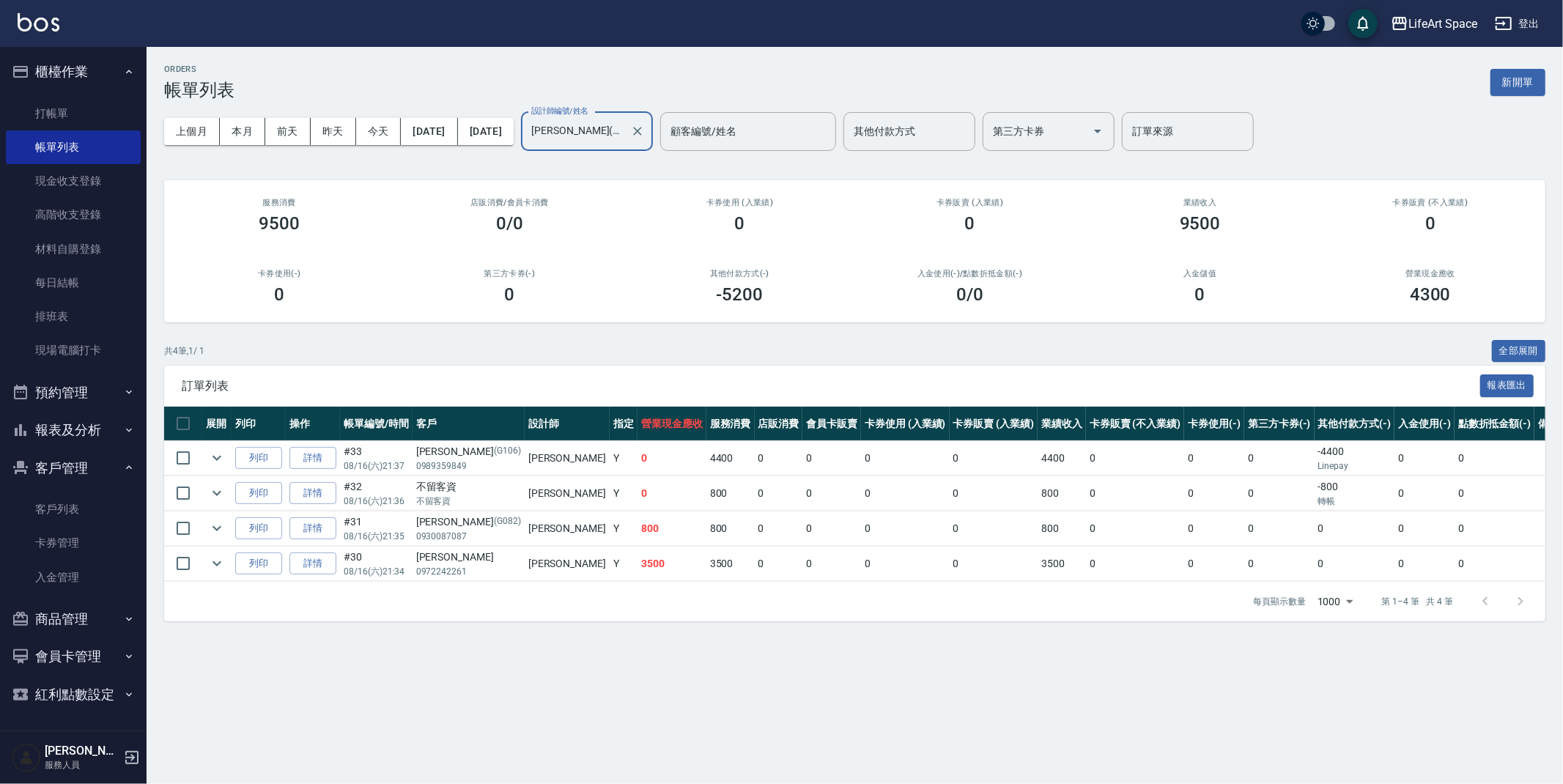
type input "[PERSON_NAME](無代號)"
